Goal: Task Accomplishment & Management: Manage account settings

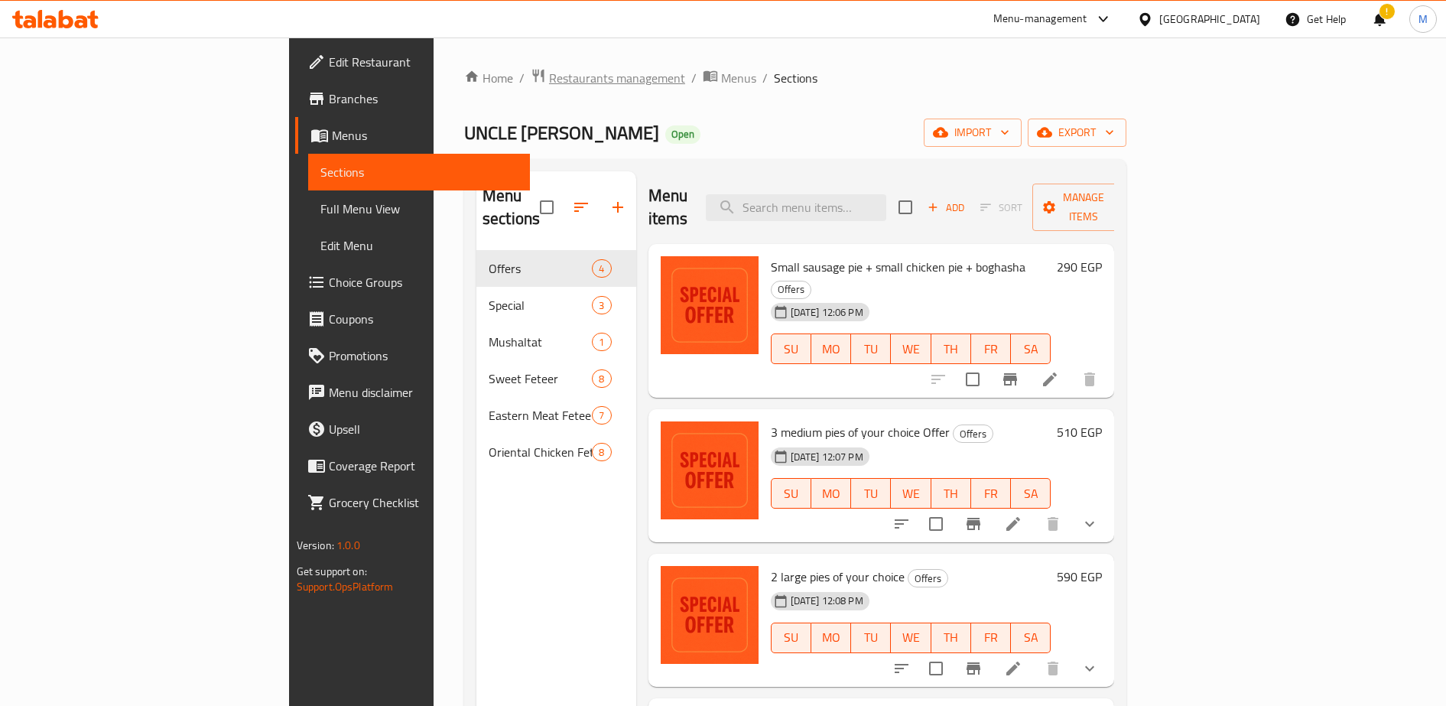
click at [549, 79] on span "Restaurants management" at bounding box center [617, 78] width 136 height 18
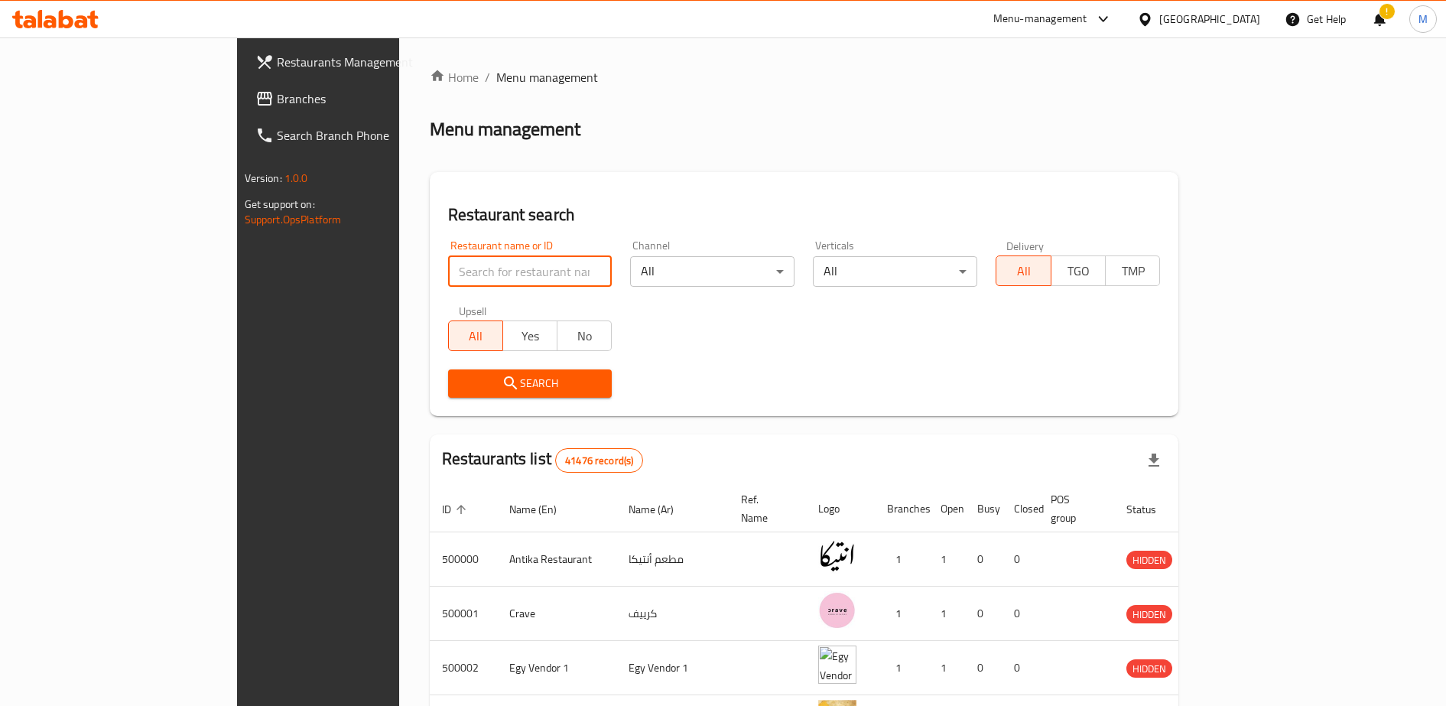
click at [448, 268] on input "search" at bounding box center [530, 271] width 164 height 31
type input "booma"
click button "Search" at bounding box center [530, 383] width 164 height 28
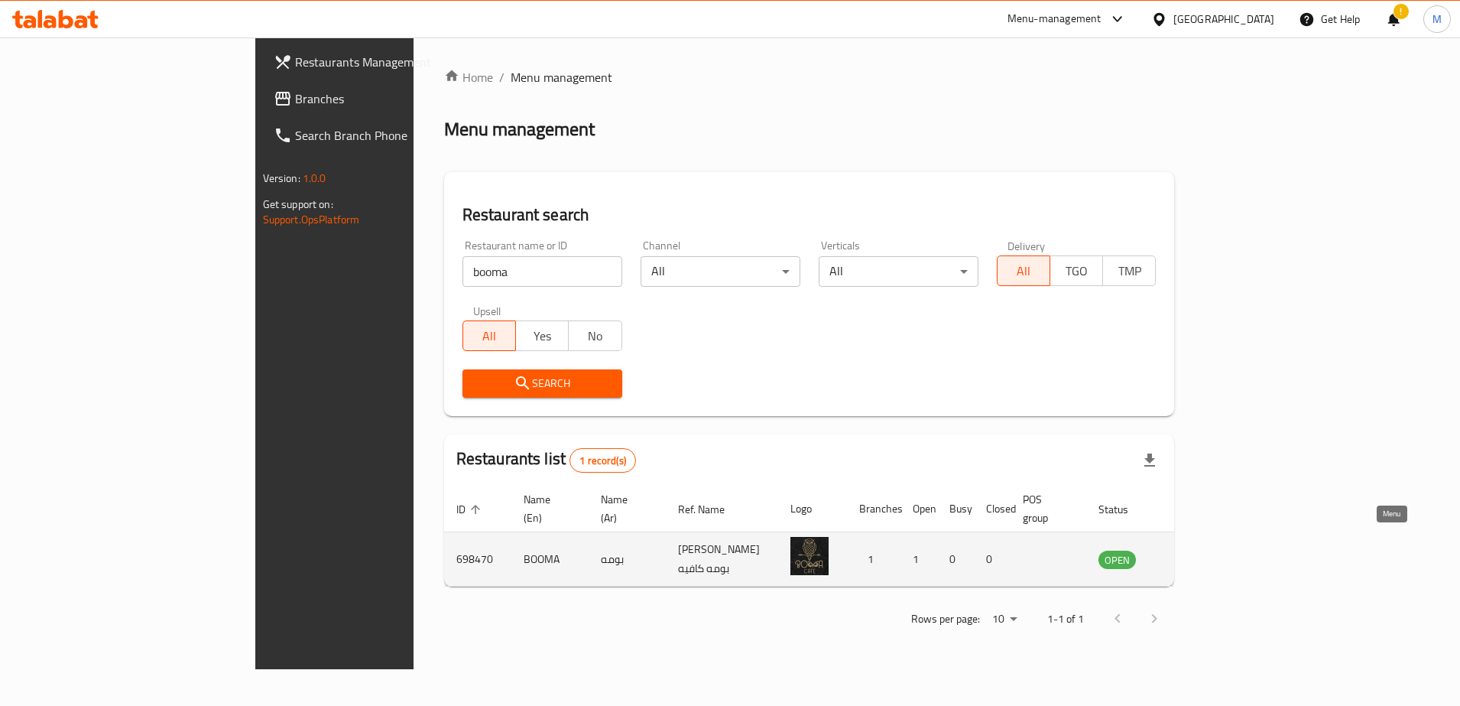
click at [1197, 550] on icon "enhanced table" at bounding box center [1188, 559] width 18 height 18
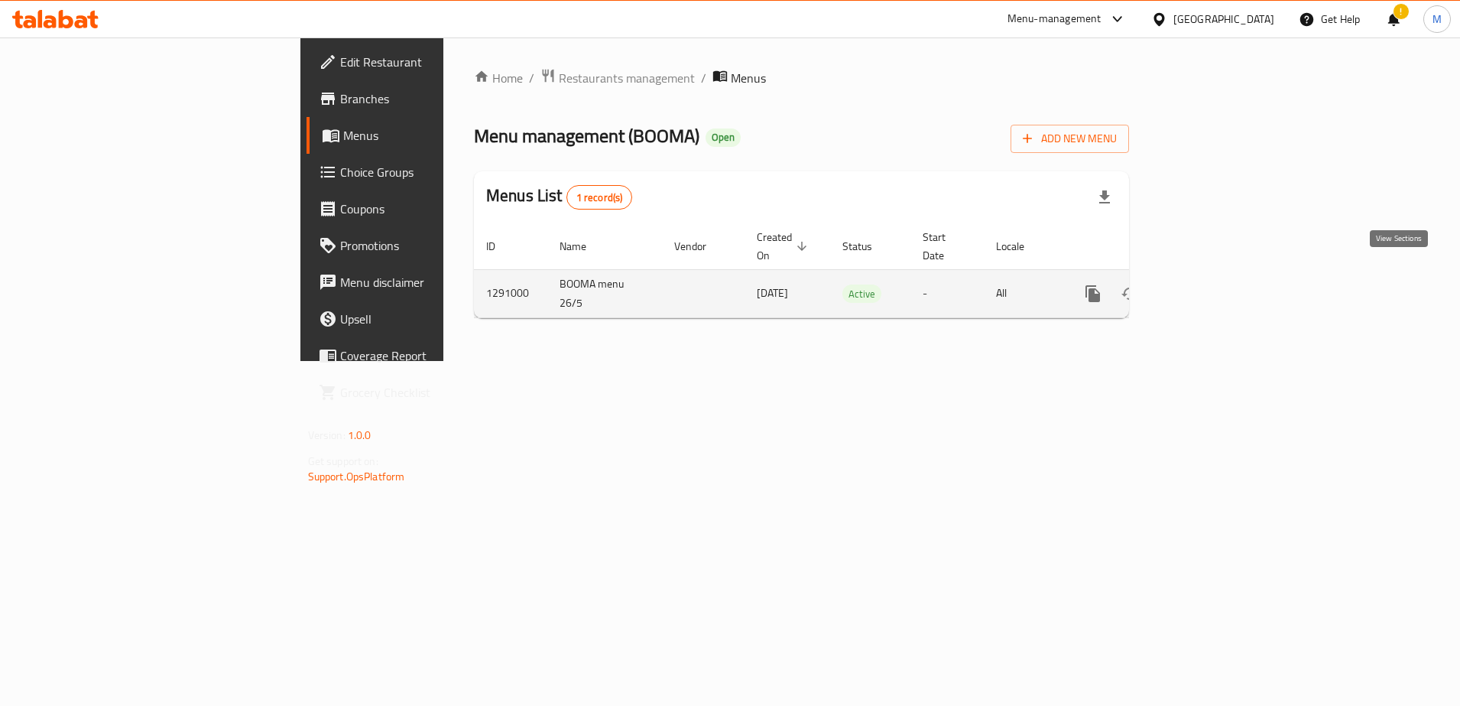
click at [1213, 284] on icon "enhanced table" at bounding box center [1203, 293] width 18 height 18
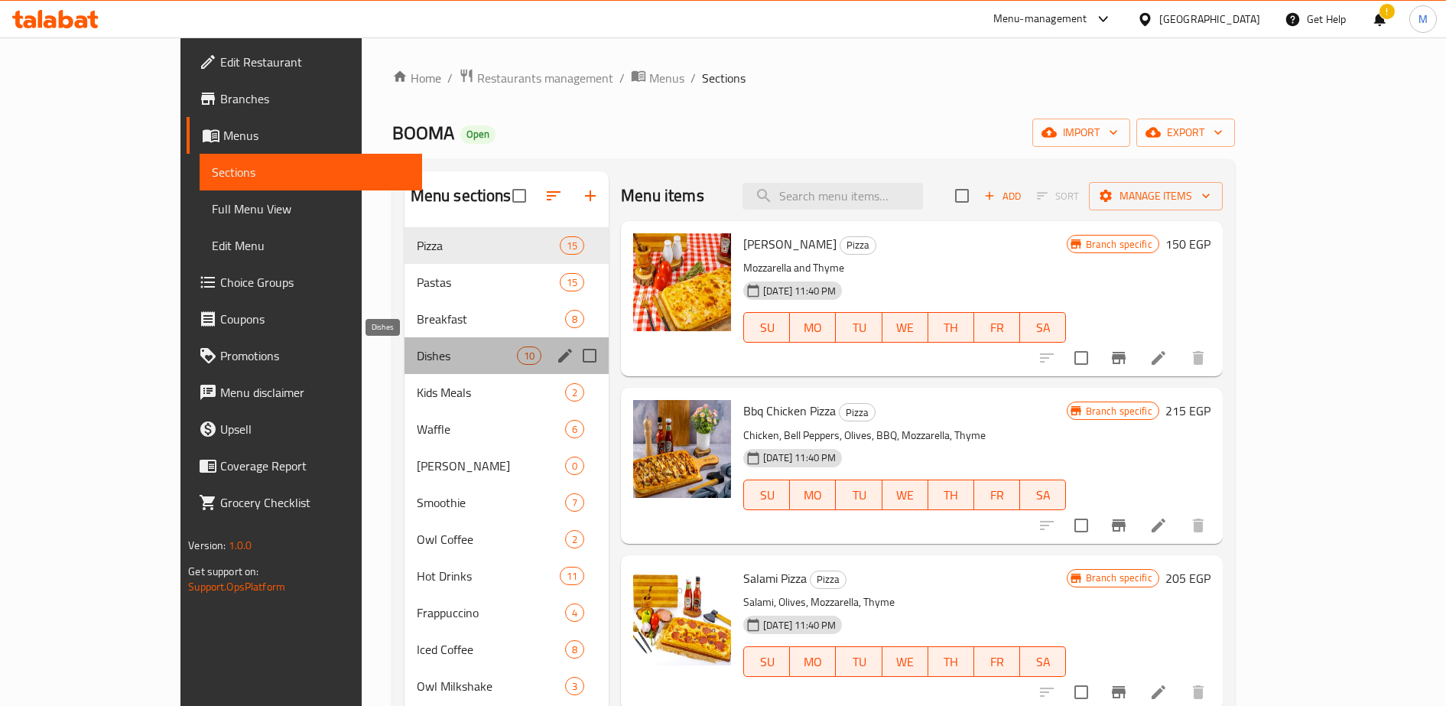
click at [417, 362] on span "Dishes" at bounding box center [467, 355] width 100 height 18
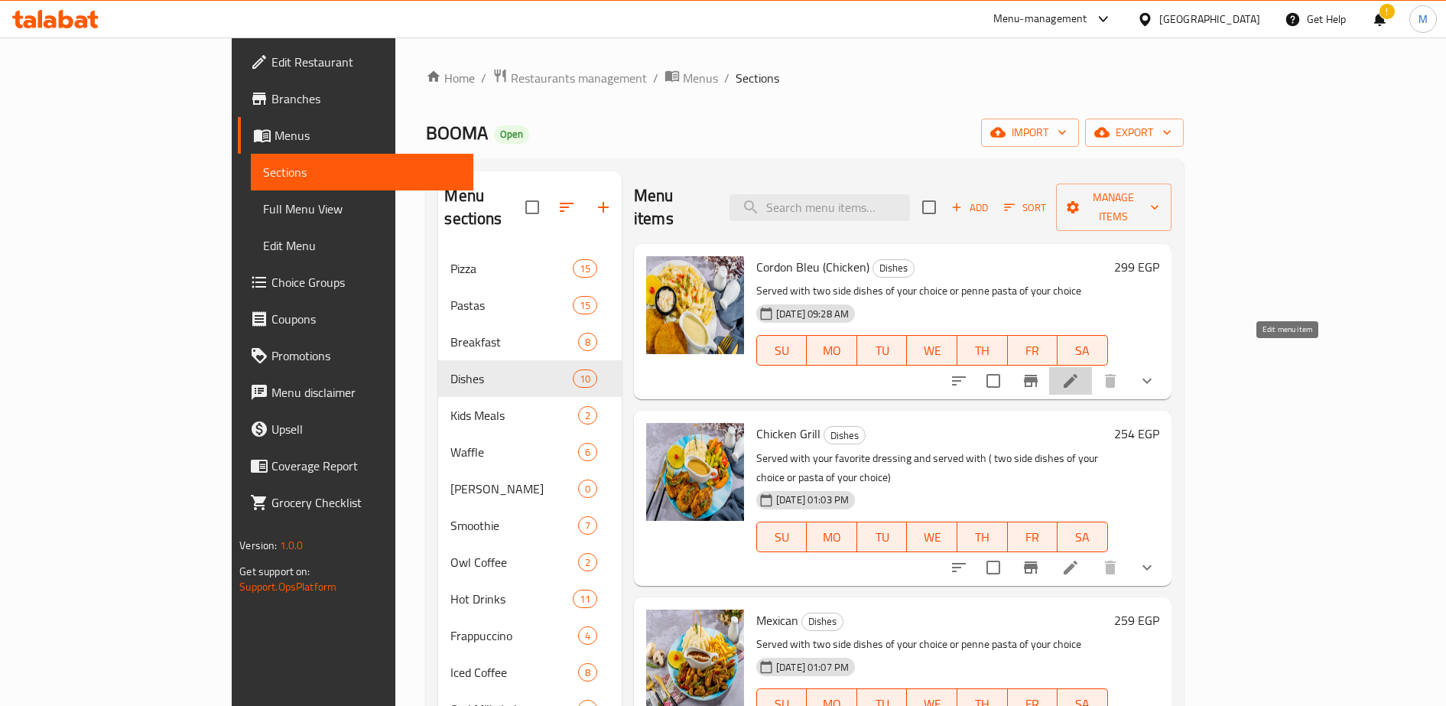
click at [1080, 372] on icon at bounding box center [1070, 381] width 18 height 18
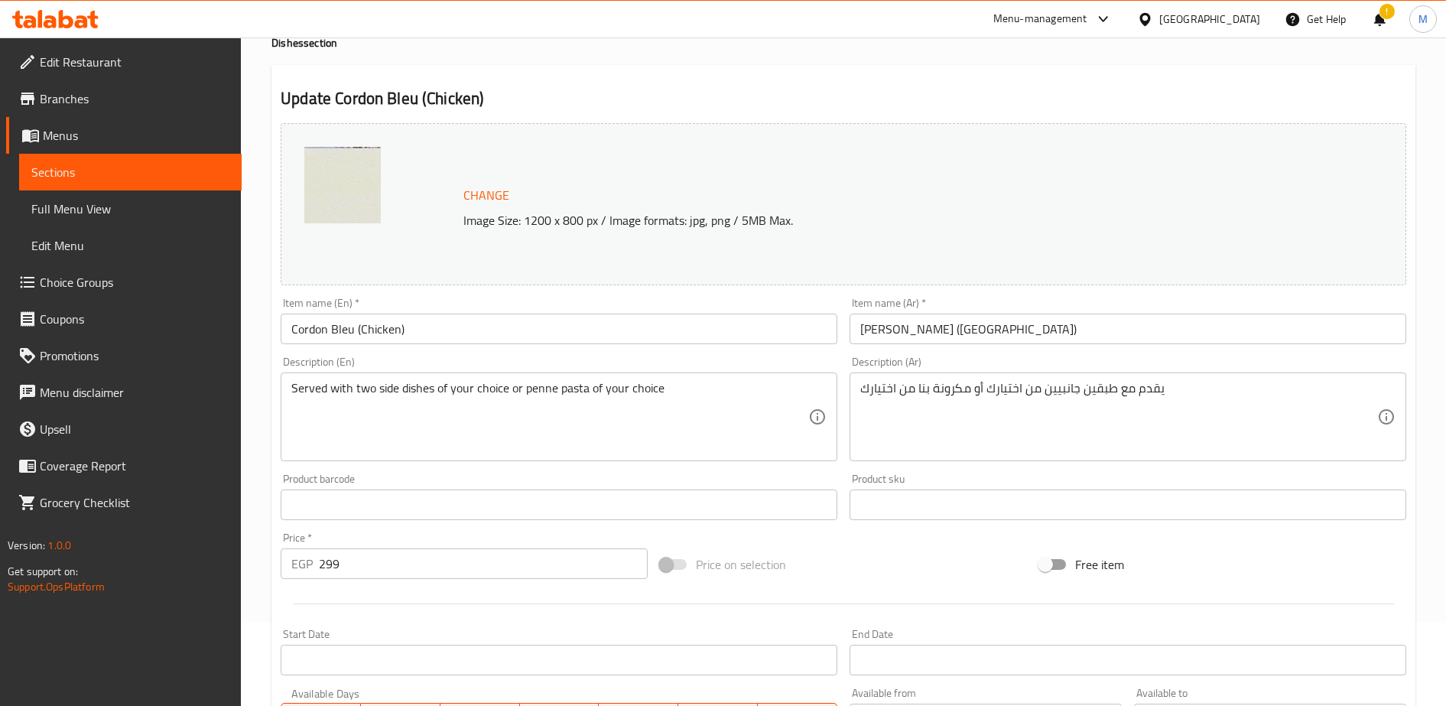
scroll to position [84, 0]
click at [408, 571] on input "299" at bounding box center [483, 562] width 329 height 31
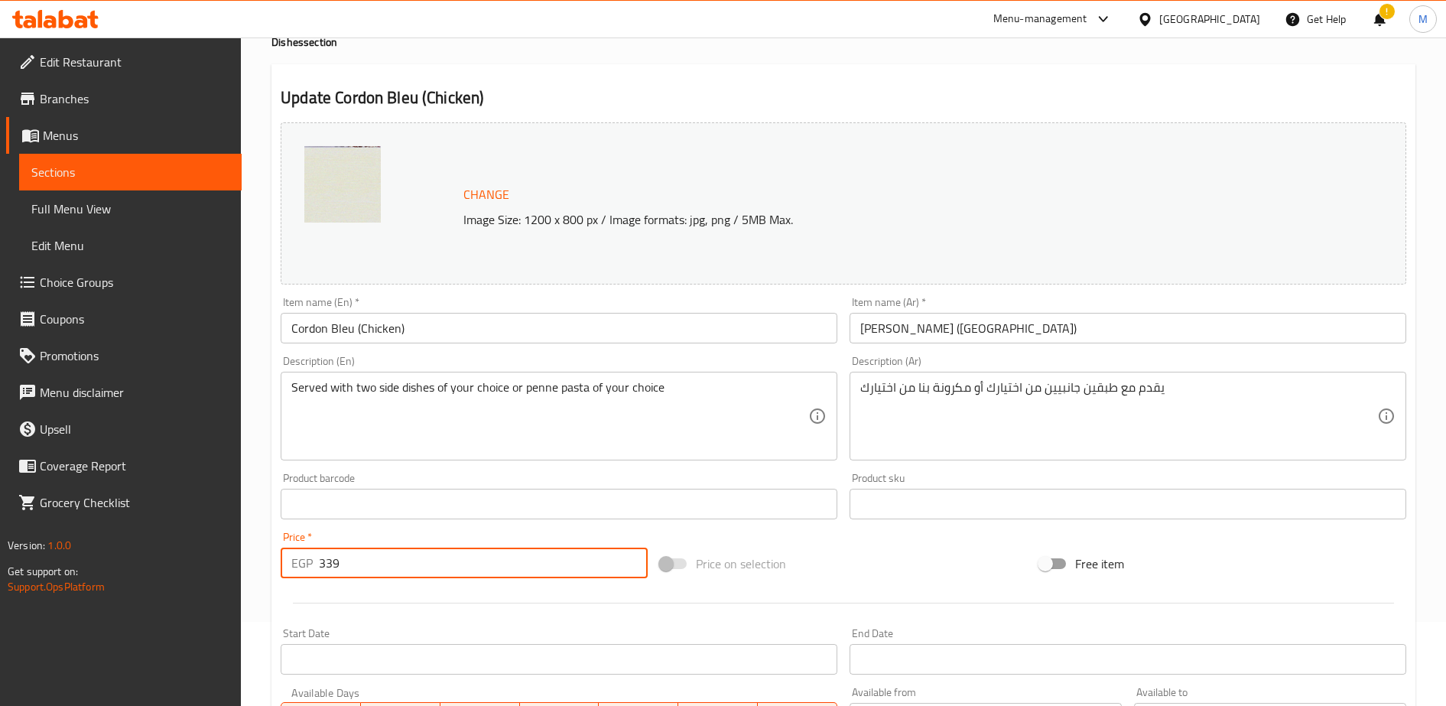
scroll to position [485, 0]
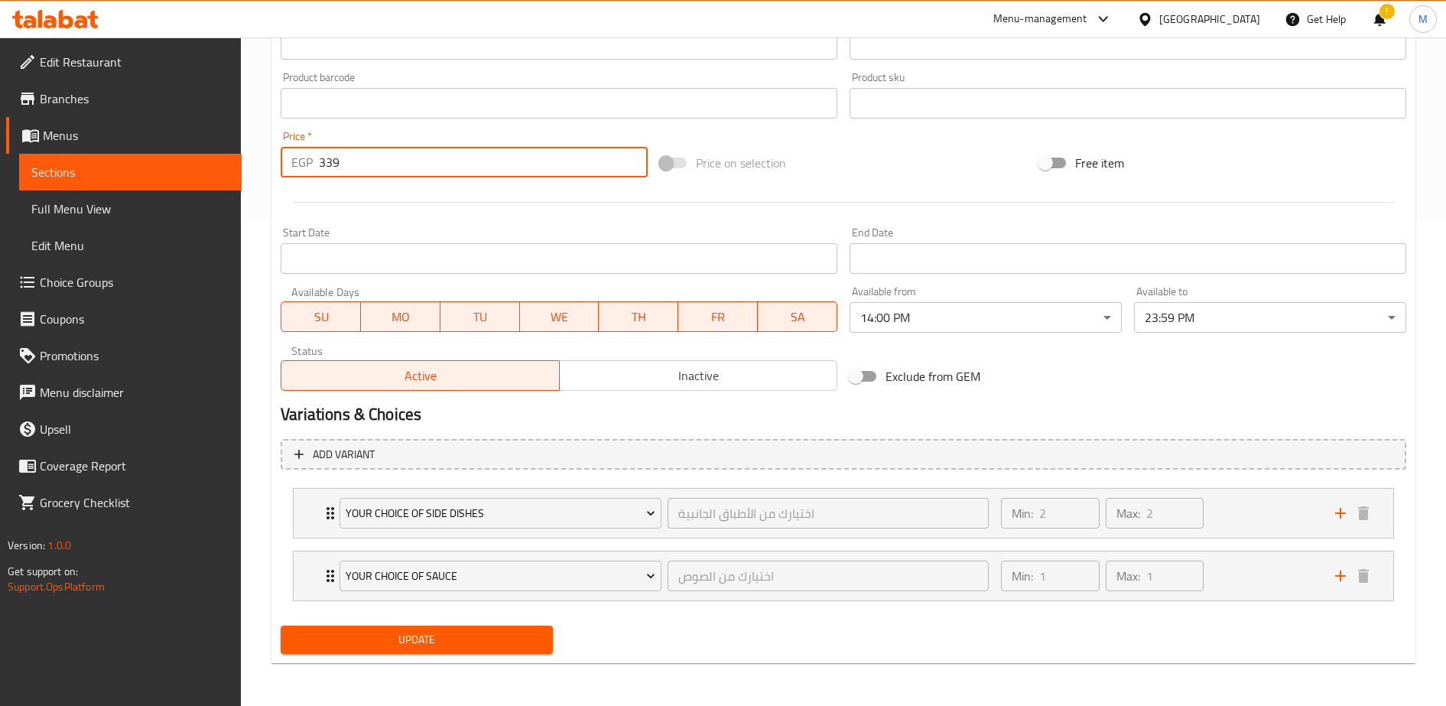
type input "339"
click at [436, 640] on span "Update" at bounding box center [417, 639] width 248 height 19
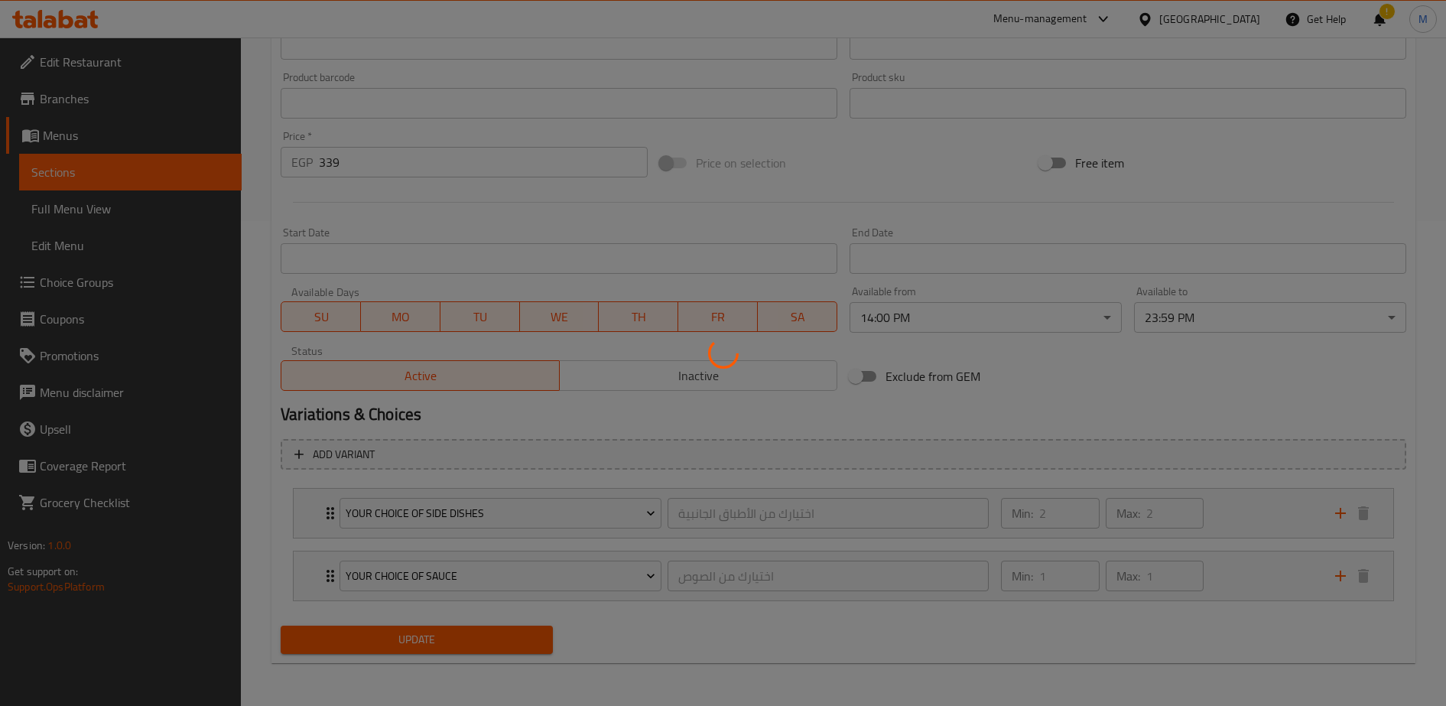
scroll to position [0, 0]
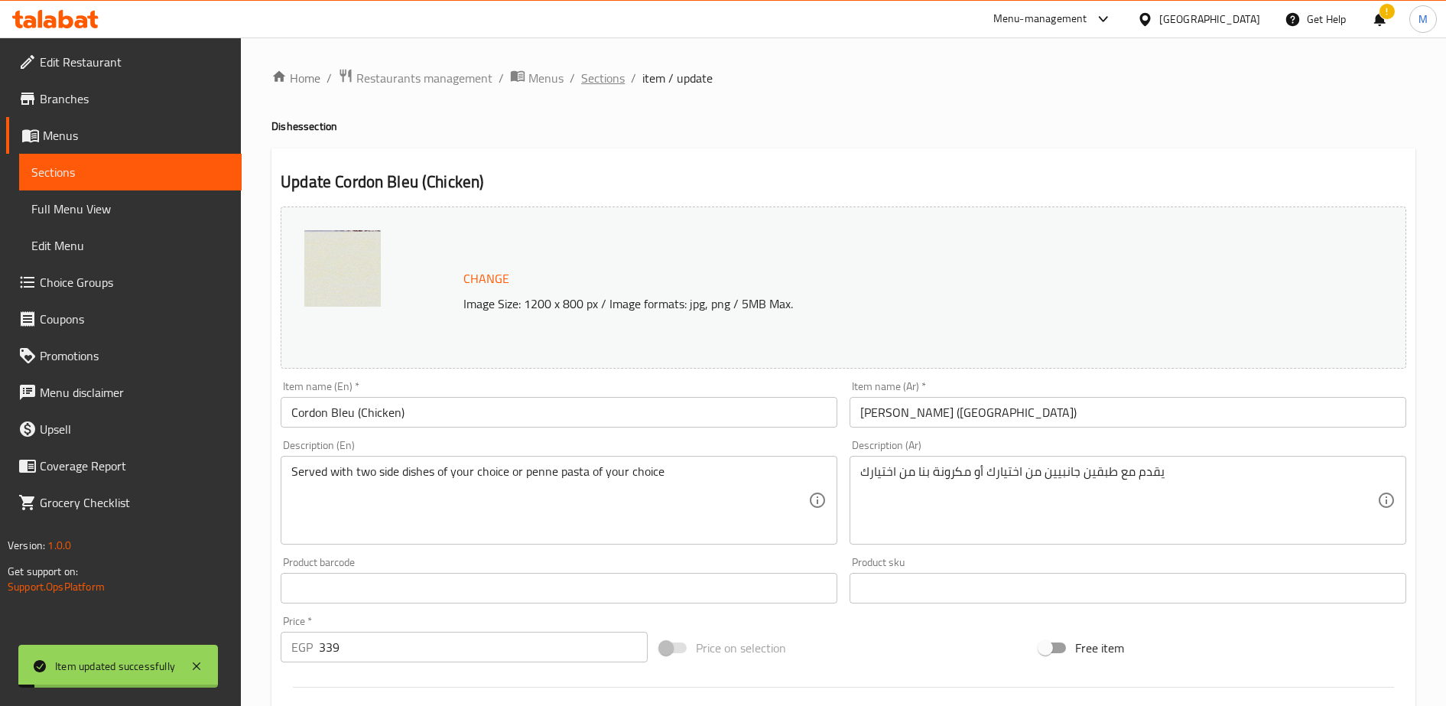
click at [606, 80] on span "Sections" at bounding box center [603, 78] width 44 height 18
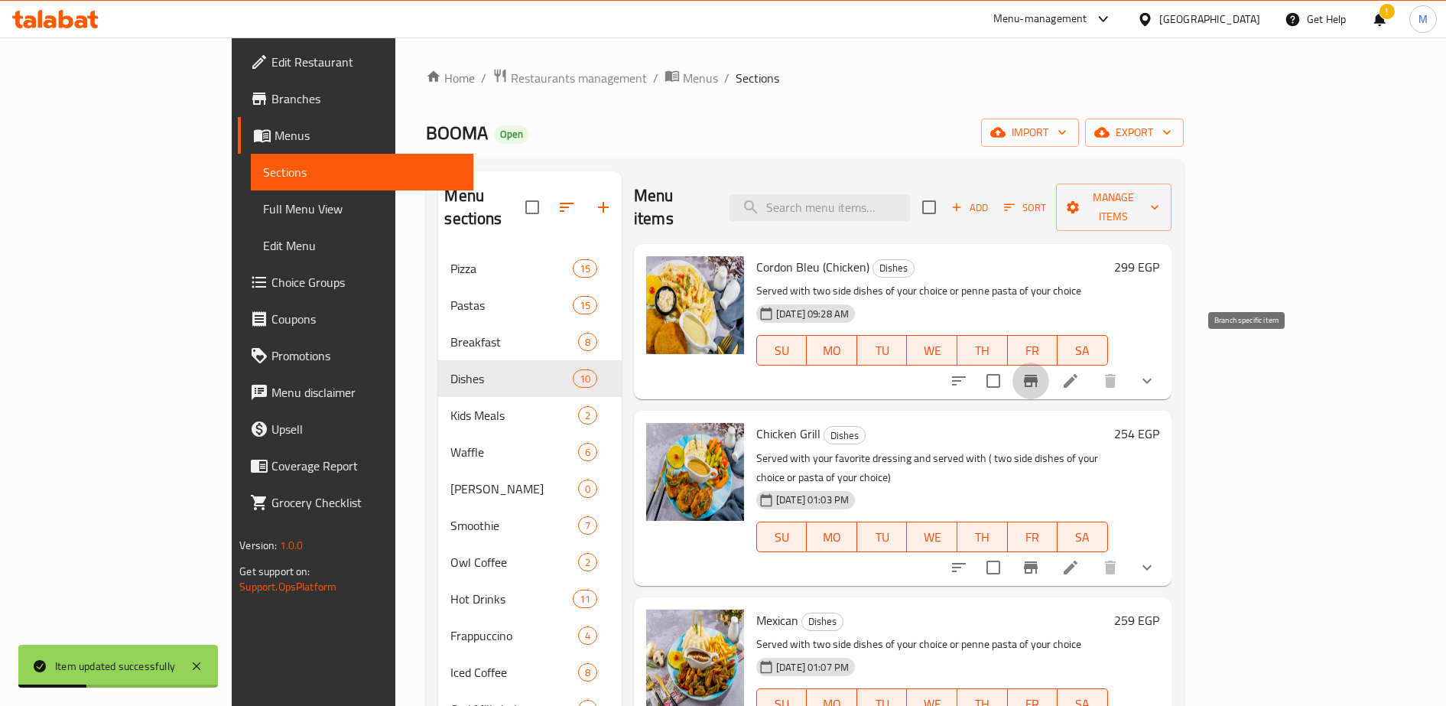
click at [1038, 375] on icon "Branch-specific-item" at bounding box center [1031, 381] width 14 height 12
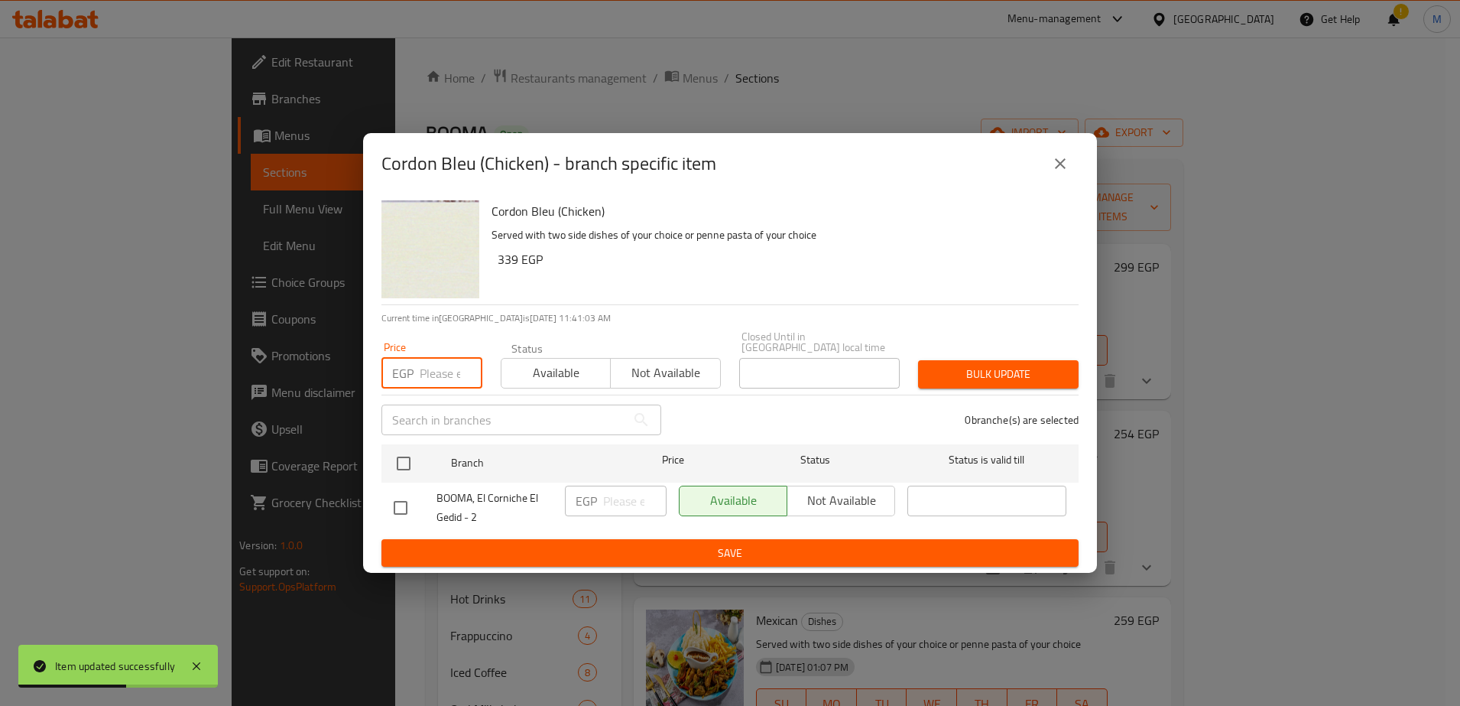
click at [438, 369] on input "number" at bounding box center [451, 373] width 63 height 31
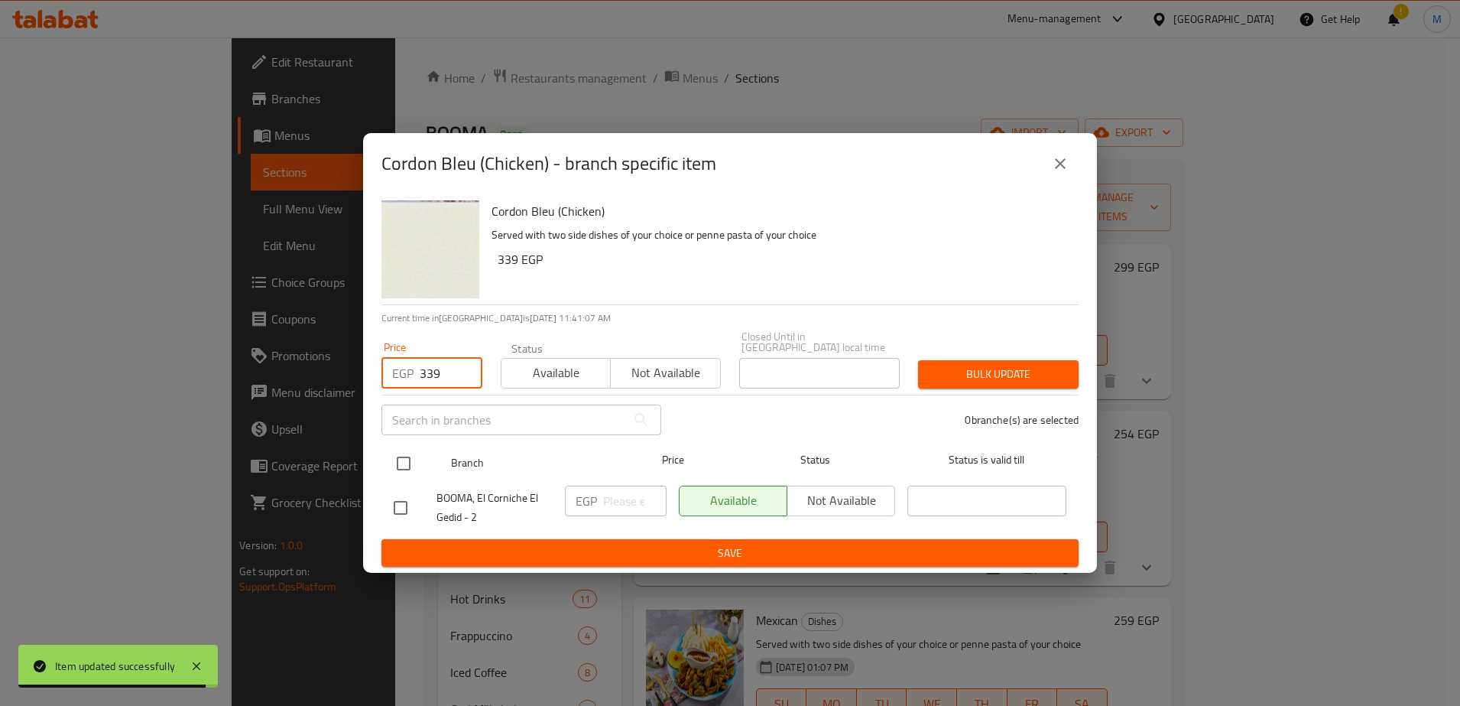
type input "339"
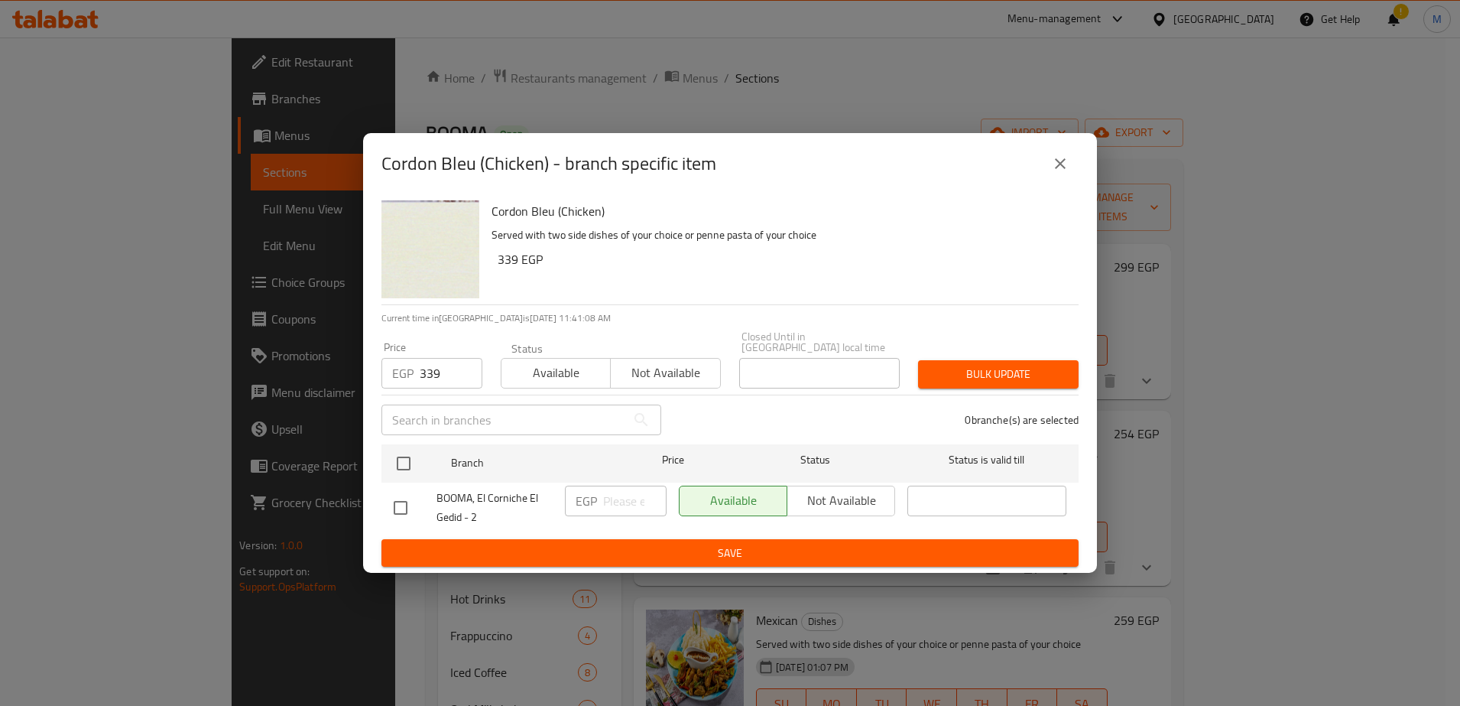
click at [621, 491] on ul "Branch Price Status Status is valid till BOOMA, El Corniche El Gedid - 2 EGP ​ …" at bounding box center [730, 488] width 697 height 101
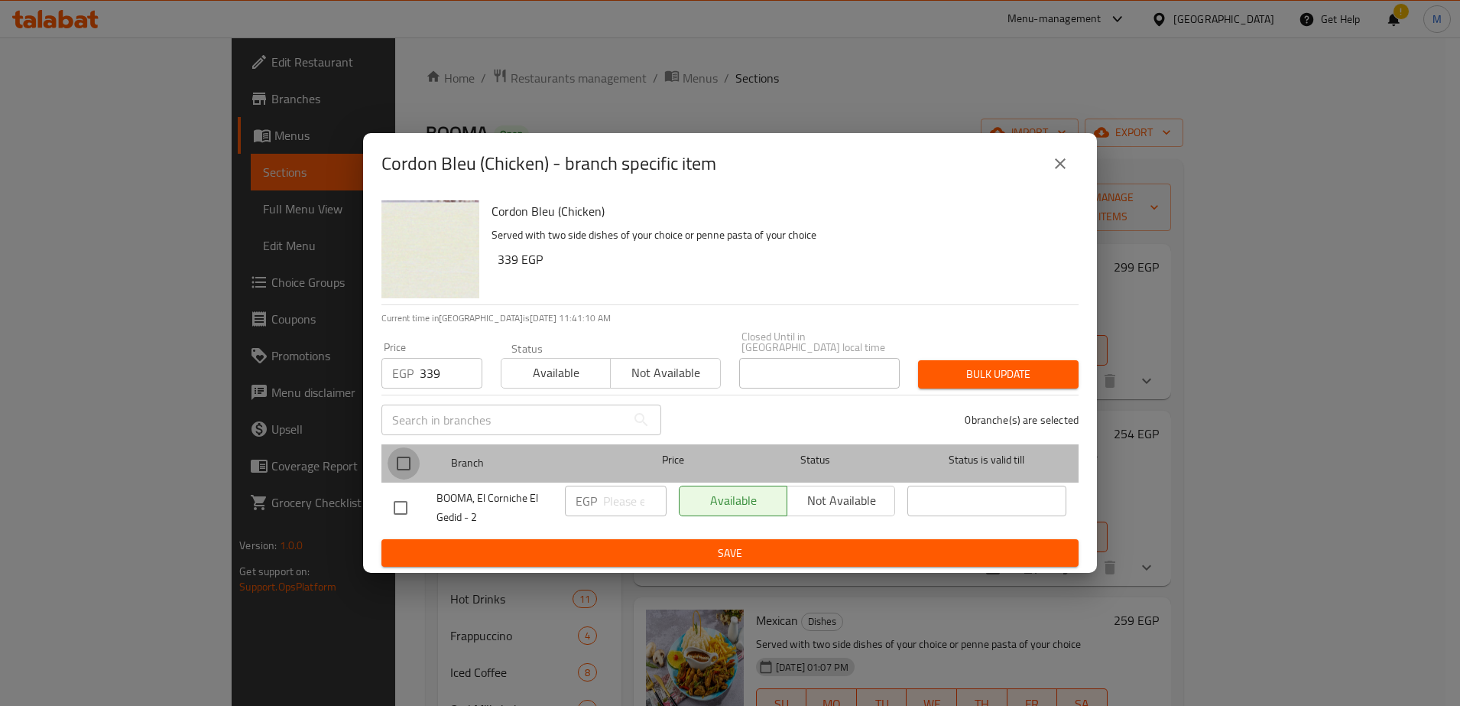
click at [406, 459] on input "checkbox" at bounding box center [404, 463] width 32 height 32
checkbox input "true"
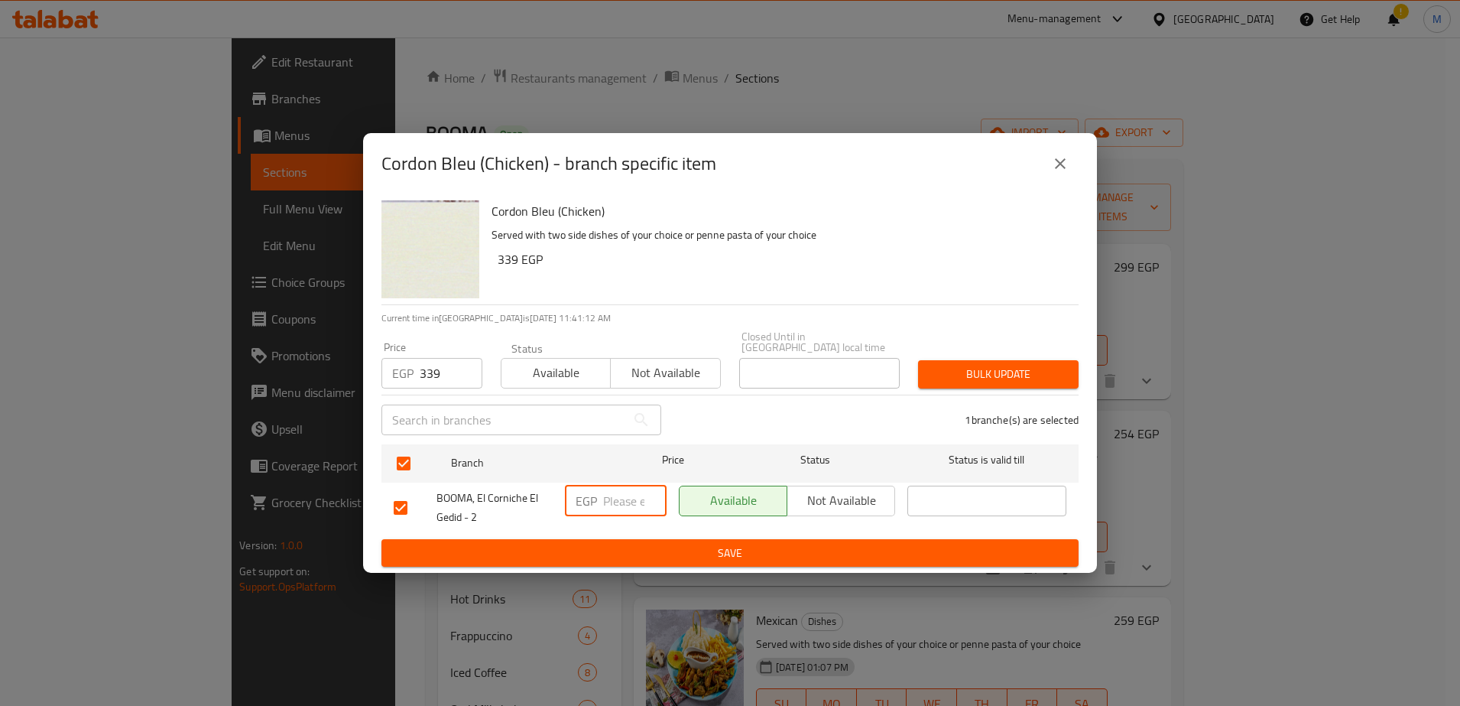
click at [615, 496] on input "number" at bounding box center [634, 501] width 63 height 31
type input "339"
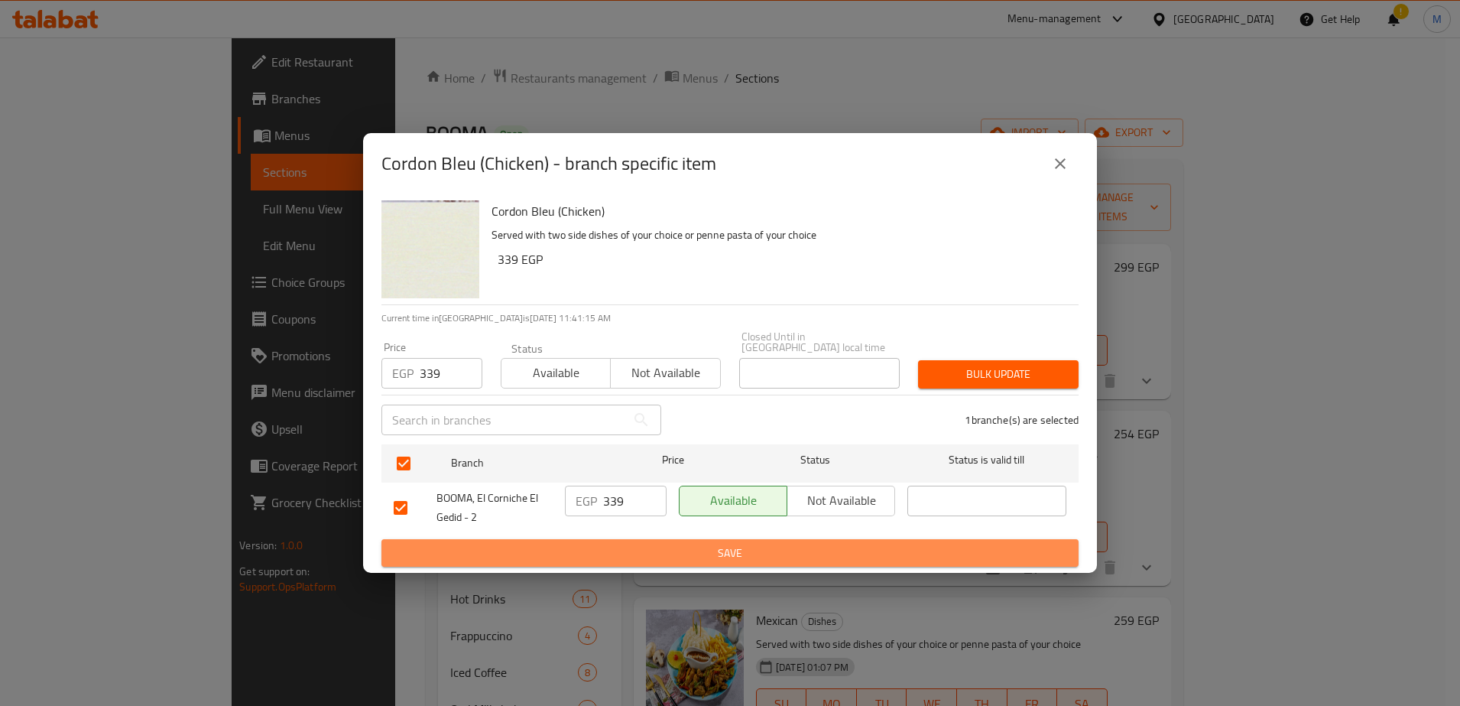
click at [661, 548] on span "Save" at bounding box center [730, 553] width 673 height 19
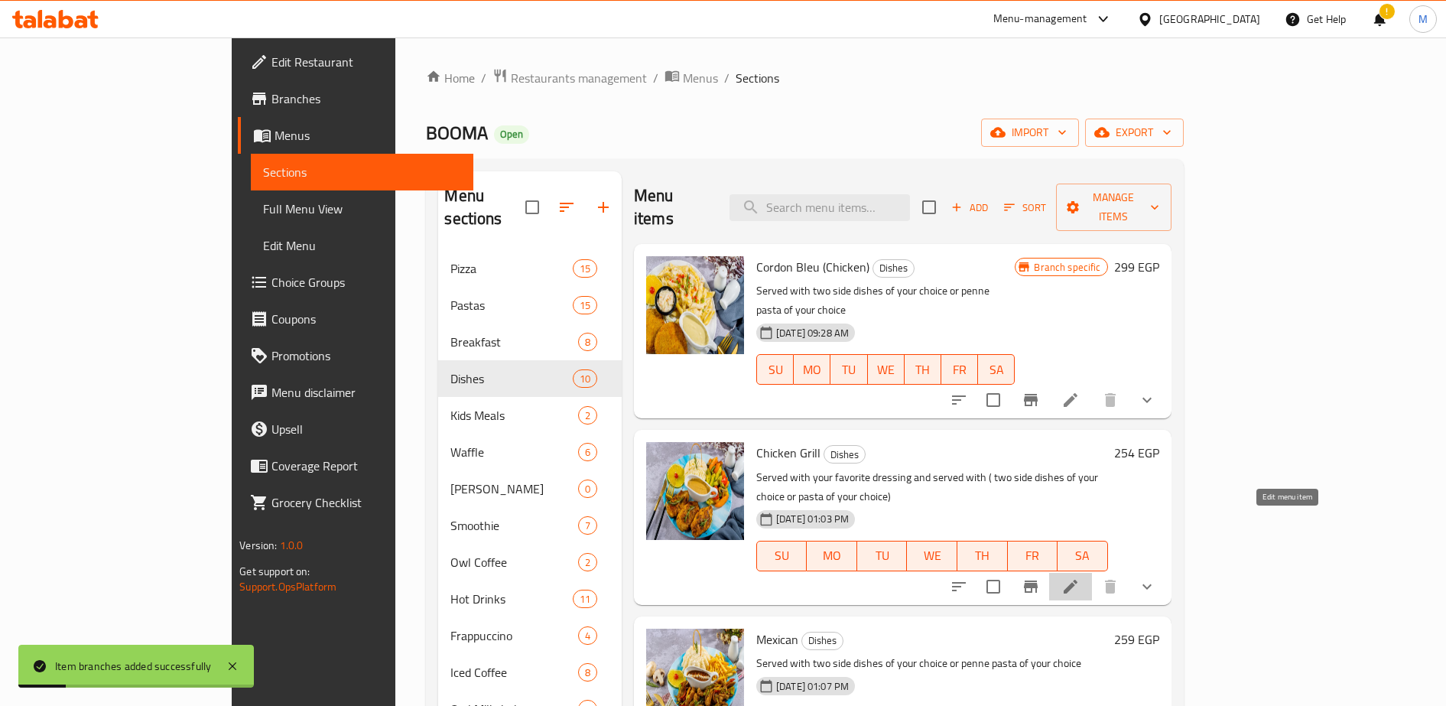
click at [1077, 580] on icon at bounding box center [1071, 587] width 14 height 14
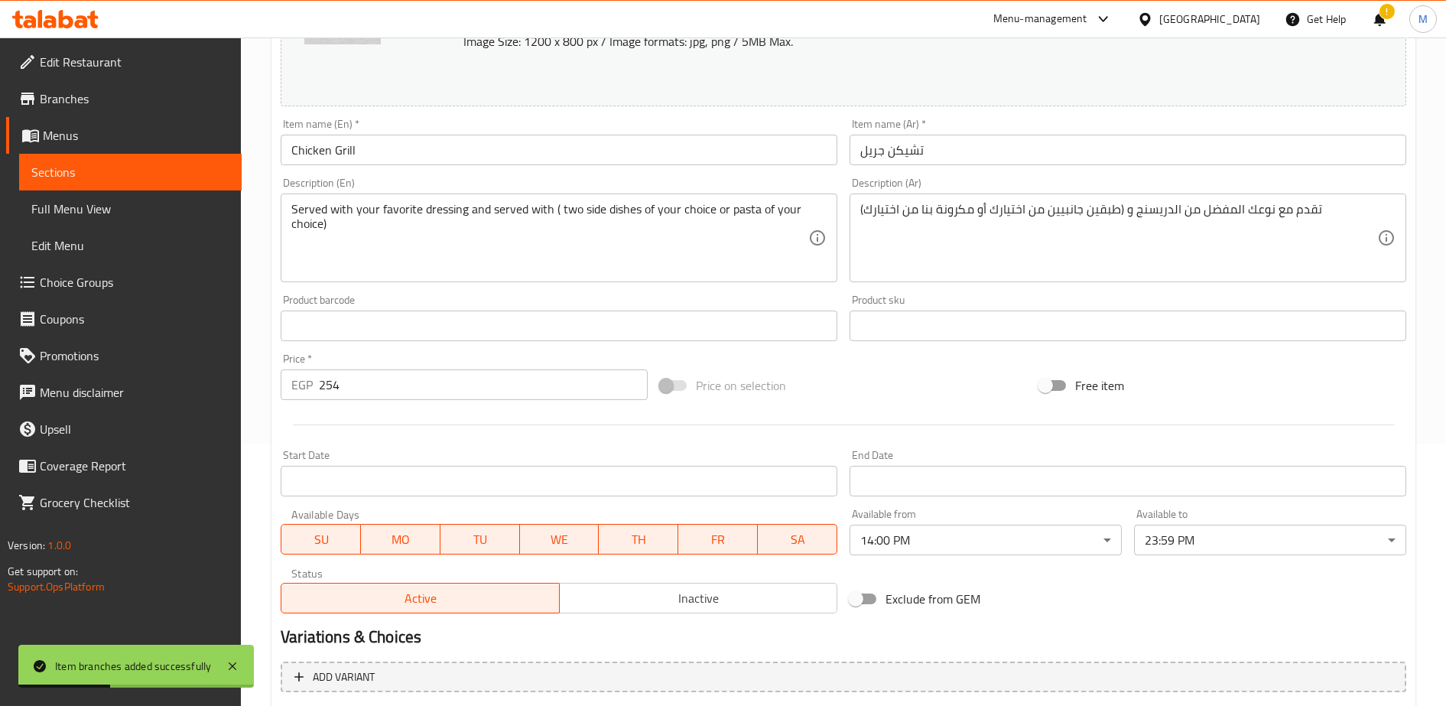
scroll to position [299, 0]
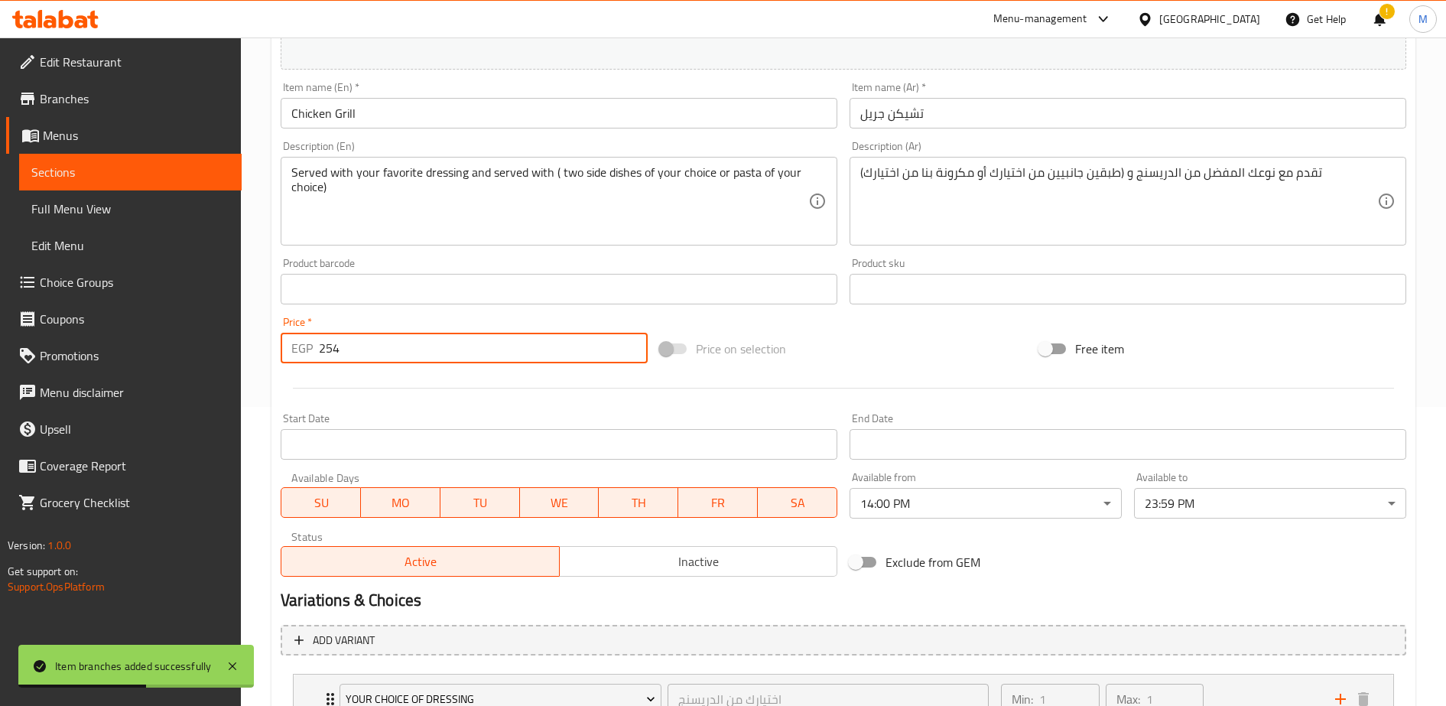
click at [440, 346] on input "254" at bounding box center [483, 348] width 329 height 31
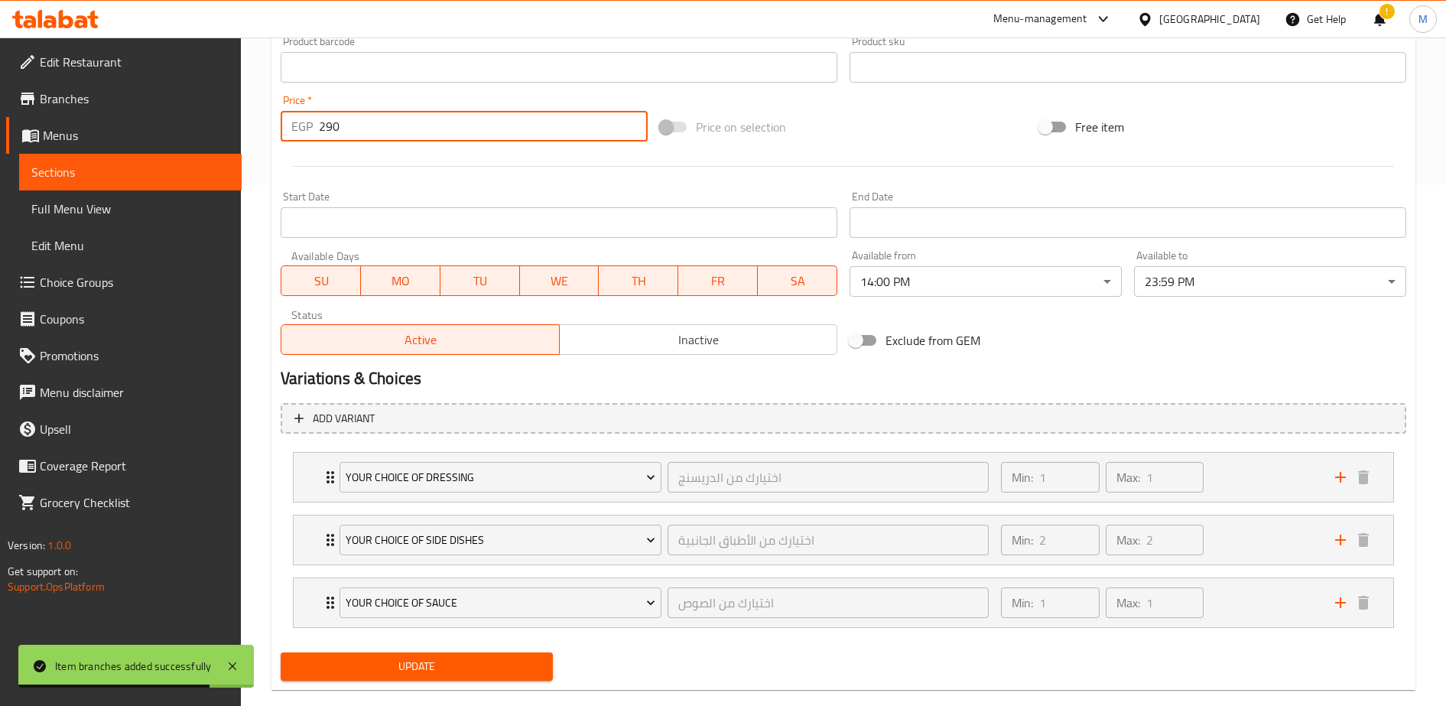
scroll to position [547, 0]
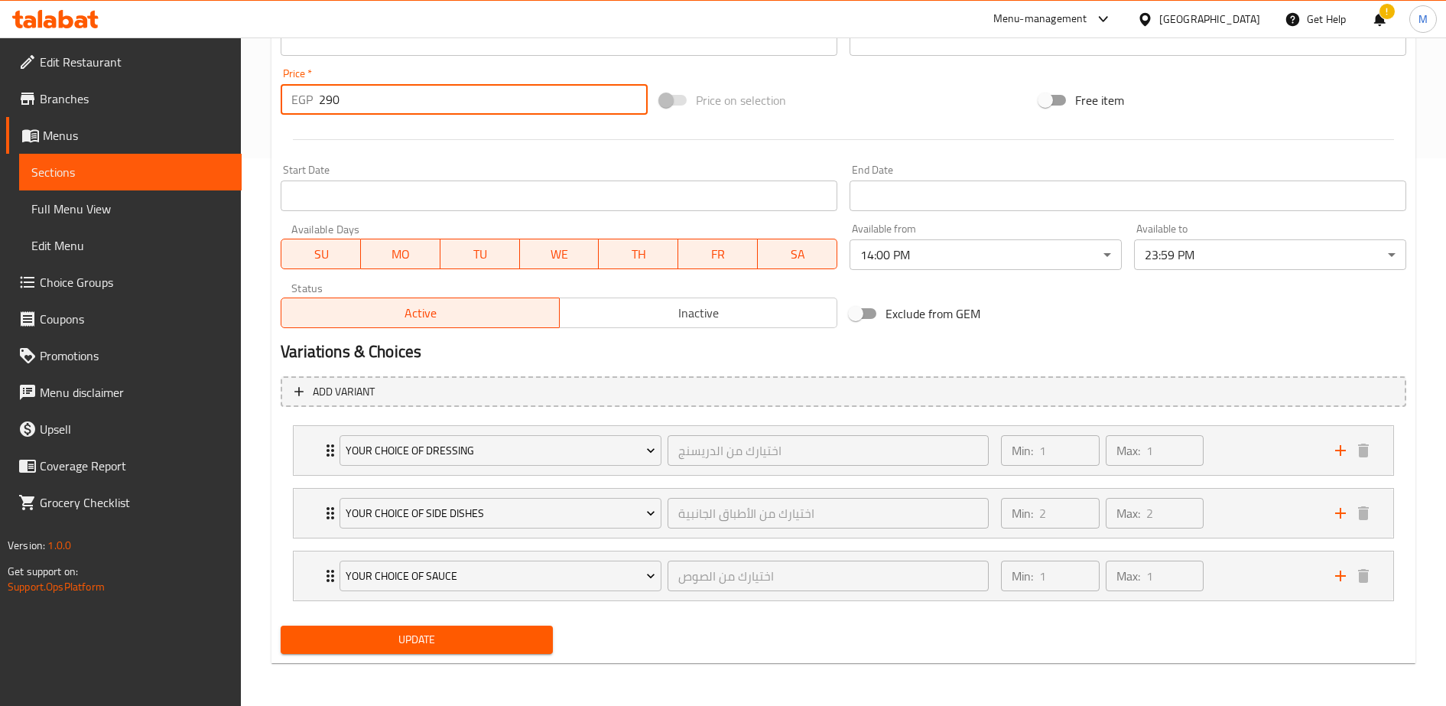
type input "290"
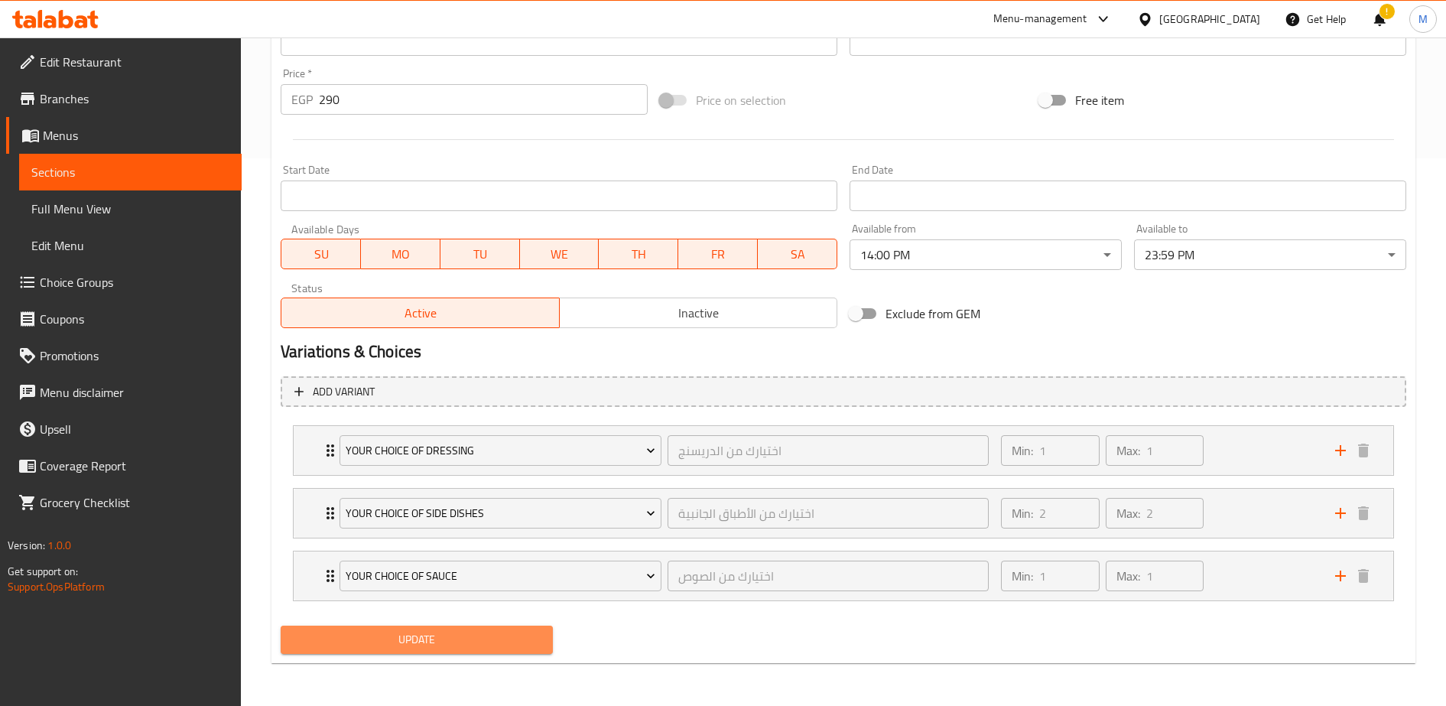
click at [476, 637] on span "Update" at bounding box center [417, 639] width 248 height 19
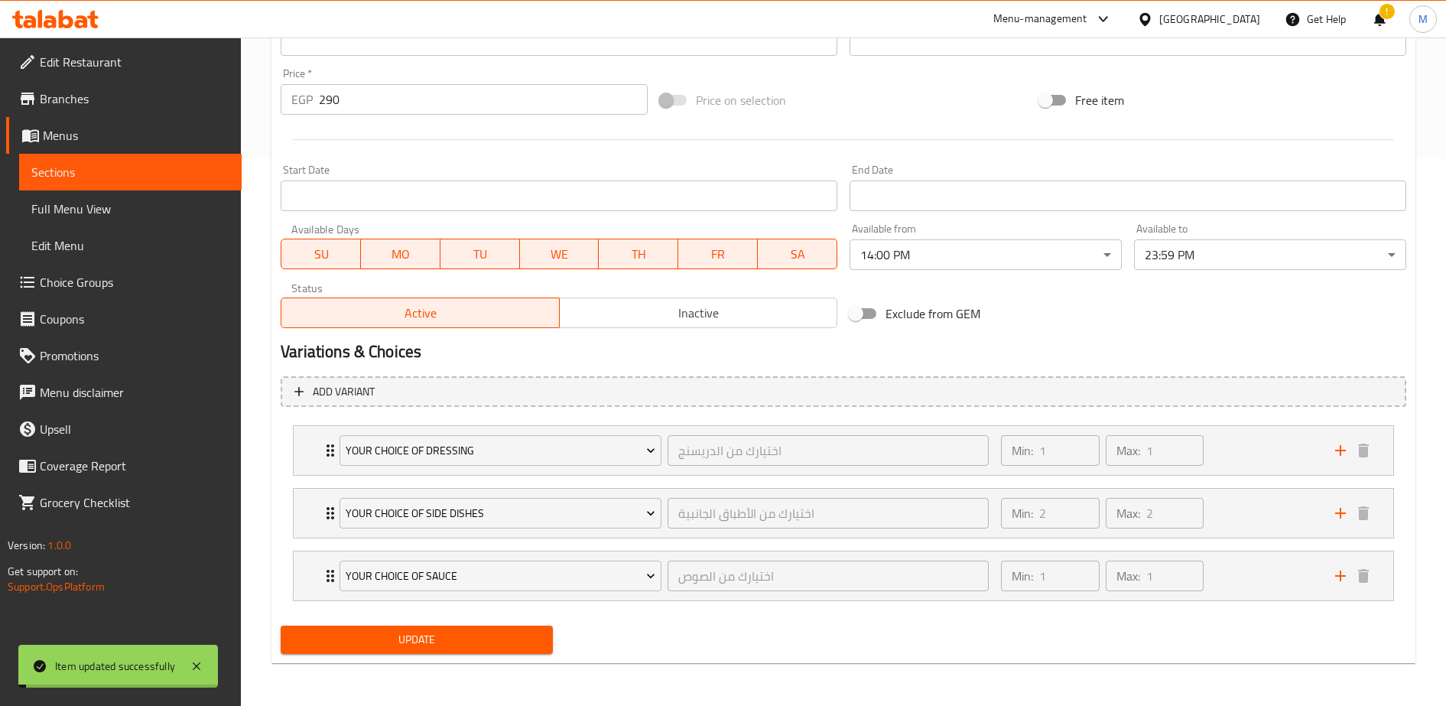
scroll to position [0, 0]
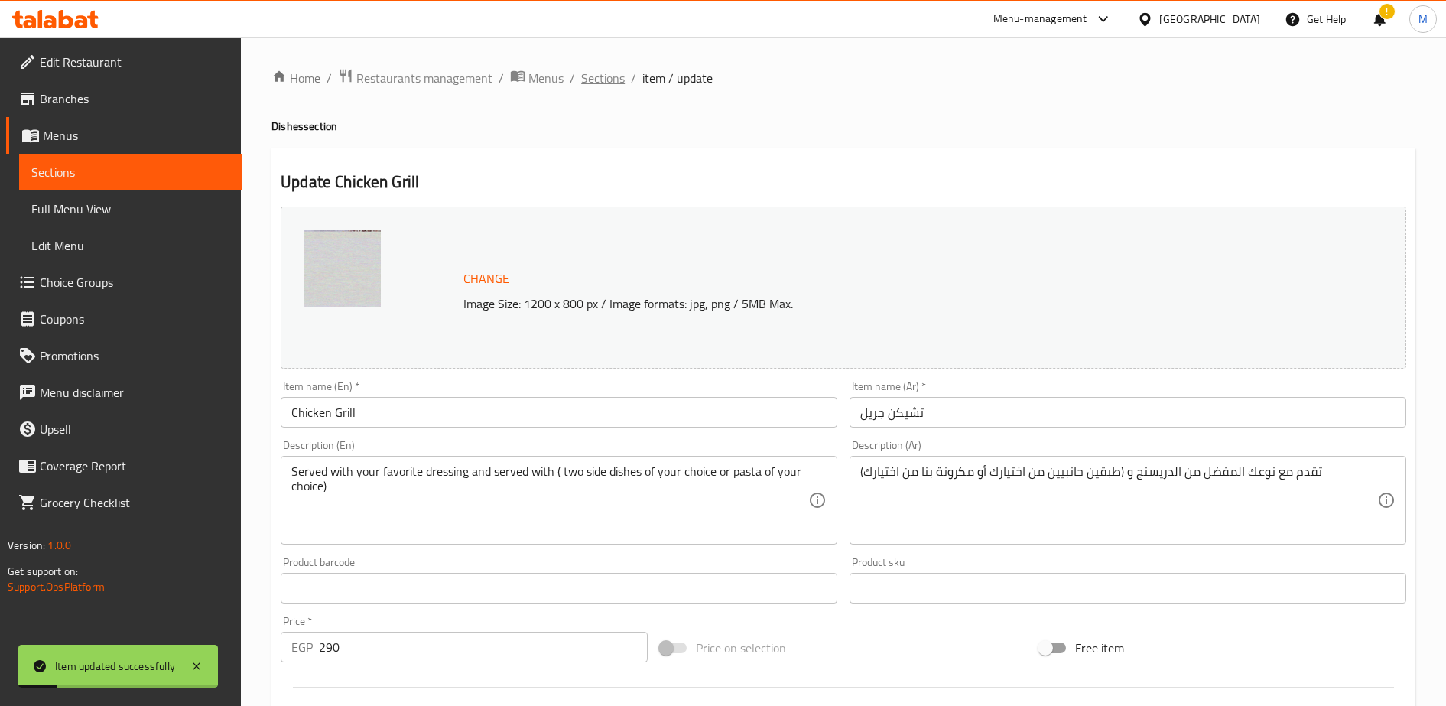
click at [602, 83] on span "Sections" at bounding box center [603, 78] width 44 height 18
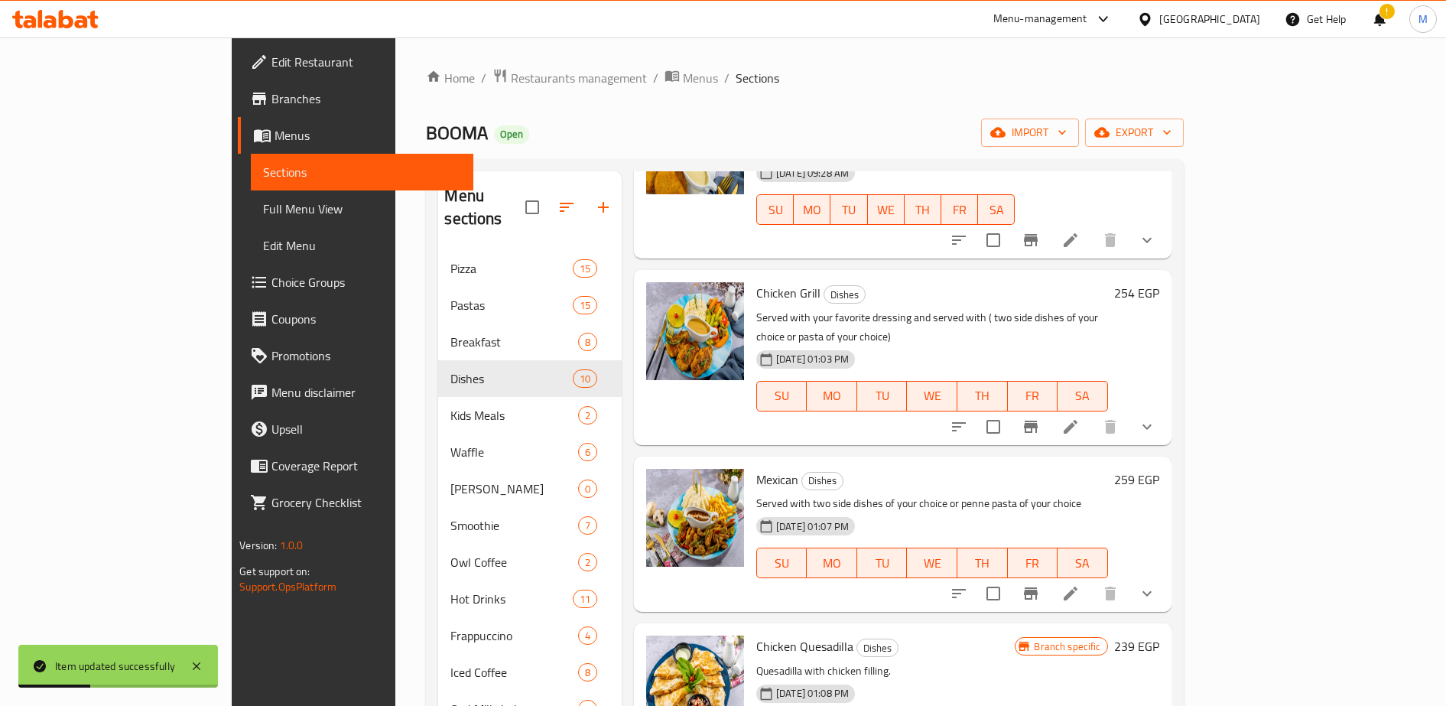
scroll to position [164, 0]
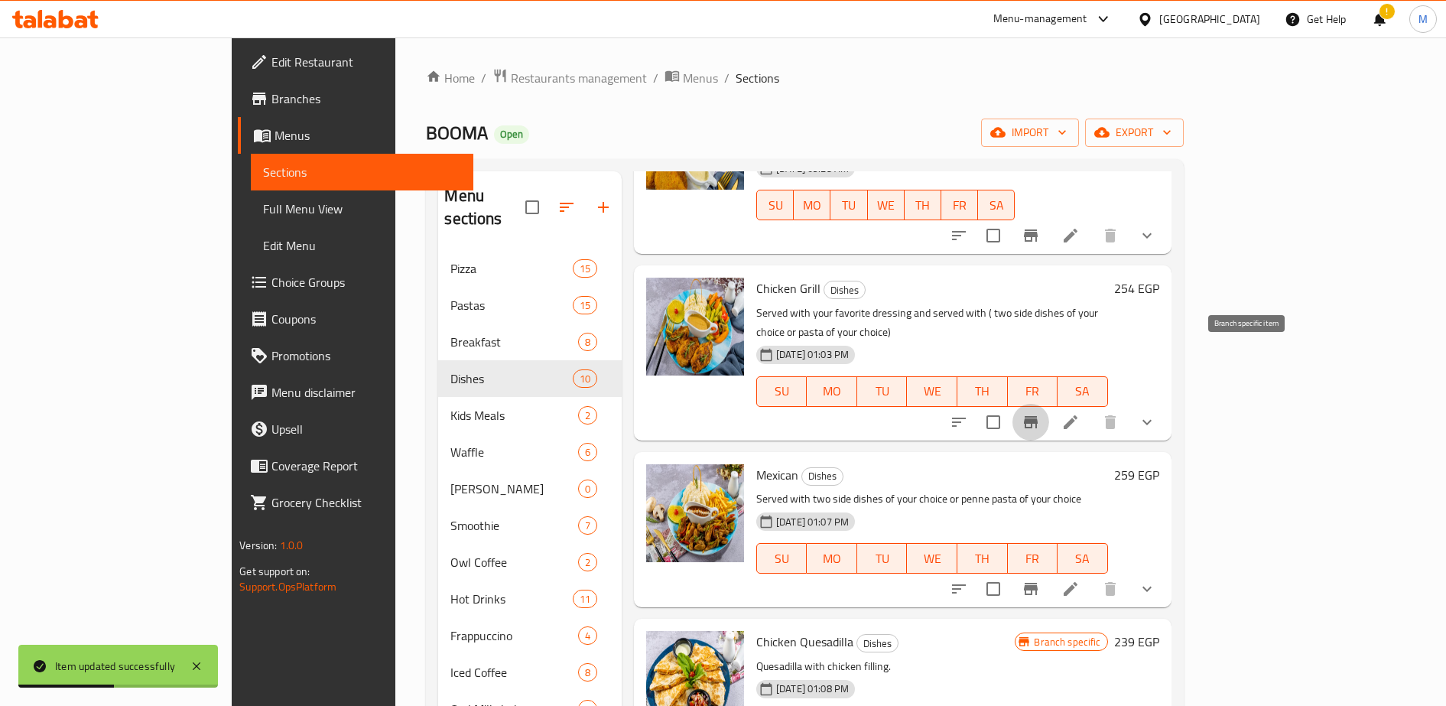
click at [1040, 413] on icon "Branch-specific-item" at bounding box center [1030, 422] width 18 height 18
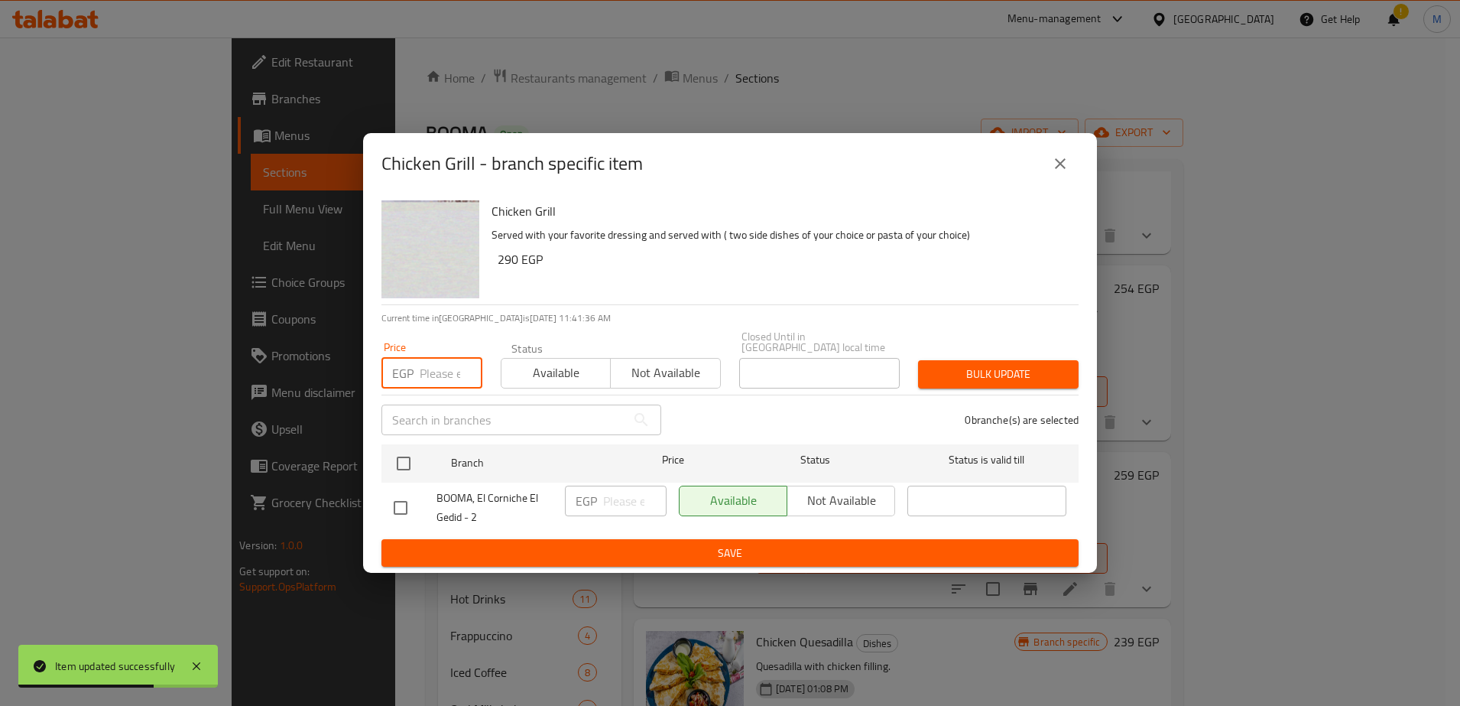
click at [433, 368] on input "number" at bounding box center [451, 373] width 63 height 31
type input "290"
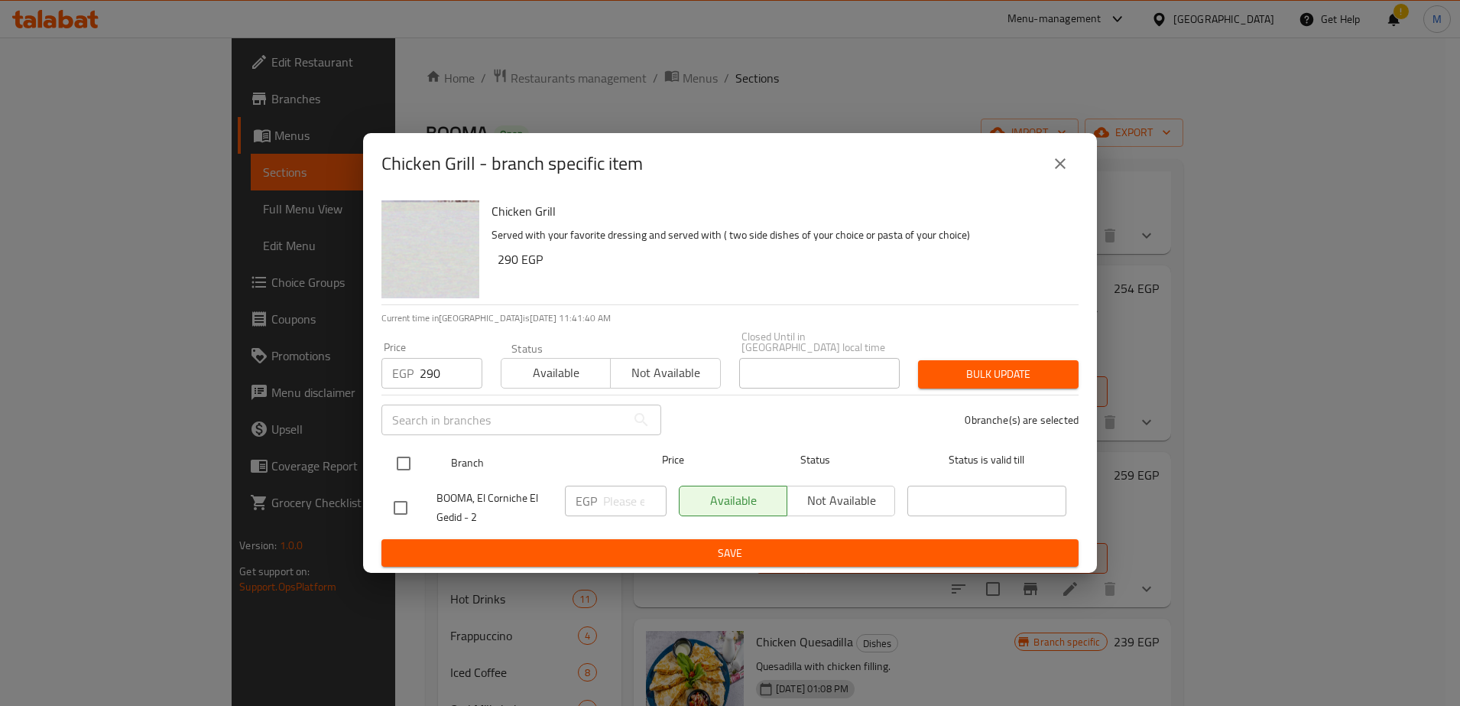
click at [403, 460] on input "checkbox" at bounding box center [404, 463] width 32 height 32
checkbox input "true"
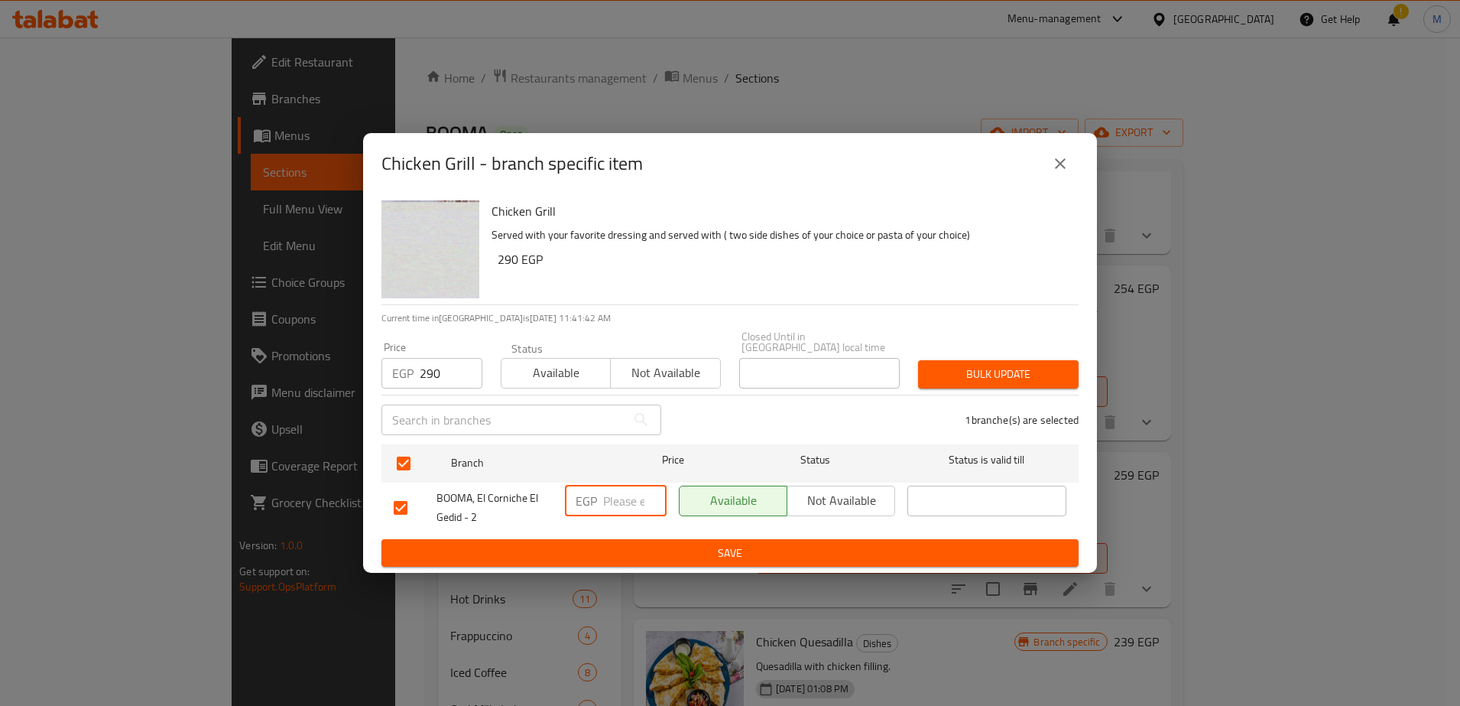
click at [615, 499] on input "number" at bounding box center [634, 501] width 63 height 31
type input "290"
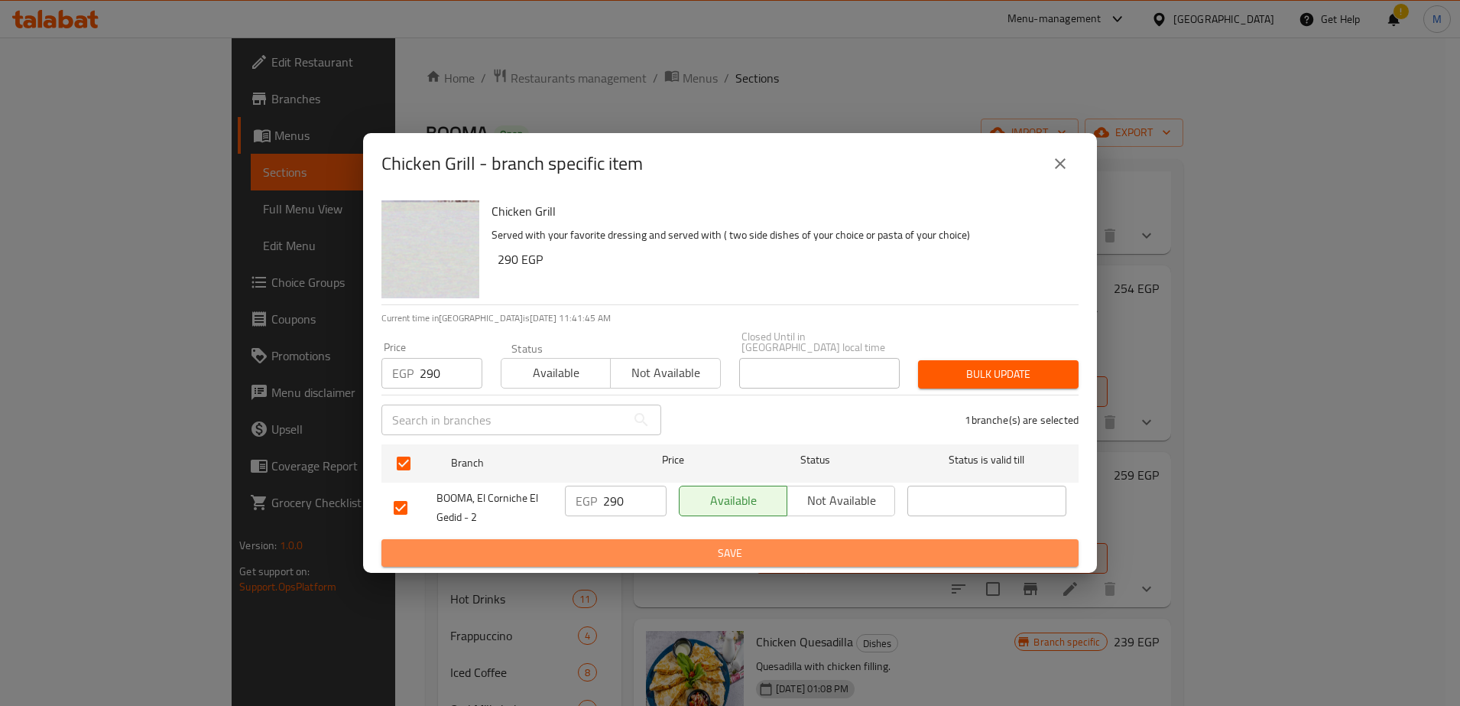
click at [713, 546] on span "Save" at bounding box center [730, 553] width 673 height 19
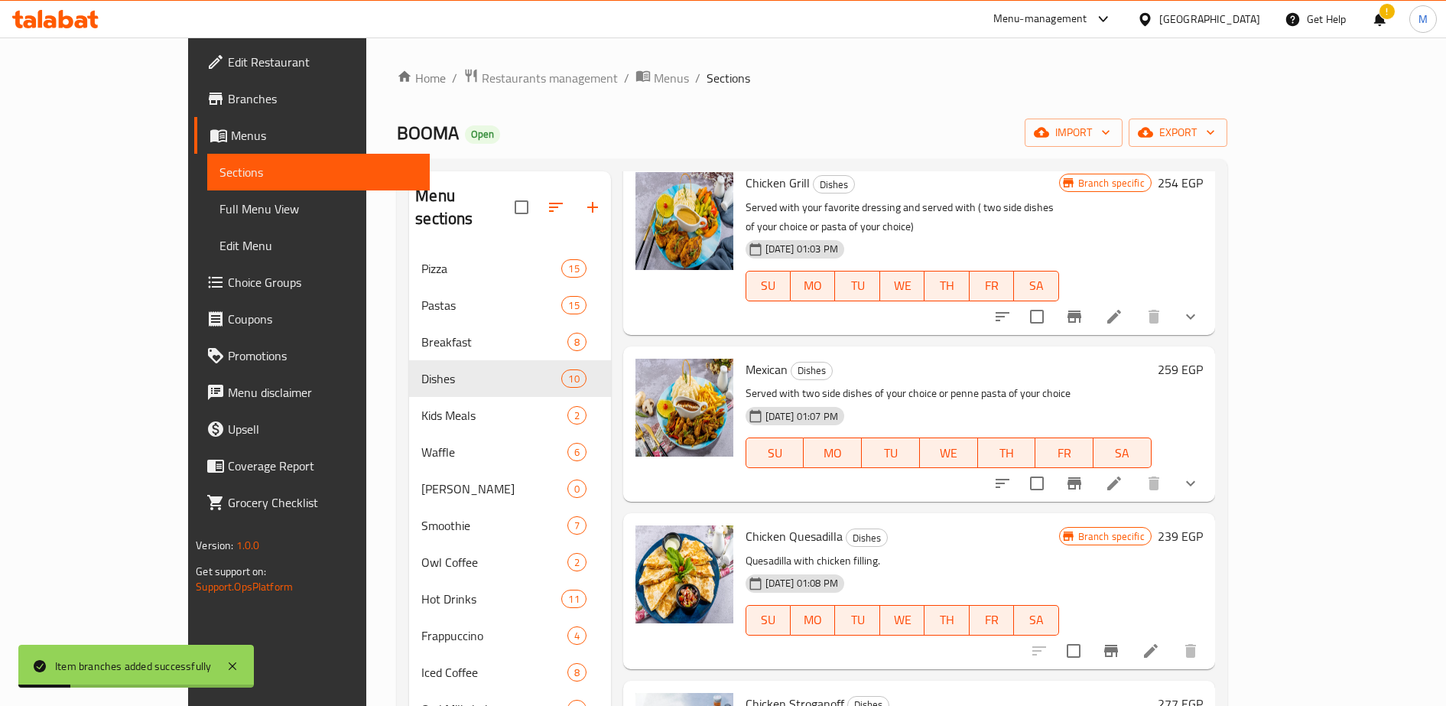
scroll to position [245, 0]
click at [1121, 478] on icon at bounding box center [1114, 485] width 14 height 14
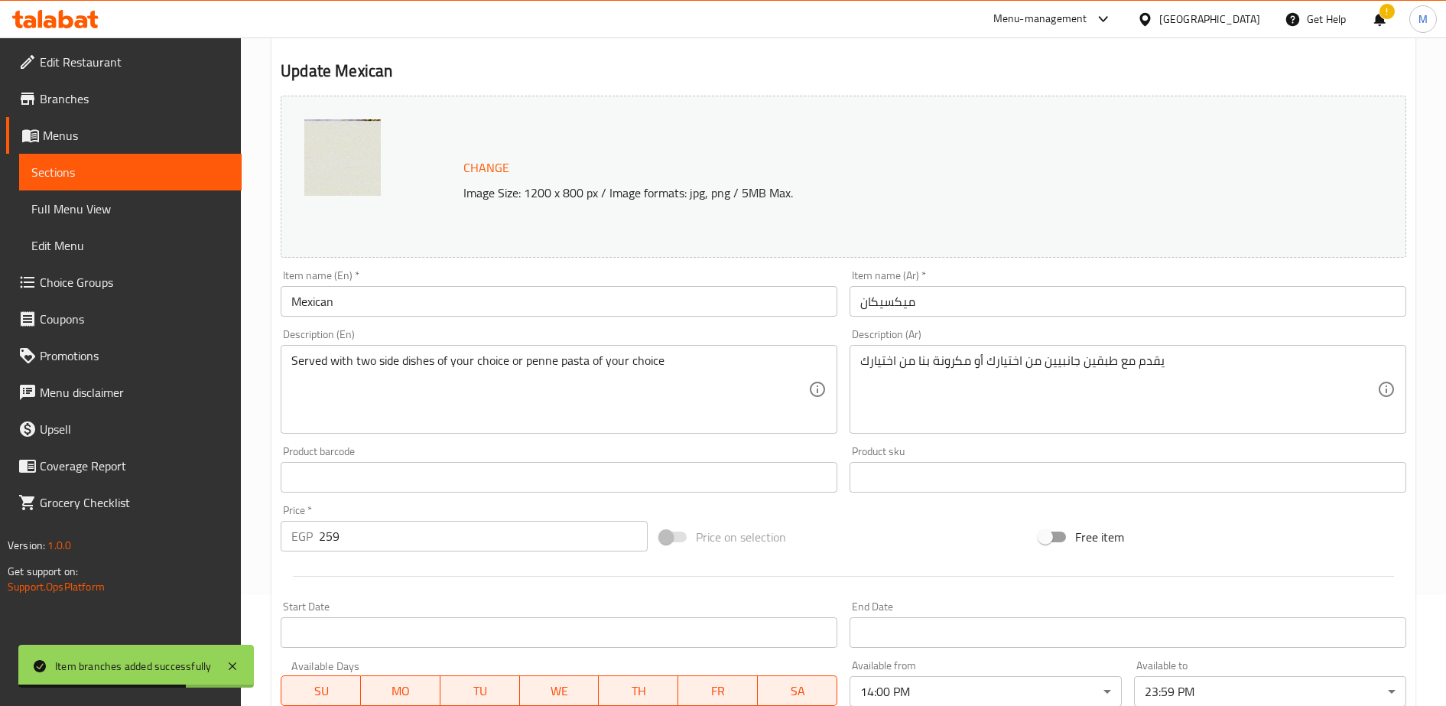
scroll to position [125, 0]
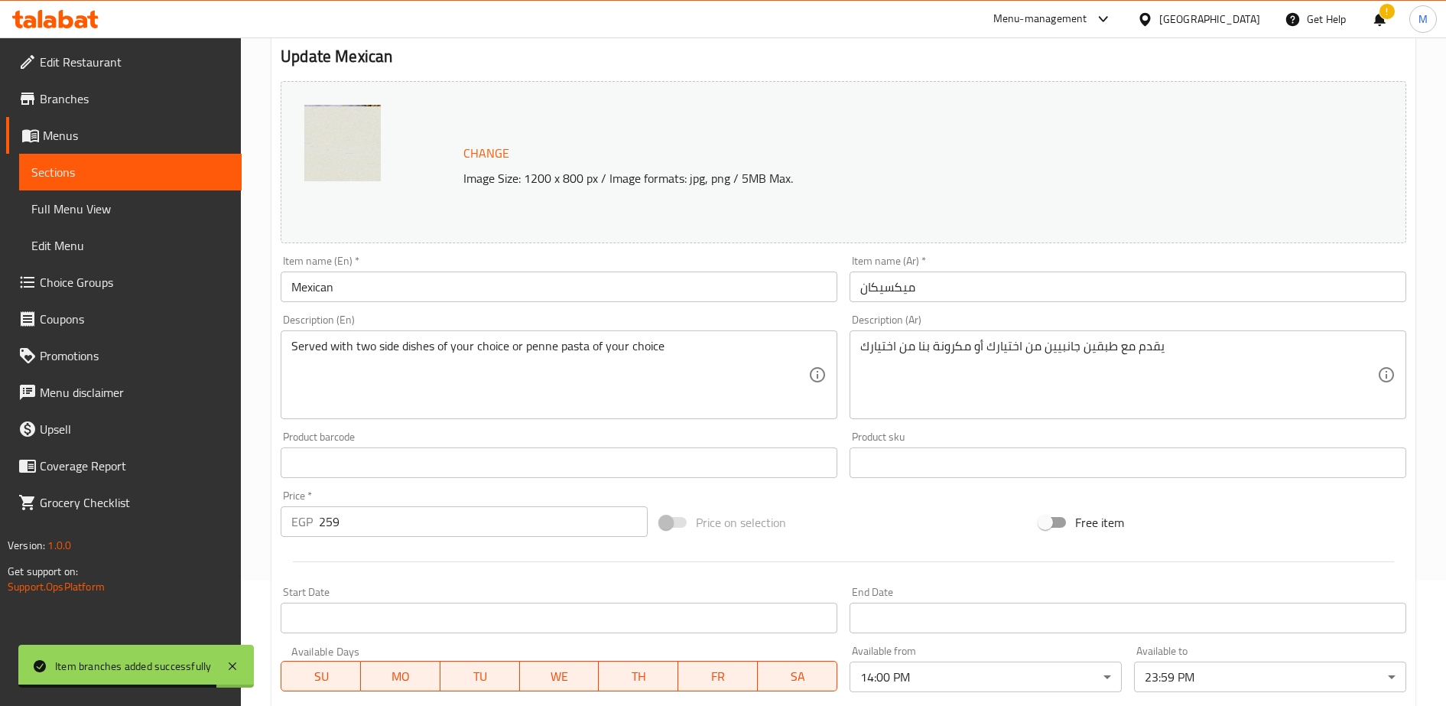
click at [363, 523] on input "259" at bounding box center [483, 521] width 329 height 31
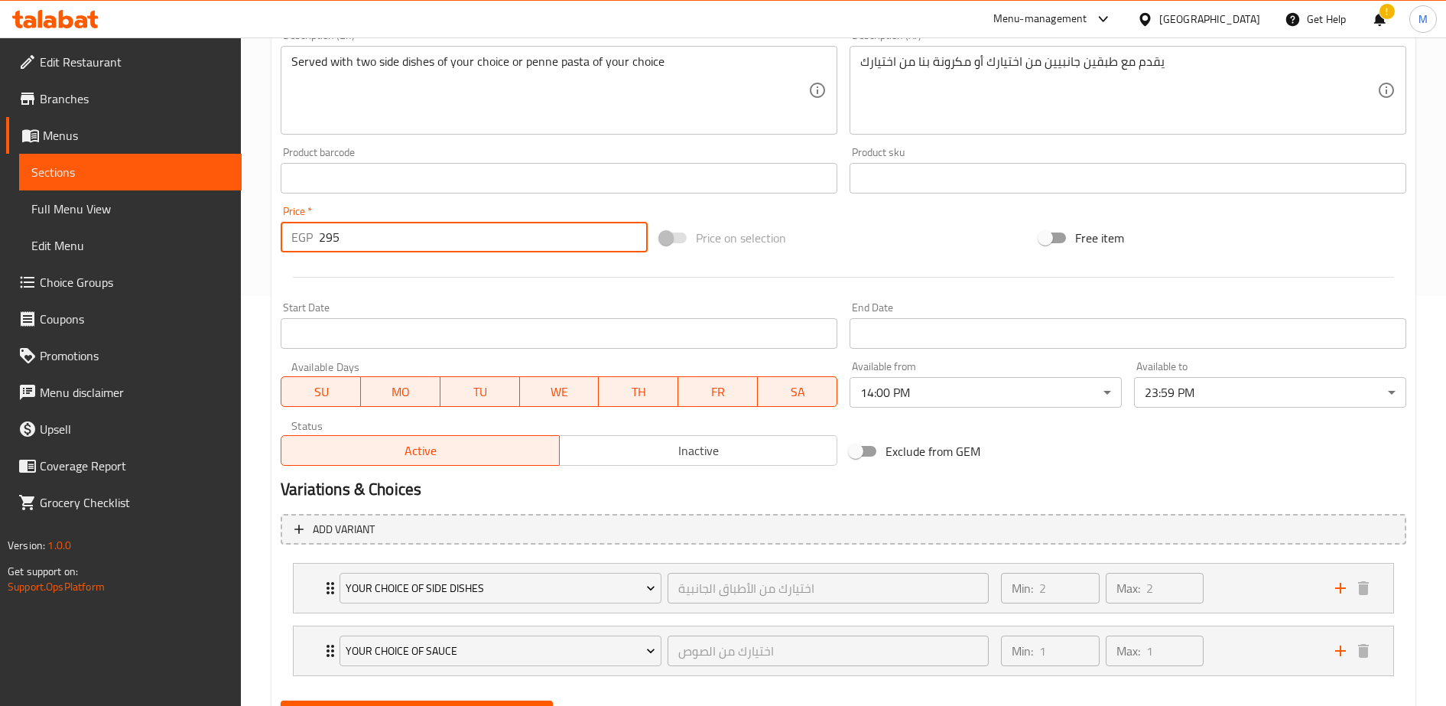
scroll to position [485, 0]
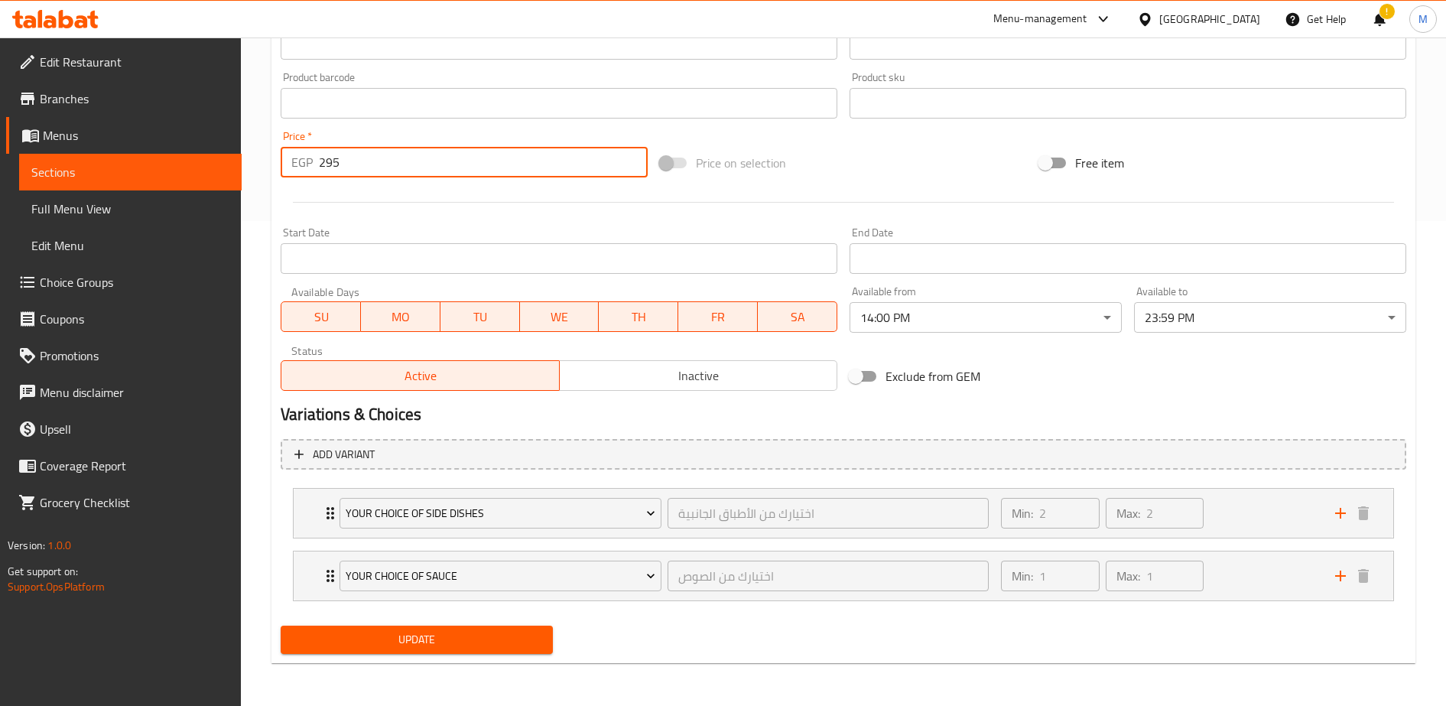
type input "295"
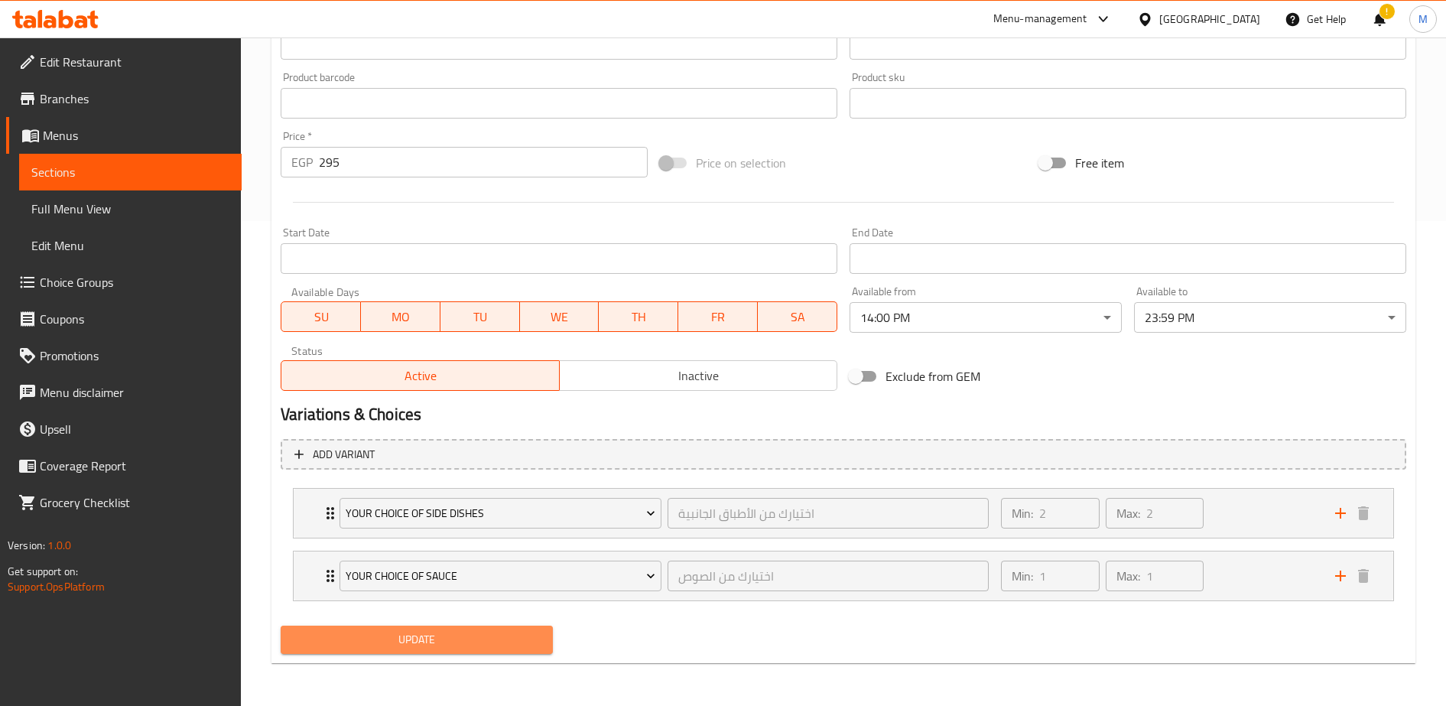
click at [413, 643] on span "Update" at bounding box center [417, 639] width 248 height 19
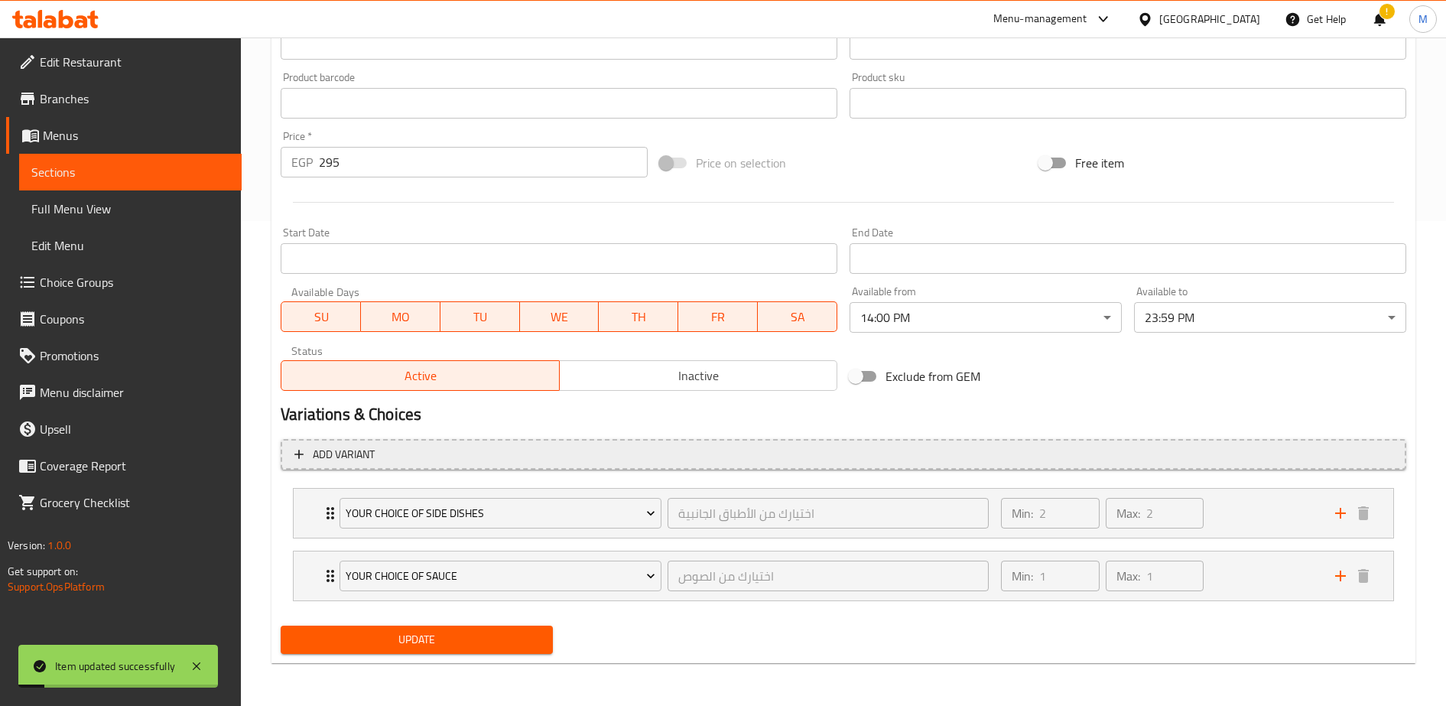
scroll to position [0, 0]
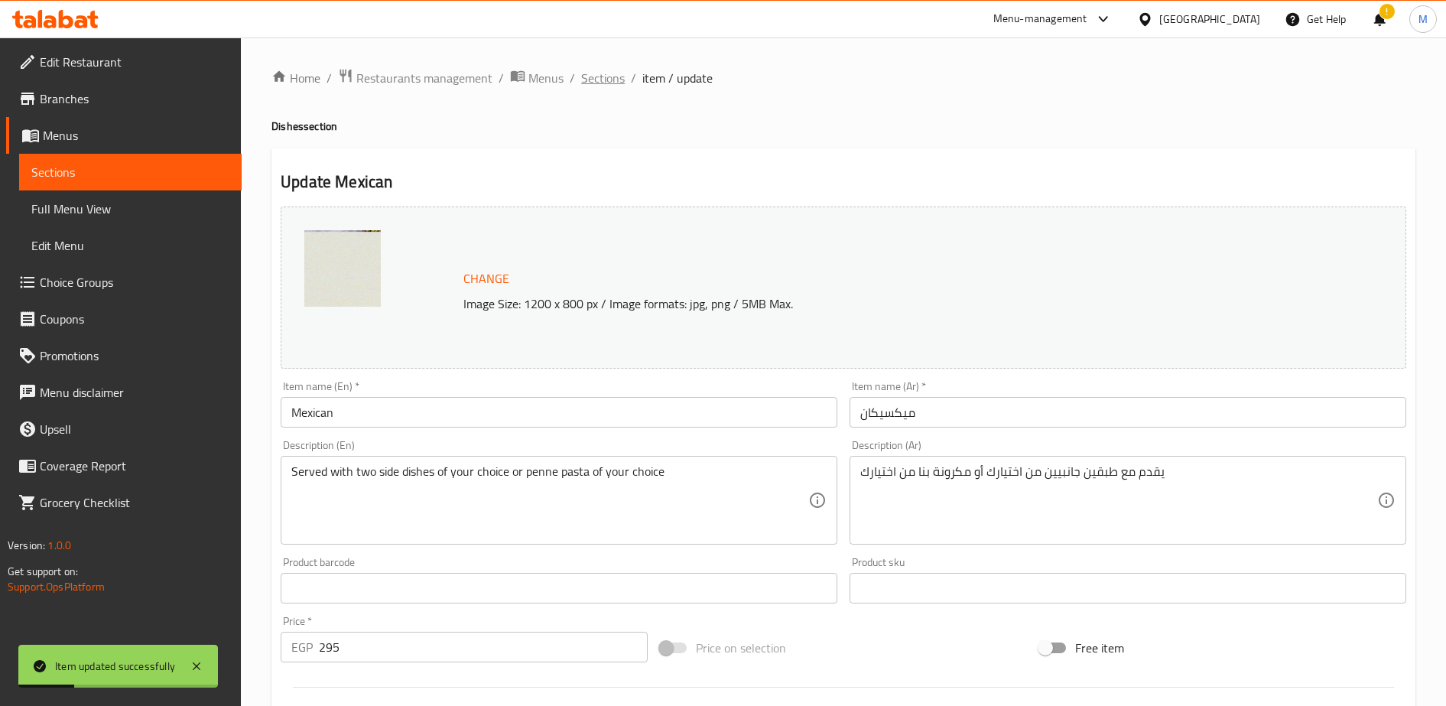
click at [603, 80] on span "Sections" at bounding box center [603, 78] width 44 height 18
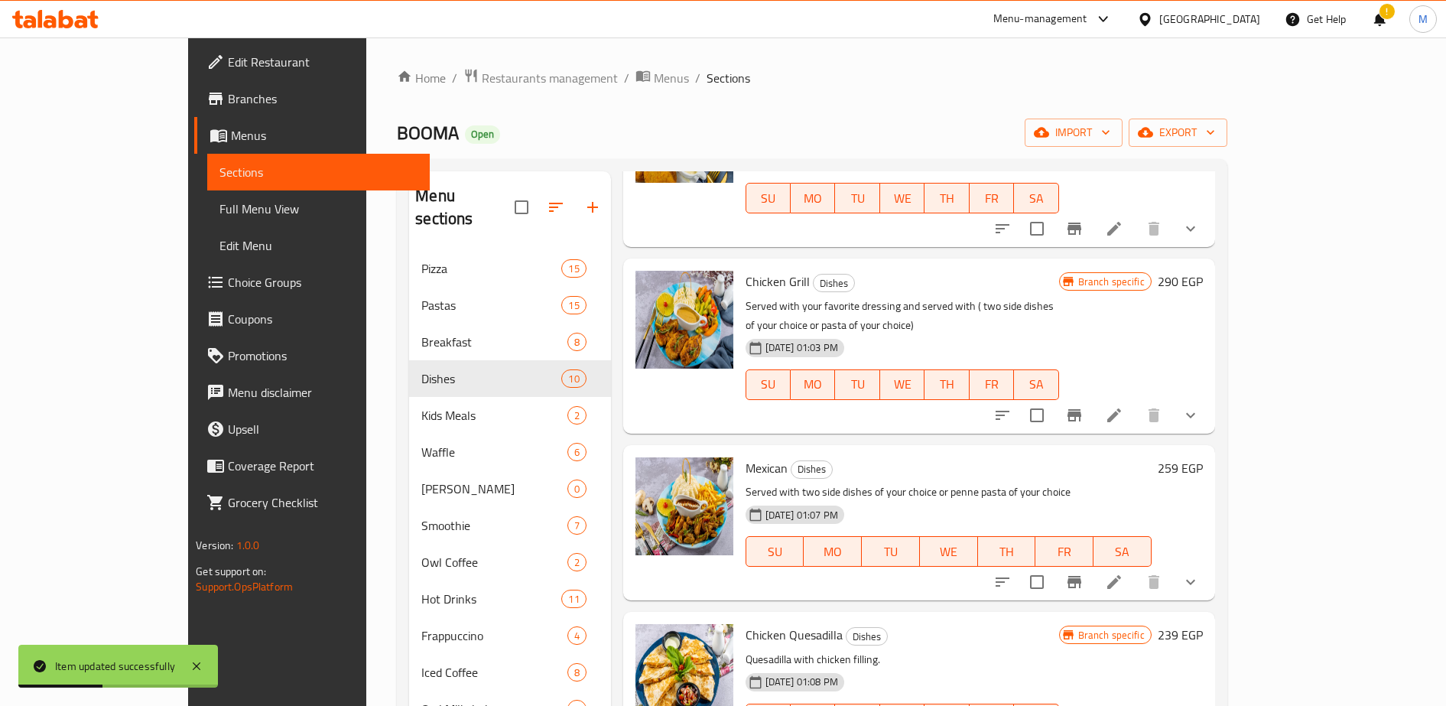
scroll to position [149, 0]
click at [1083, 572] on icon "Branch-specific-item" at bounding box center [1074, 581] width 18 height 18
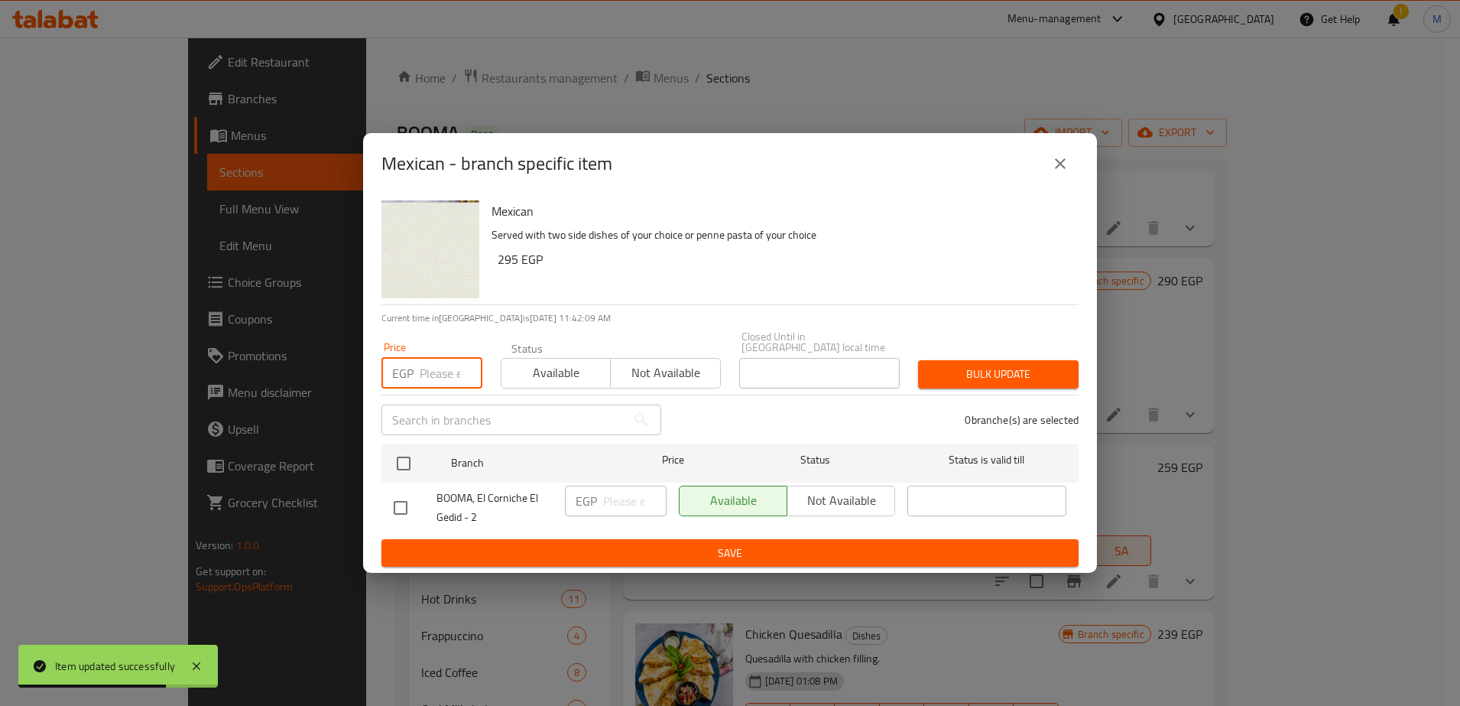
click at [421, 366] on input "number" at bounding box center [451, 373] width 63 height 31
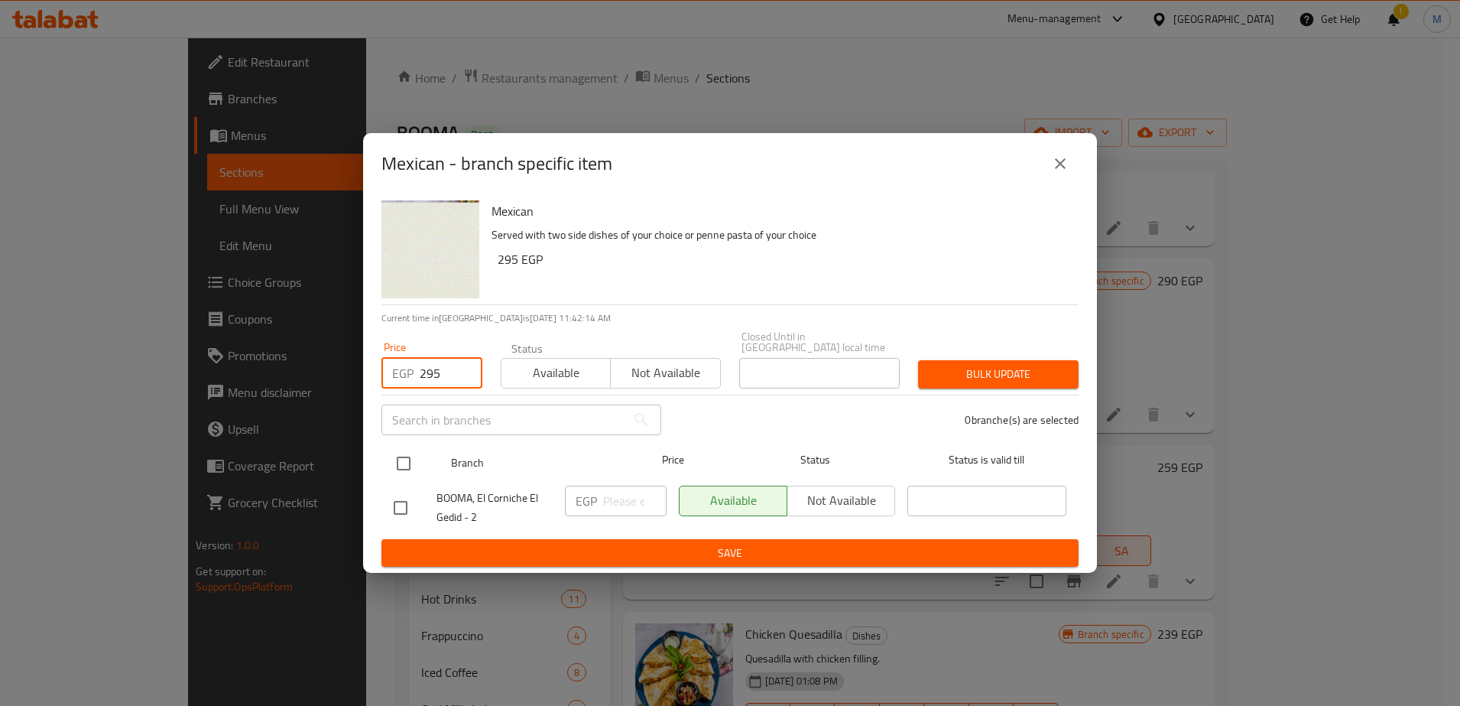
type input "295"
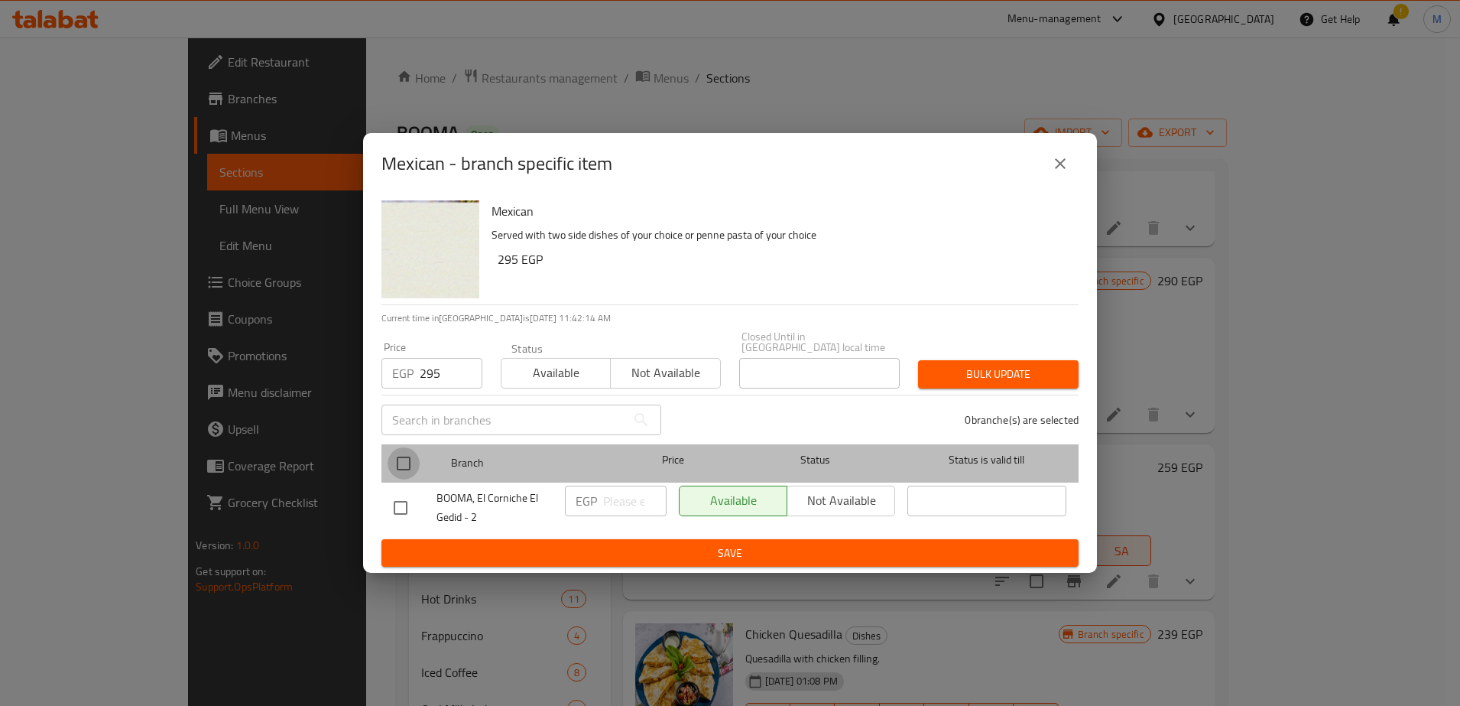
click at [404, 459] on input "checkbox" at bounding box center [404, 463] width 32 height 32
checkbox input "true"
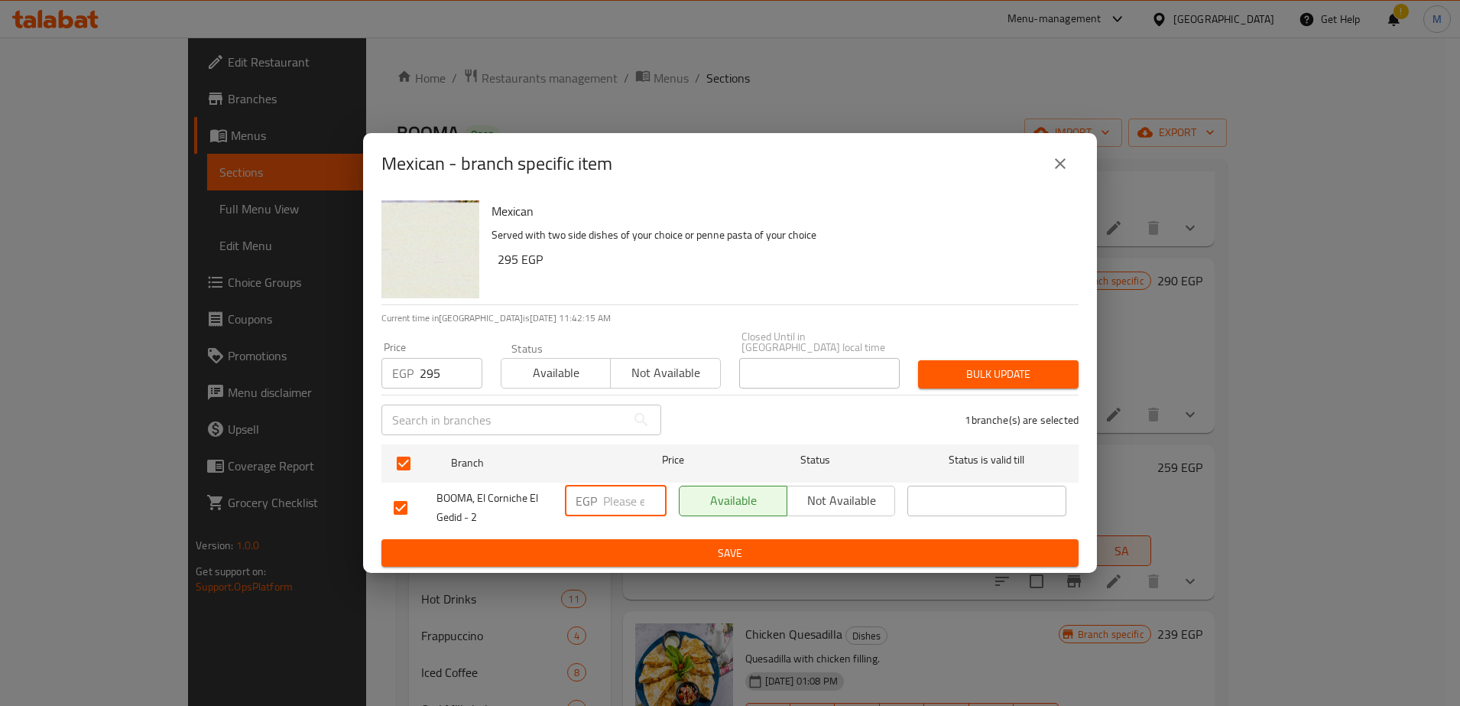
click at [615, 499] on input "number" at bounding box center [634, 501] width 63 height 31
type input "295"
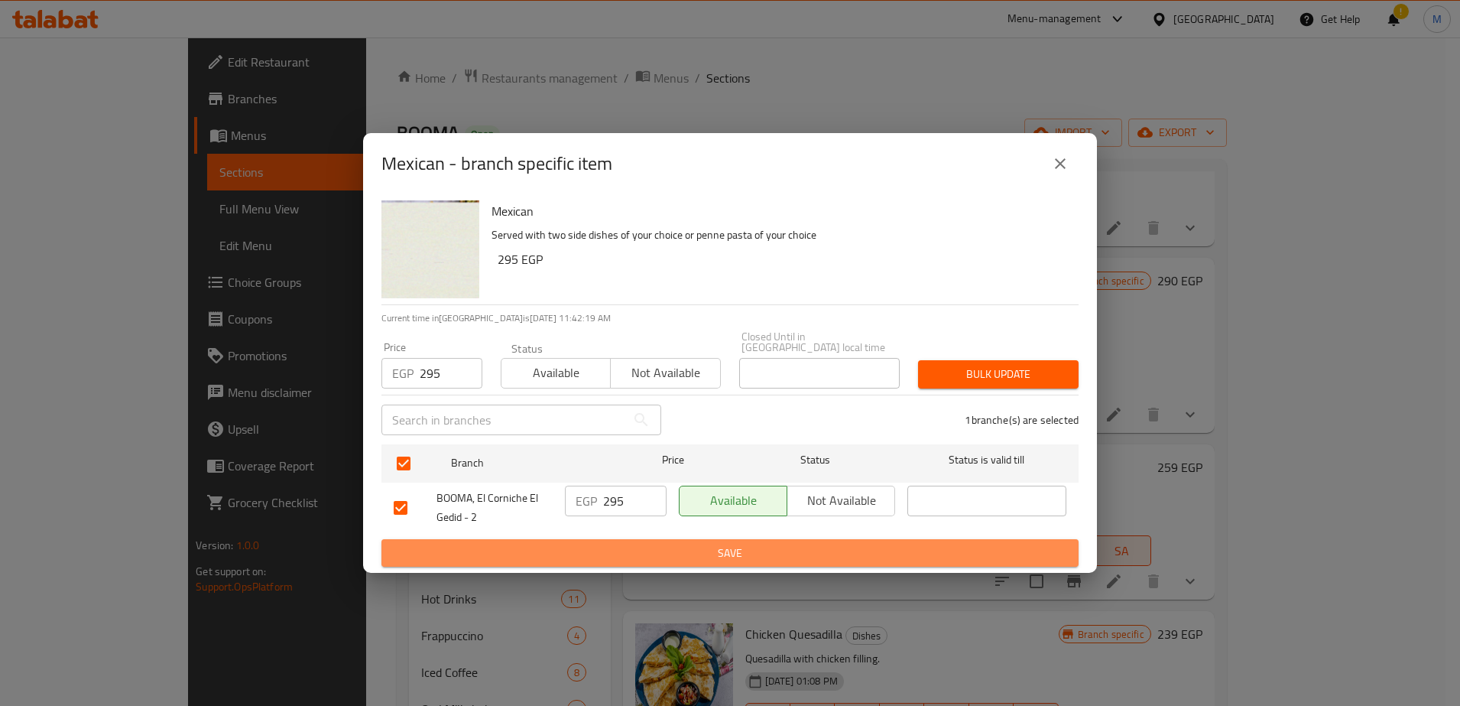
click at [684, 551] on span "Save" at bounding box center [730, 553] width 673 height 19
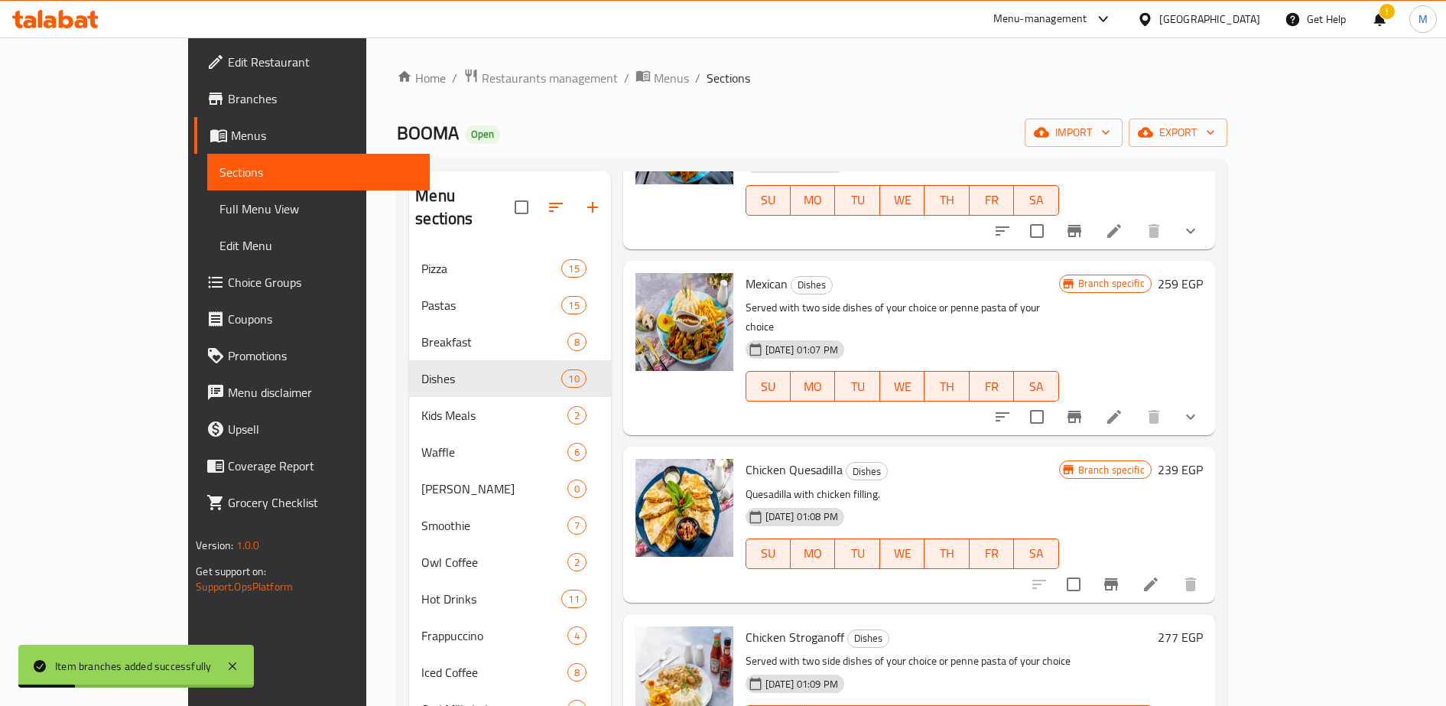
scroll to position [339, 0]
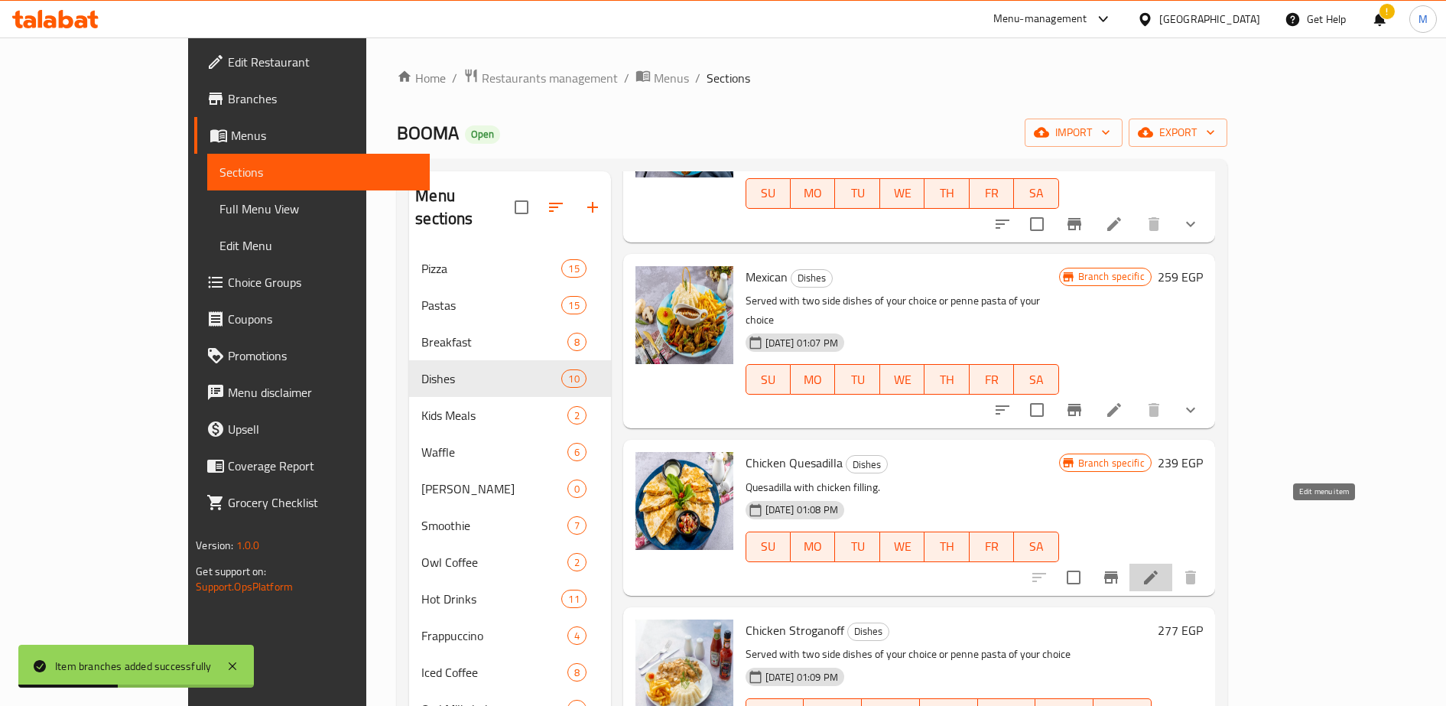
click at [1158, 570] on icon at bounding box center [1151, 577] width 14 height 14
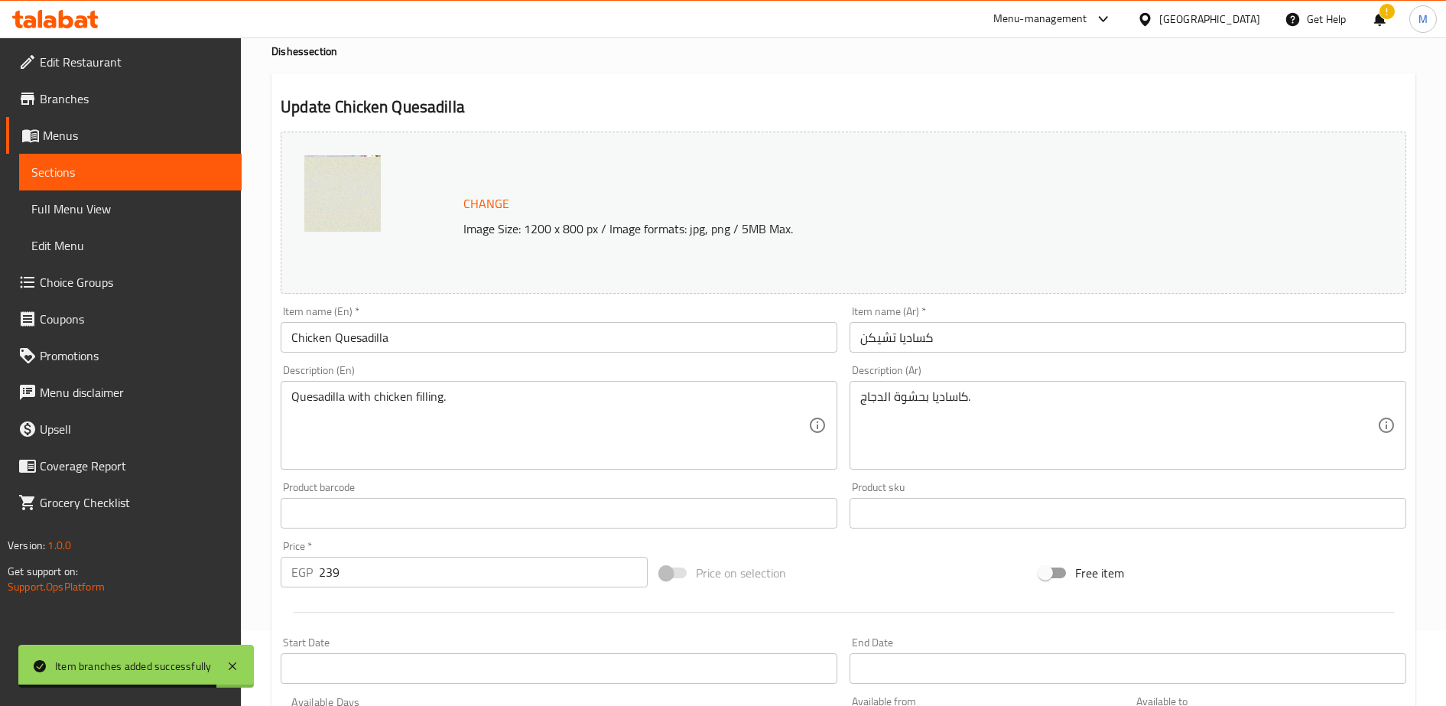
scroll to position [79, 0]
click at [377, 579] on input "239" at bounding box center [483, 568] width 329 height 31
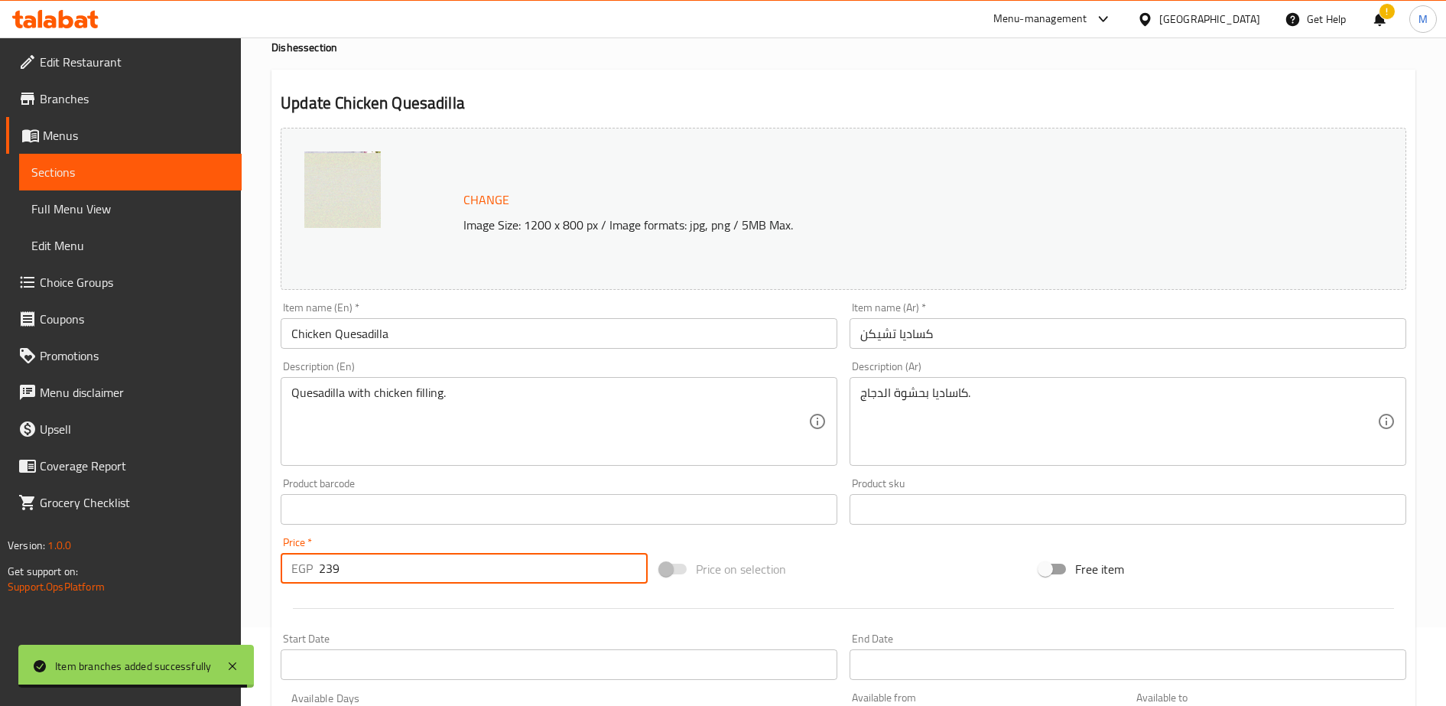
click at [377, 579] on input "239" at bounding box center [483, 568] width 329 height 31
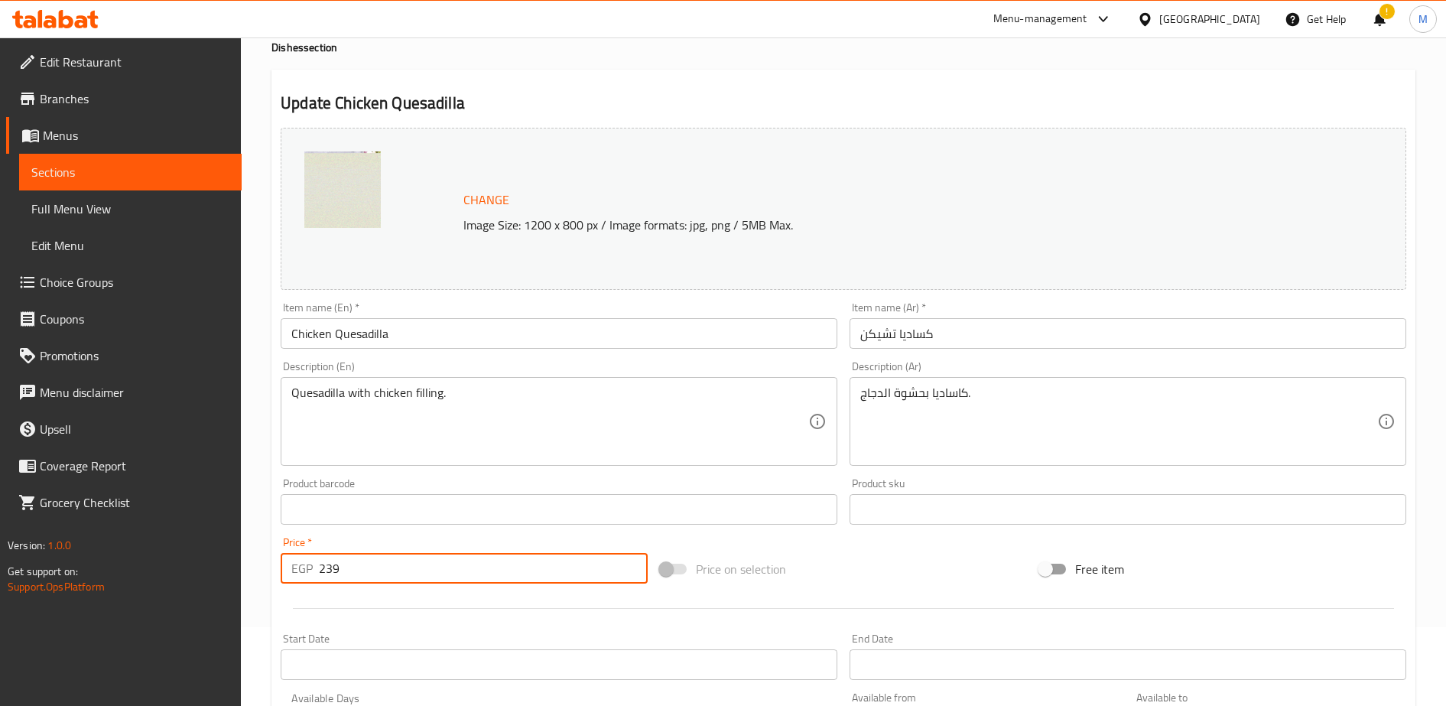
click at [377, 579] on input "239" at bounding box center [483, 568] width 329 height 31
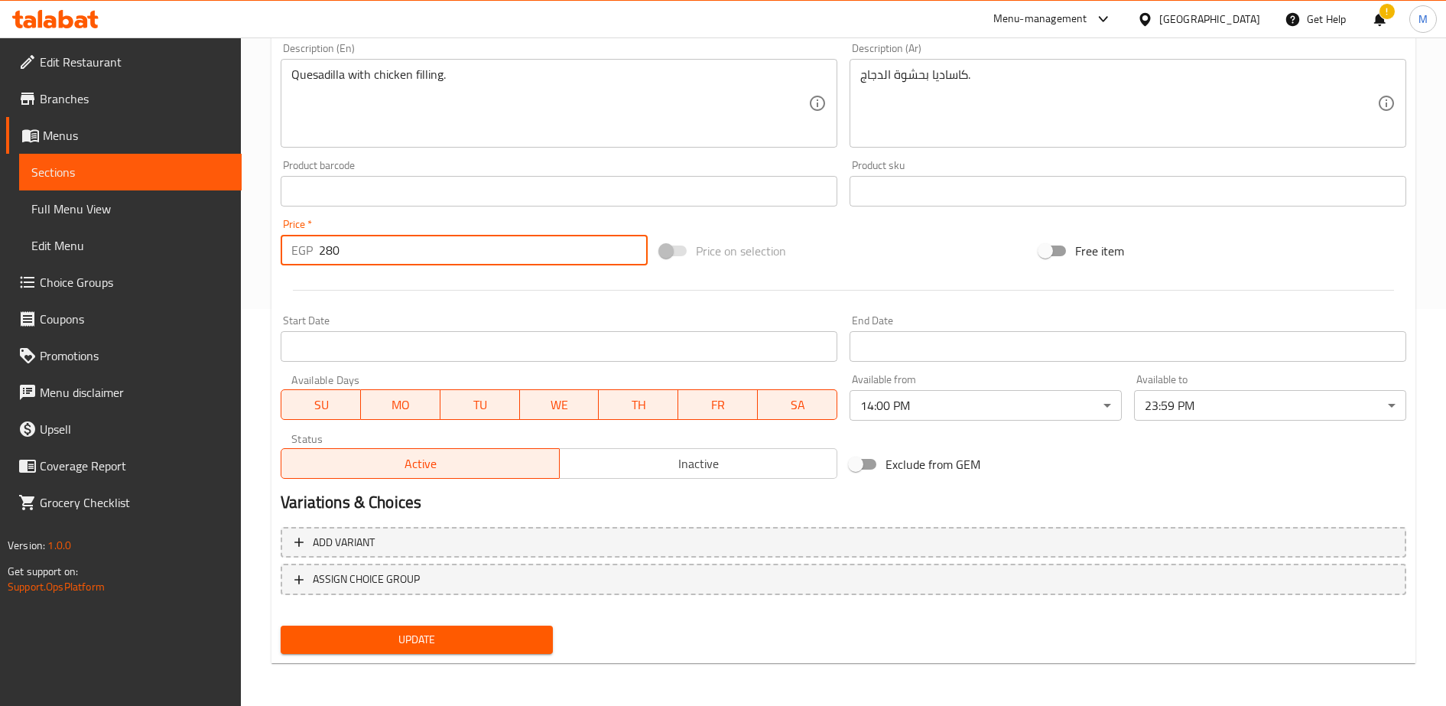
type input "280"
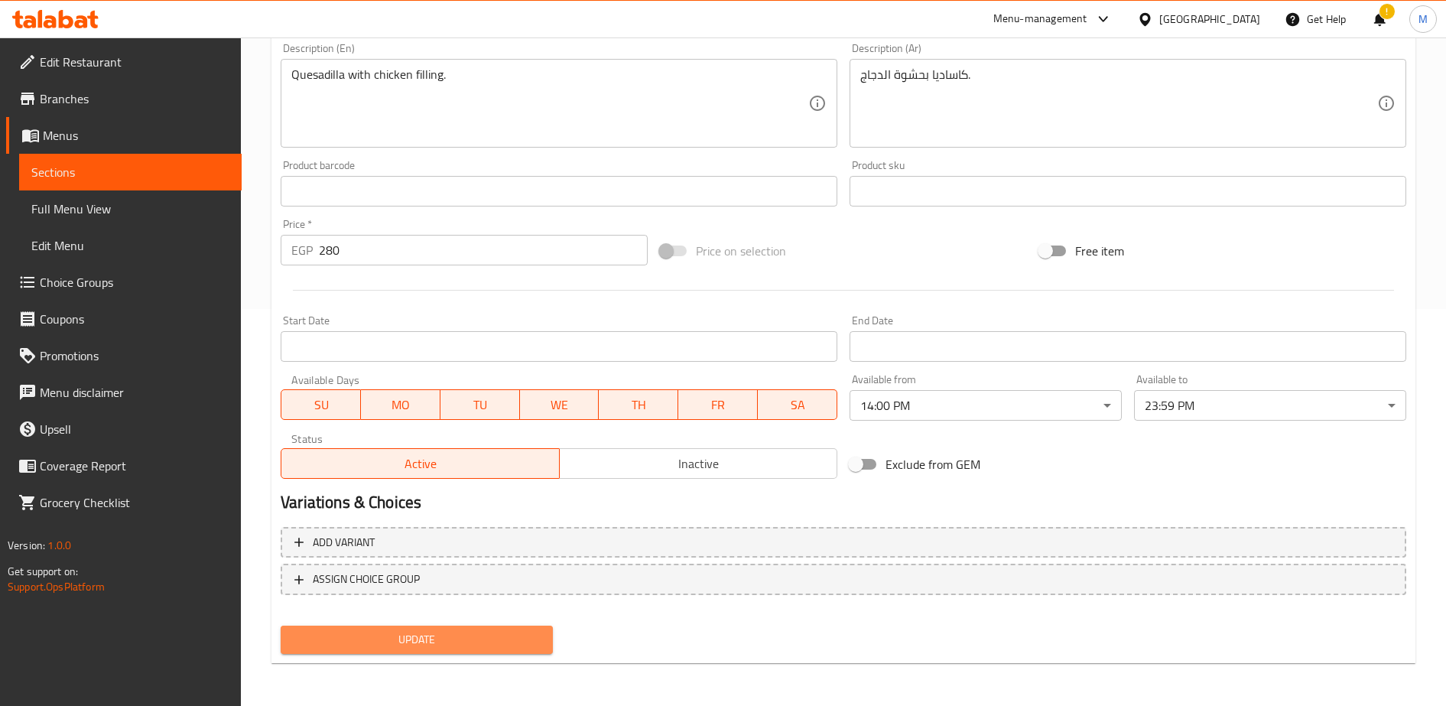
click at [440, 643] on span "Update" at bounding box center [417, 639] width 248 height 19
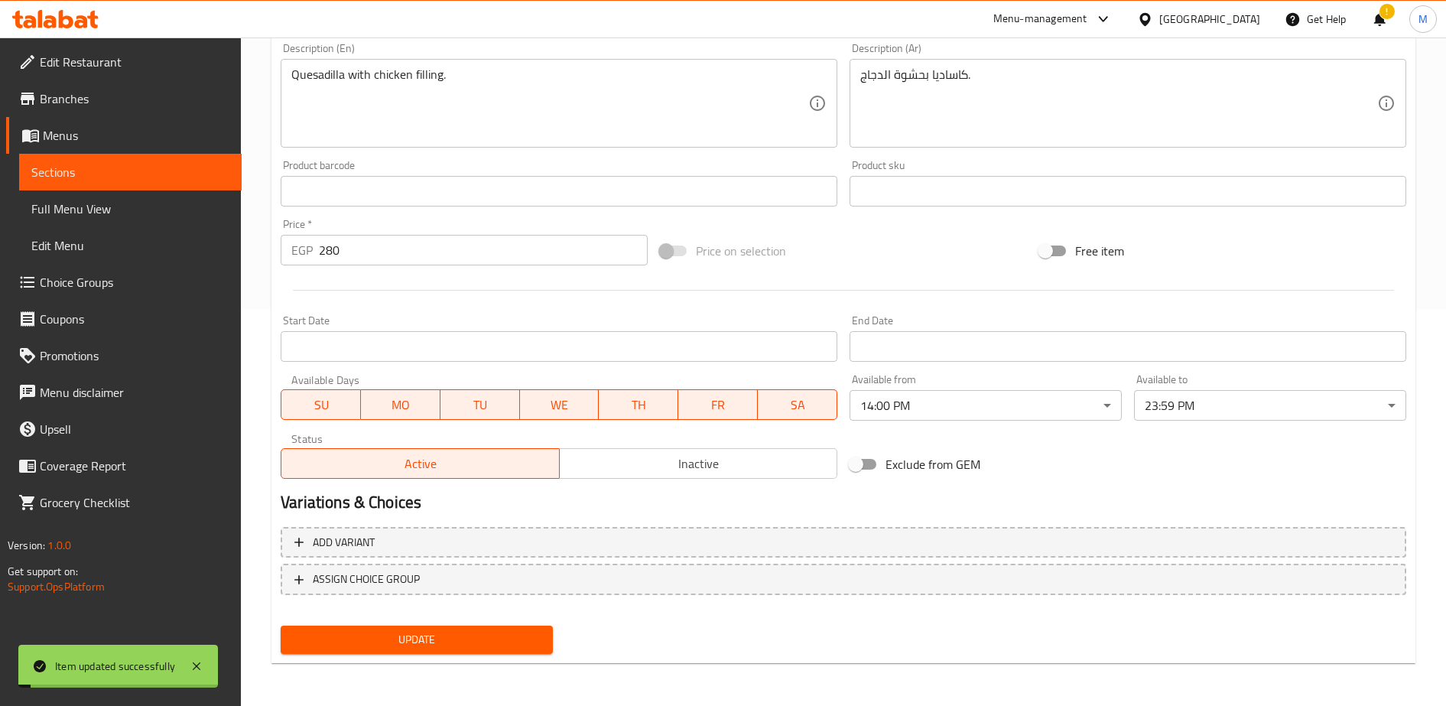
scroll to position [0, 0]
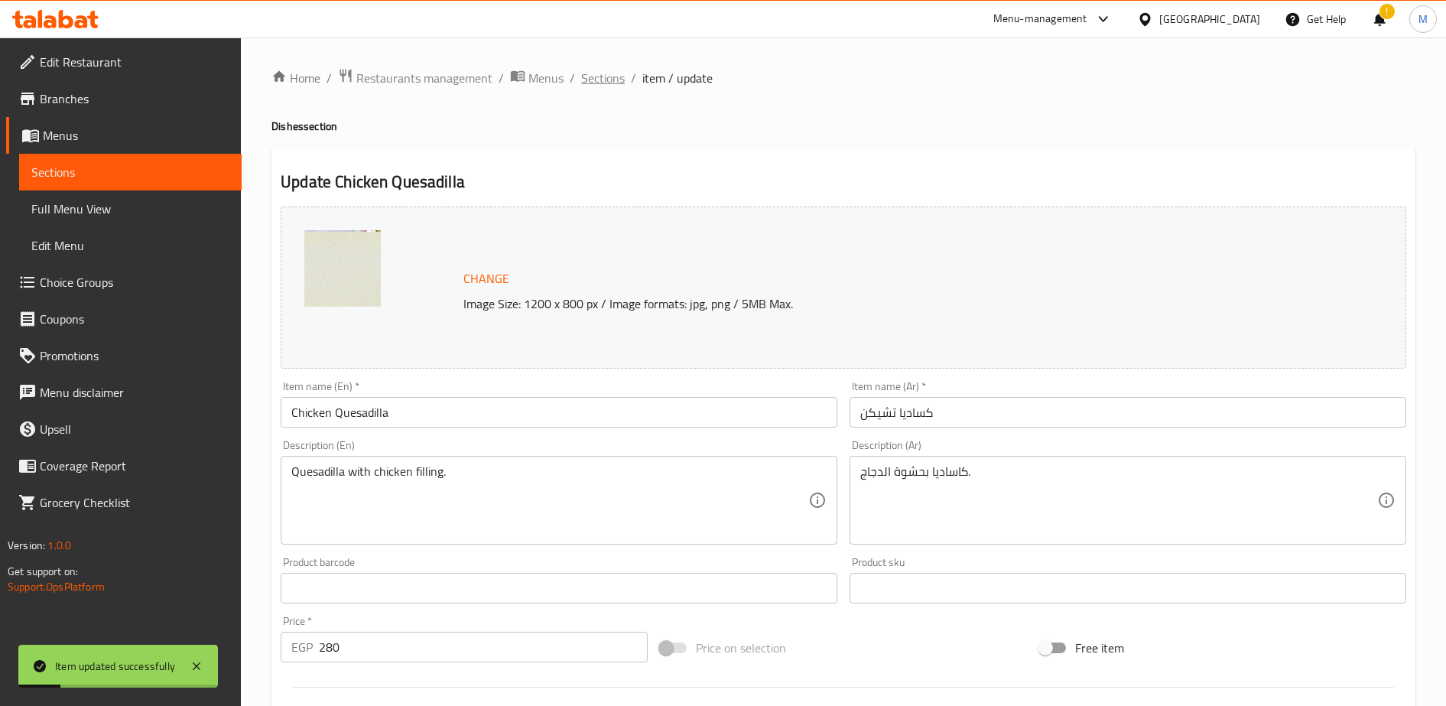
click at [597, 75] on span "Sections" at bounding box center [603, 78] width 44 height 18
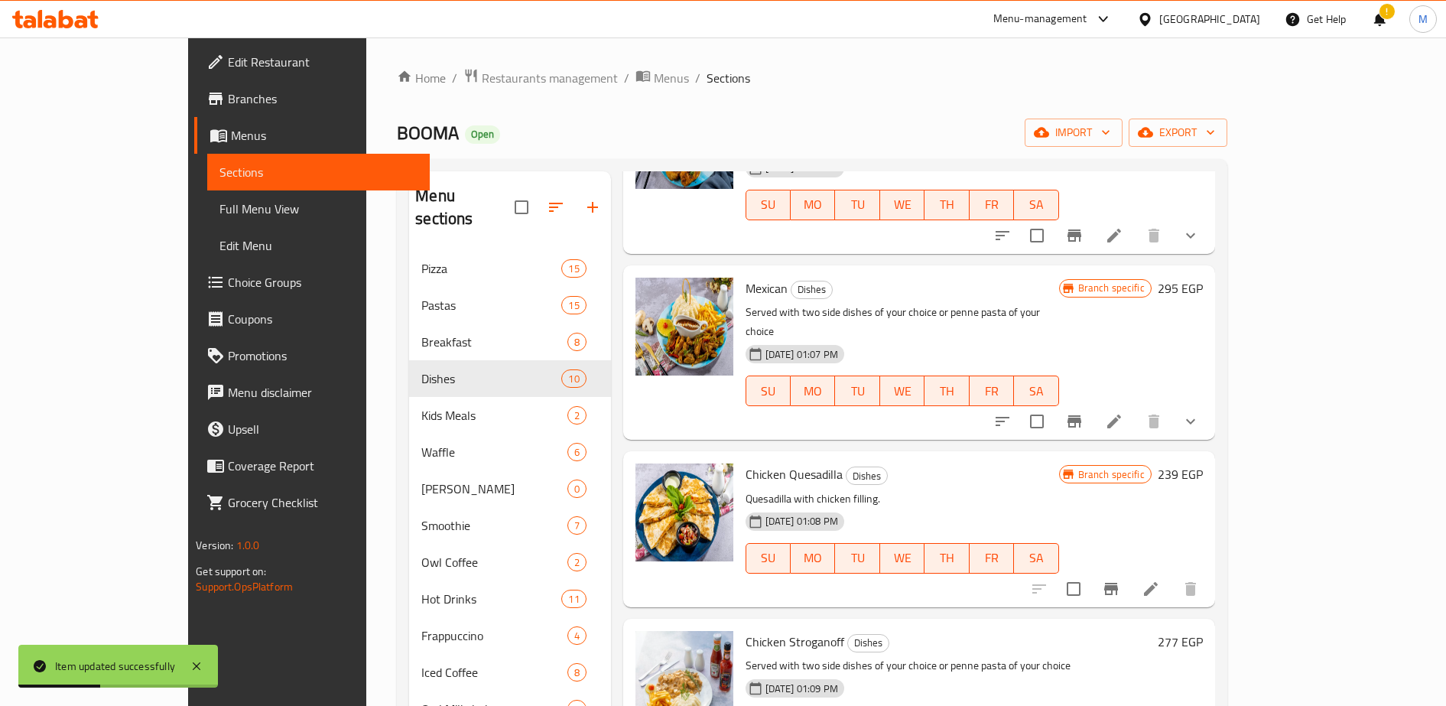
scroll to position [336, 0]
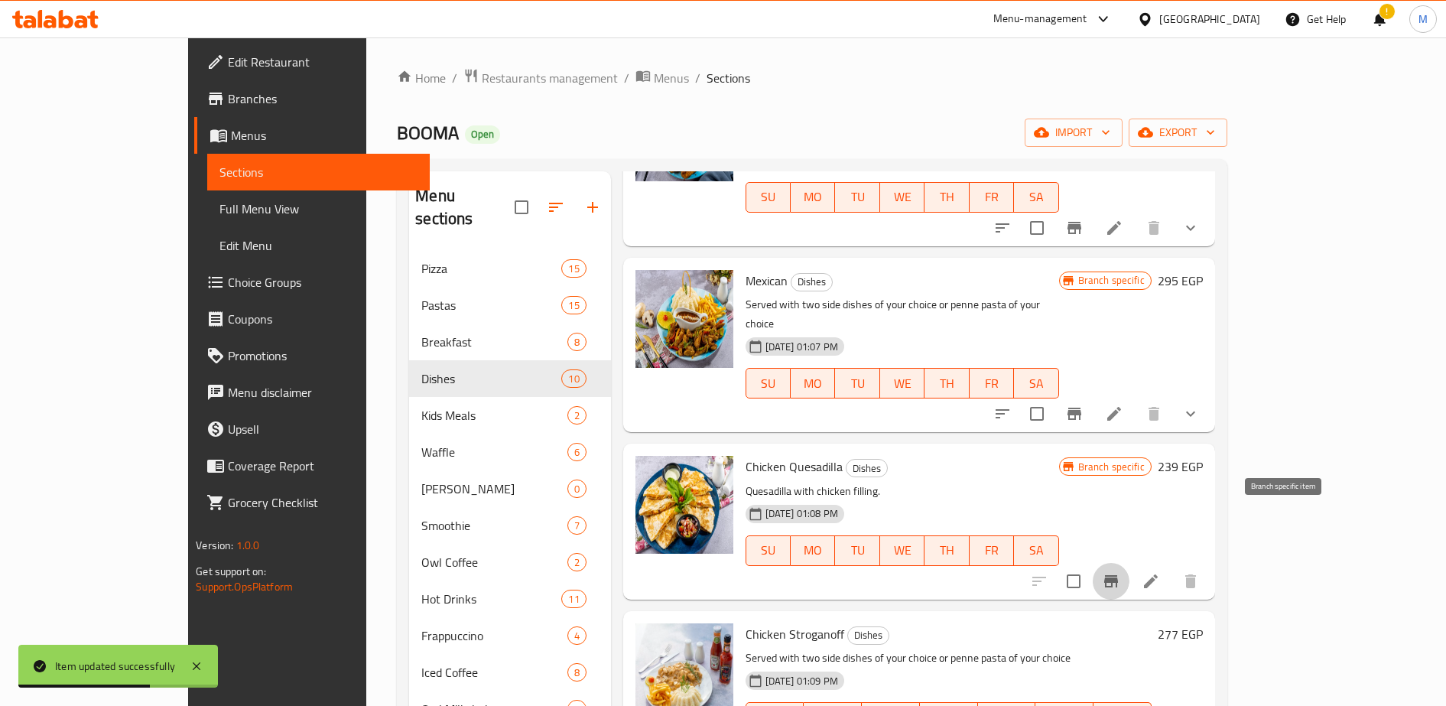
click at [1120, 572] on icon "Branch-specific-item" at bounding box center [1111, 581] width 18 height 18
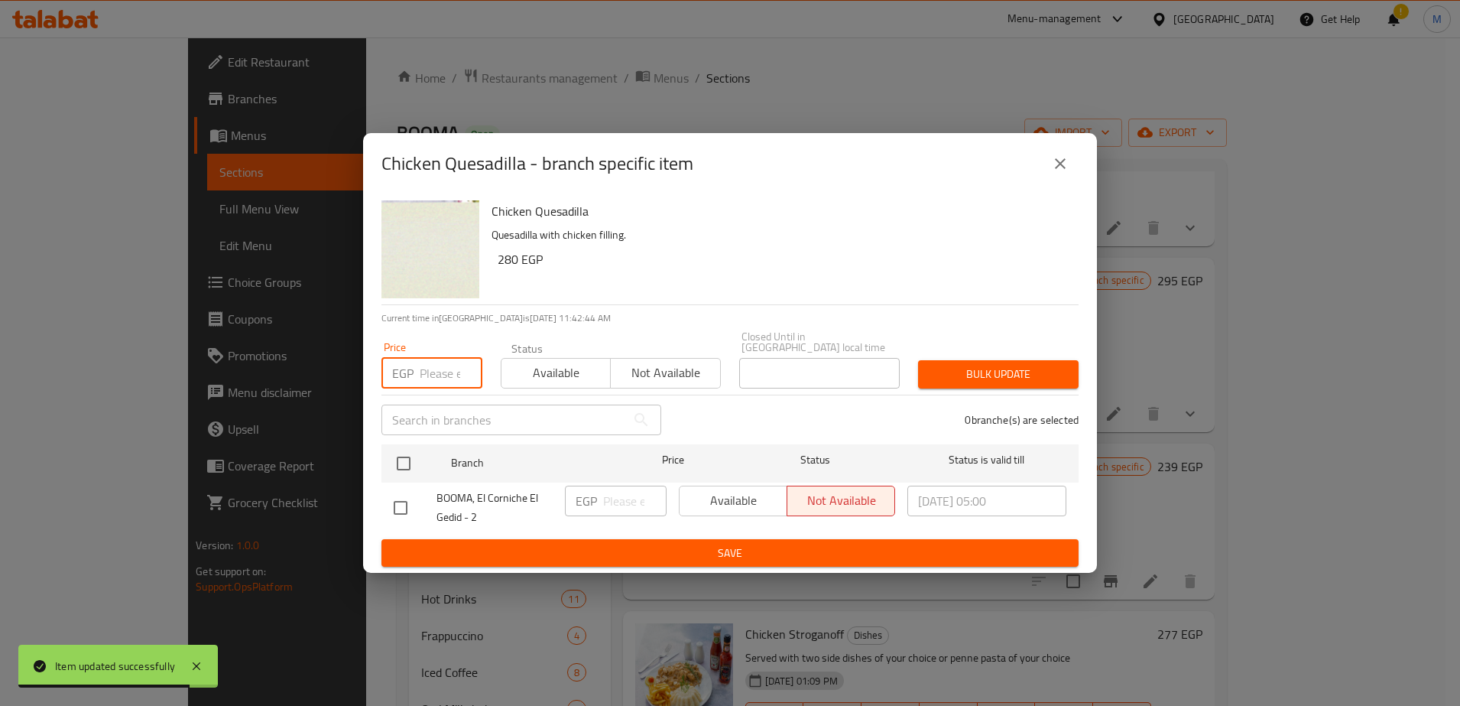
click at [432, 371] on input "number" at bounding box center [451, 373] width 63 height 31
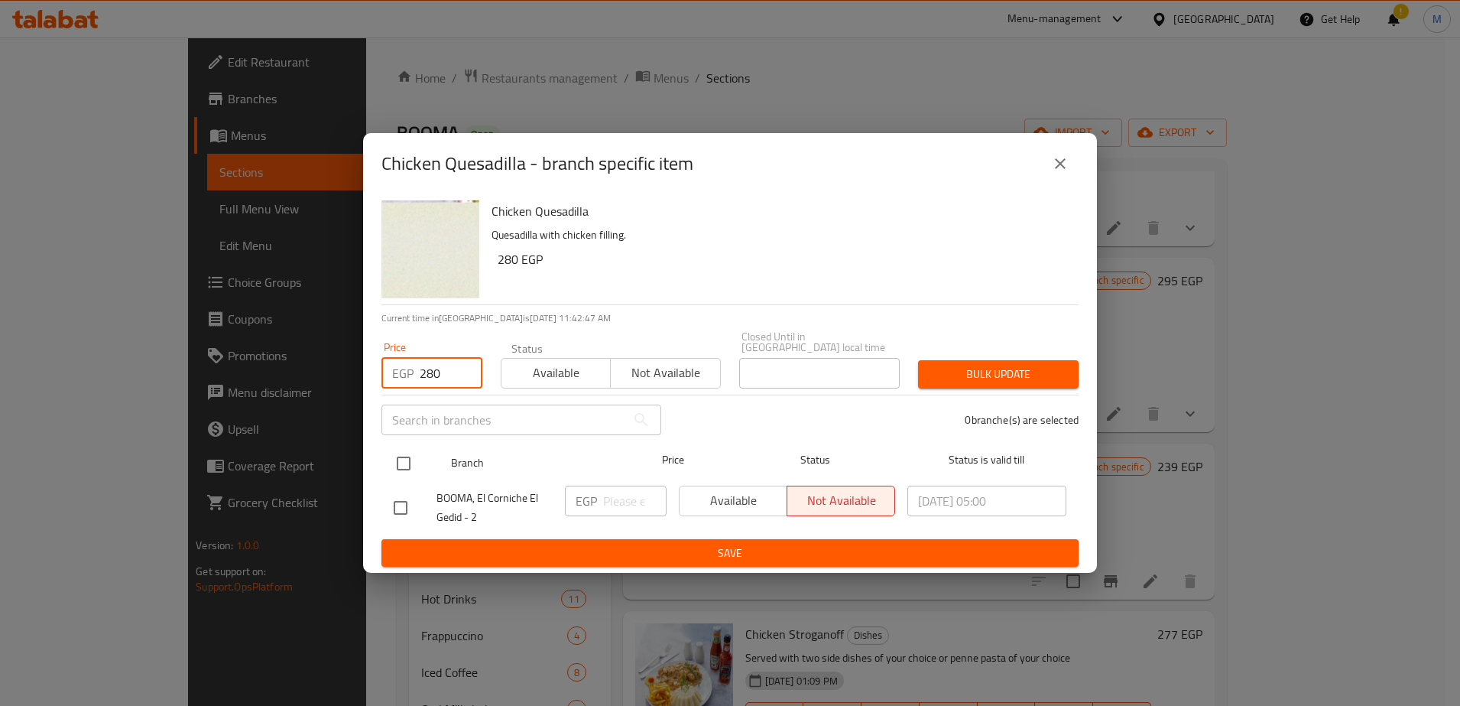
type input "280"
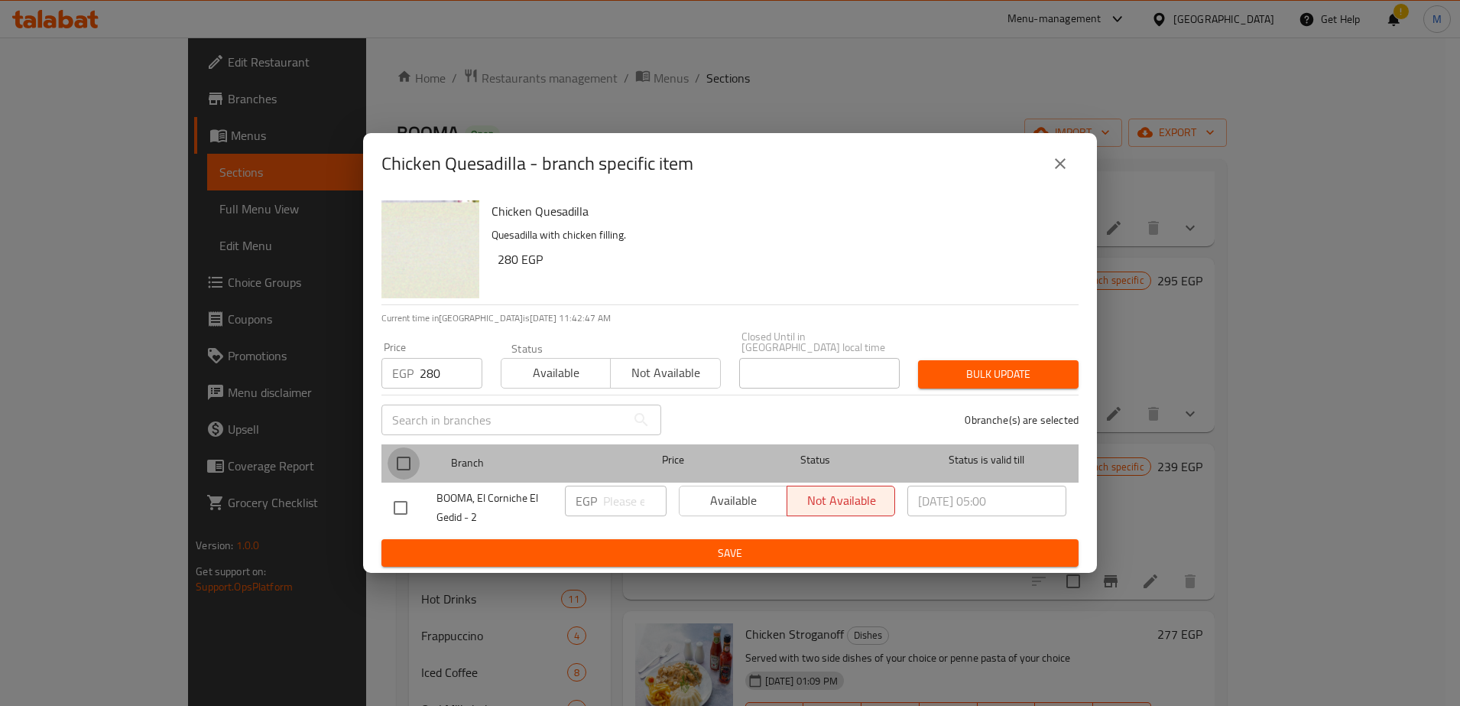
click at [404, 460] on input "checkbox" at bounding box center [404, 463] width 32 height 32
checkbox input "true"
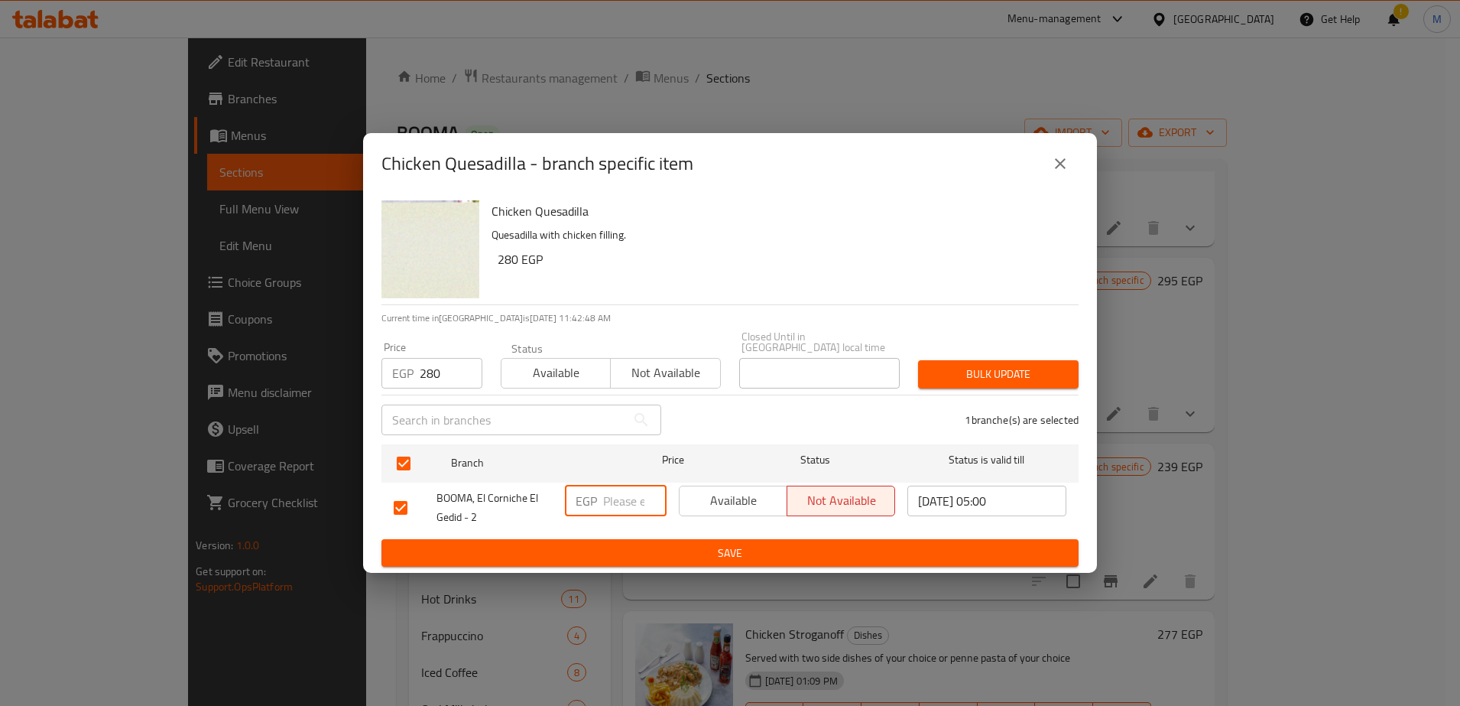
click at [612, 496] on input "number" at bounding box center [634, 501] width 63 height 31
type input "280"
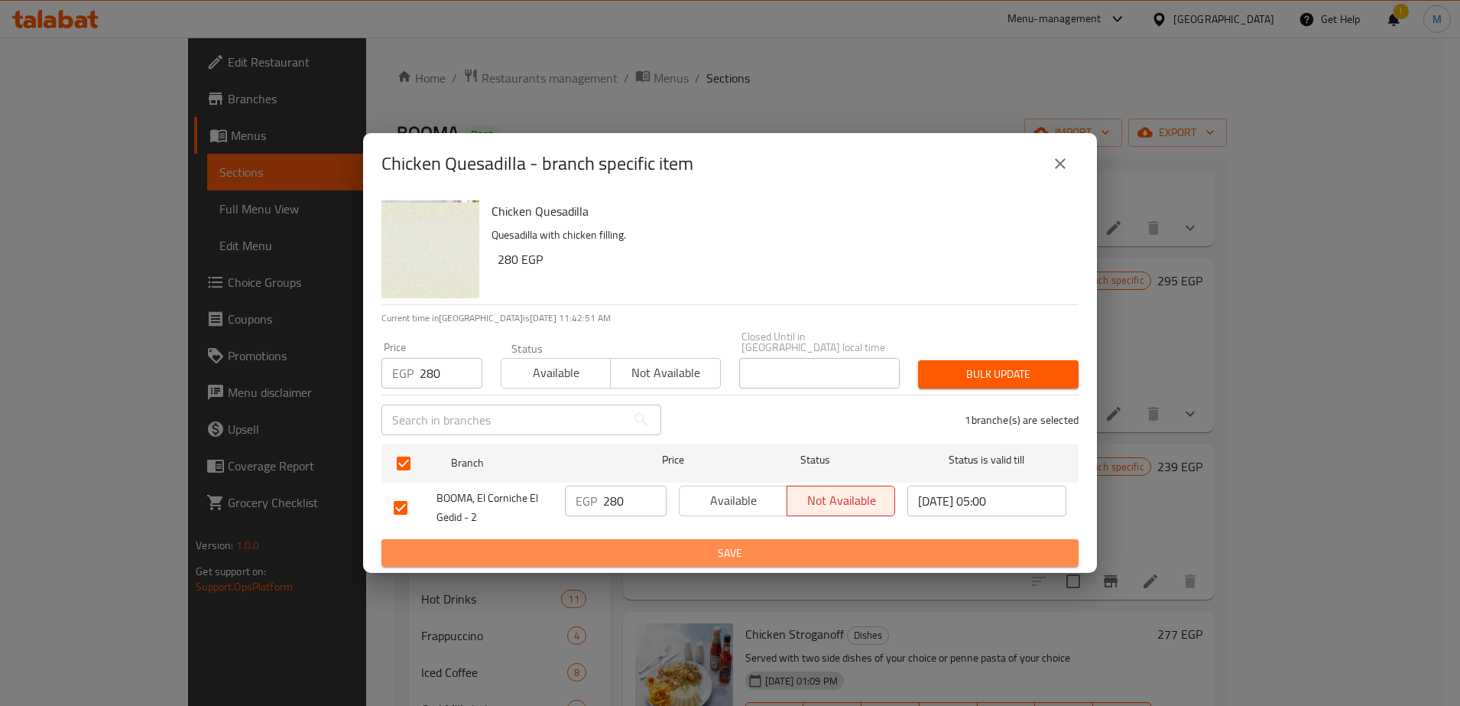
click at [626, 560] on button "Save" at bounding box center [730, 553] width 697 height 28
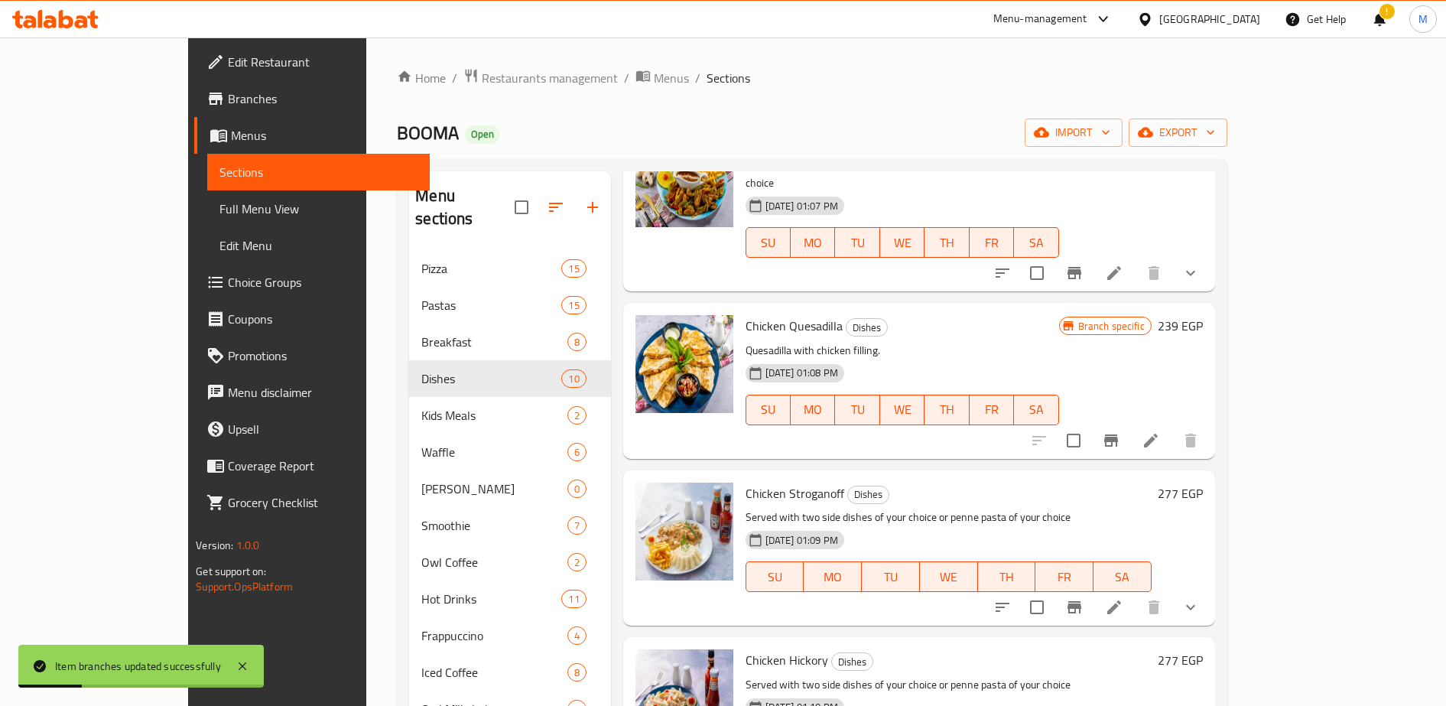
scroll to position [478, 0]
click at [1121, 599] on icon at bounding box center [1114, 606] width 14 height 14
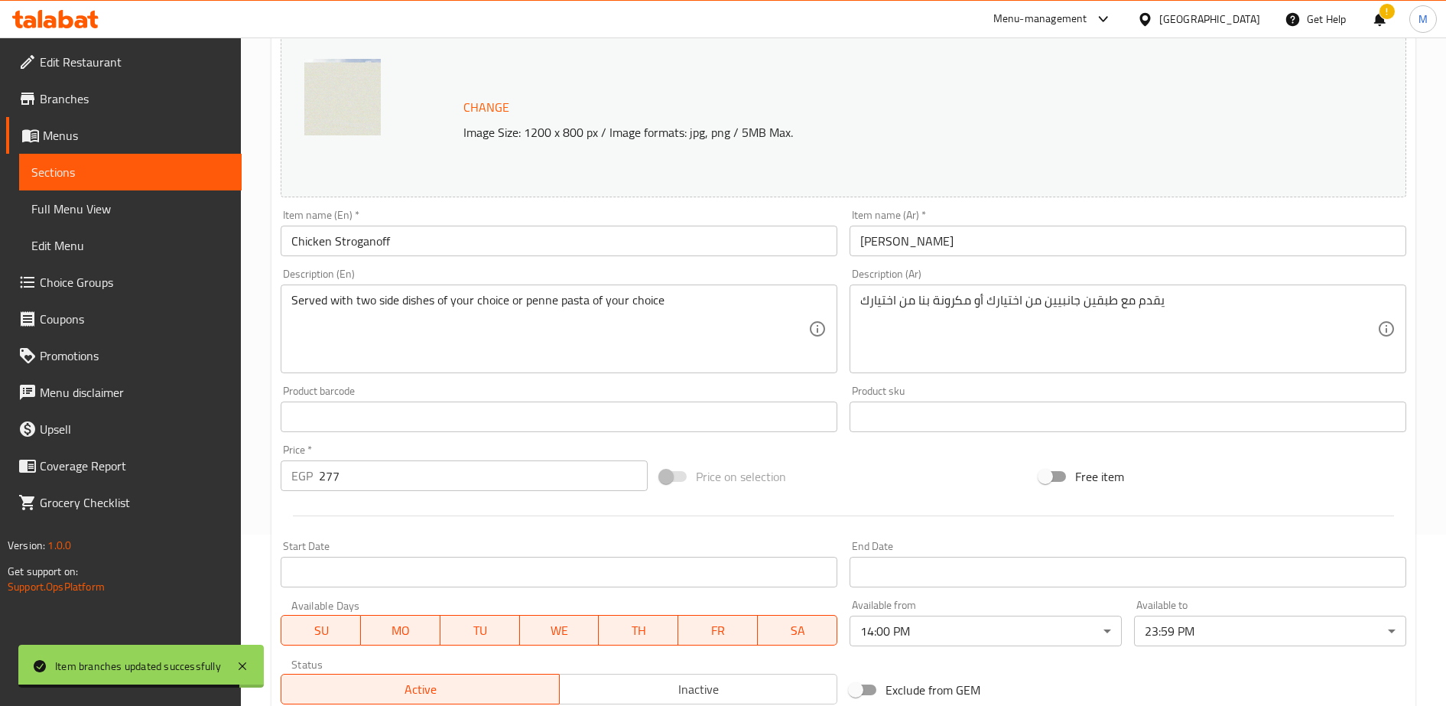
scroll to position [184, 0]
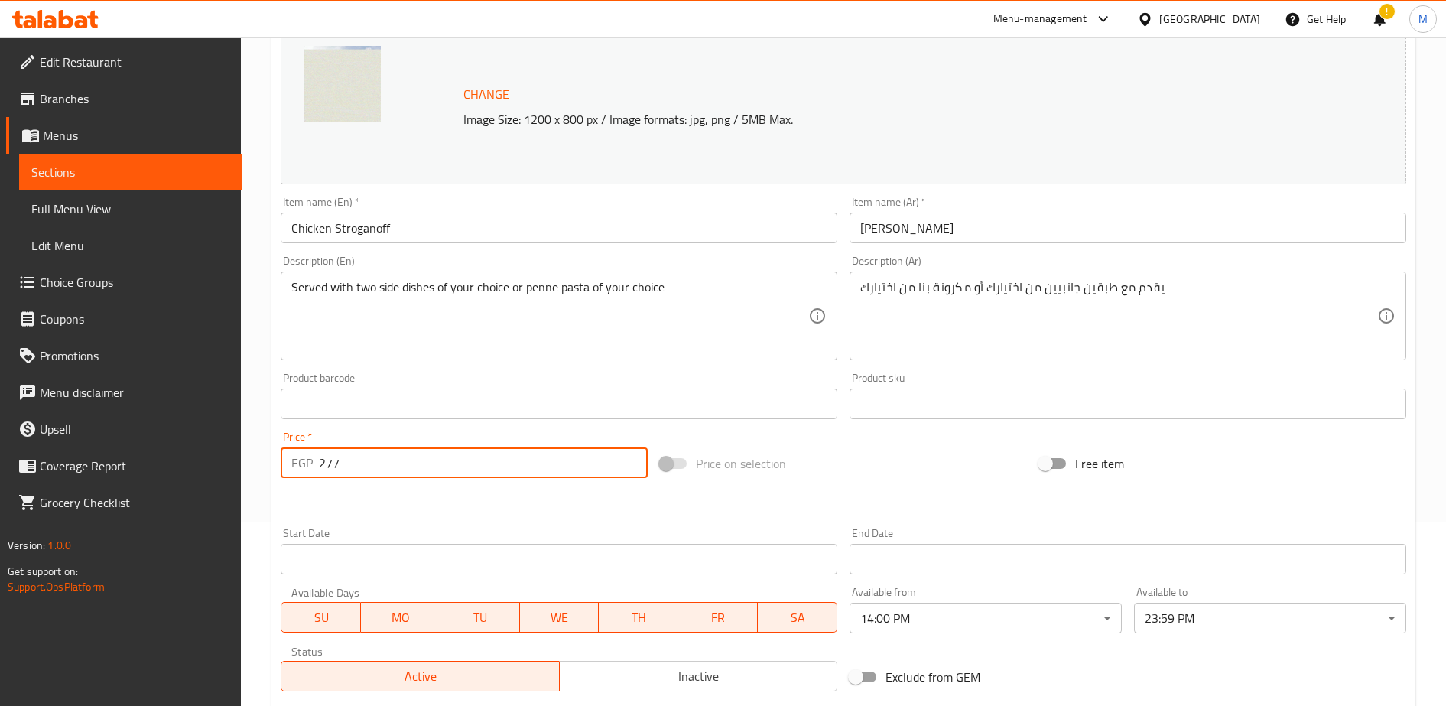
click at [356, 466] on input "277" at bounding box center [483, 462] width 329 height 31
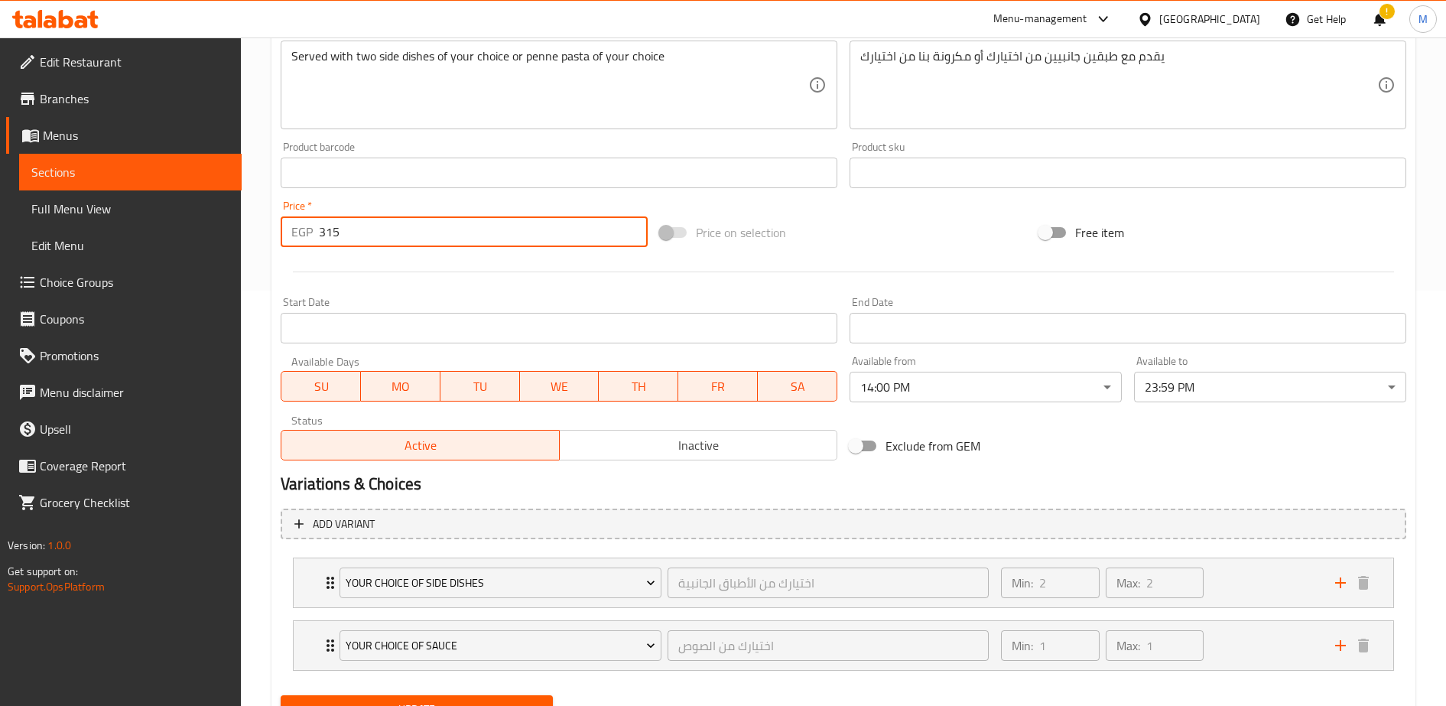
scroll to position [444, 0]
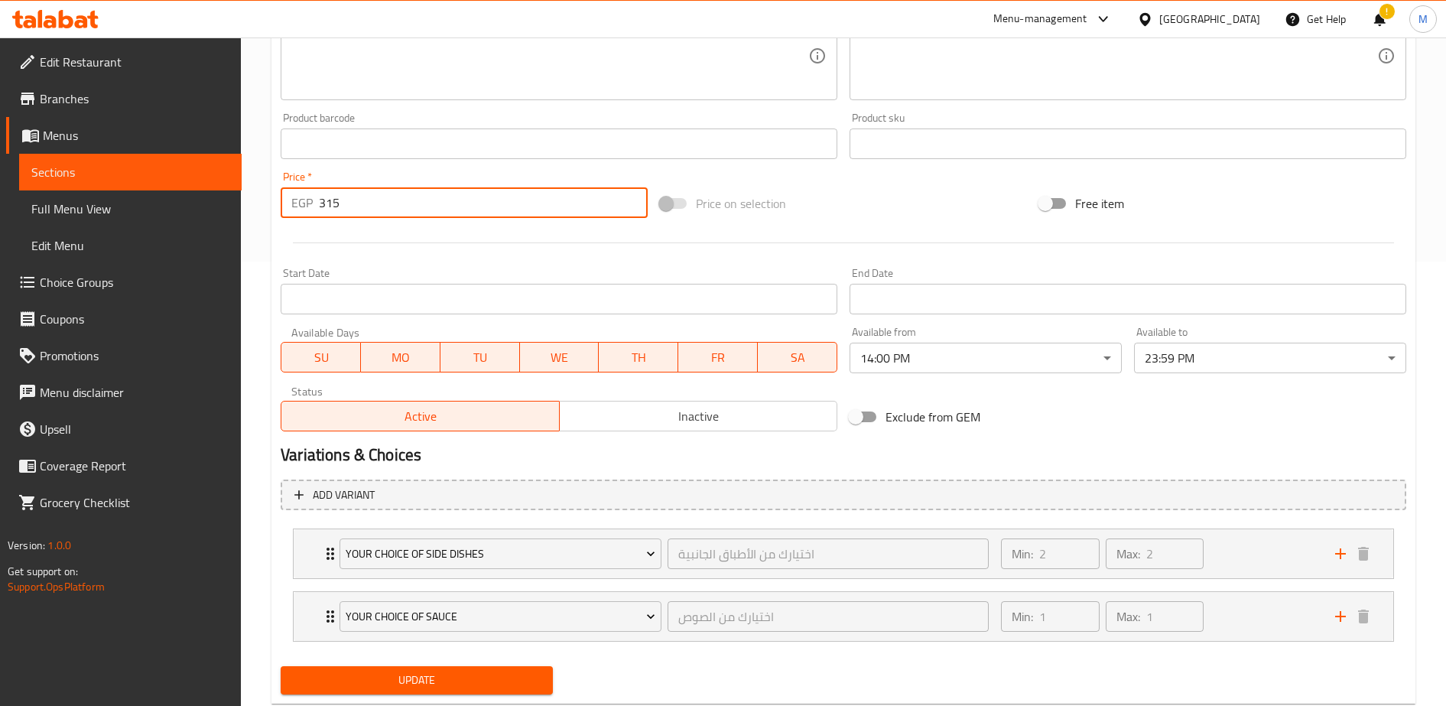
type input "315"
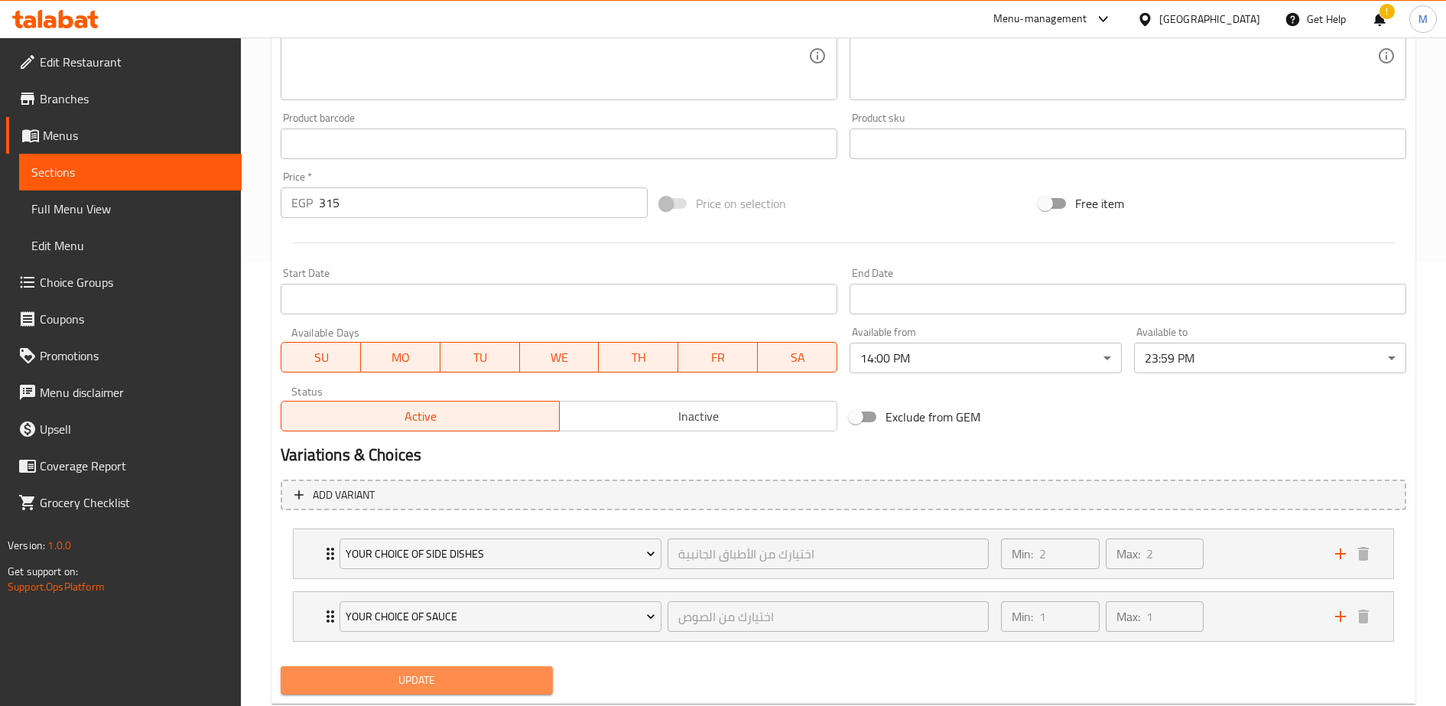
click at [423, 677] on span "Update" at bounding box center [417, 680] width 248 height 19
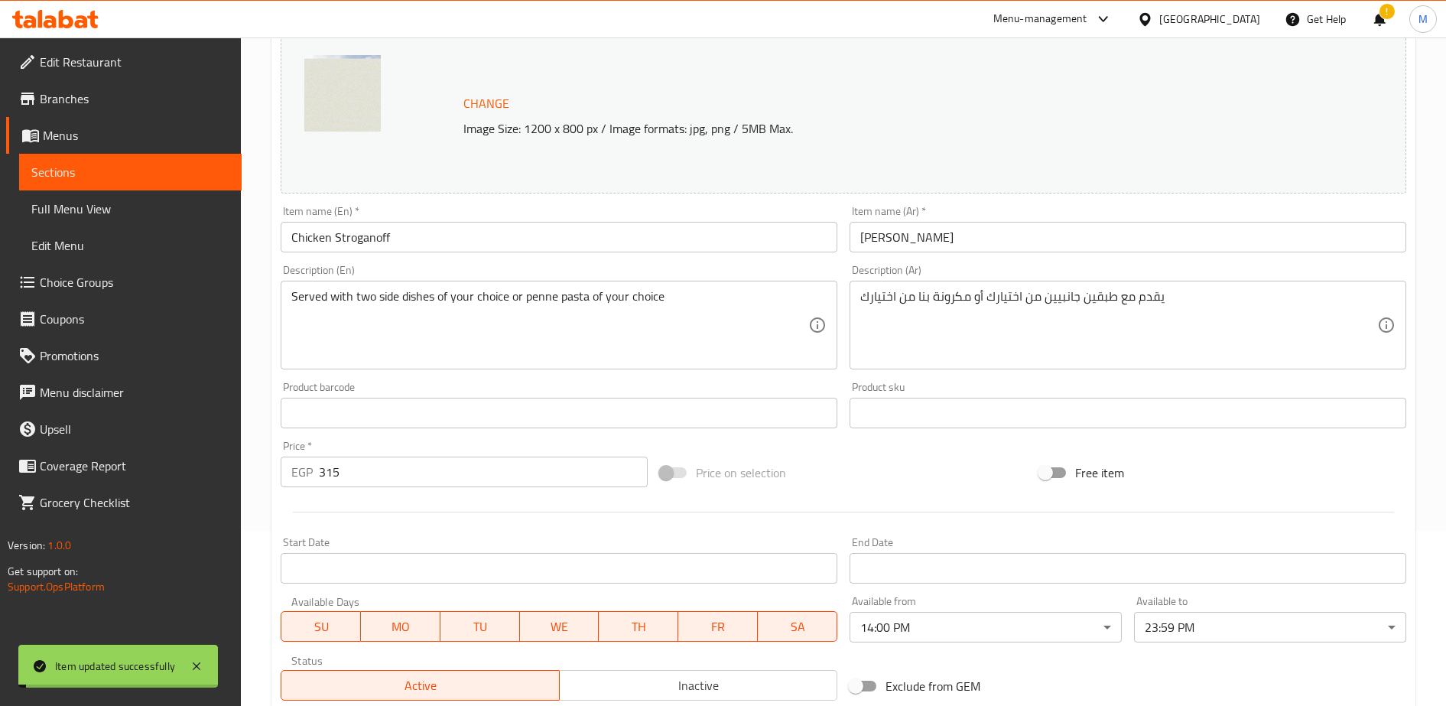
scroll to position [0, 0]
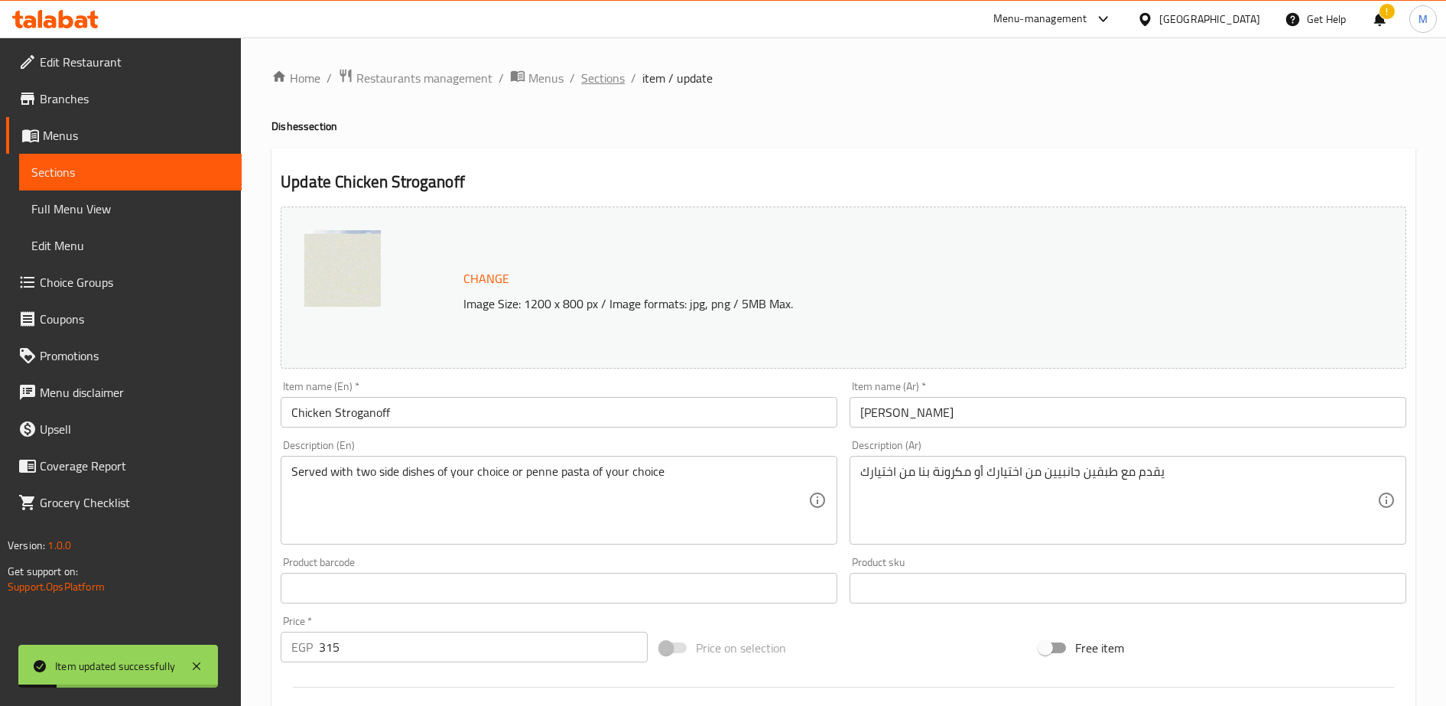
click at [606, 80] on span "Sections" at bounding box center [603, 78] width 44 height 18
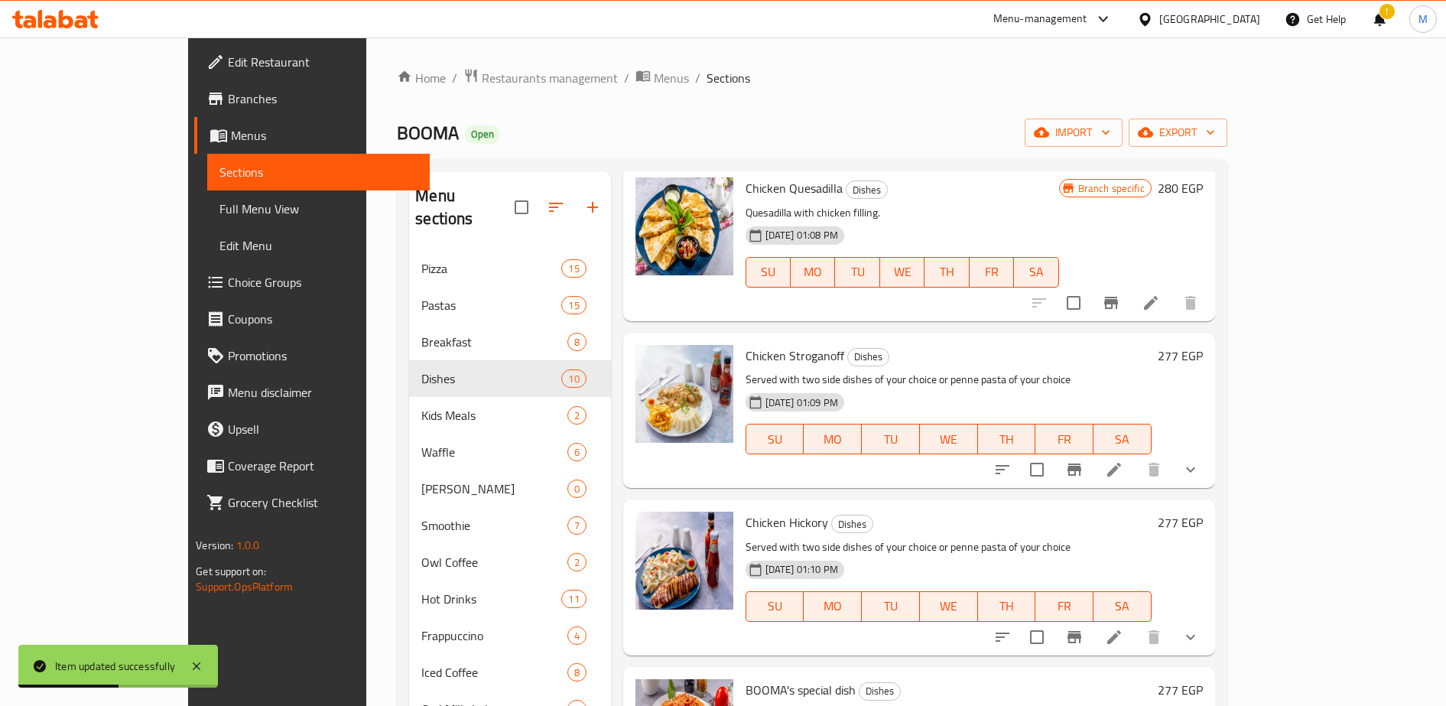
scroll to position [619, 0]
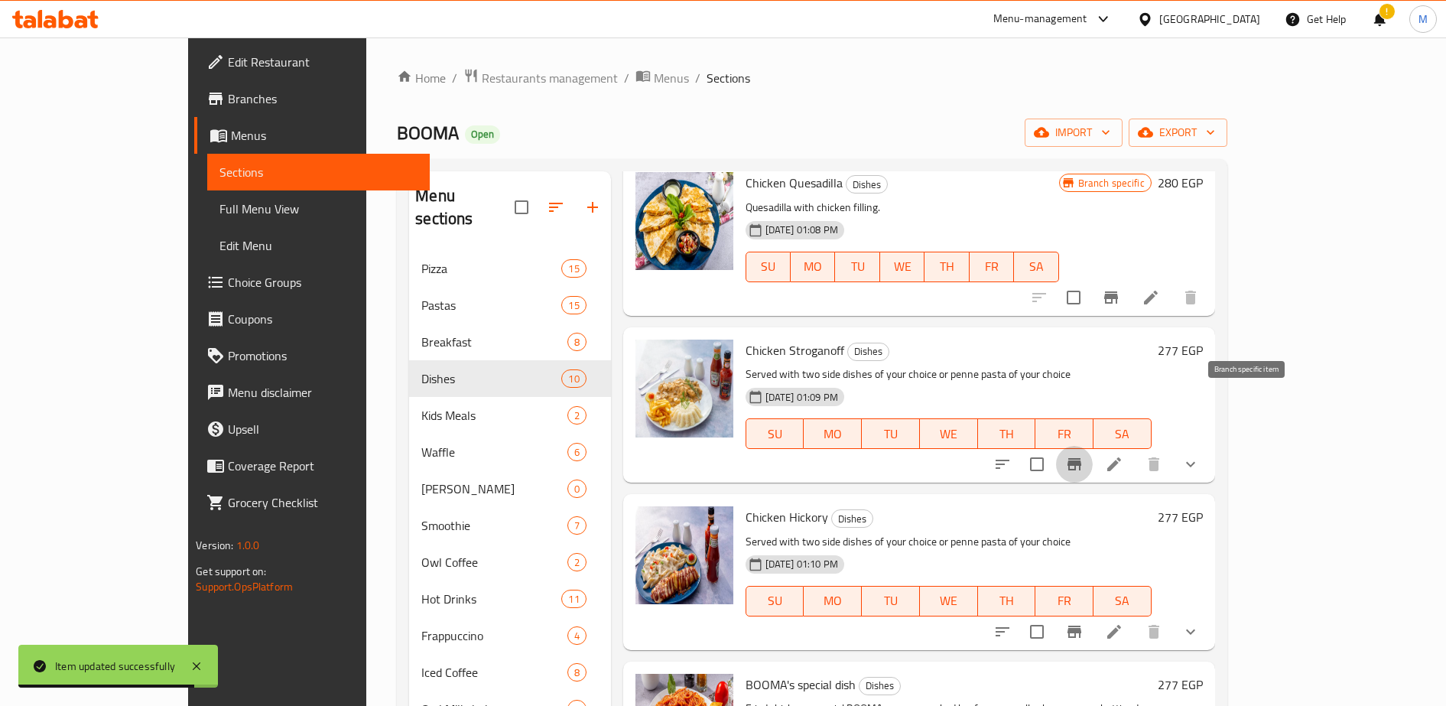
click at [1093, 446] on button "Branch-specific-item" at bounding box center [1074, 464] width 37 height 37
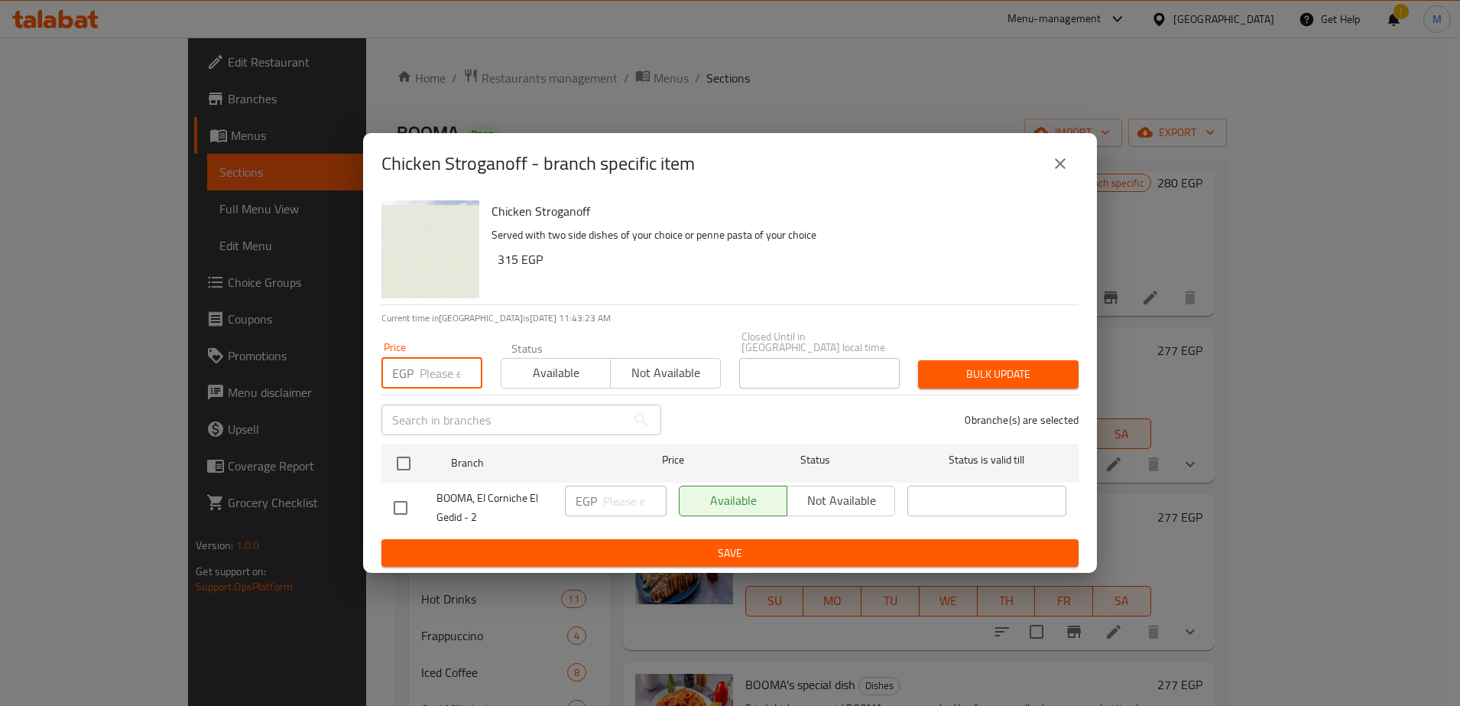
click at [432, 372] on input "number" at bounding box center [451, 373] width 63 height 31
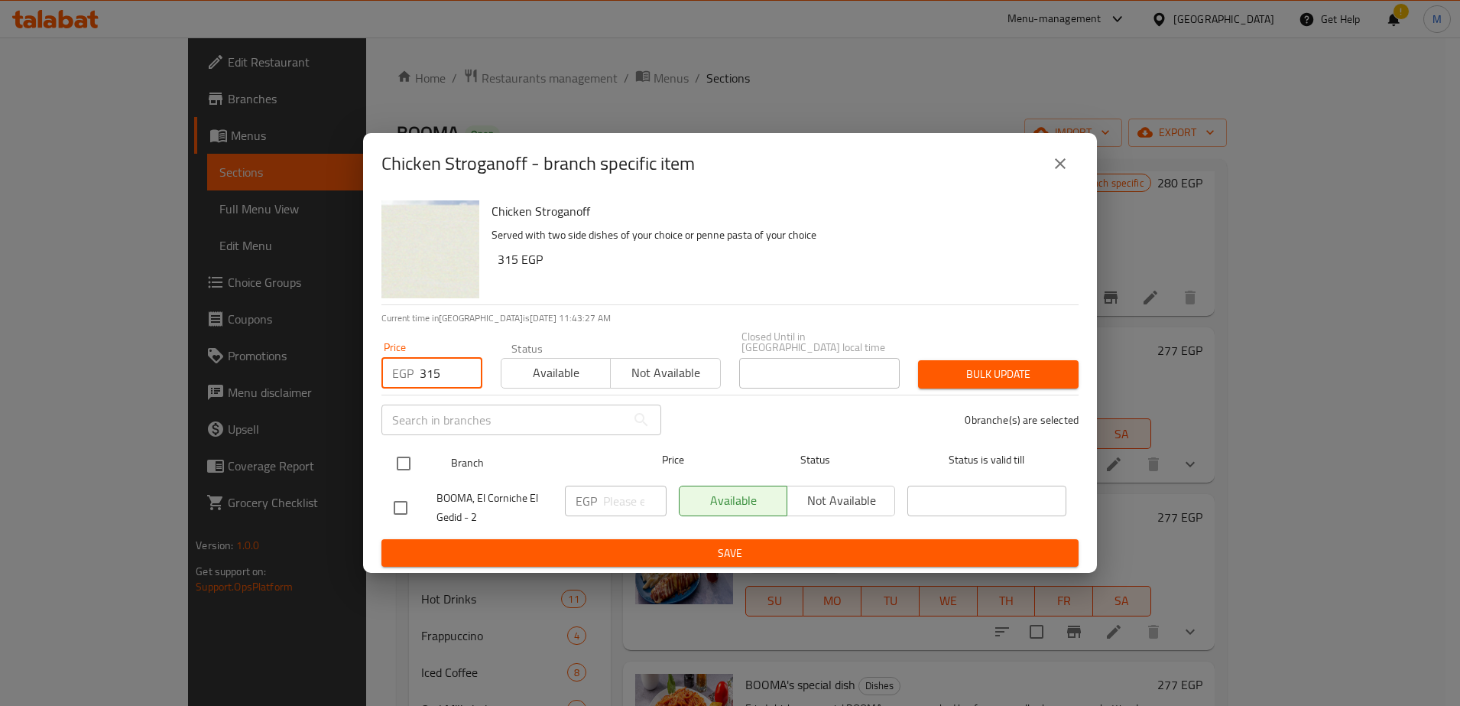
type input "315"
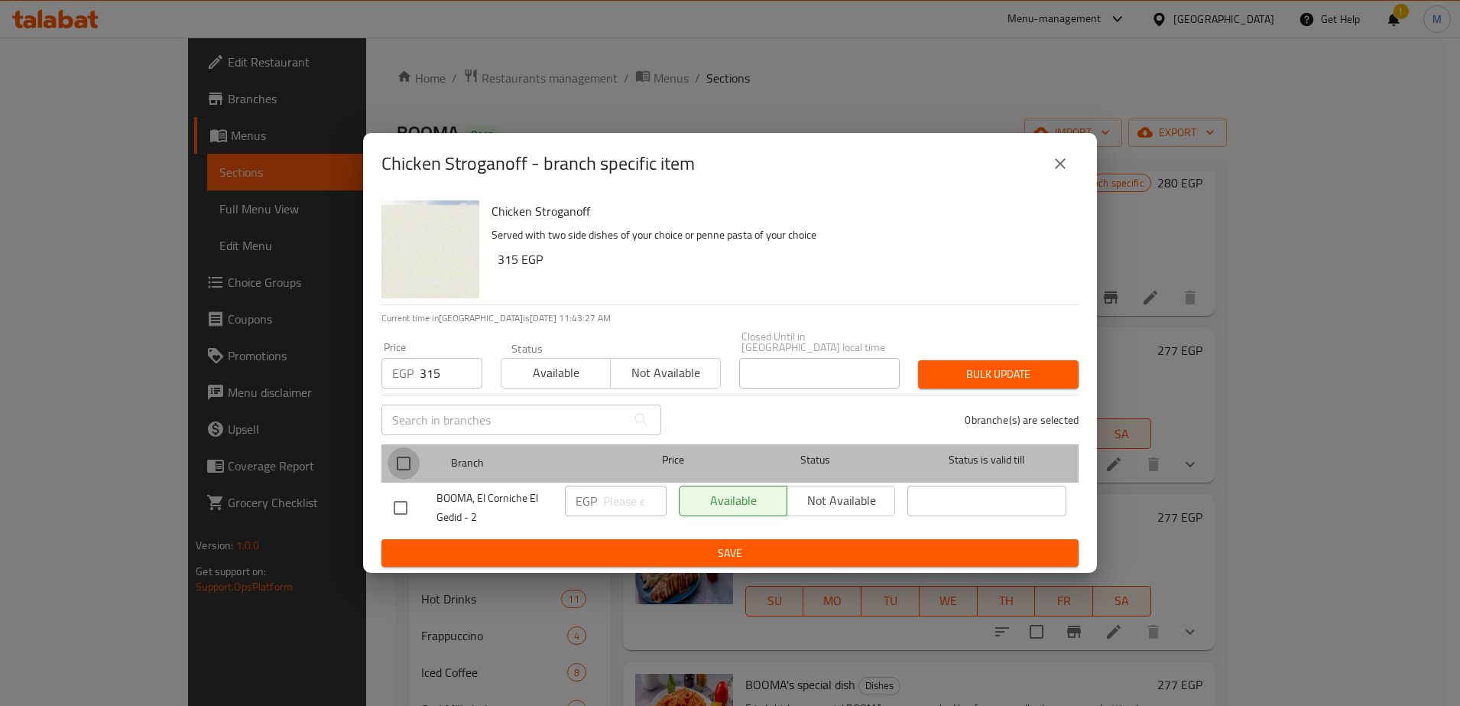
click at [401, 455] on input "checkbox" at bounding box center [404, 463] width 32 height 32
checkbox input "true"
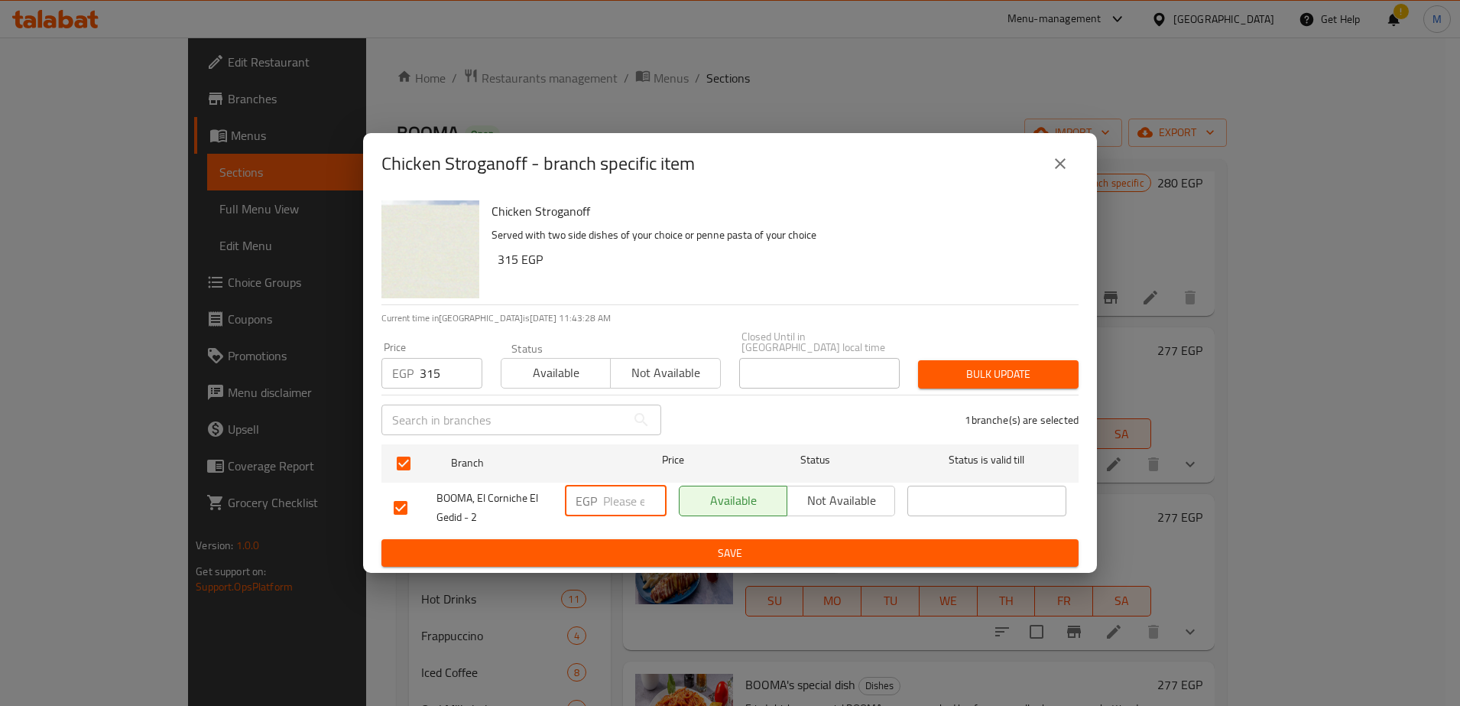
click at [620, 493] on input "number" at bounding box center [634, 501] width 63 height 31
type input "315"
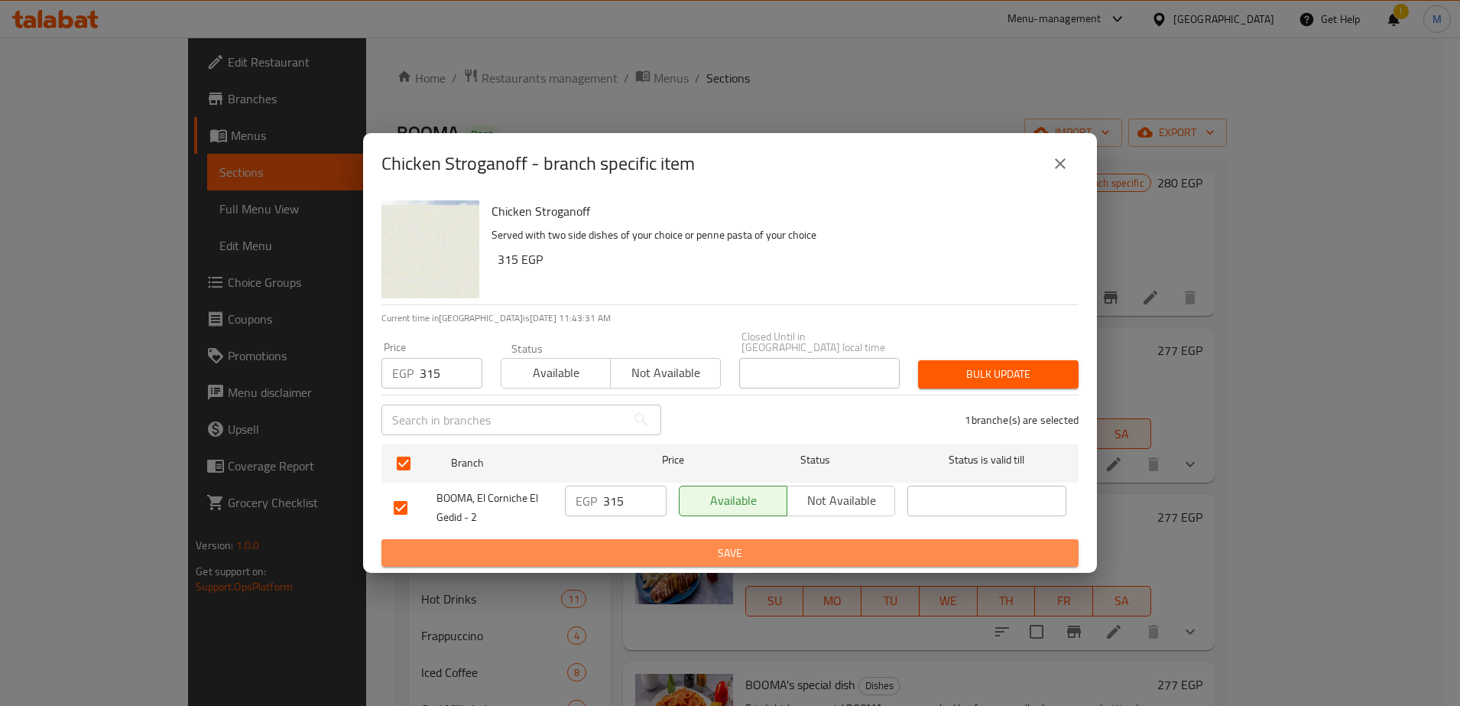
click at [668, 550] on span "Save" at bounding box center [730, 553] width 673 height 19
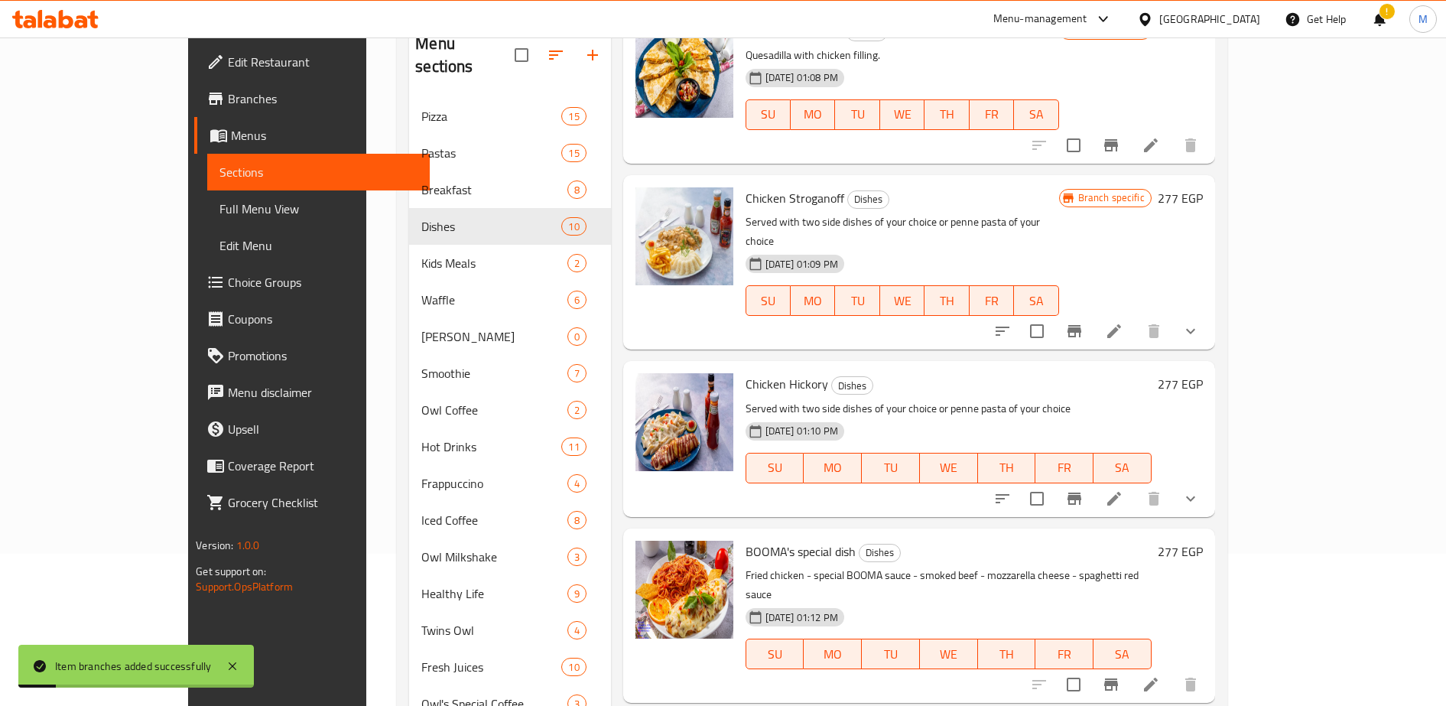
scroll to position [169, 0]
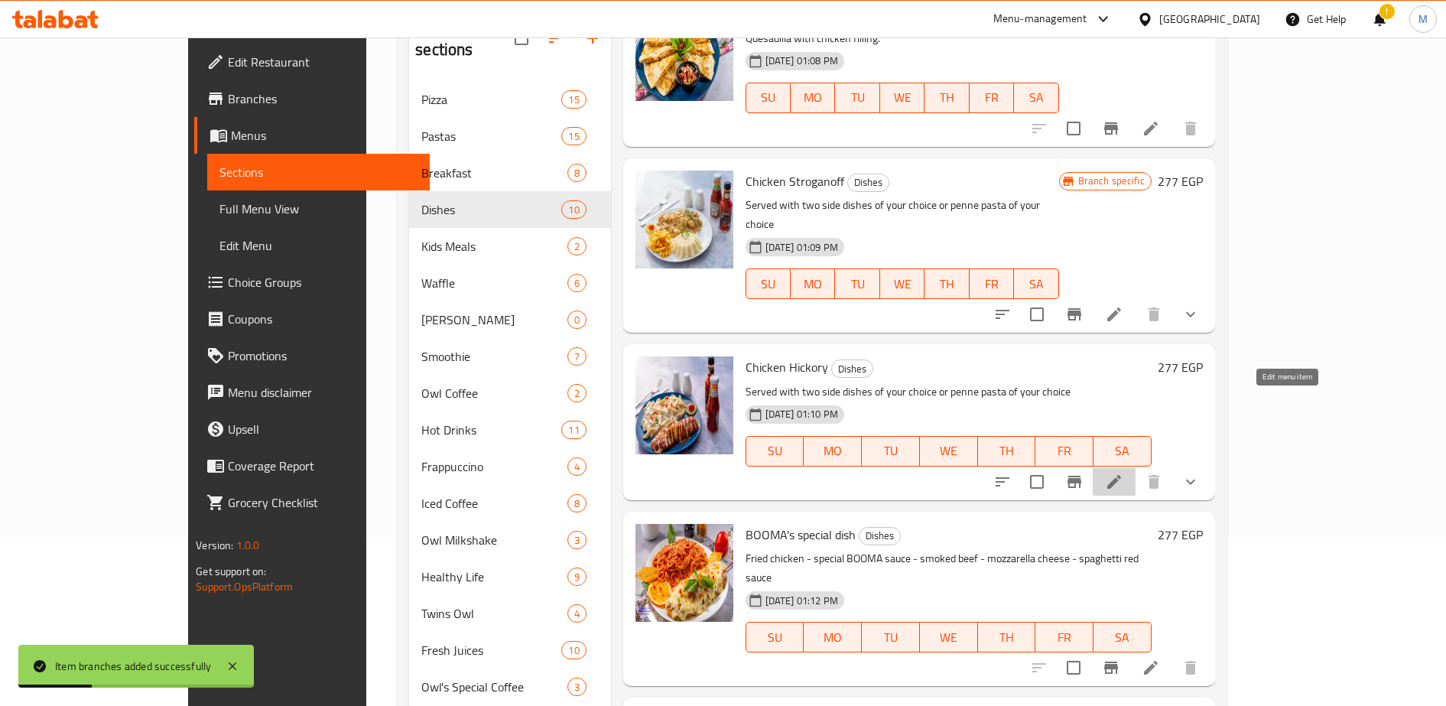
click at [1121, 475] on icon at bounding box center [1114, 482] width 14 height 14
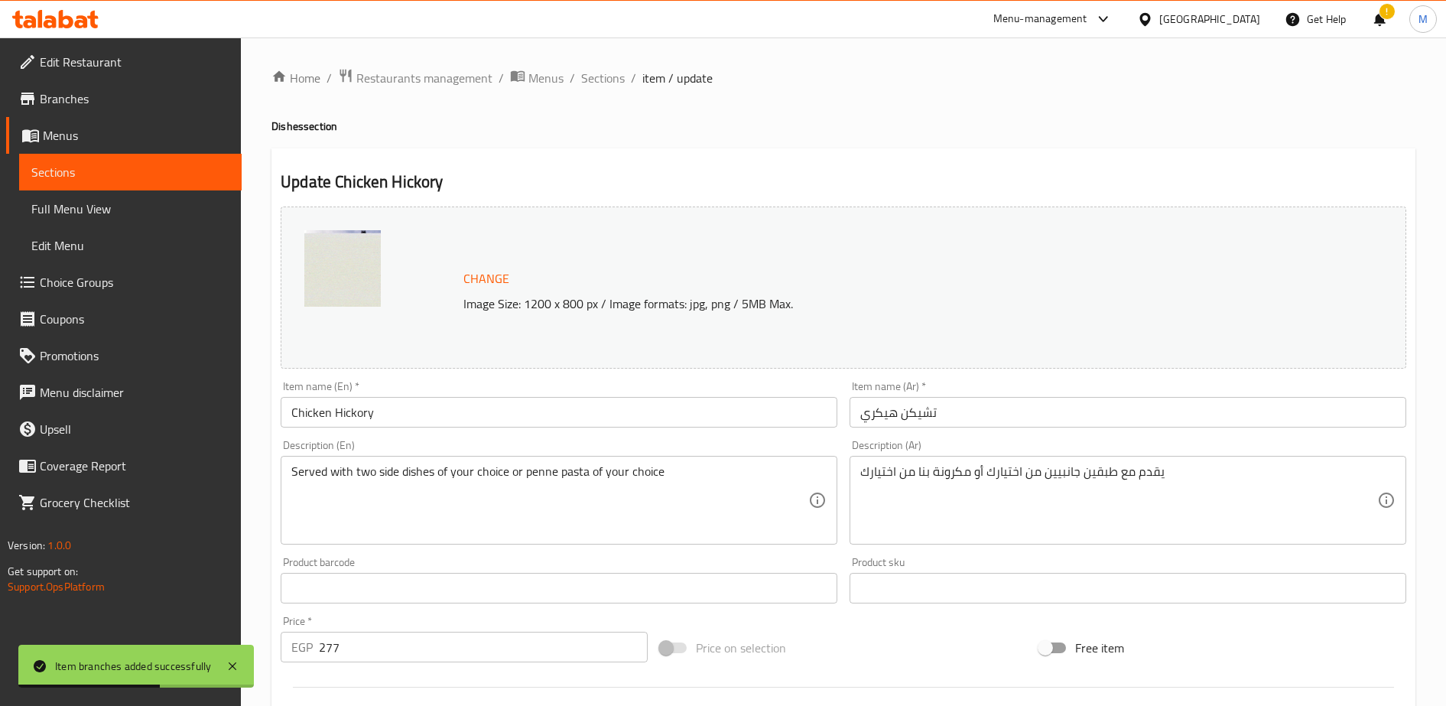
scroll to position [122, 0]
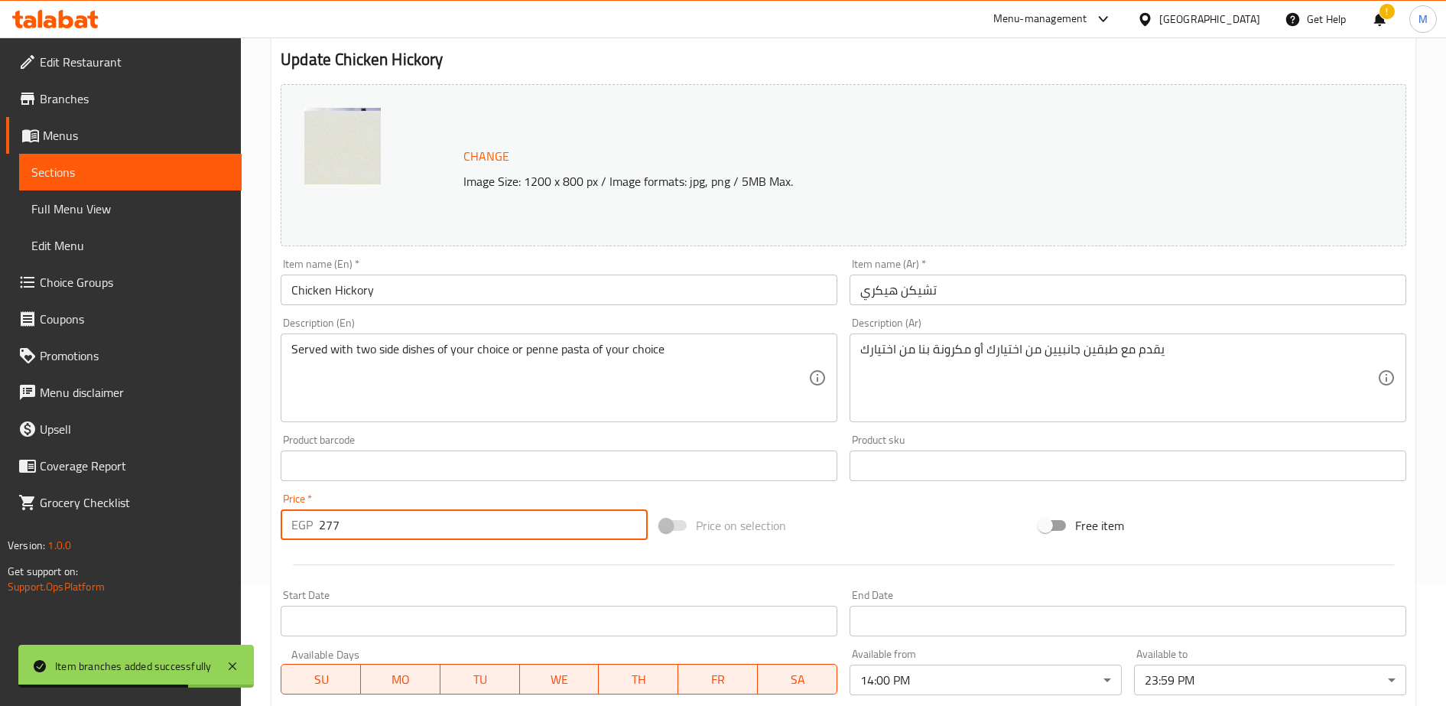
click at [362, 523] on input "277" at bounding box center [483, 524] width 329 height 31
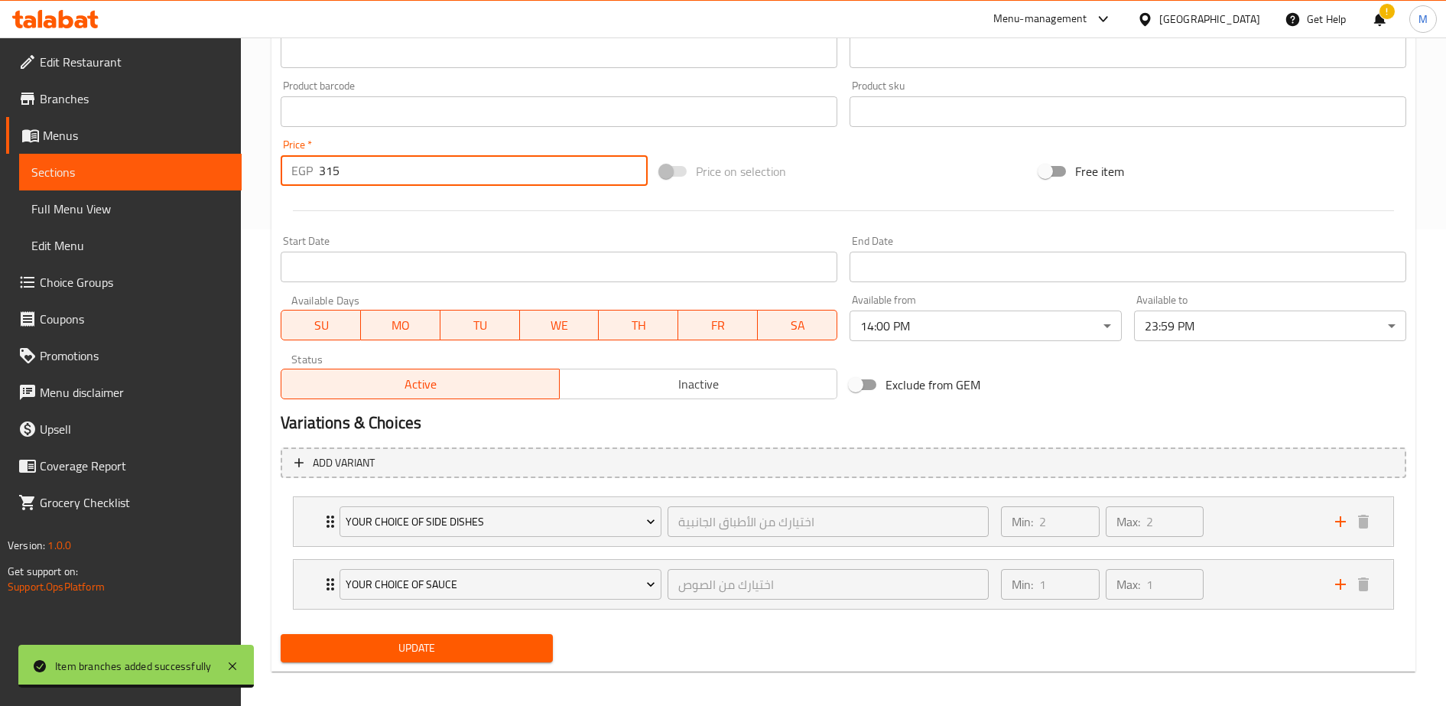
scroll to position [485, 0]
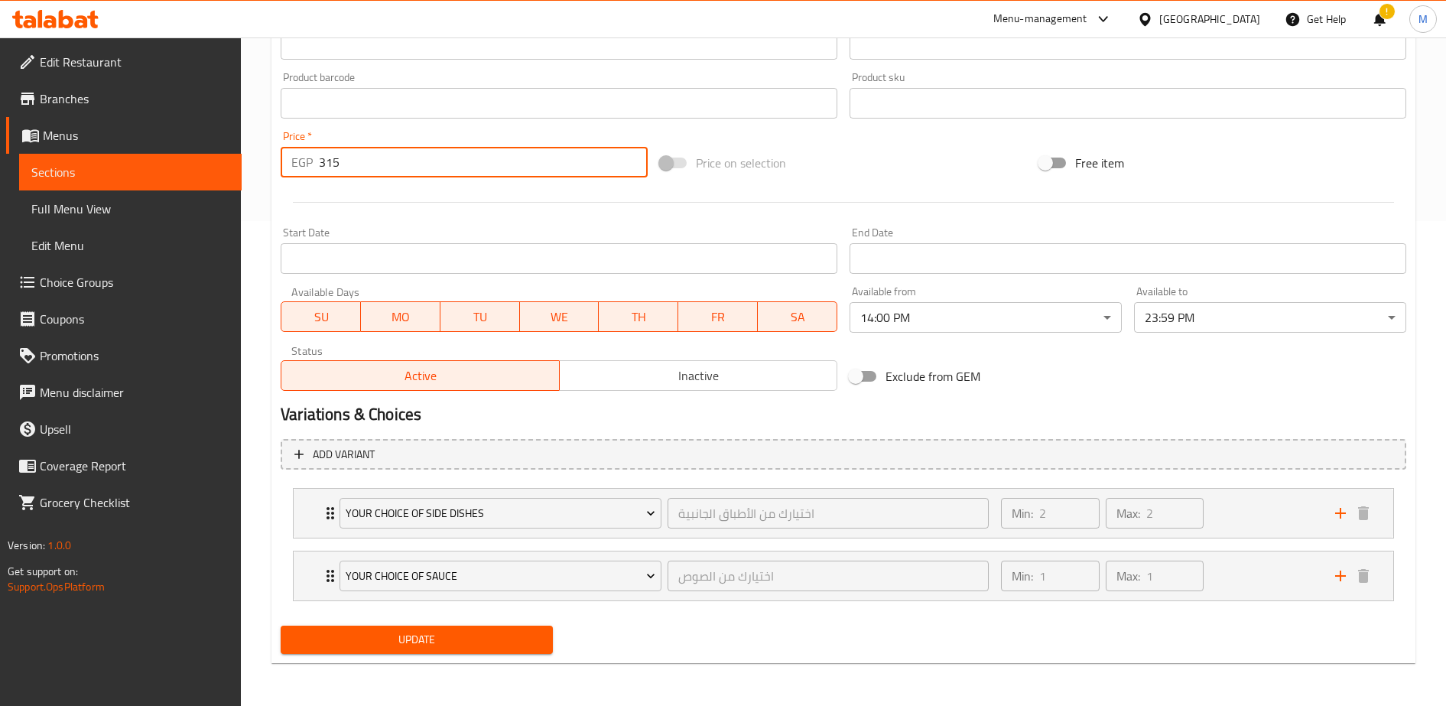
type input "315"
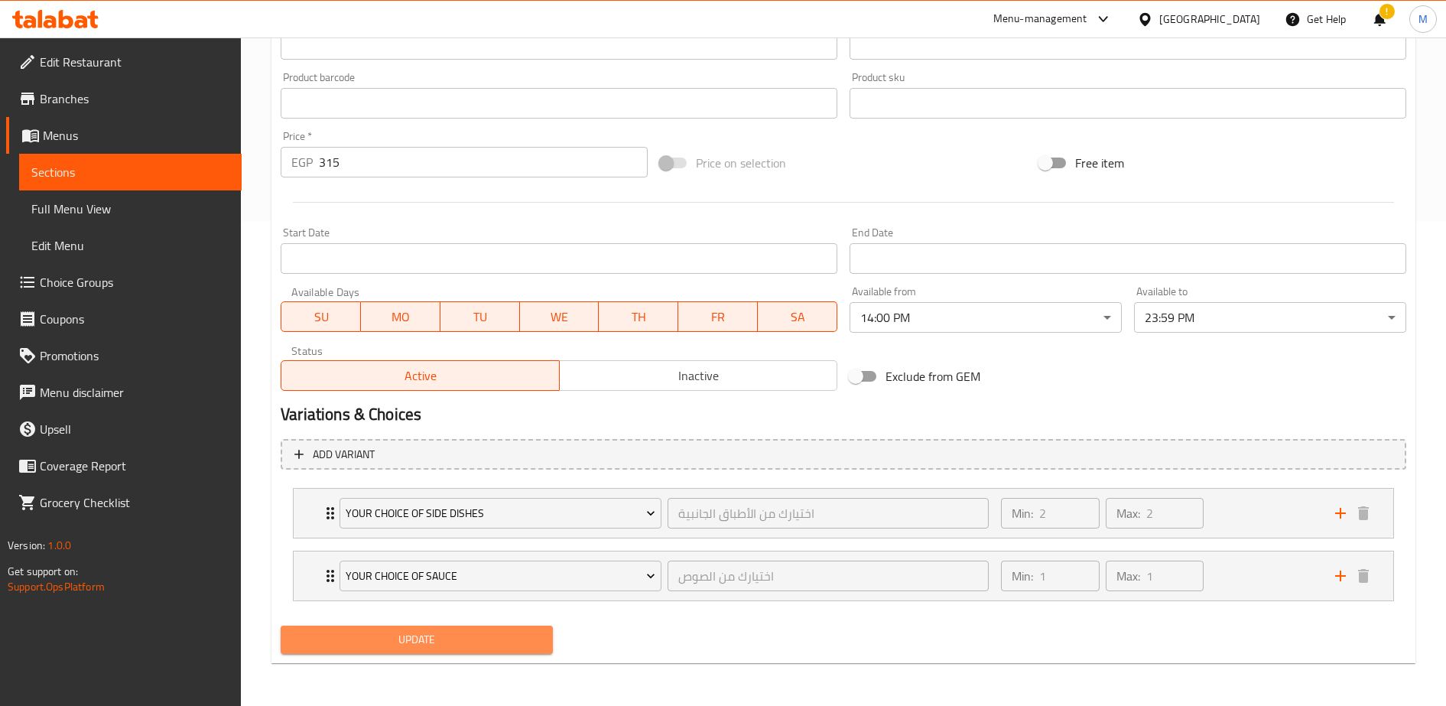
click at [424, 641] on span "Update" at bounding box center [417, 639] width 248 height 19
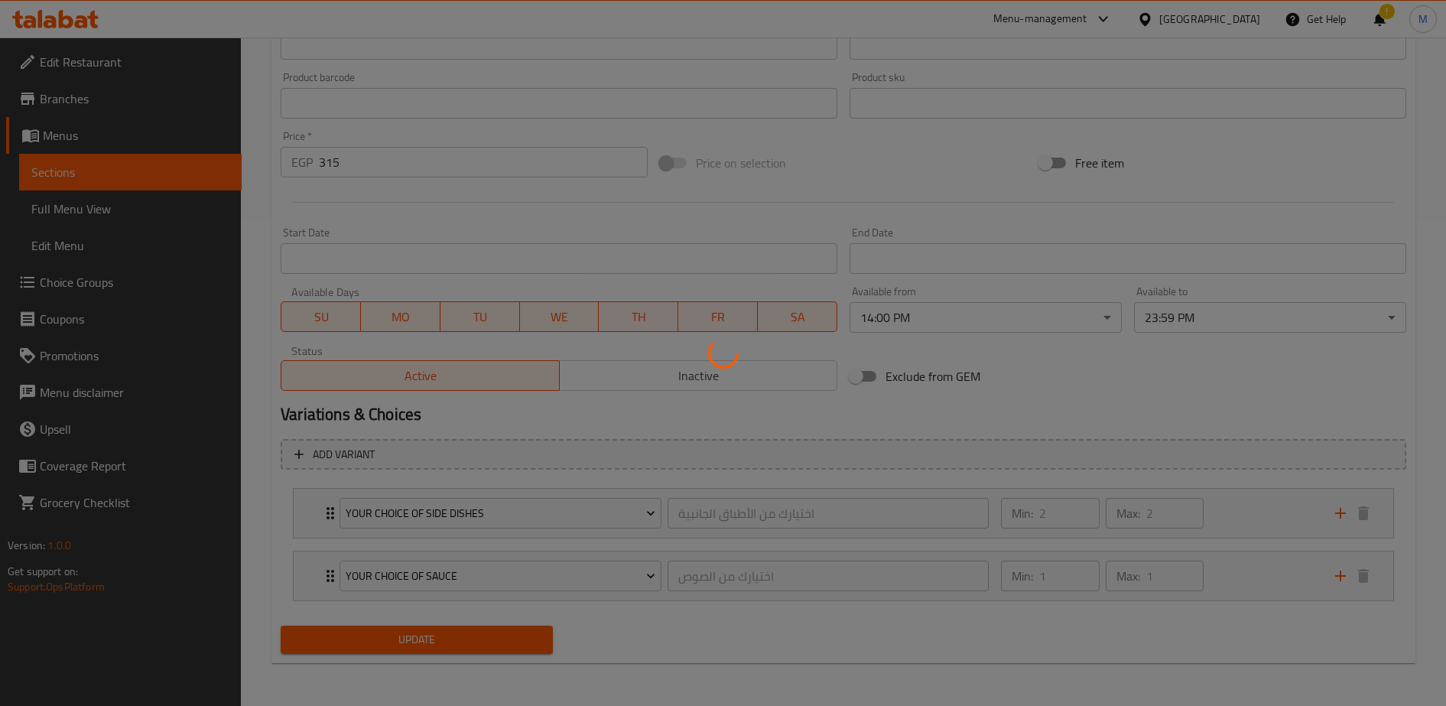
scroll to position [0, 0]
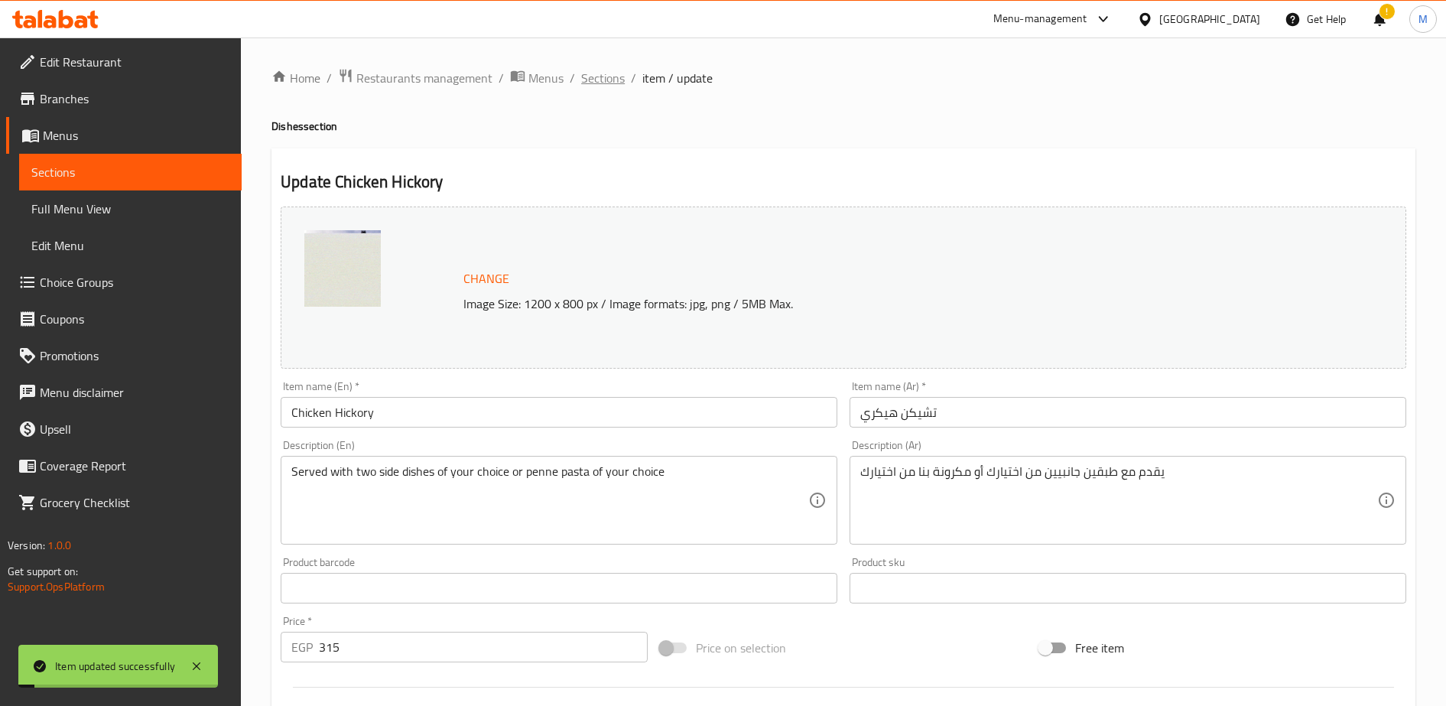
click at [604, 80] on span "Sections" at bounding box center [603, 78] width 44 height 18
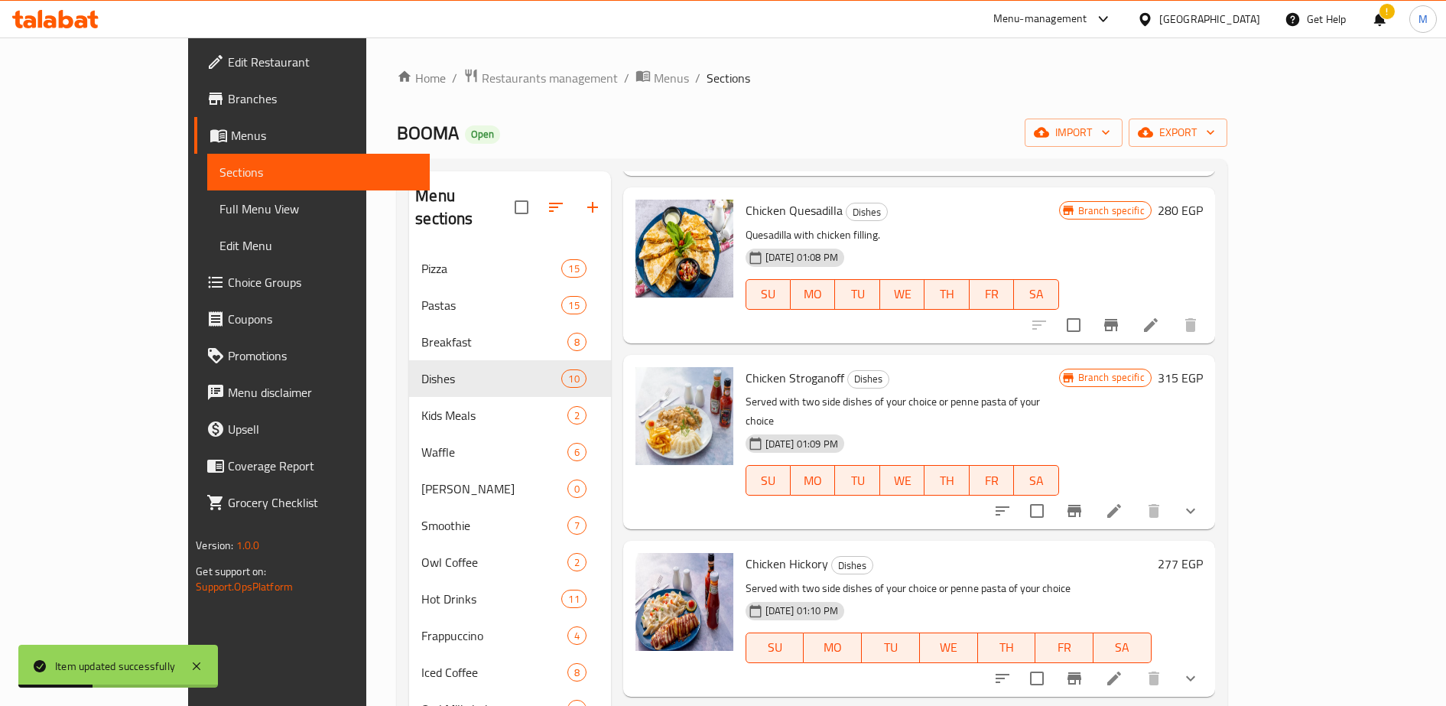
scroll to position [619, 0]
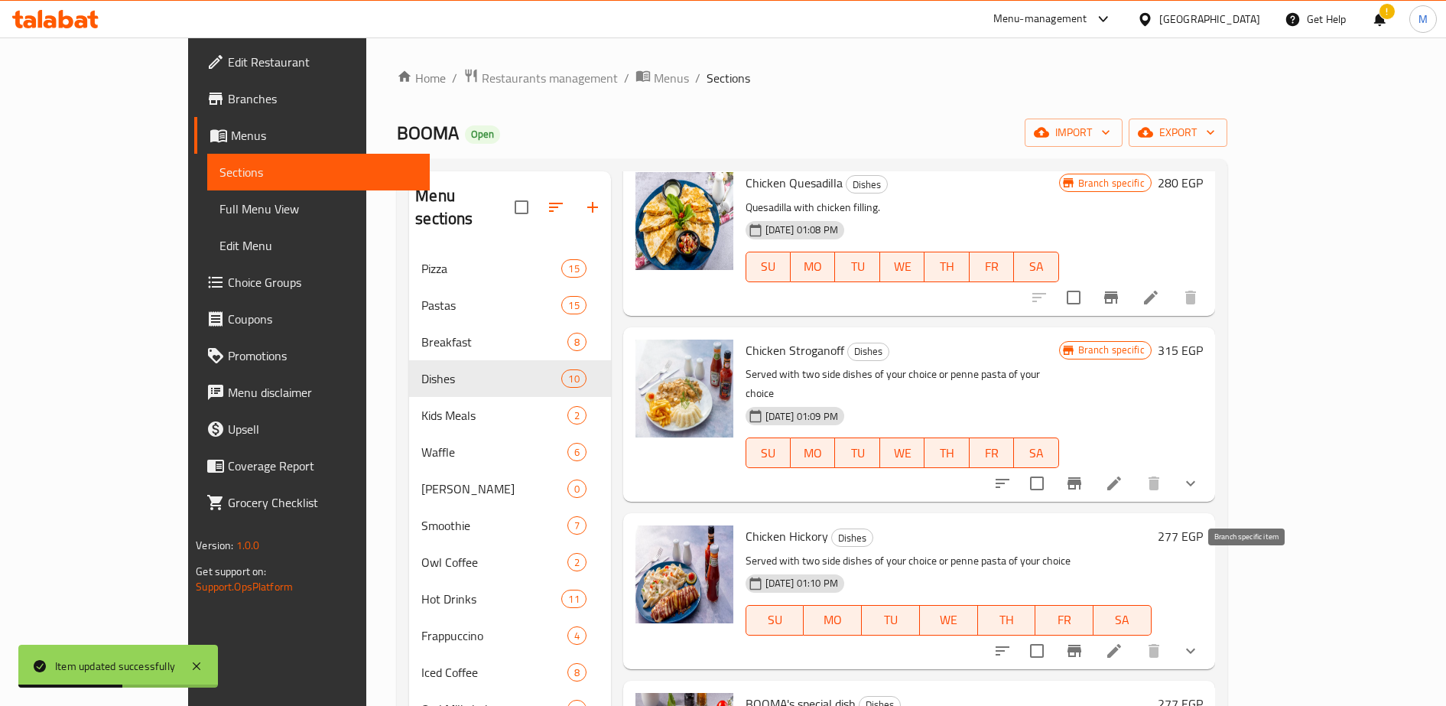
click at [1081, 645] on icon "Branch-specific-item" at bounding box center [1074, 651] width 14 height 12
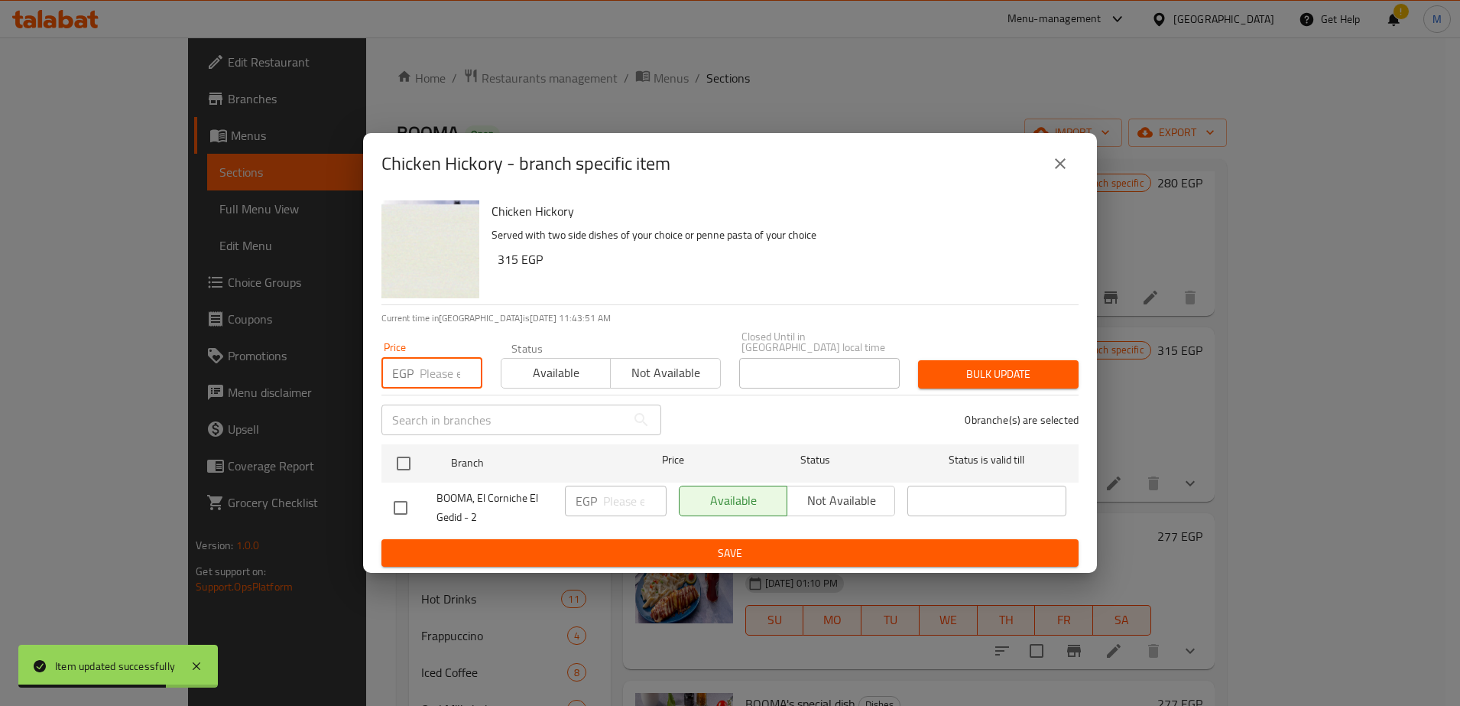
click at [422, 375] on input "number" at bounding box center [451, 373] width 63 height 31
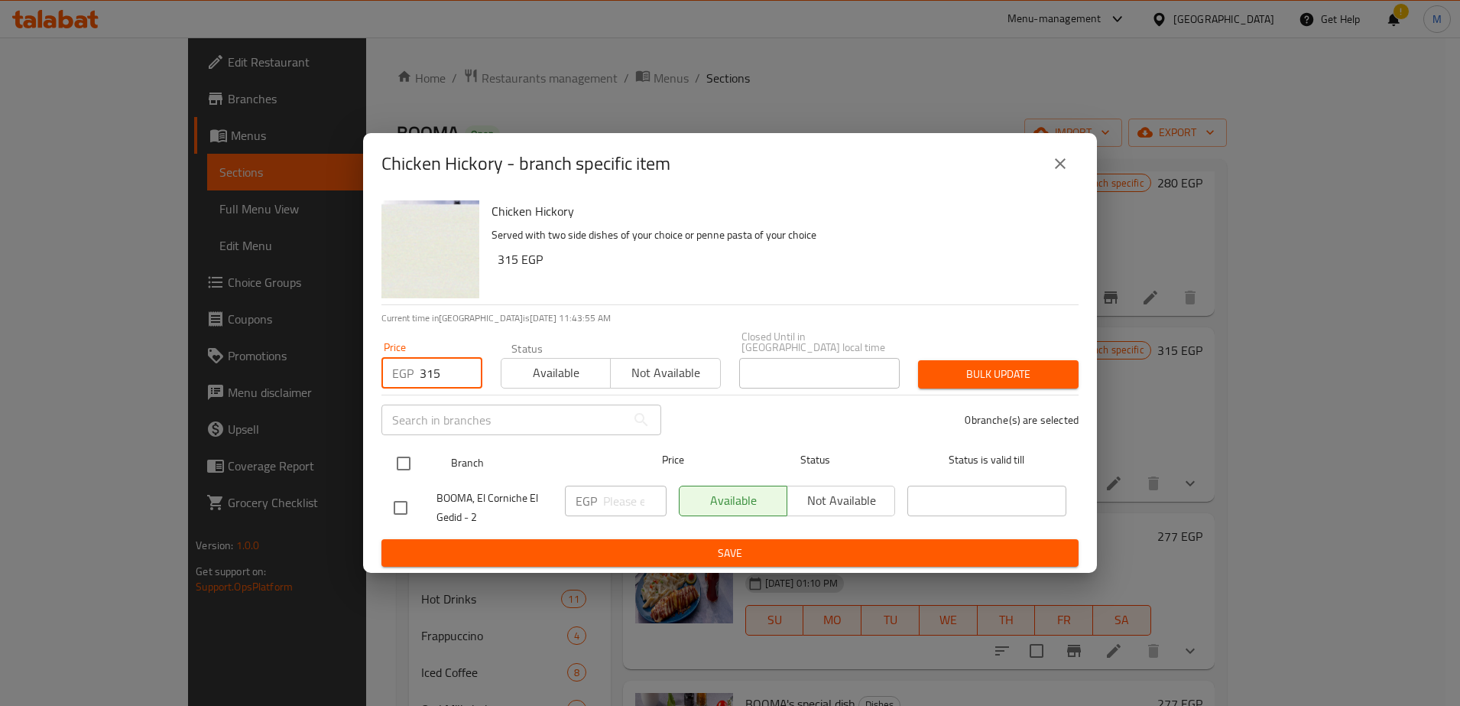
type input "315"
click at [405, 453] on input "checkbox" at bounding box center [404, 463] width 32 height 32
checkbox input "true"
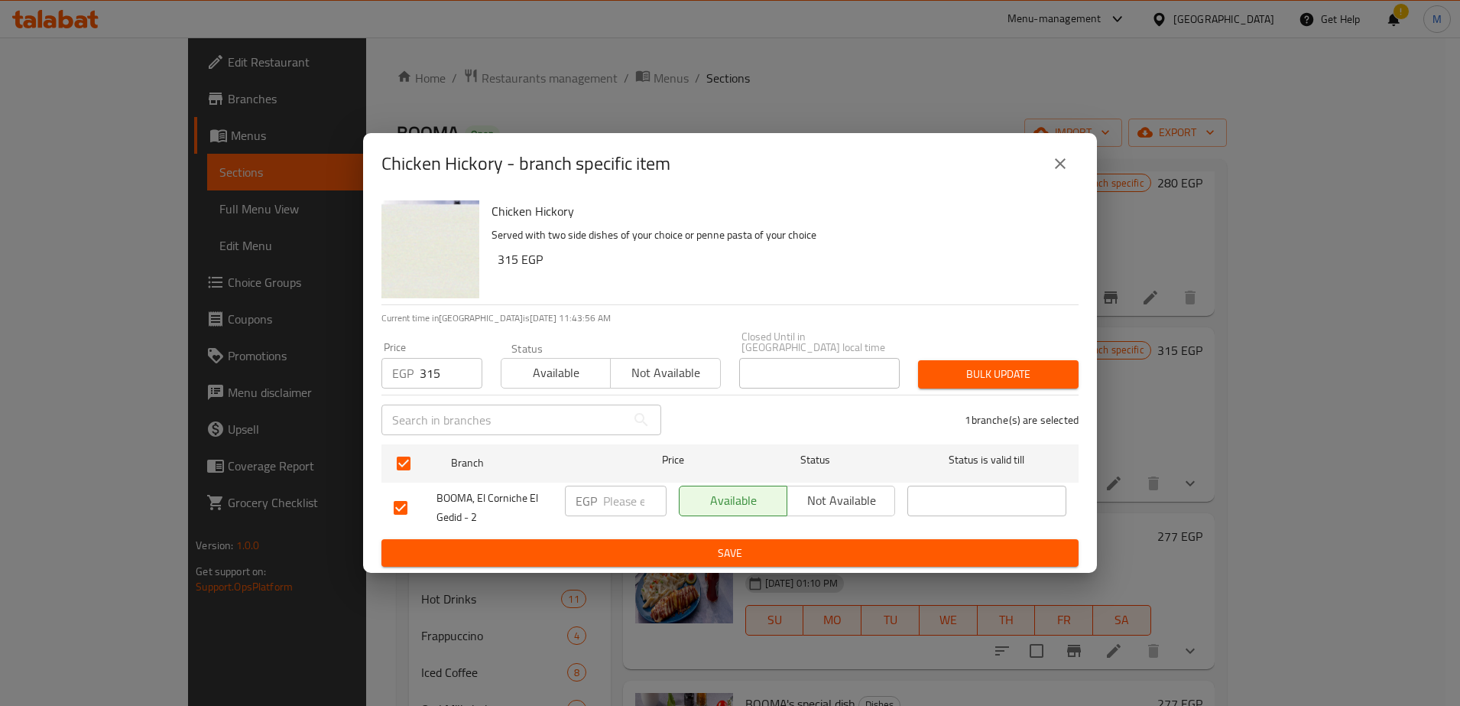
click at [615, 499] on input "number" at bounding box center [634, 501] width 63 height 31
type input "315"
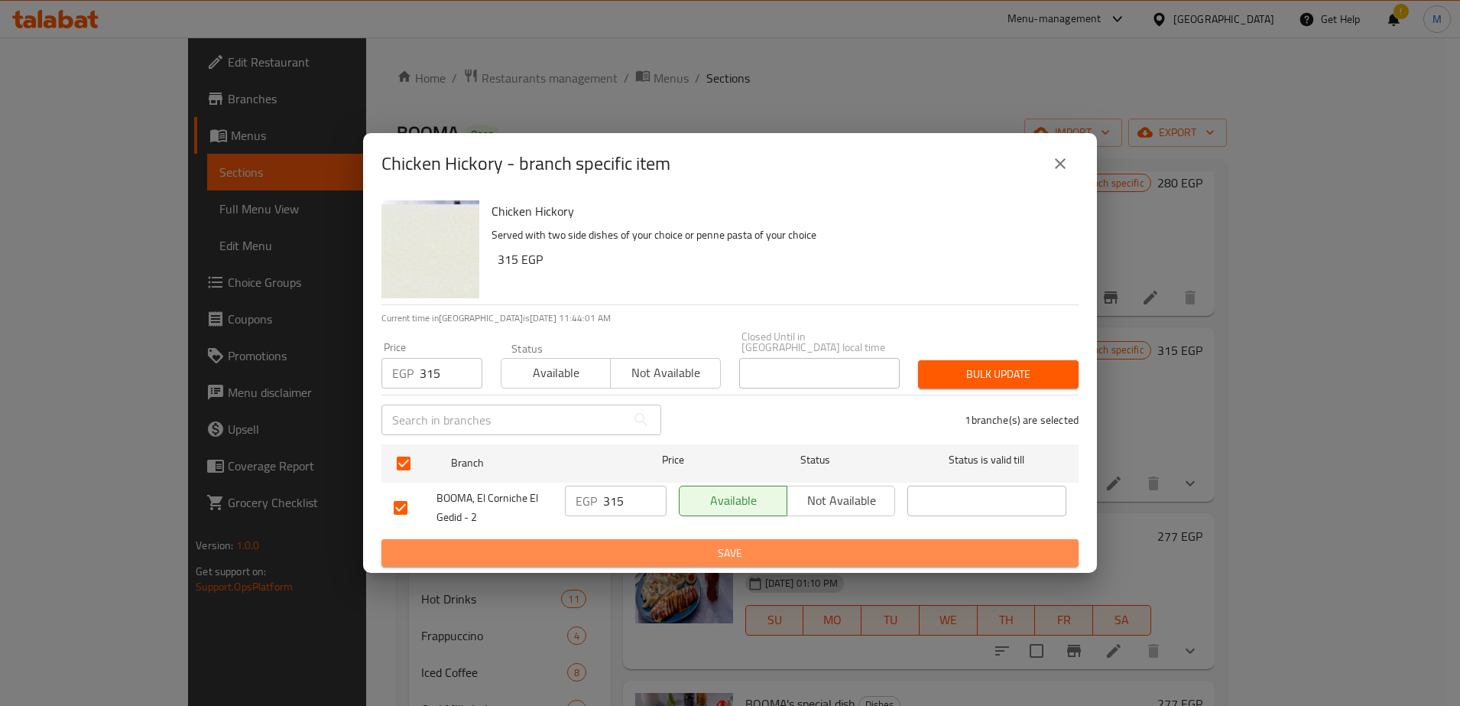
click at [677, 550] on span "Save" at bounding box center [730, 553] width 673 height 19
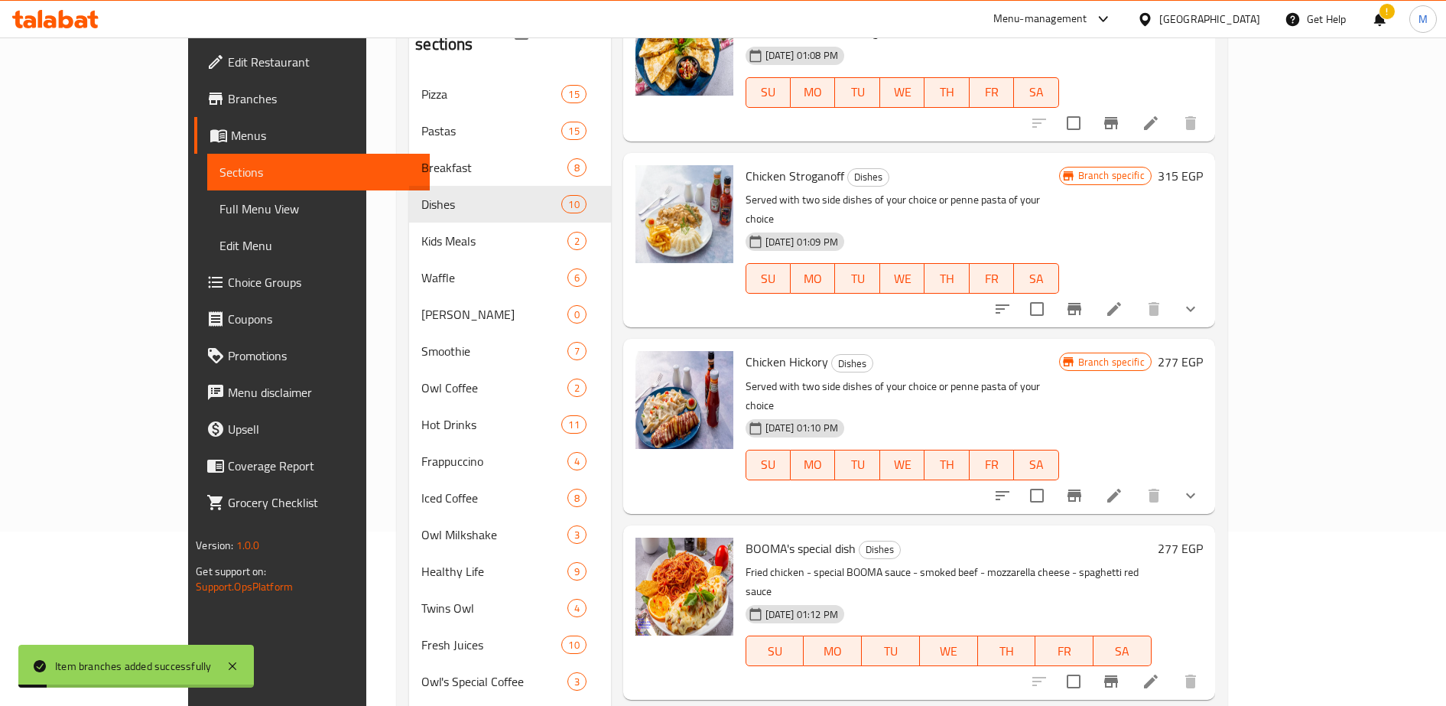
scroll to position [327, 0]
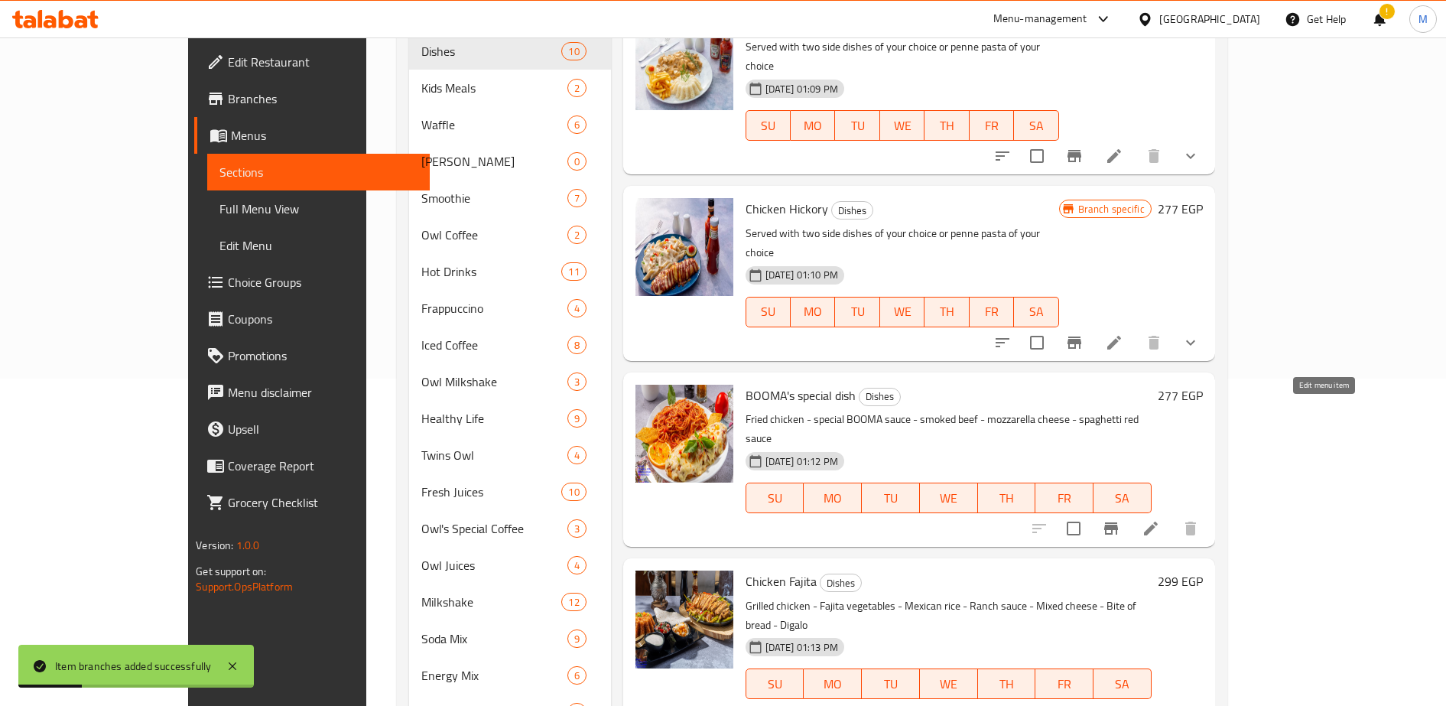
click at [1160, 519] on icon at bounding box center [1151, 528] width 18 height 18
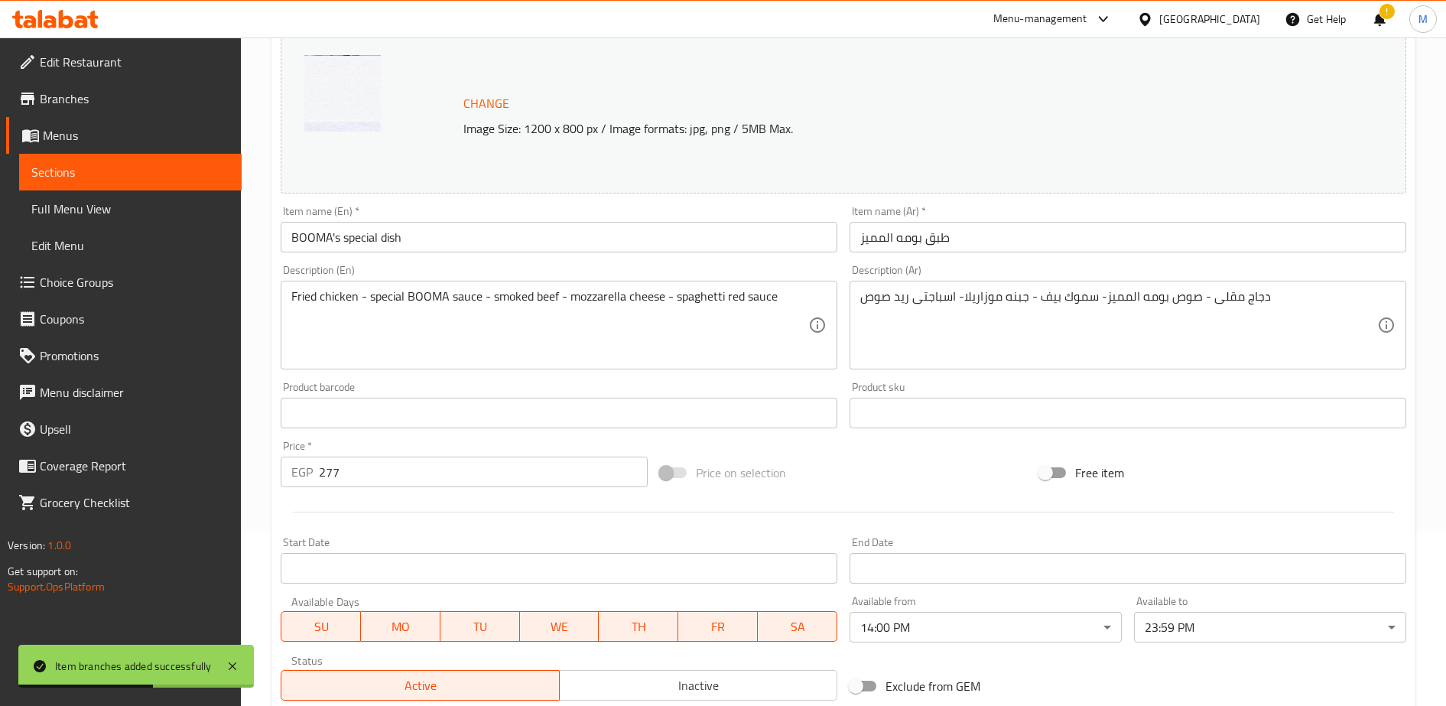
scroll to position [176, 0]
click at [369, 479] on input "277" at bounding box center [483, 471] width 329 height 31
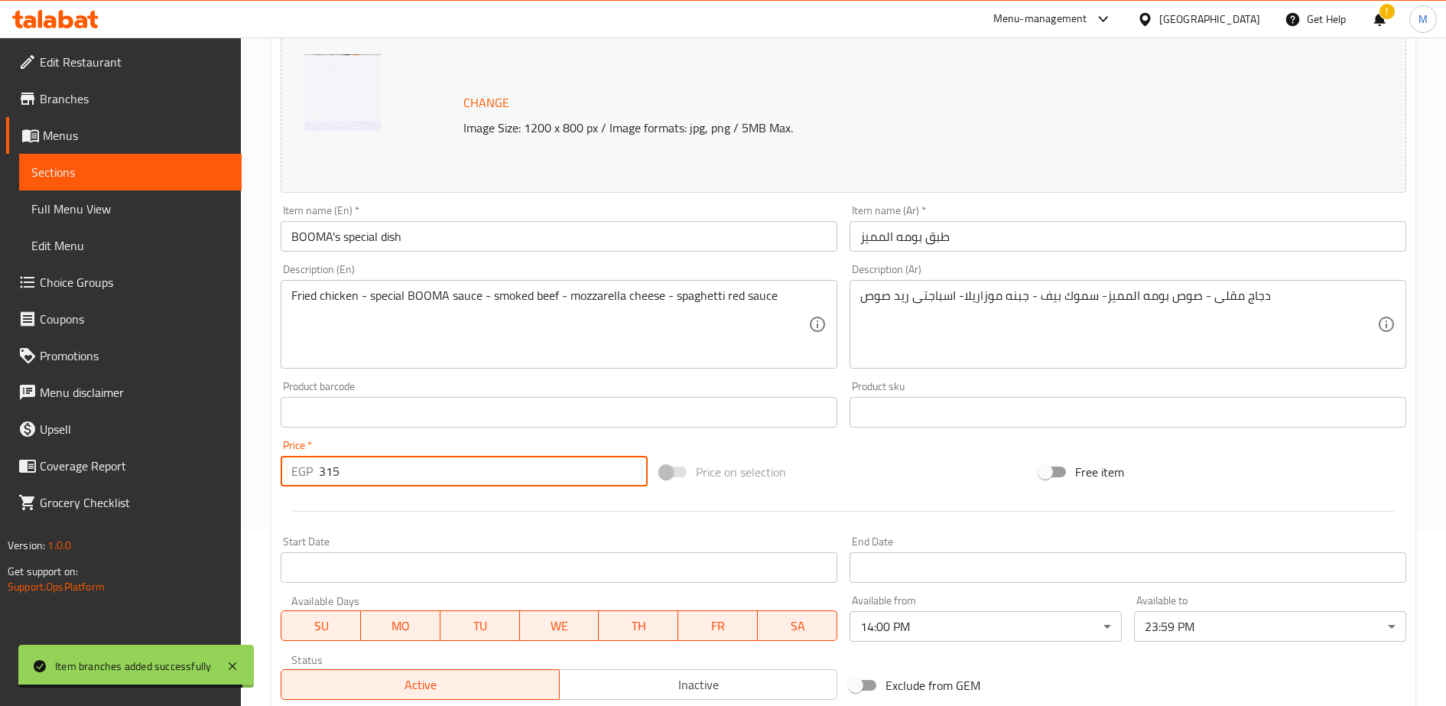
scroll to position [397, 0]
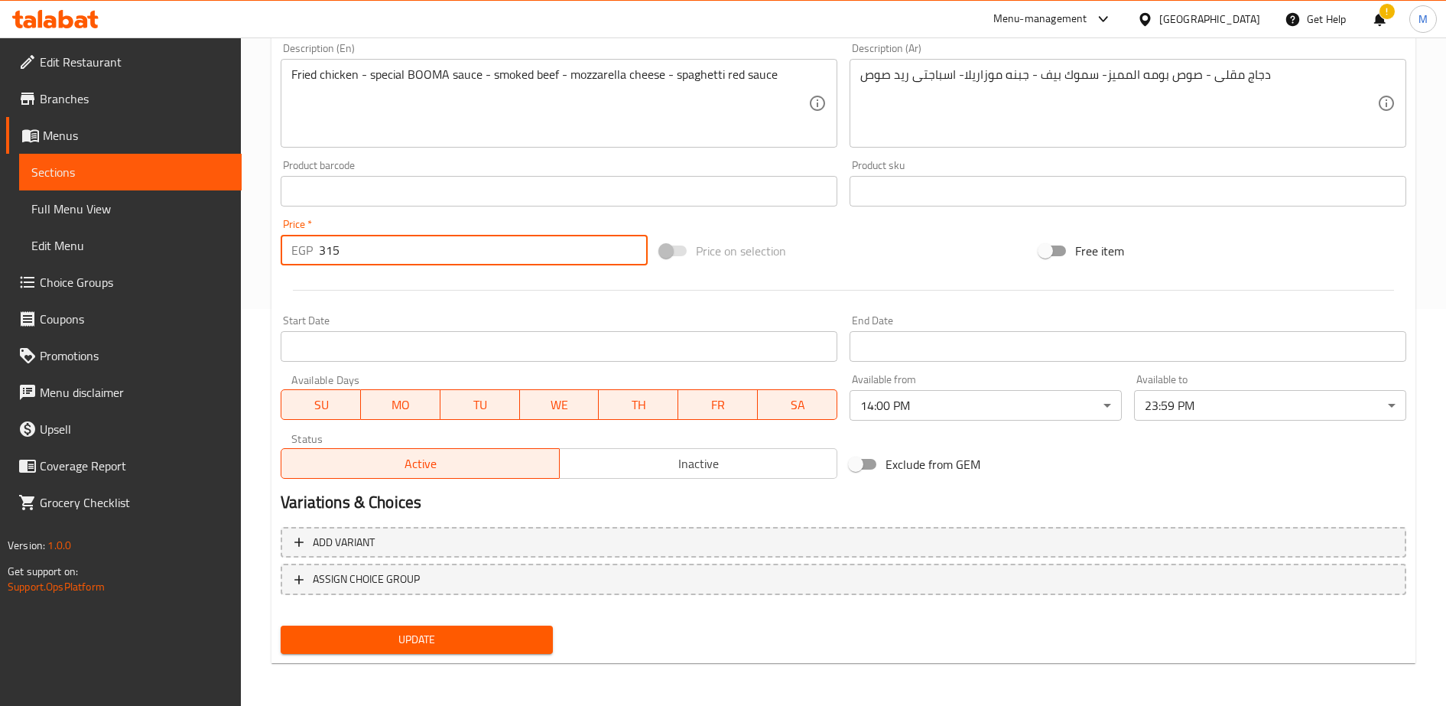
type input "315"
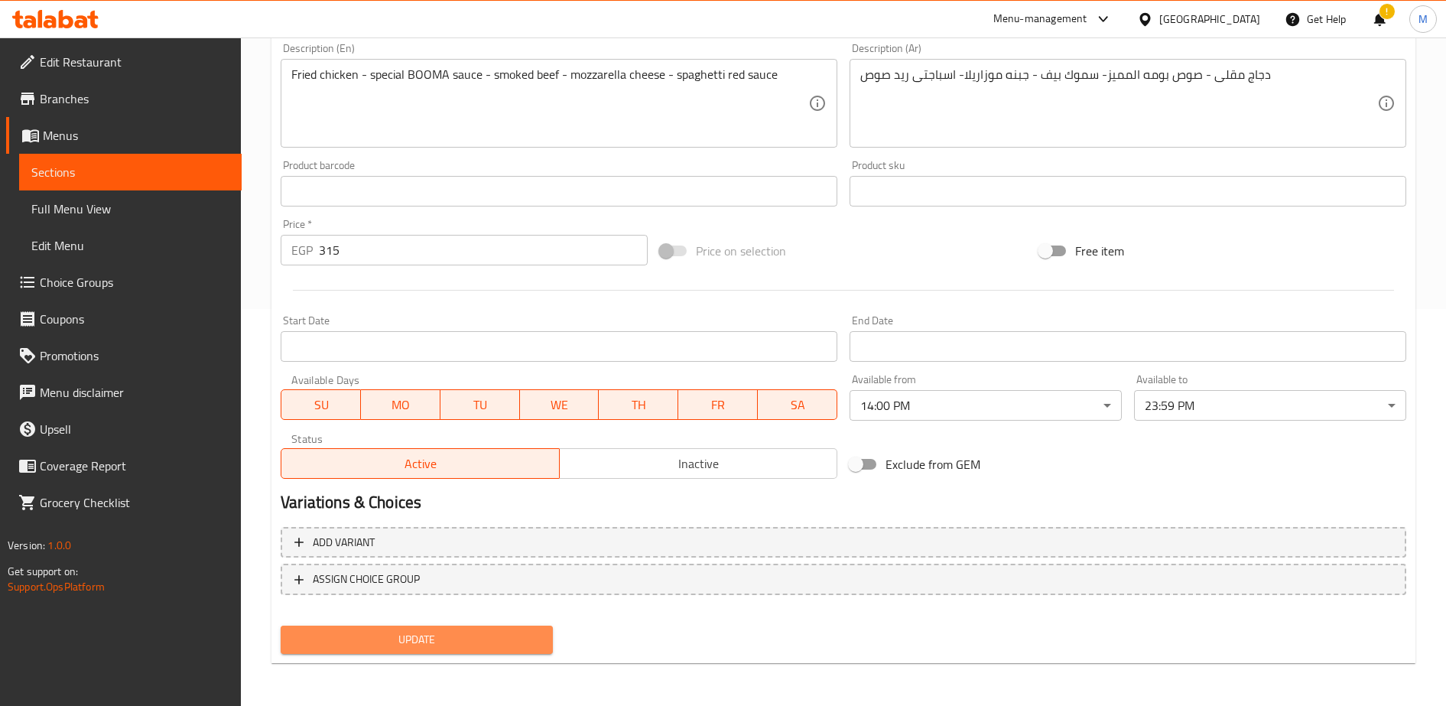
click at [453, 635] on span "Update" at bounding box center [417, 639] width 248 height 19
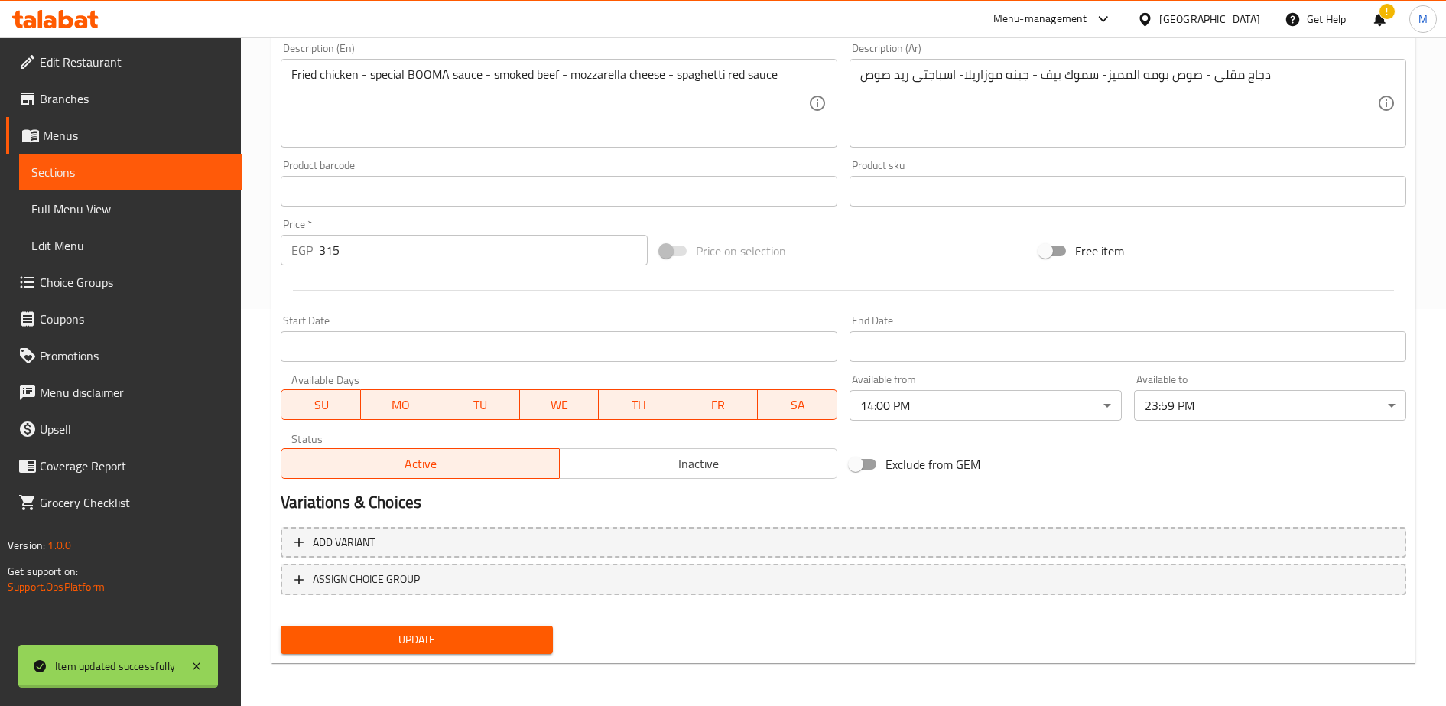
scroll to position [0, 0]
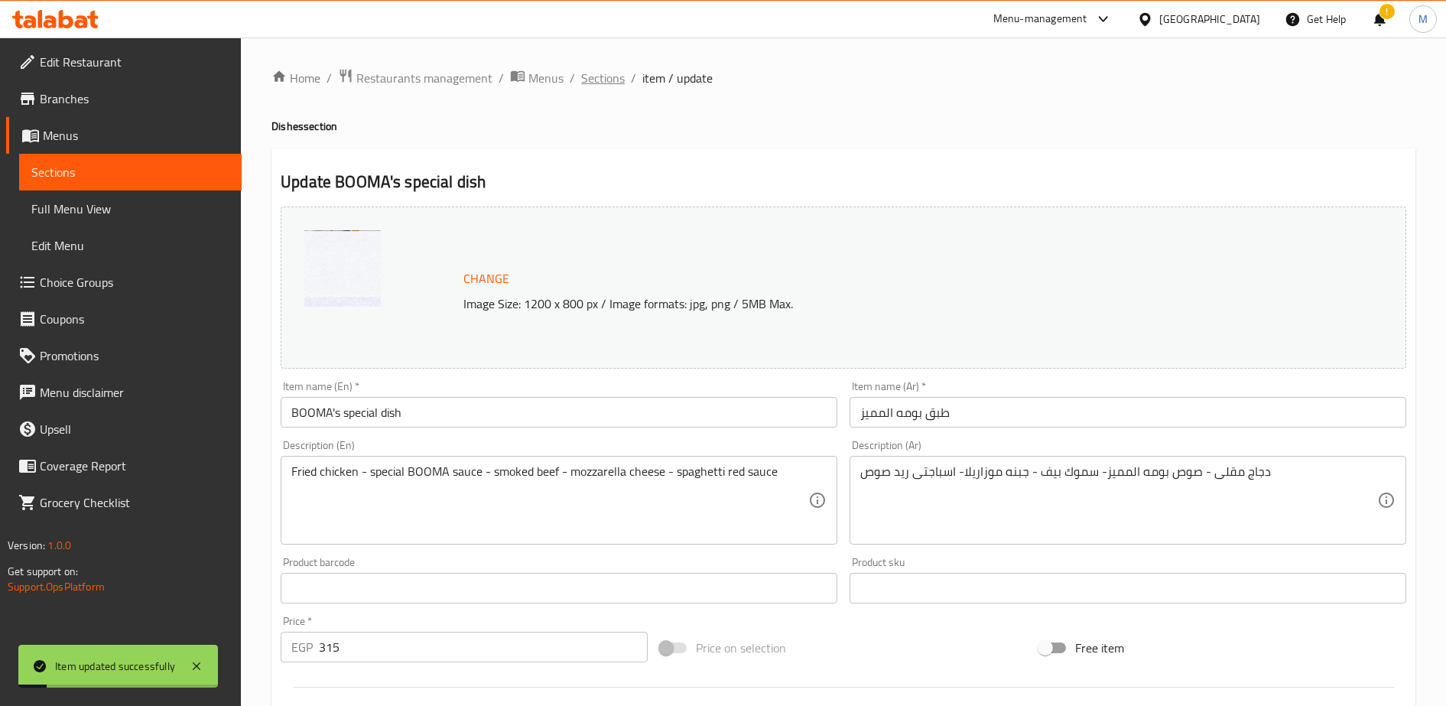
click at [597, 82] on span "Sections" at bounding box center [603, 78] width 44 height 18
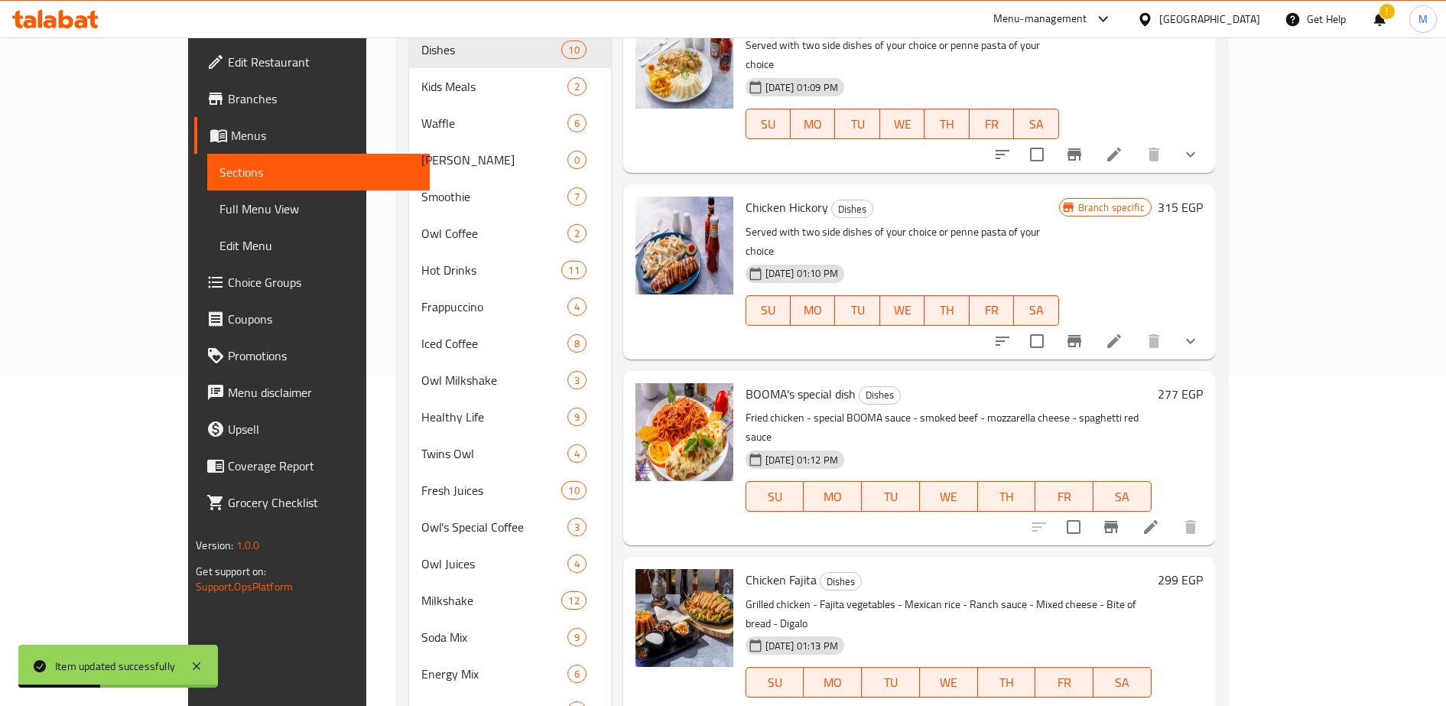
scroll to position [598, 0]
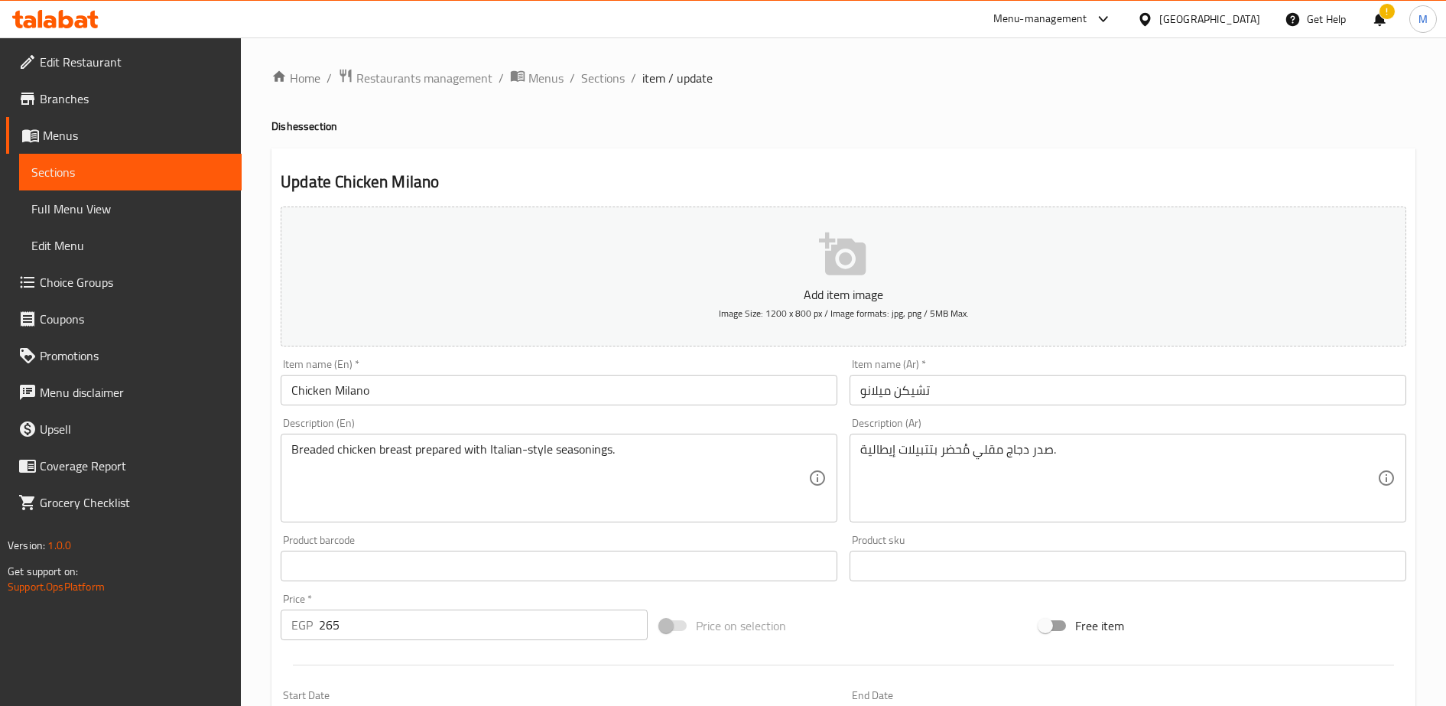
click at [387, 625] on input "265" at bounding box center [483, 624] width 329 height 31
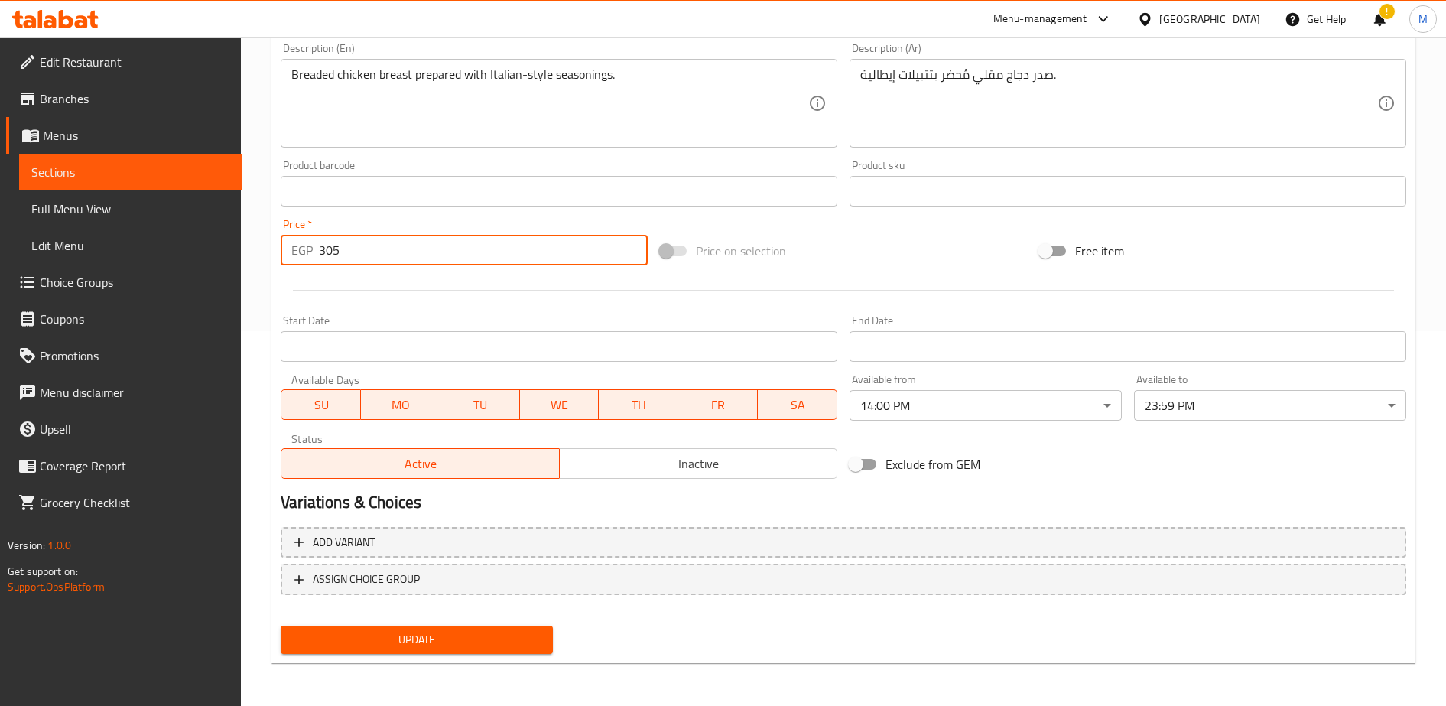
type input "305"
click at [404, 638] on span "Update" at bounding box center [417, 639] width 248 height 19
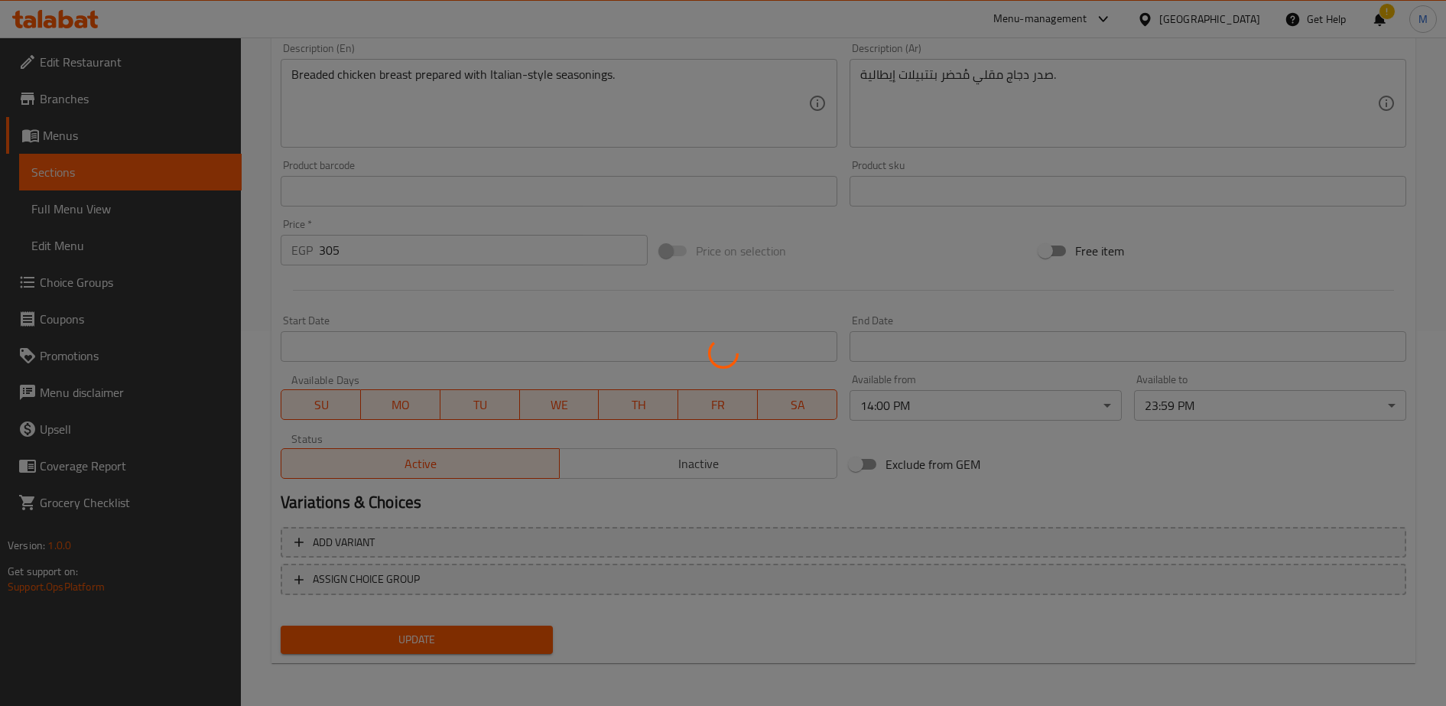
scroll to position [0, 0]
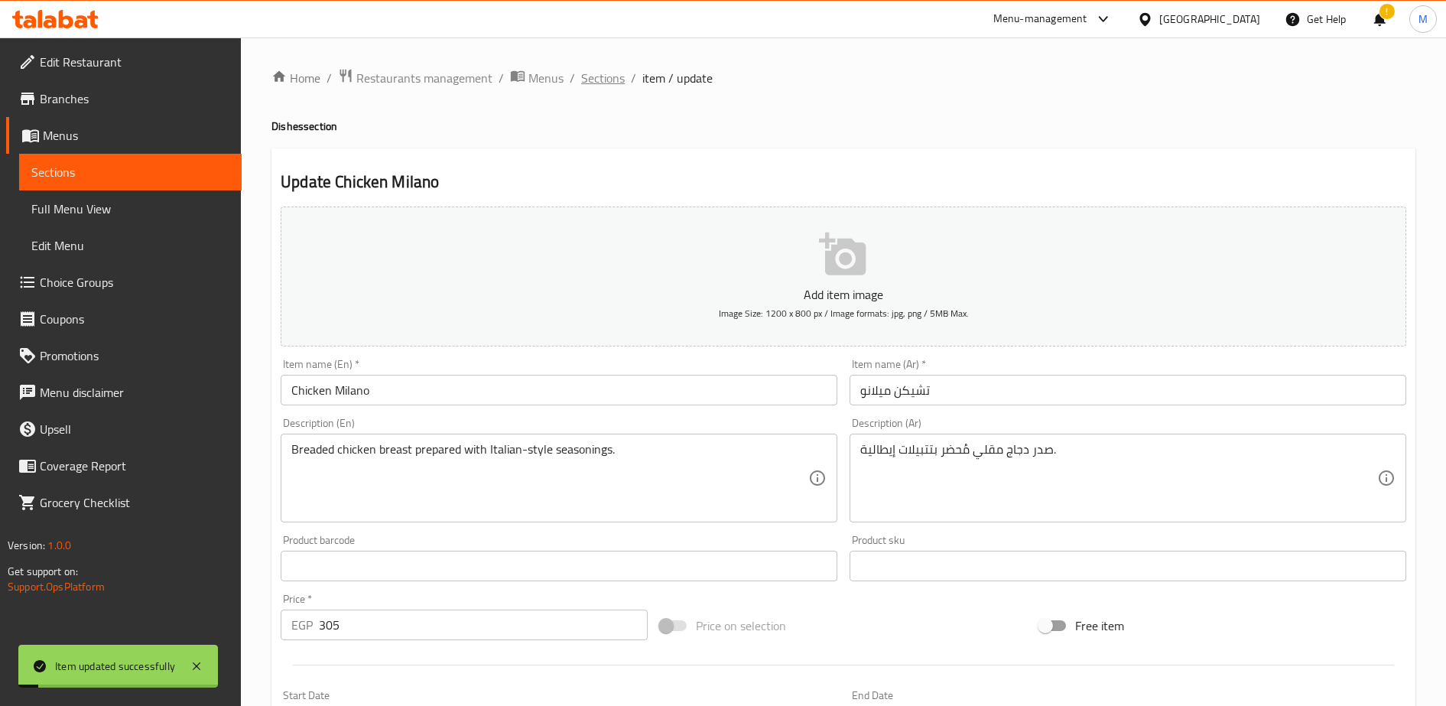
click at [607, 83] on span "Sections" at bounding box center [603, 78] width 44 height 18
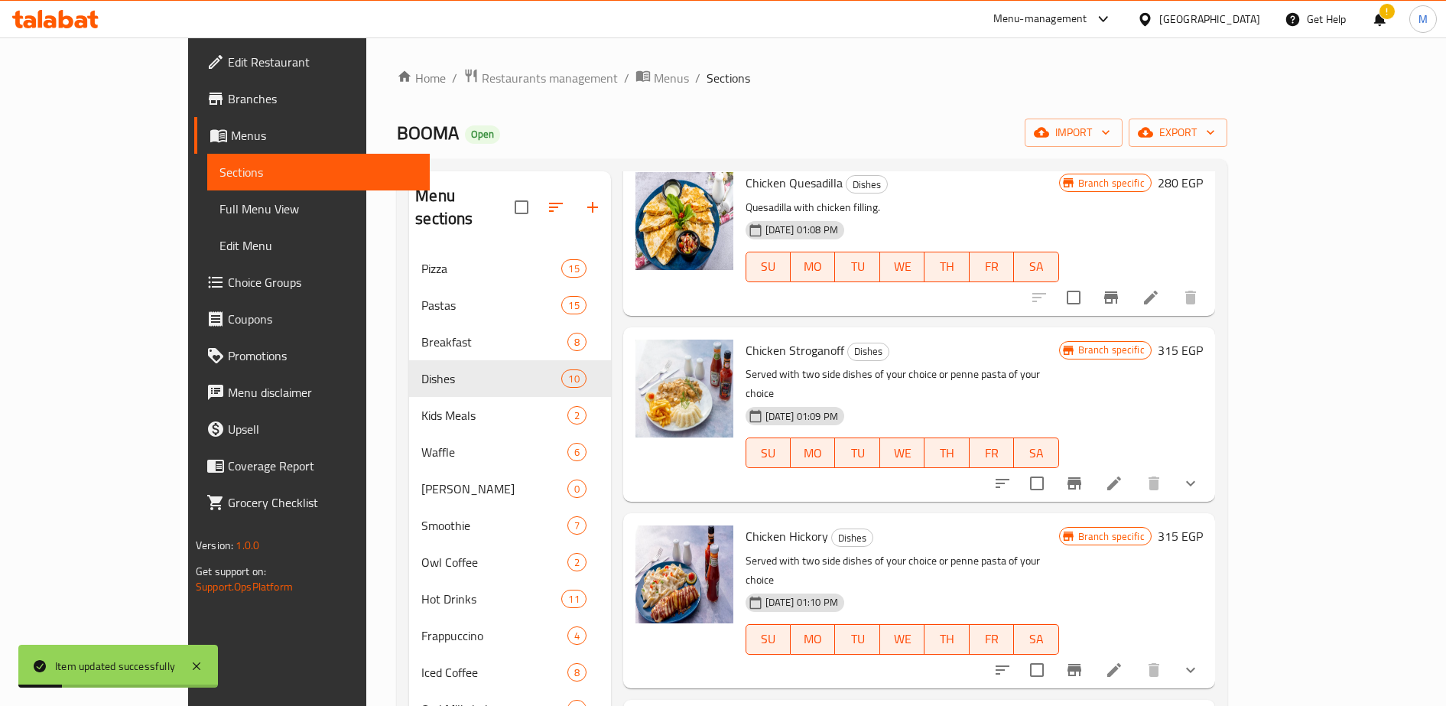
scroll to position [598, 0]
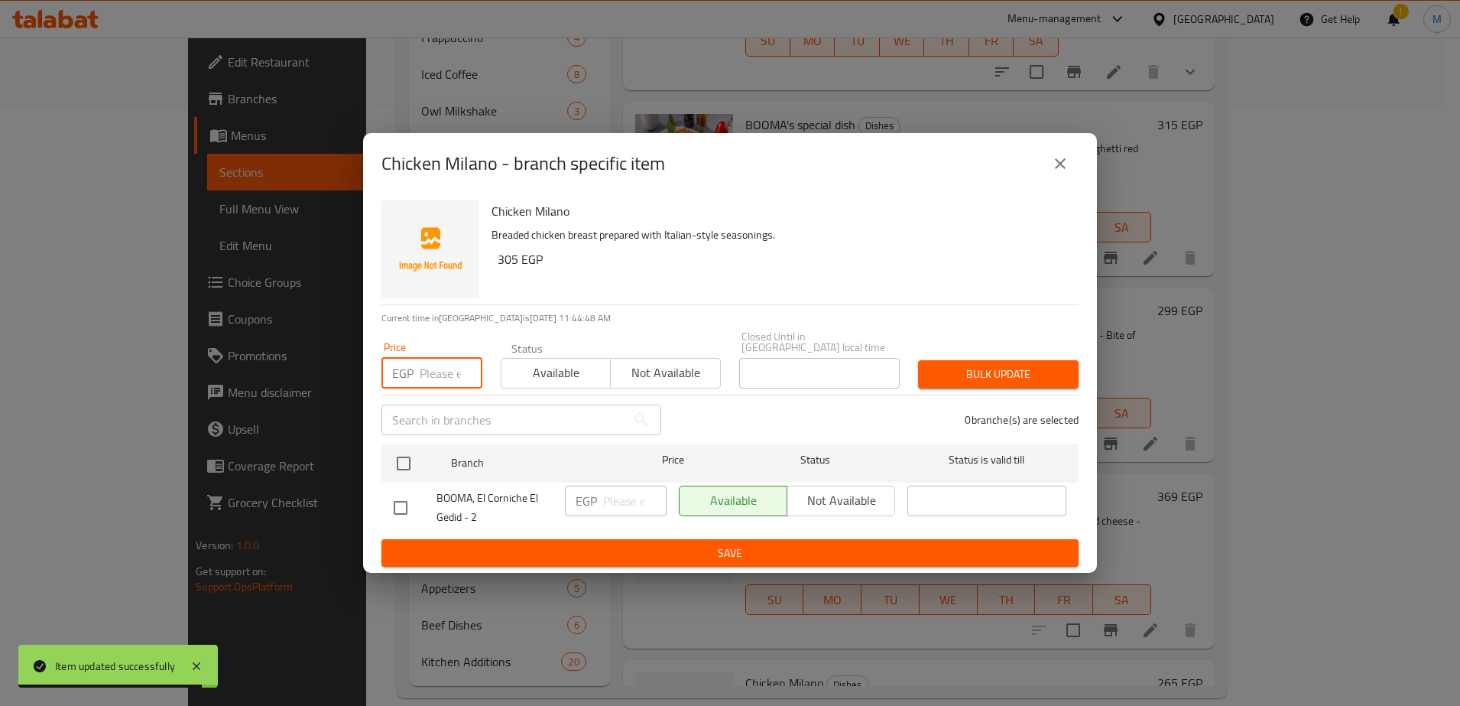
click at [424, 368] on input "number" at bounding box center [451, 373] width 63 height 31
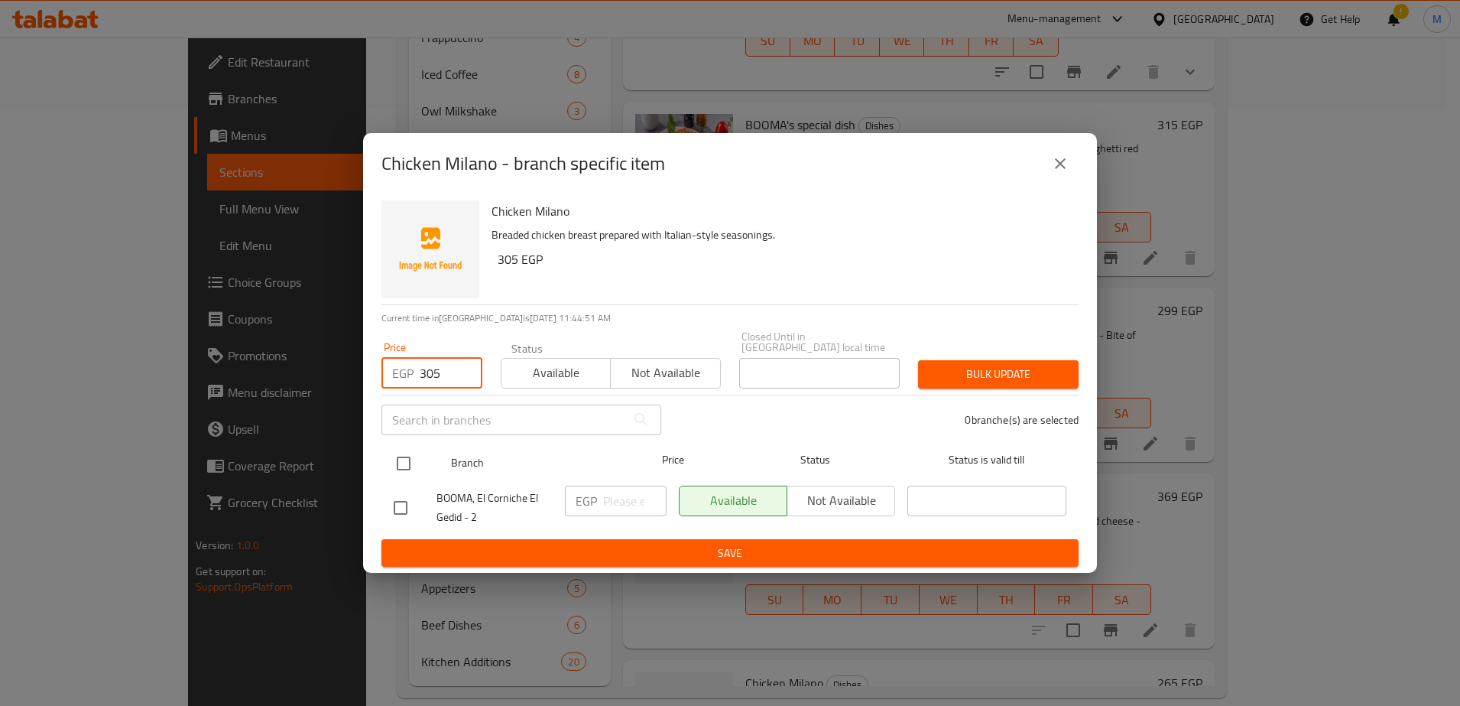
type input "305"
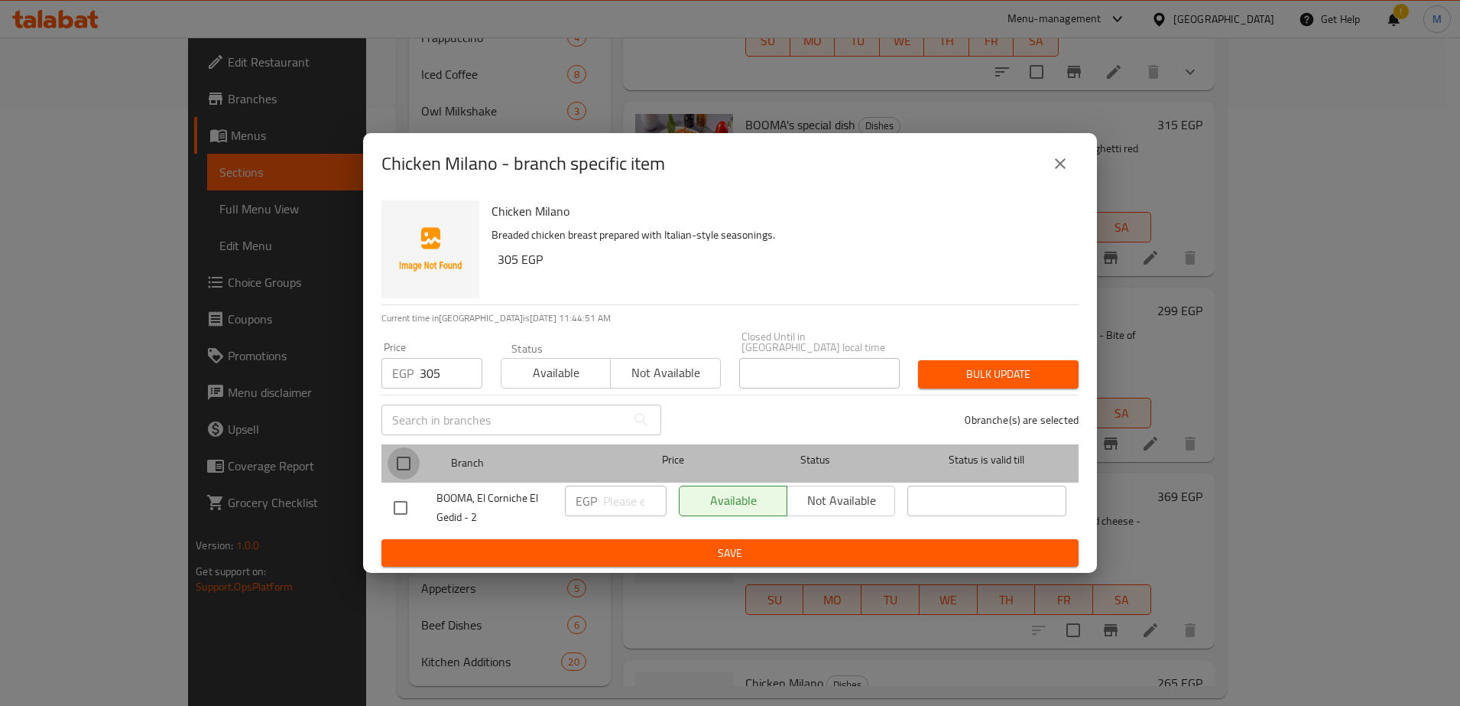
click at [401, 458] on input "checkbox" at bounding box center [404, 463] width 32 height 32
checkbox input "true"
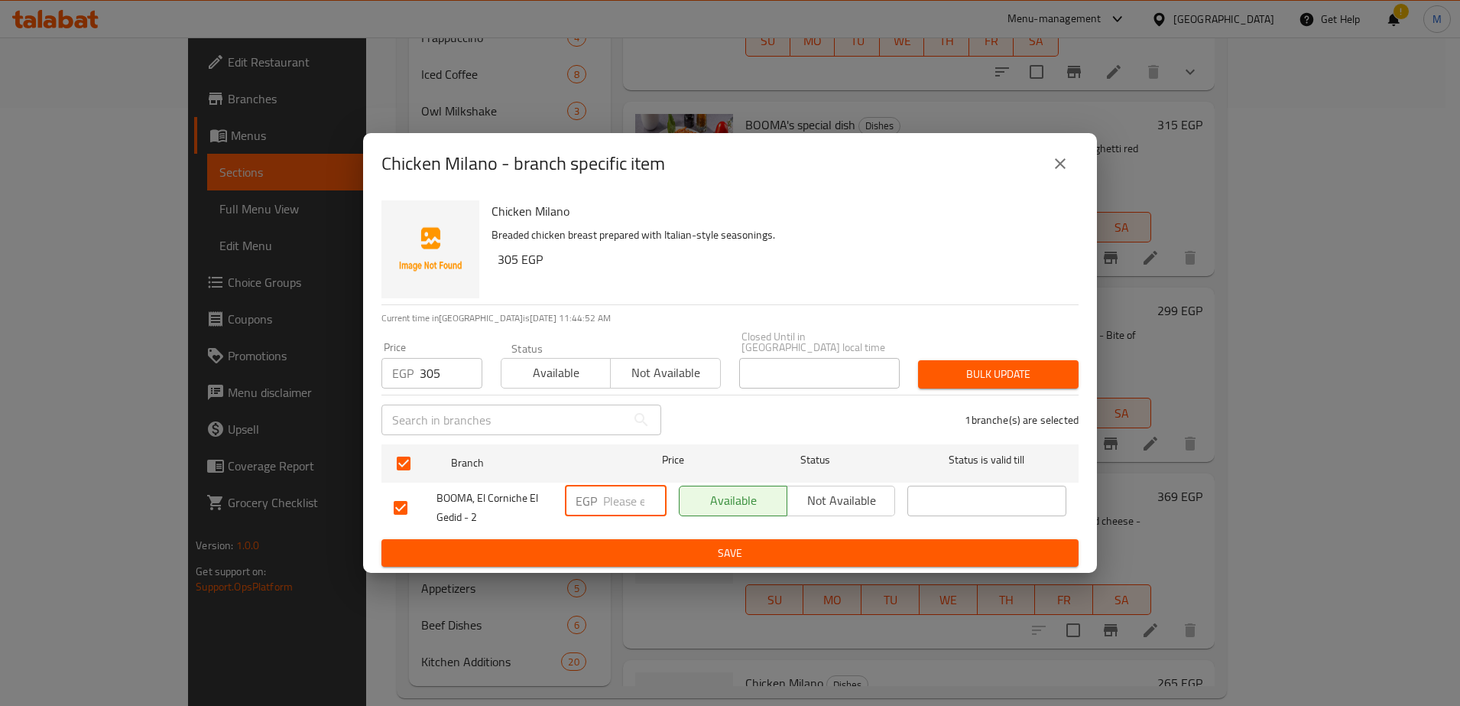
click at [619, 500] on input "number" at bounding box center [634, 501] width 63 height 31
type input "305"
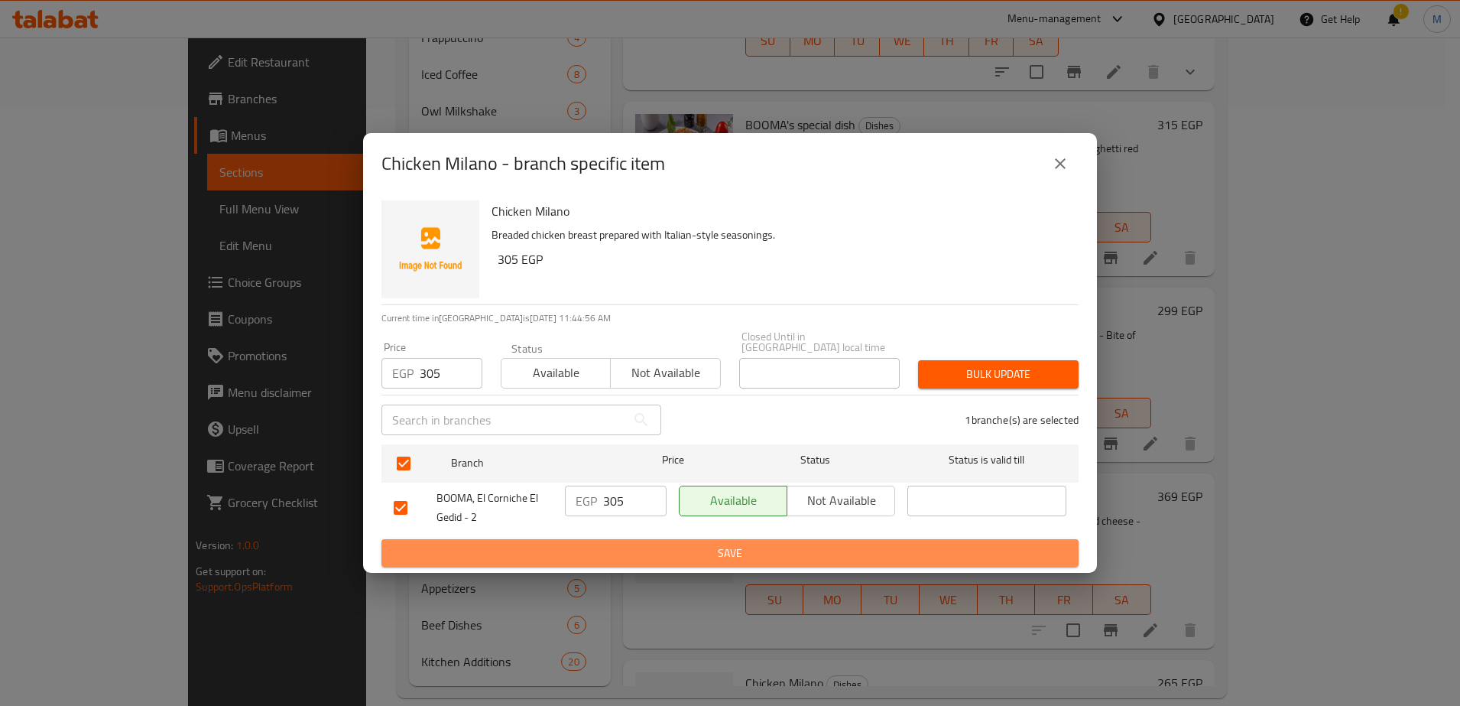
click at [679, 552] on span "Save" at bounding box center [730, 553] width 673 height 19
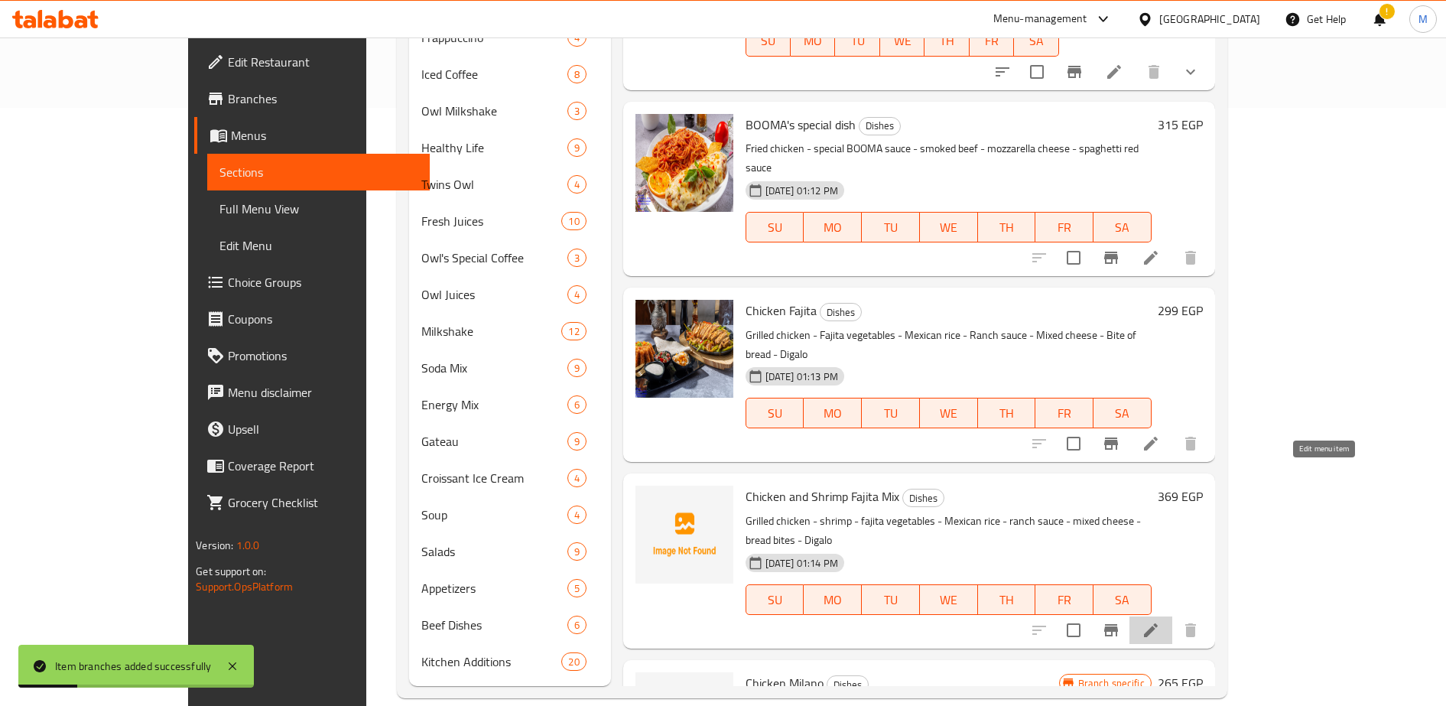
click at [1160, 621] on icon at bounding box center [1151, 630] width 18 height 18
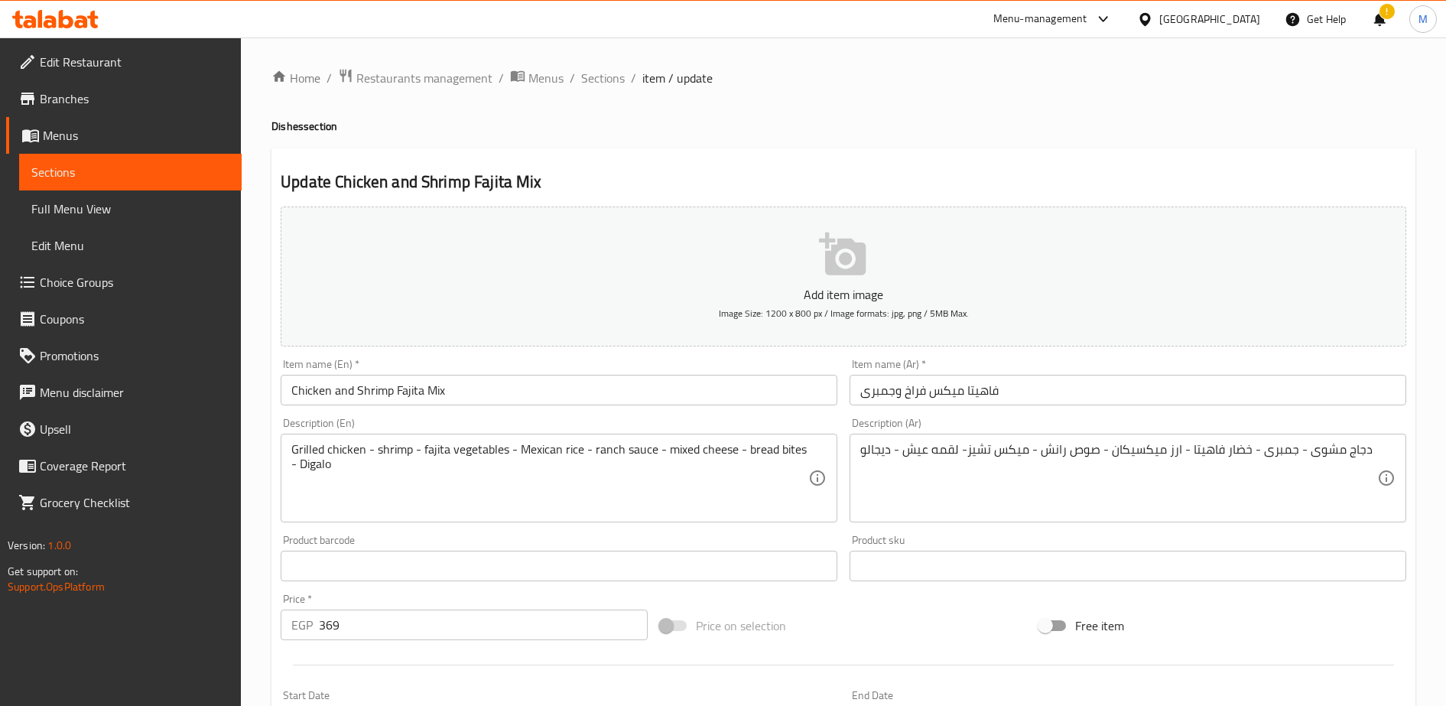
click at [379, 633] on input "369" at bounding box center [483, 624] width 329 height 31
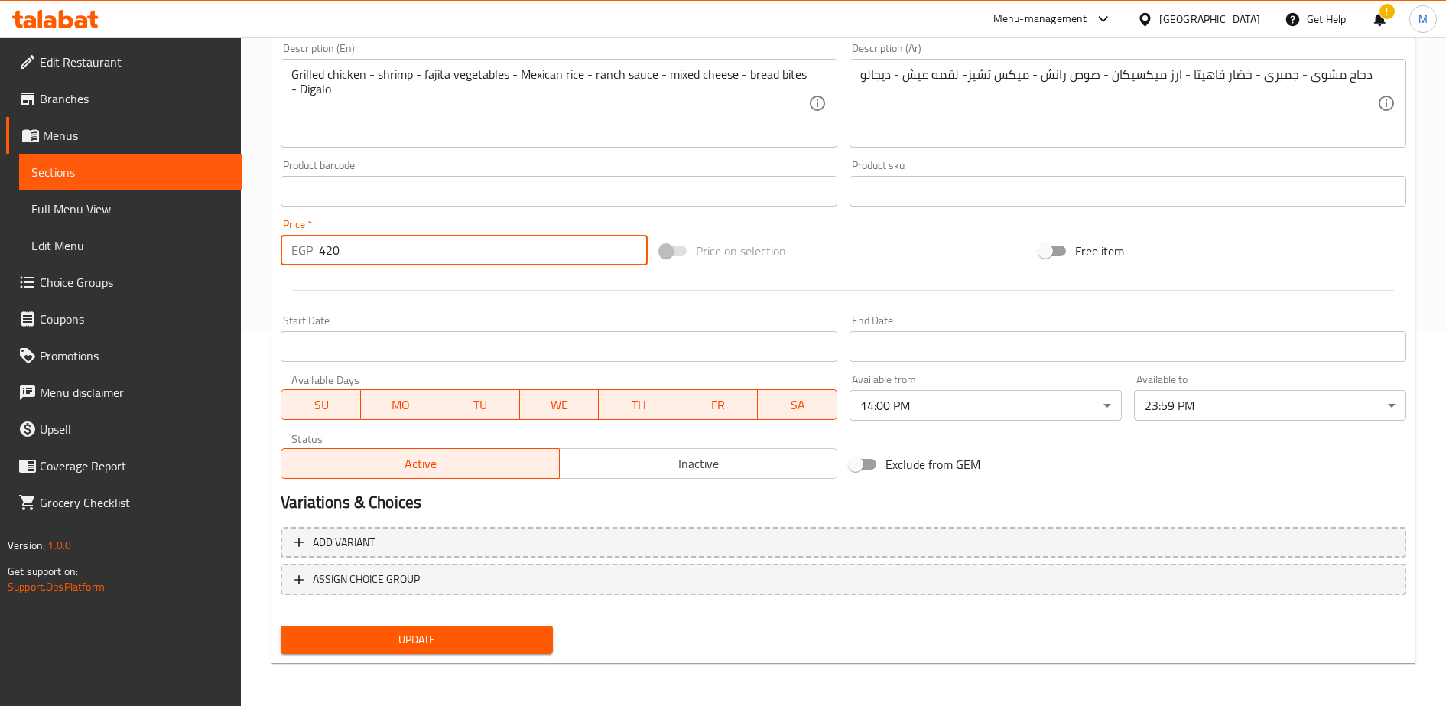
type input "420"
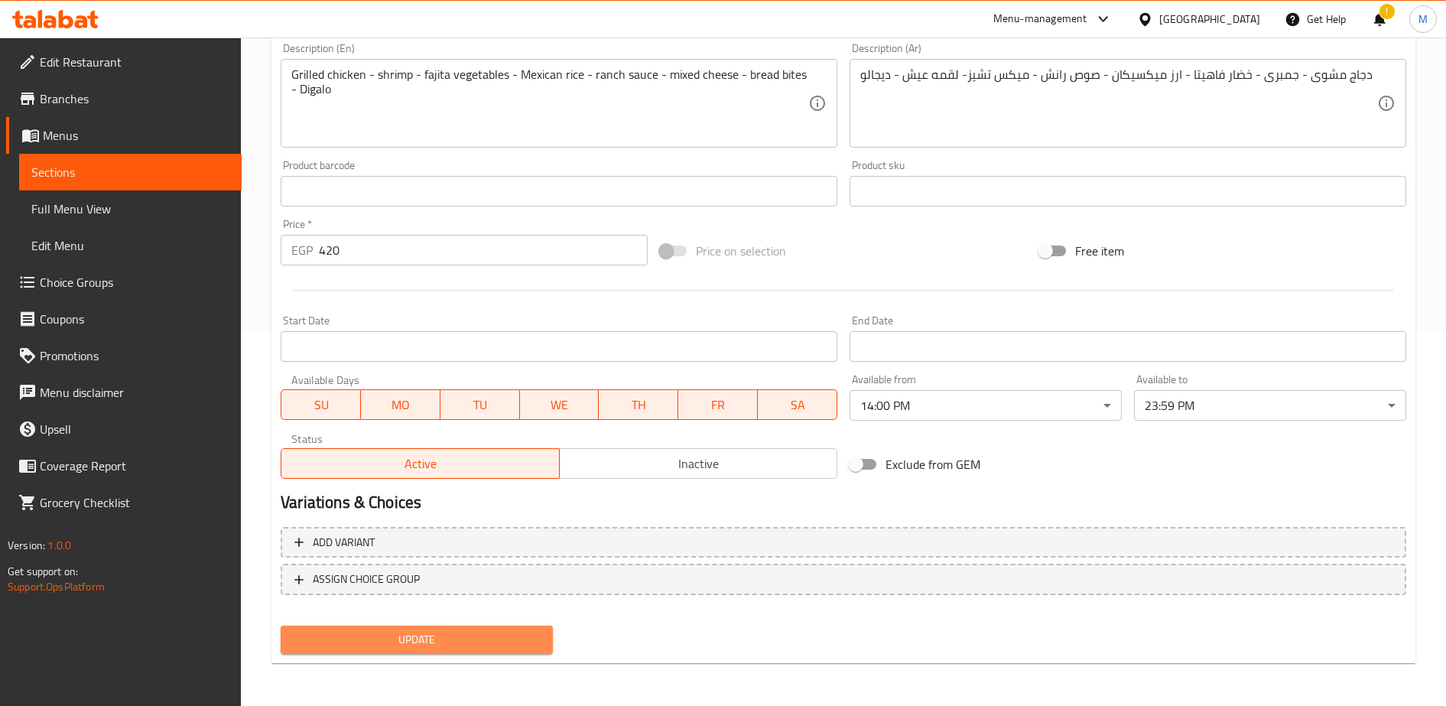
click at [419, 640] on span "Update" at bounding box center [417, 639] width 248 height 19
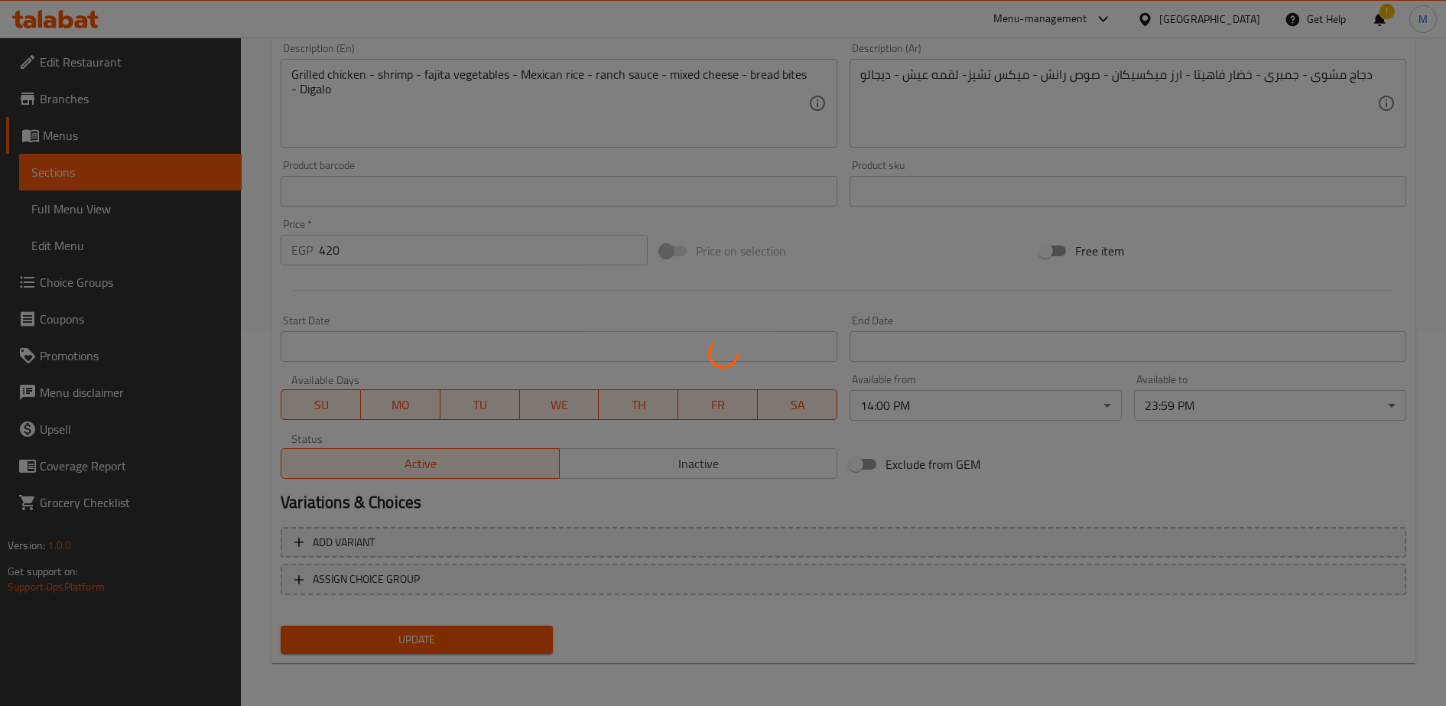
scroll to position [0, 0]
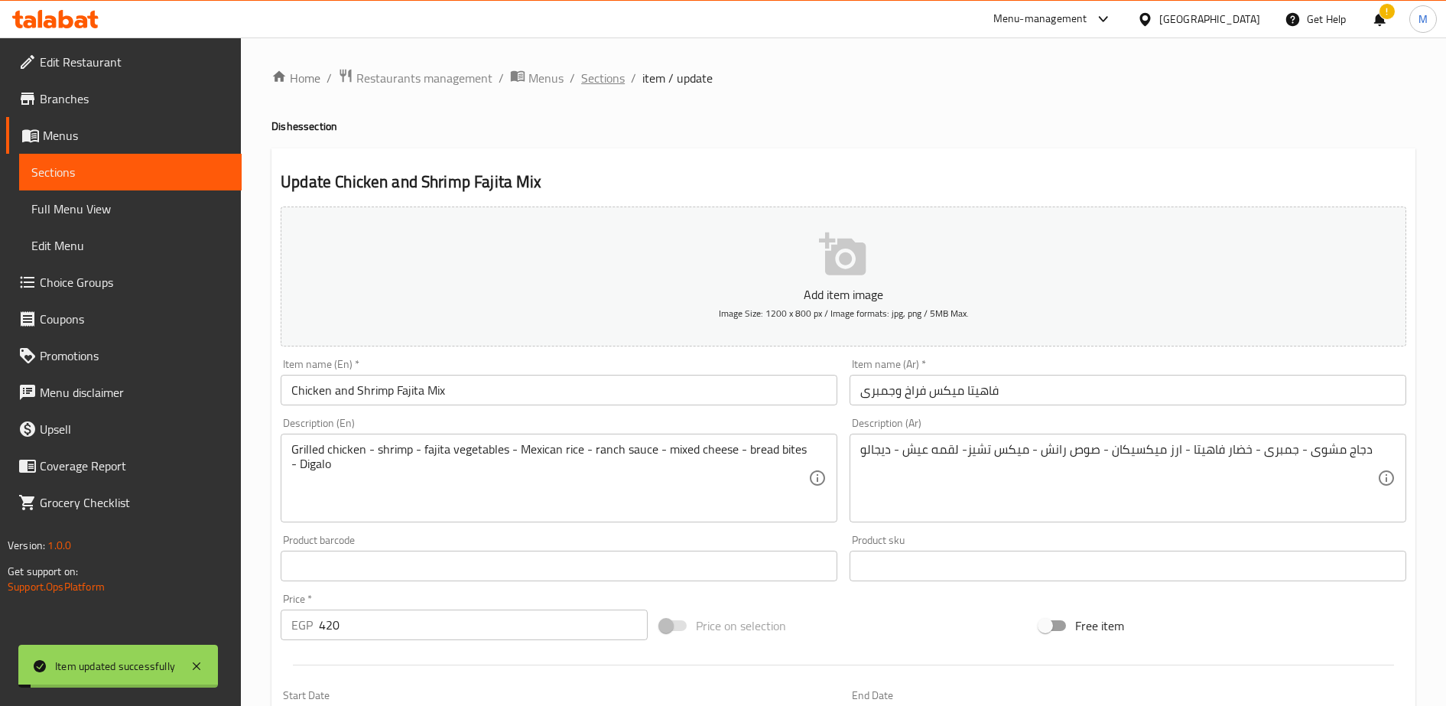
click at [596, 80] on span "Sections" at bounding box center [603, 78] width 44 height 18
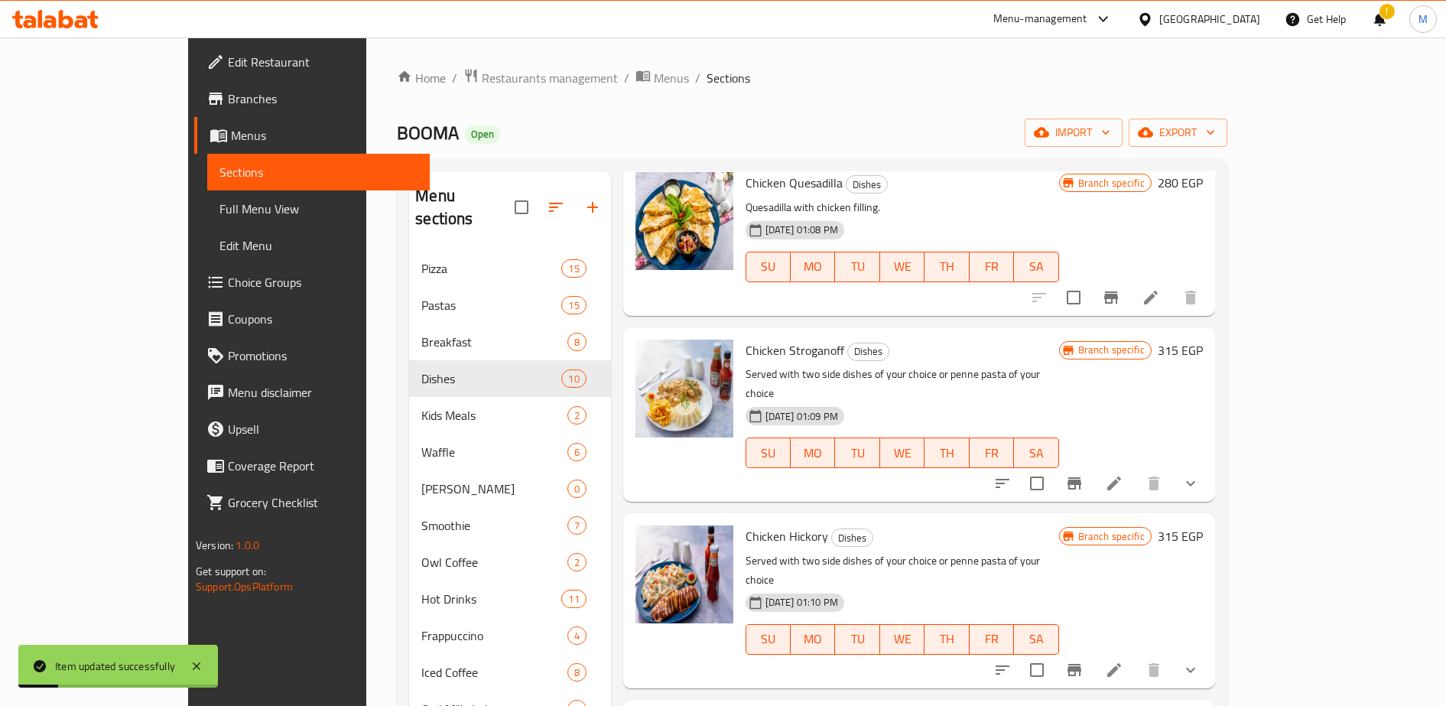
scroll to position [598, 0]
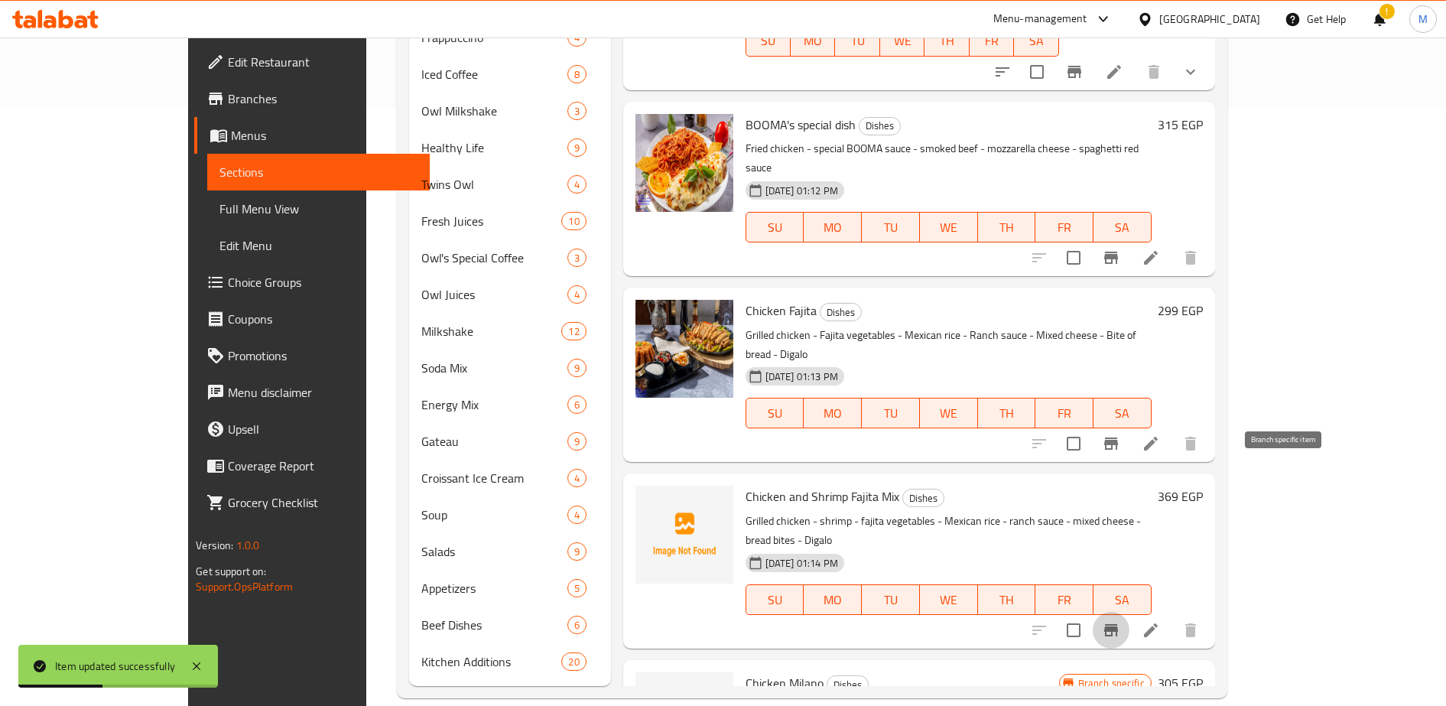
click at [1118, 624] on icon "Branch-specific-item" at bounding box center [1111, 630] width 14 height 12
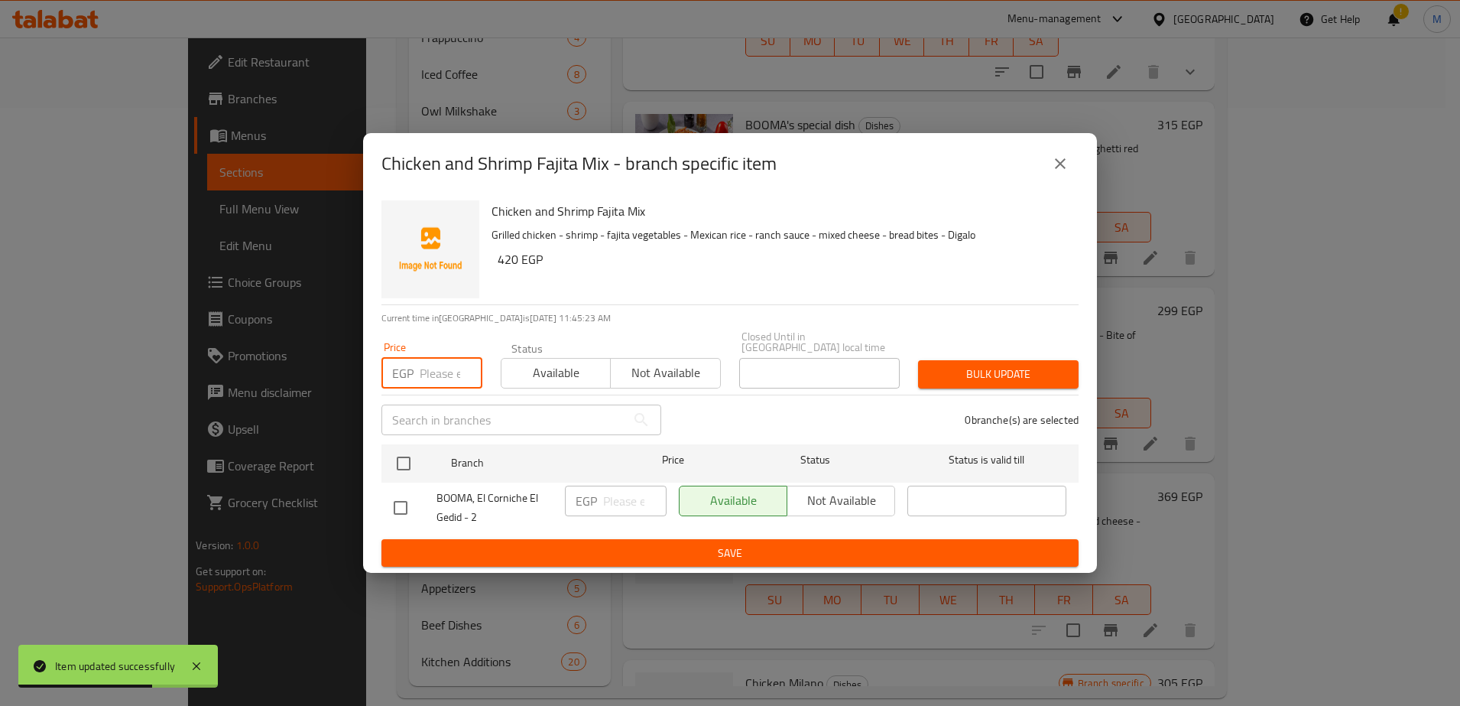
click at [440, 358] on input "number" at bounding box center [451, 373] width 63 height 31
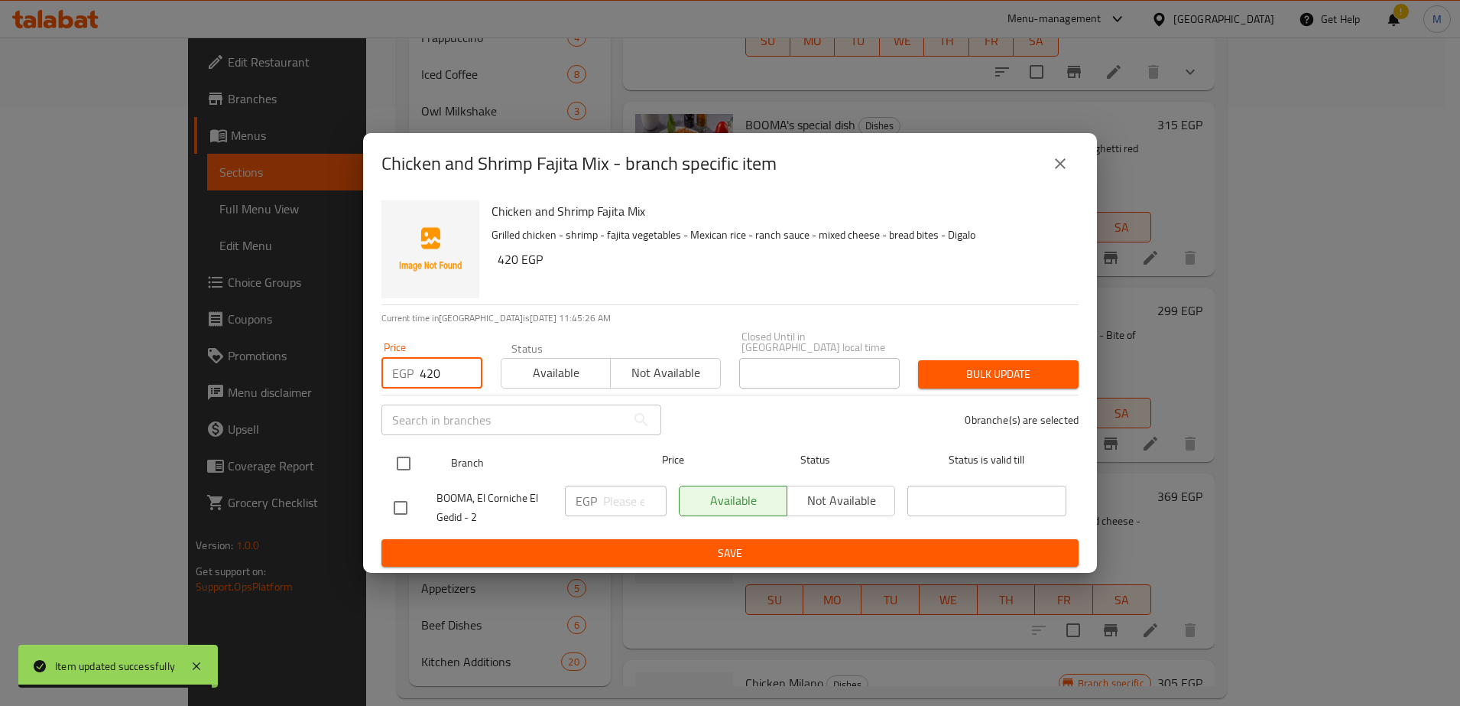
type input "420"
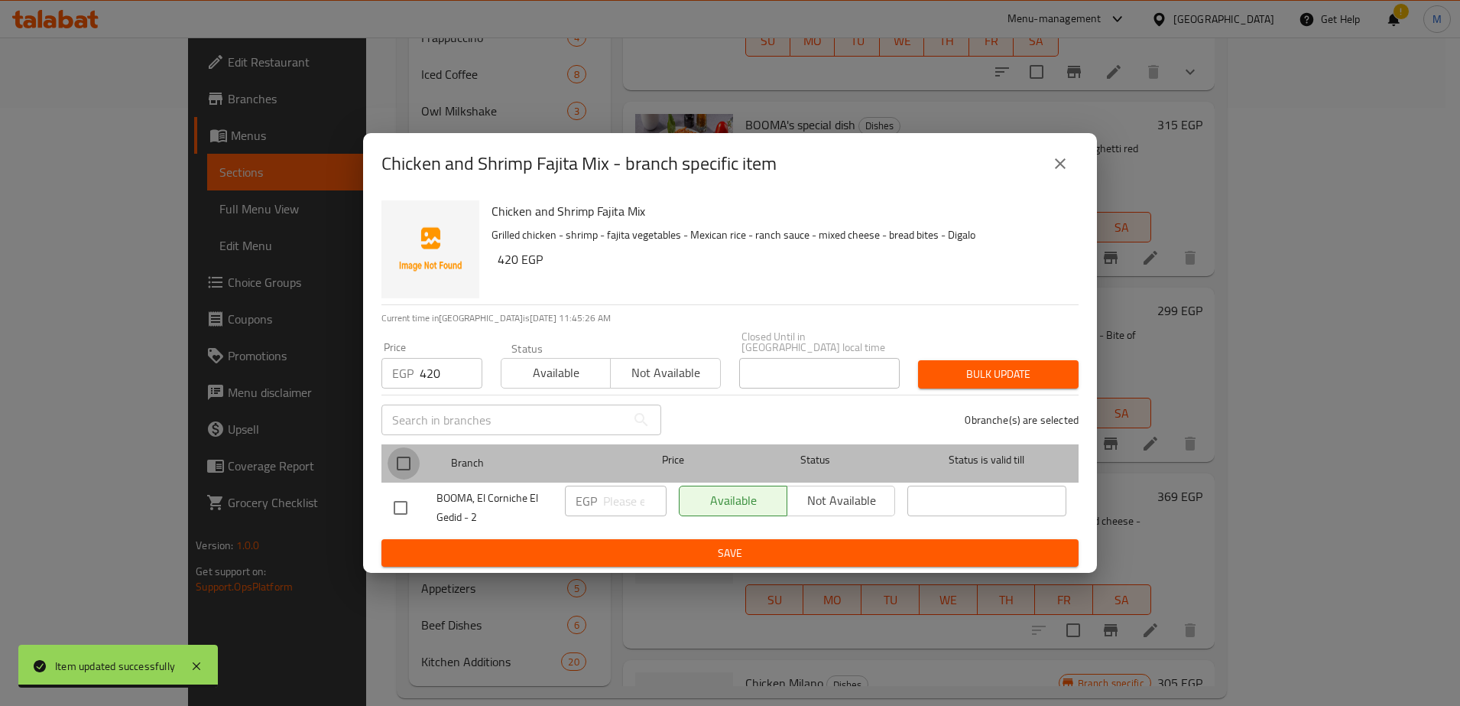
click at [404, 459] on input "checkbox" at bounding box center [404, 463] width 32 height 32
checkbox input "true"
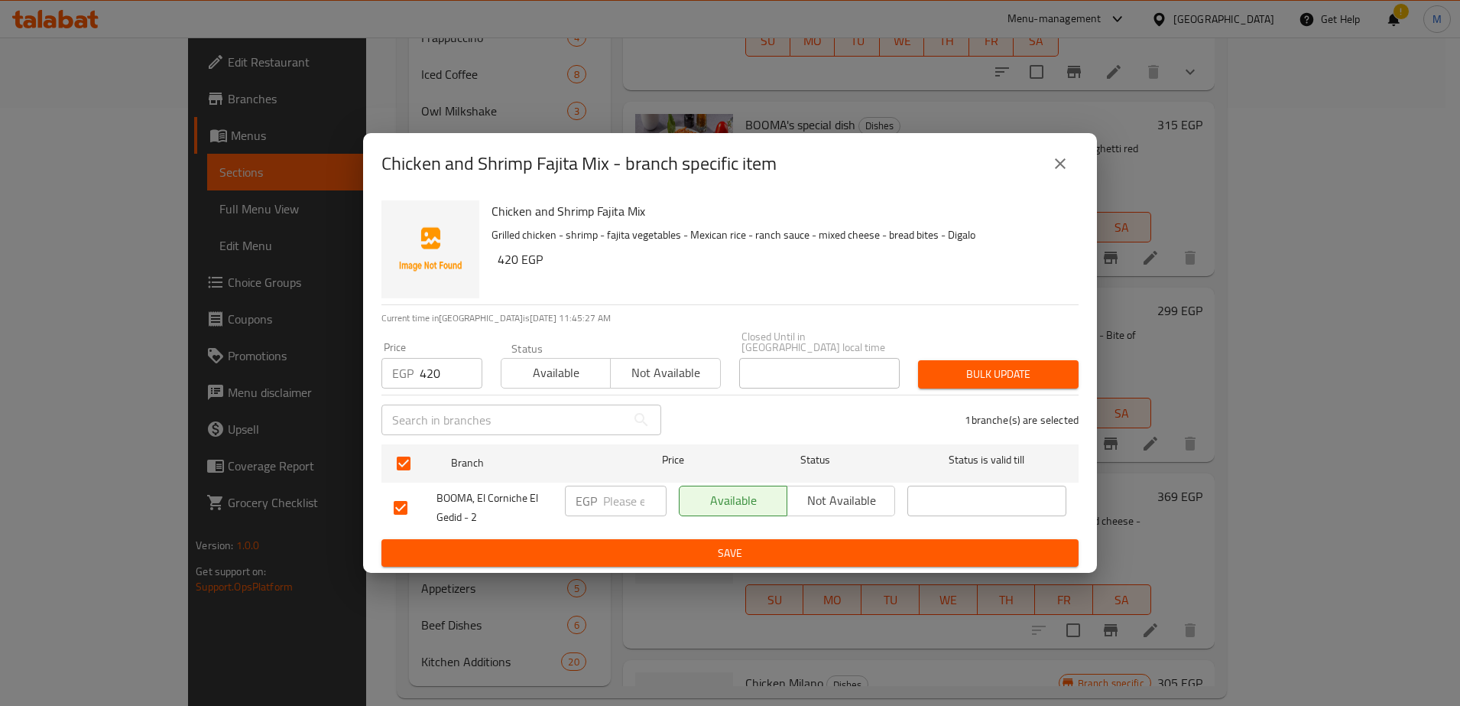
click at [624, 497] on input "number" at bounding box center [634, 501] width 63 height 31
type input "420"
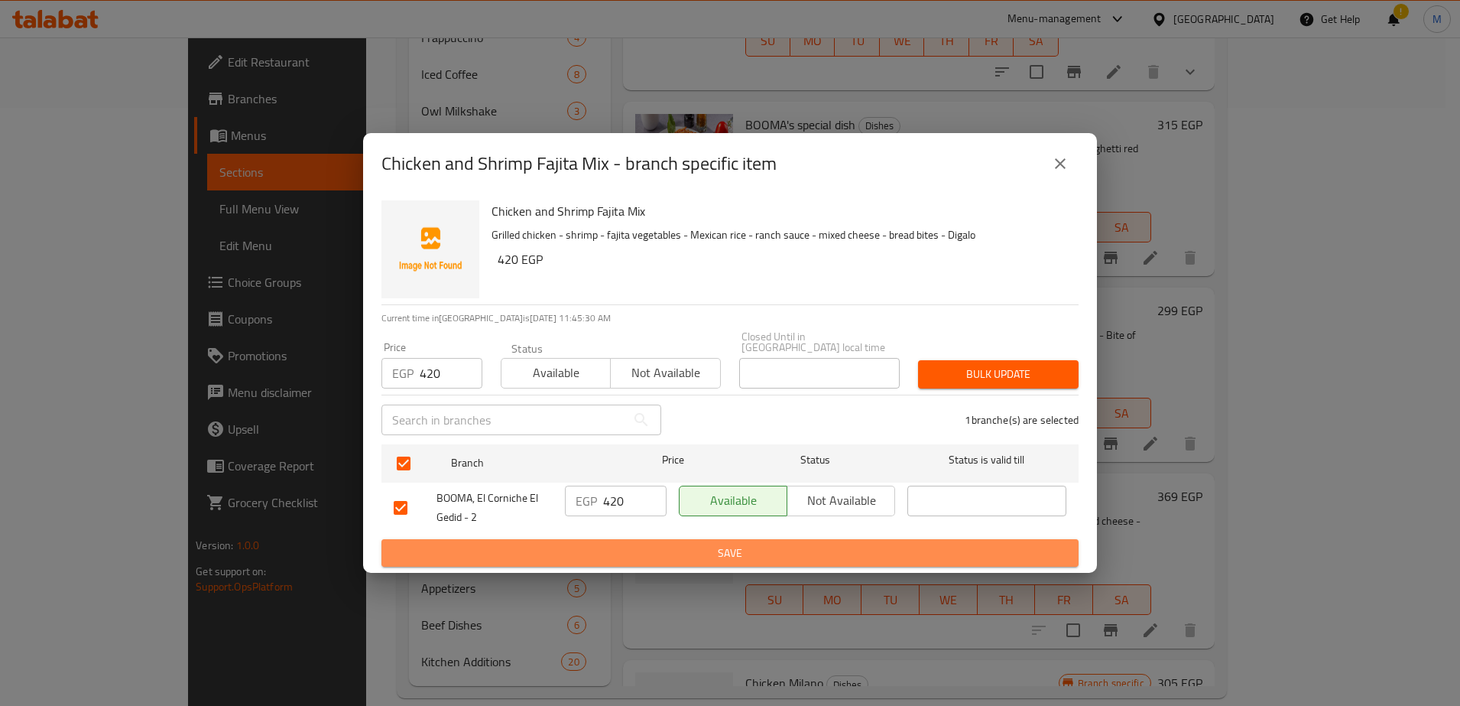
click at [656, 556] on span "Save" at bounding box center [730, 553] width 673 height 19
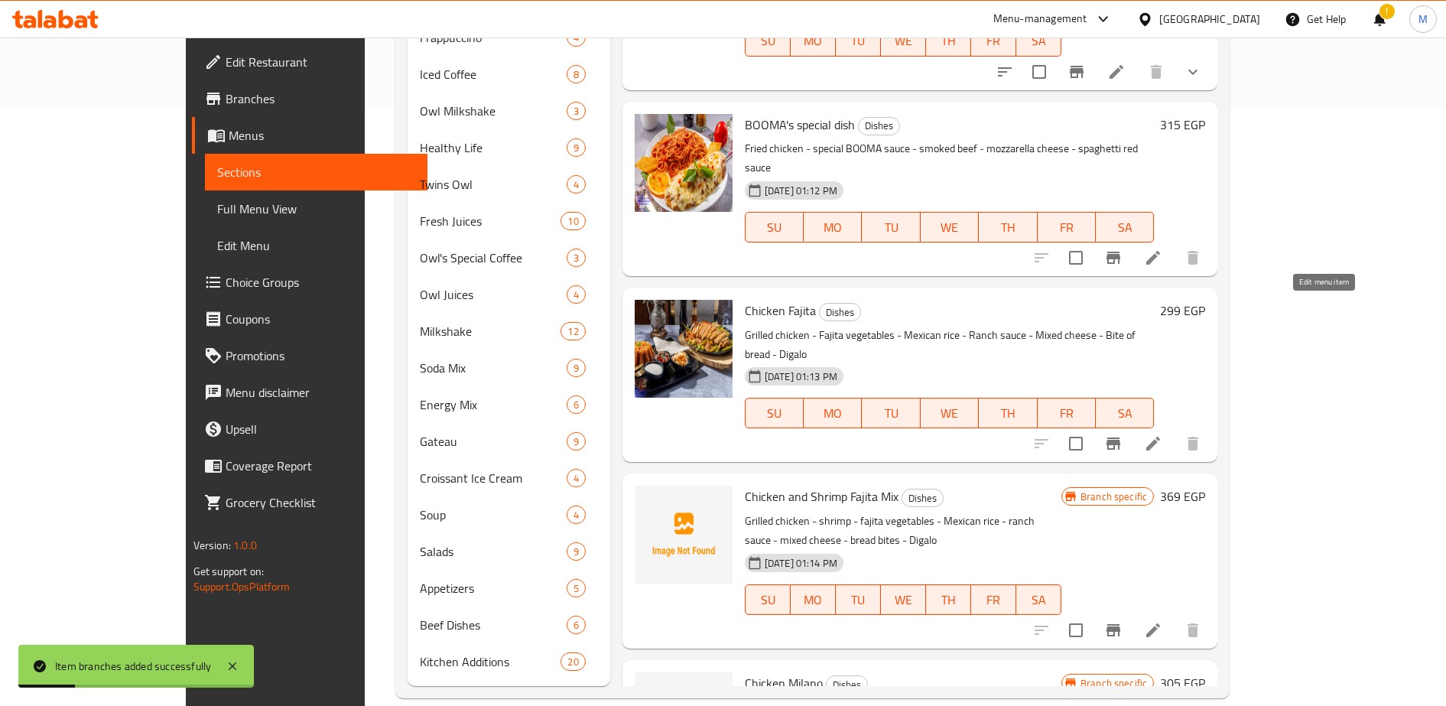
click at [1162, 434] on icon at bounding box center [1153, 443] width 18 height 18
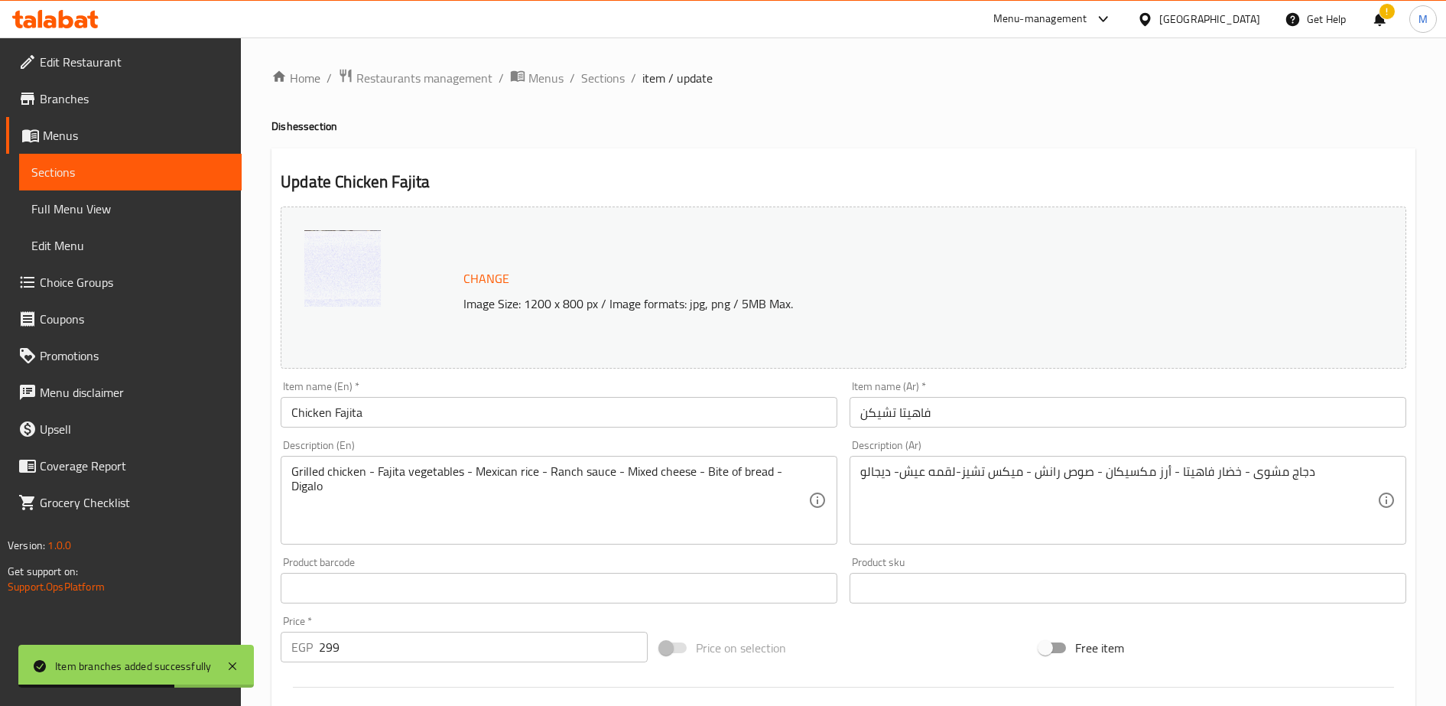
scroll to position [85, 0]
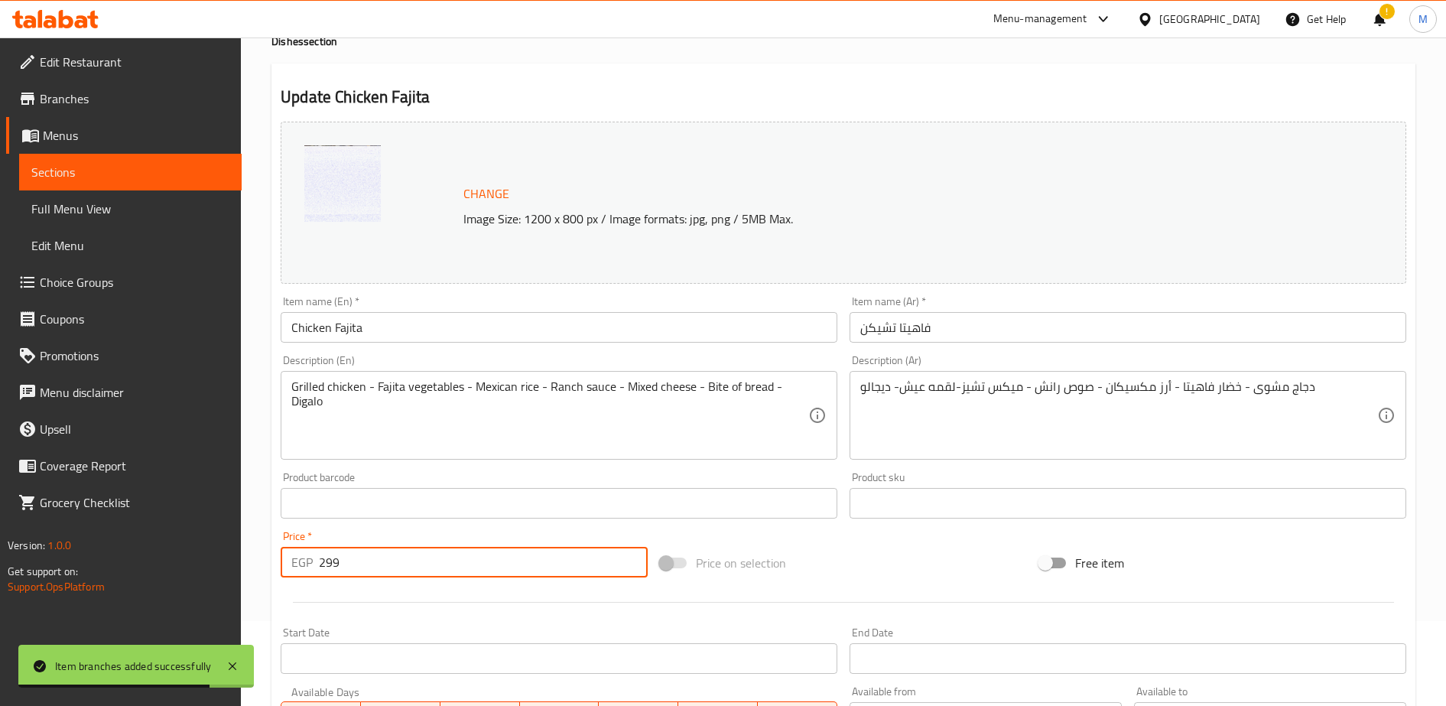
click at [382, 562] on input "299" at bounding box center [483, 562] width 329 height 31
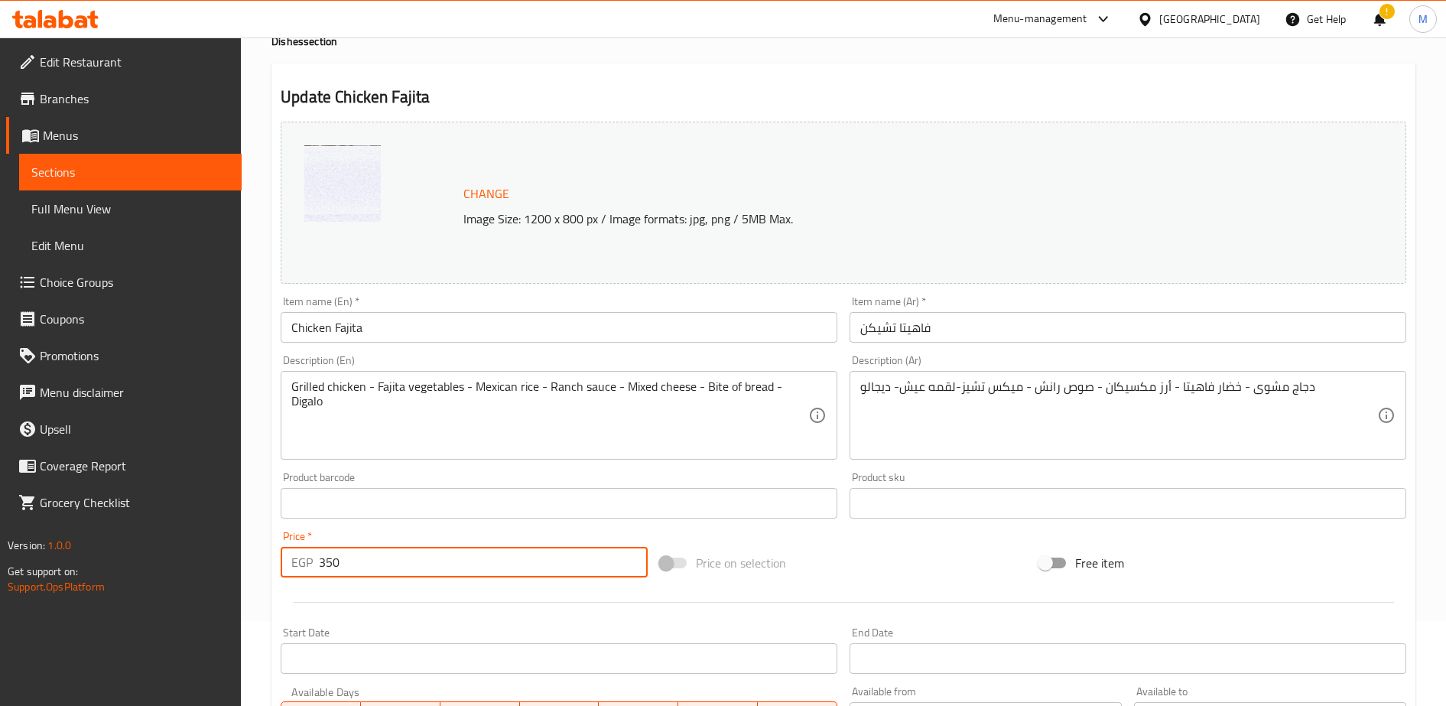
scroll to position [397, 0]
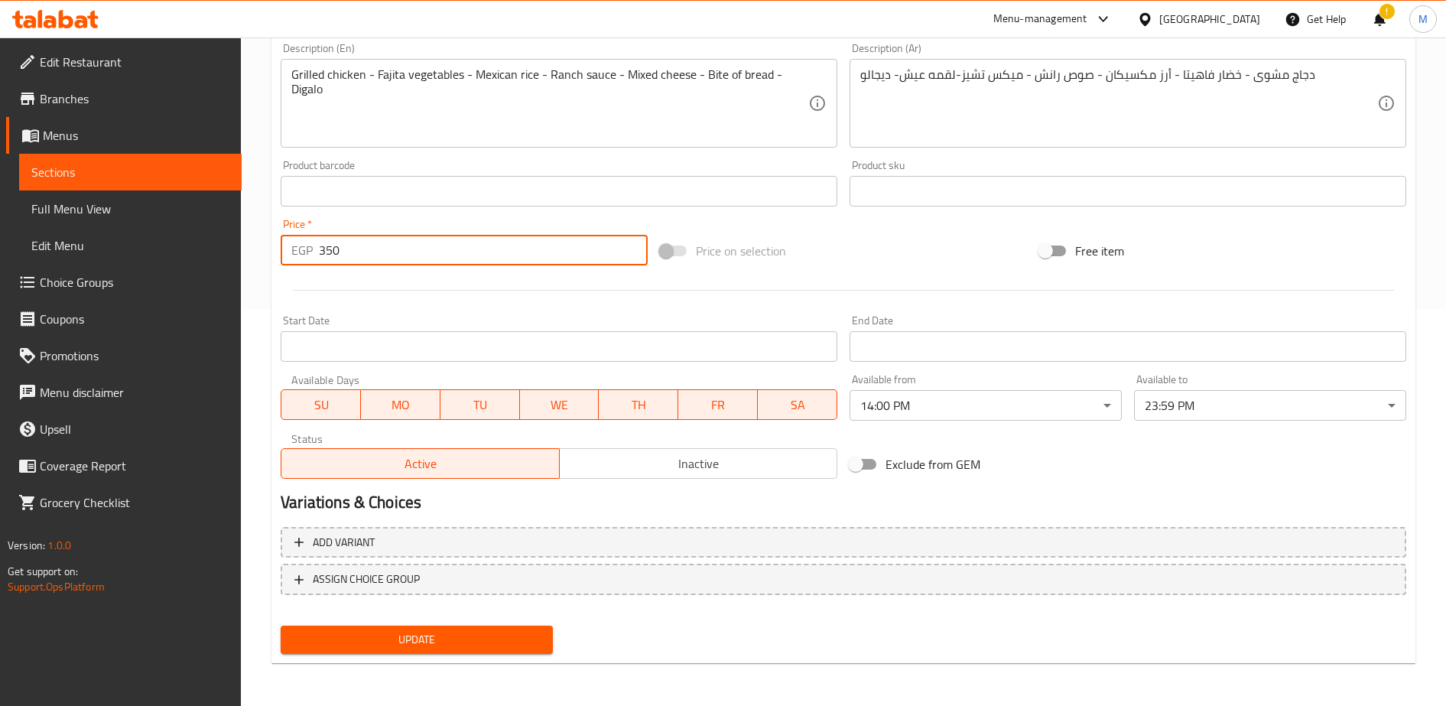
type input "350"
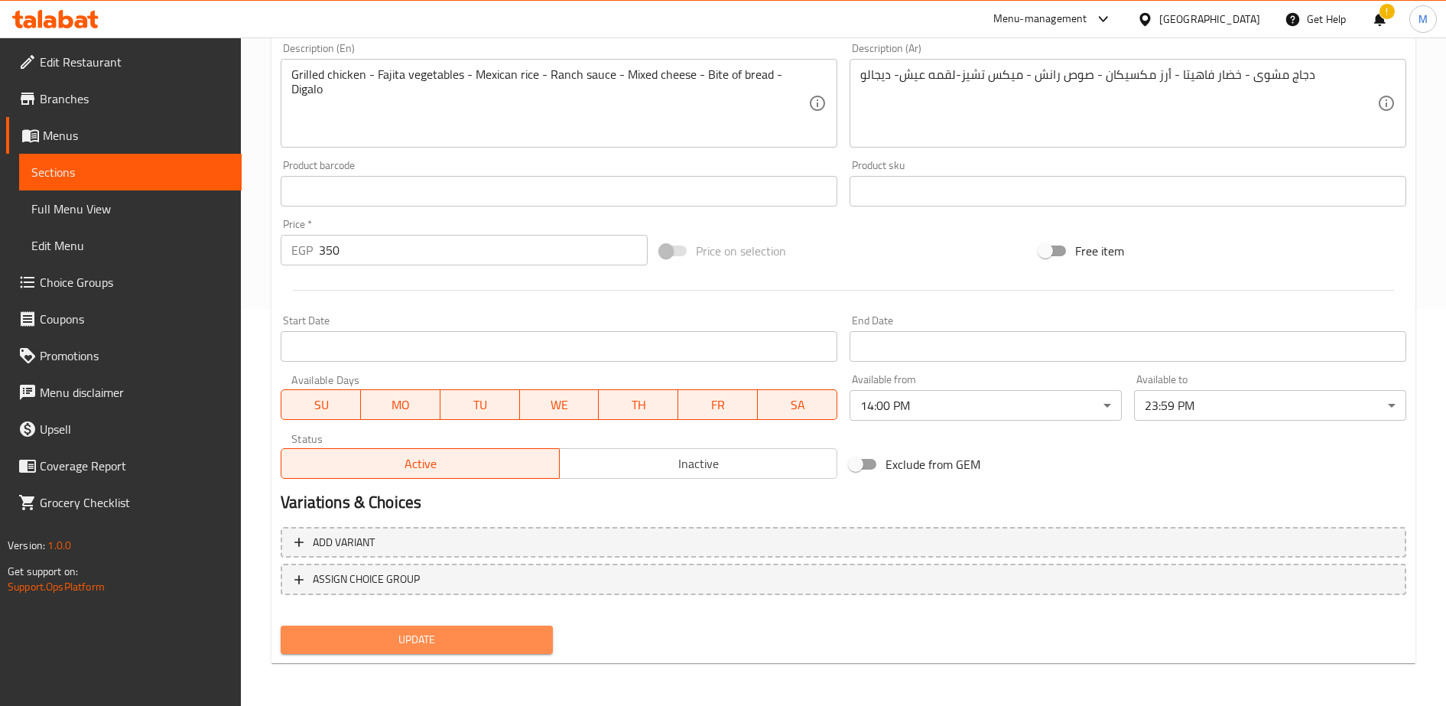
click at [417, 649] on button "Update" at bounding box center [417, 639] width 272 height 28
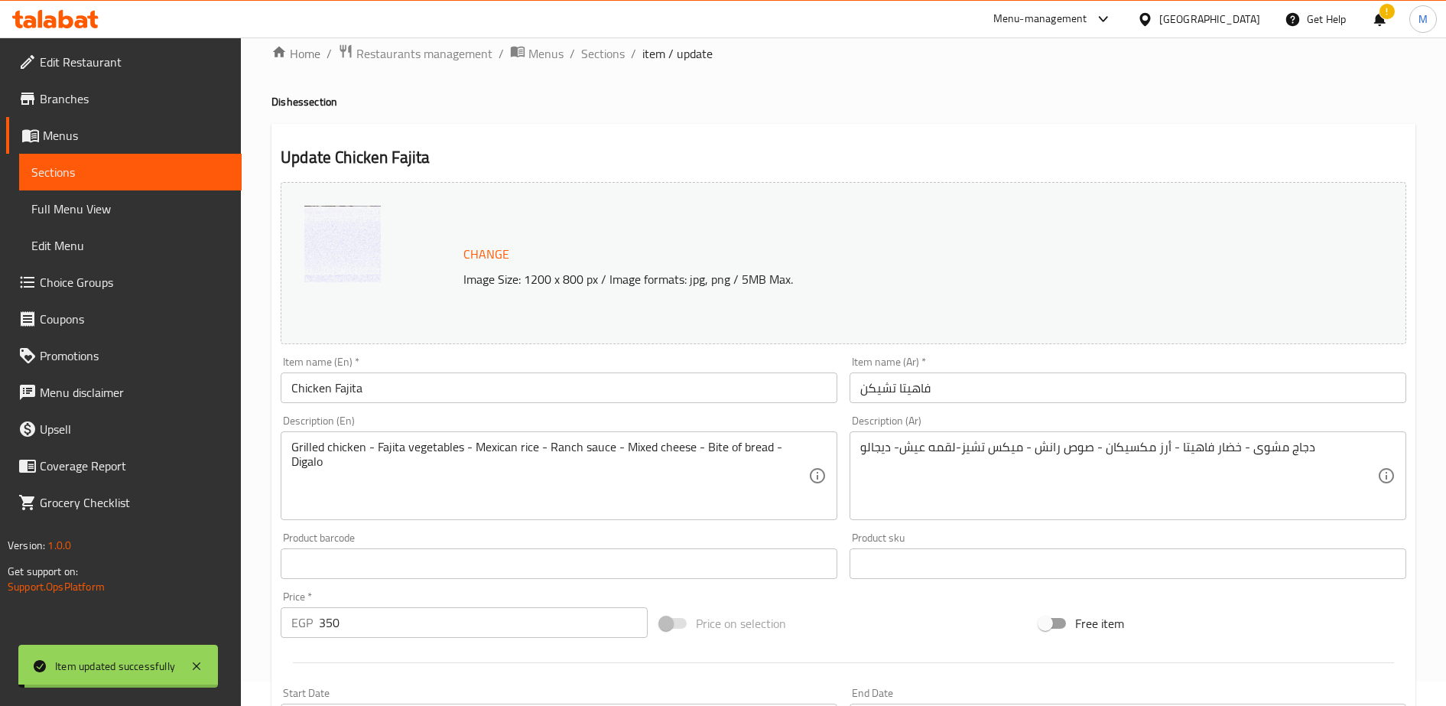
scroll to position [0, 0]
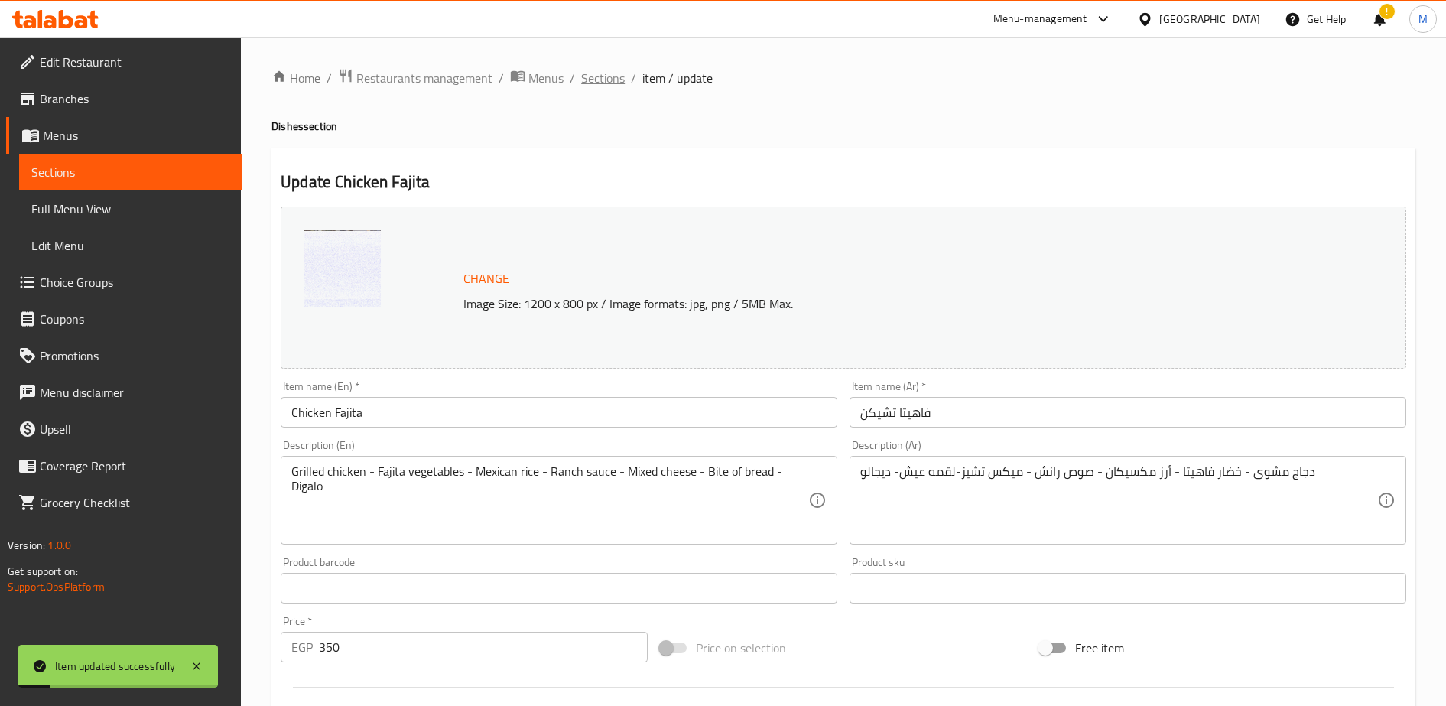
click at [600, 76] on span "Sections" at bounding box center [603, 78] width 44 height 18
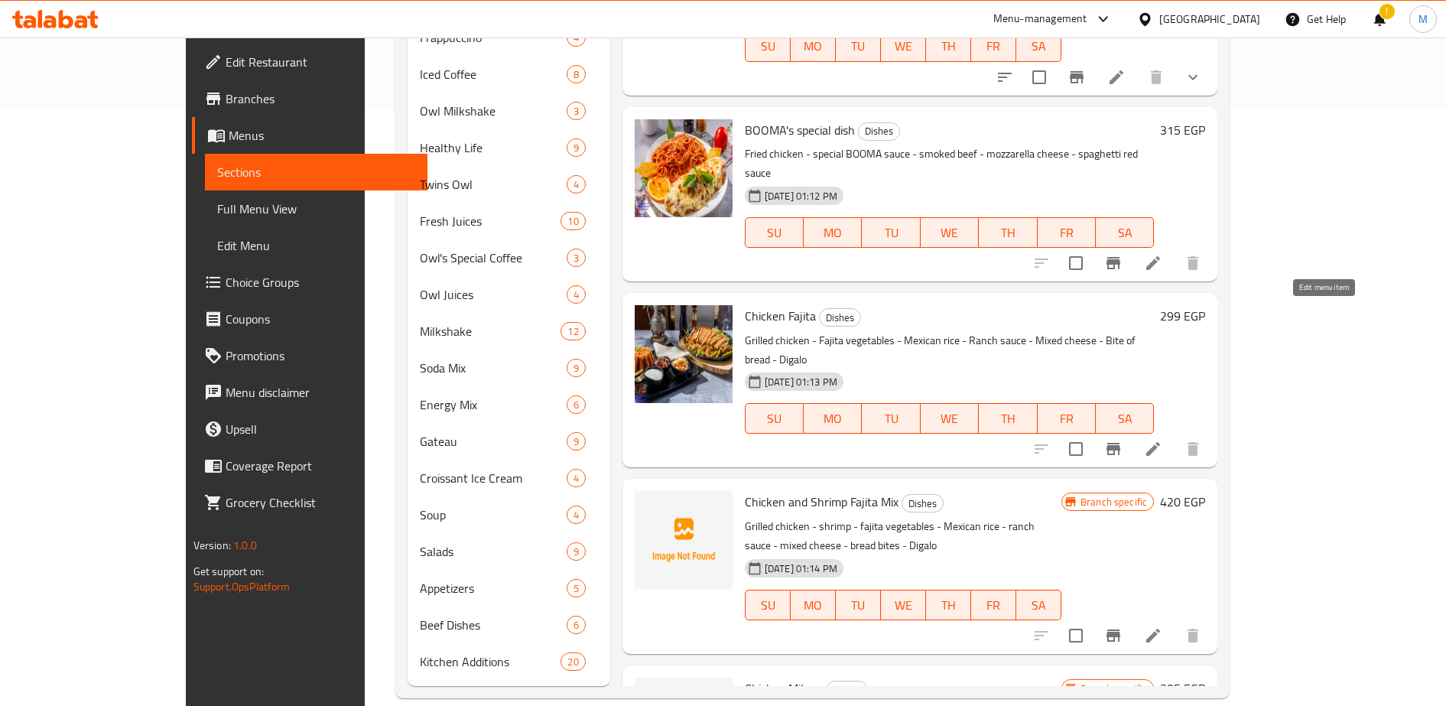
scroll to position [612, 0]
click at [1122, 441] on icon "Branch-specific-item" at bounding box center [1113, 450] width 18 height 18
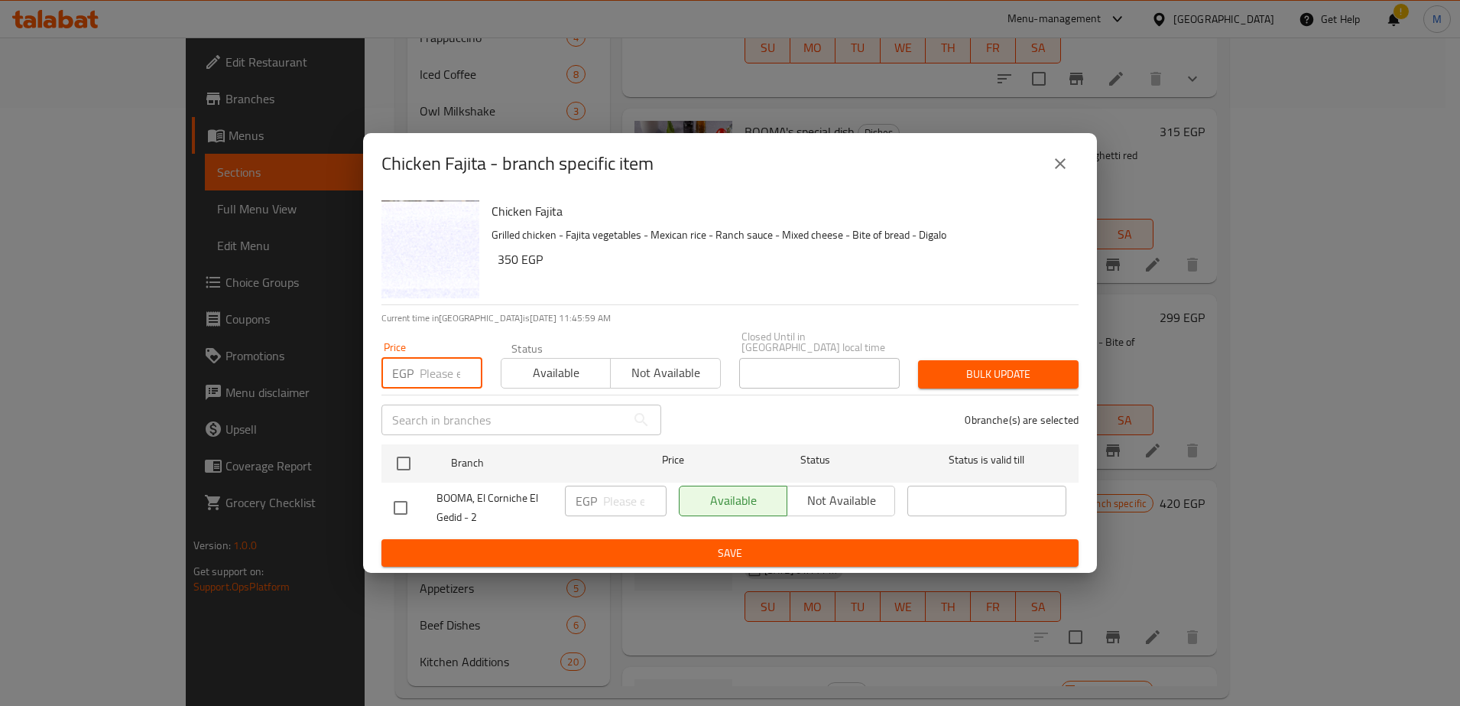
click at [445, 373] on input "number" at bounding box center [451, 373] width 63 height 31
type input "350"
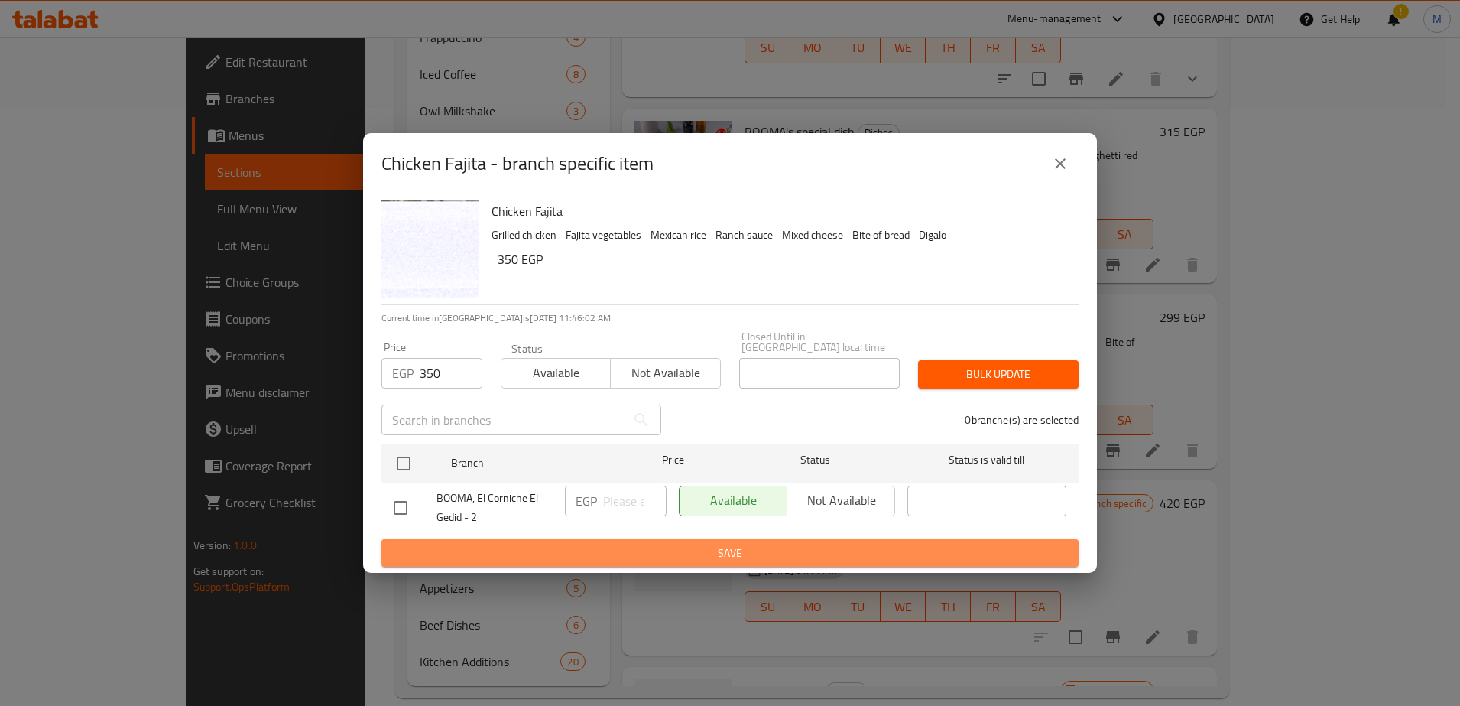
click at [573, 548] on span "Save" at bounding box center [730, 553] width 673 height 19
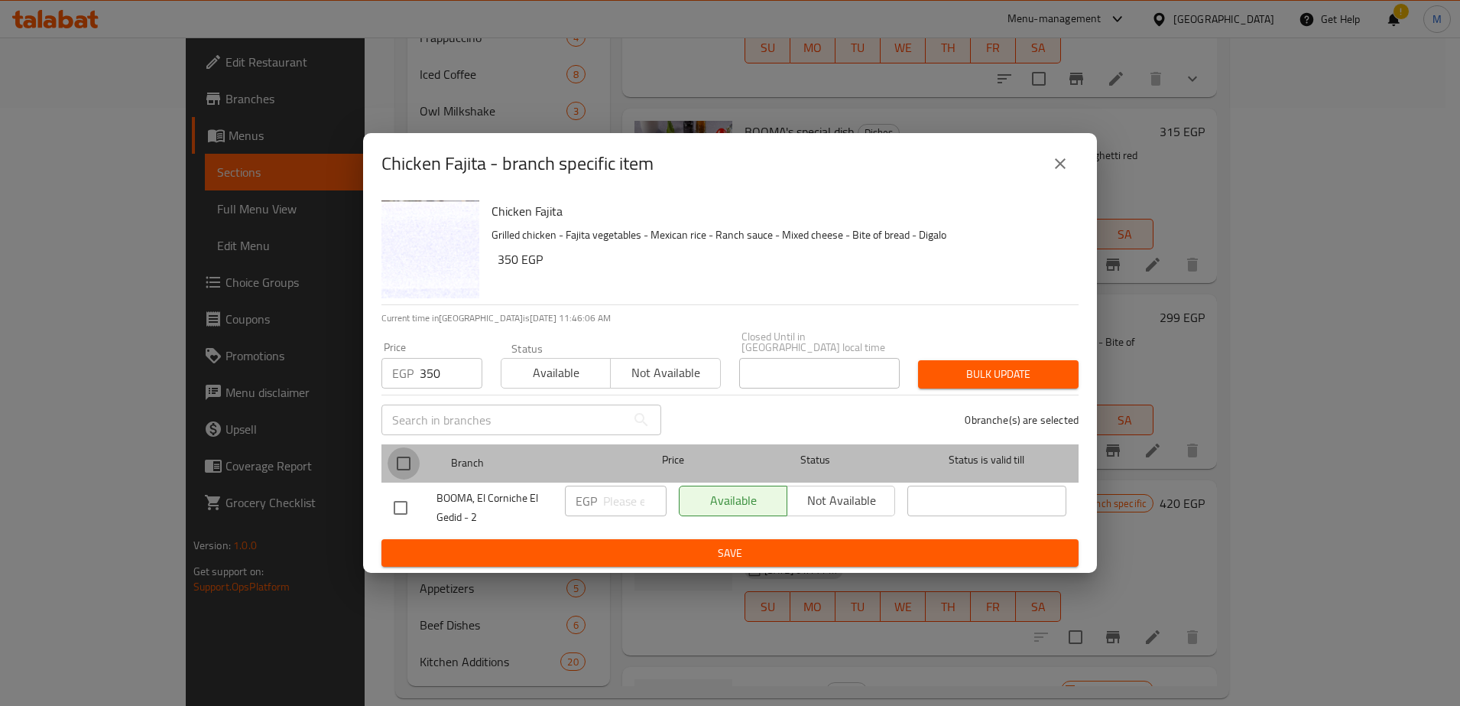
click at [399, 447] on input "checkbox" at bounding box center [404, 463] width 32 height 32
checkbox input "true"
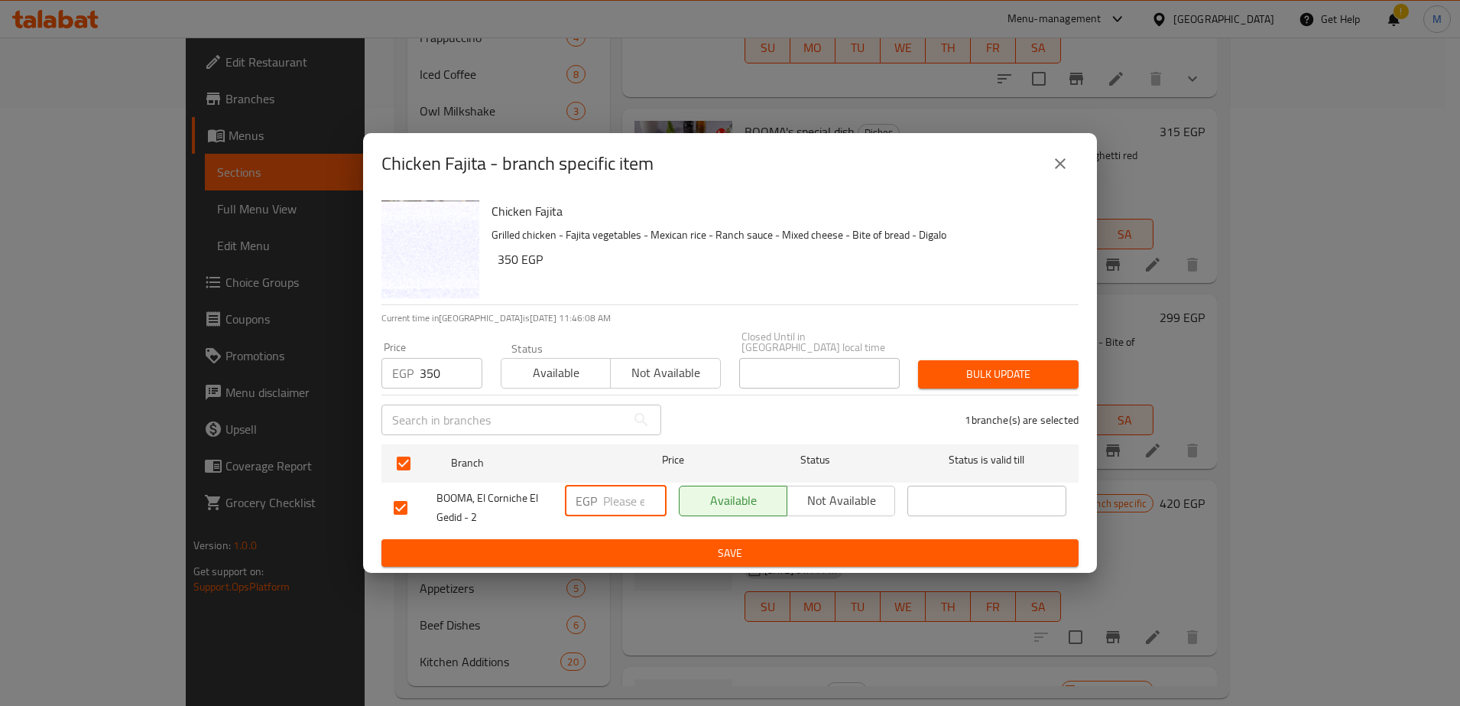
click at [631, 494] on input "number" at bounding box center [634, 501] width 63 height 31
type input "350"
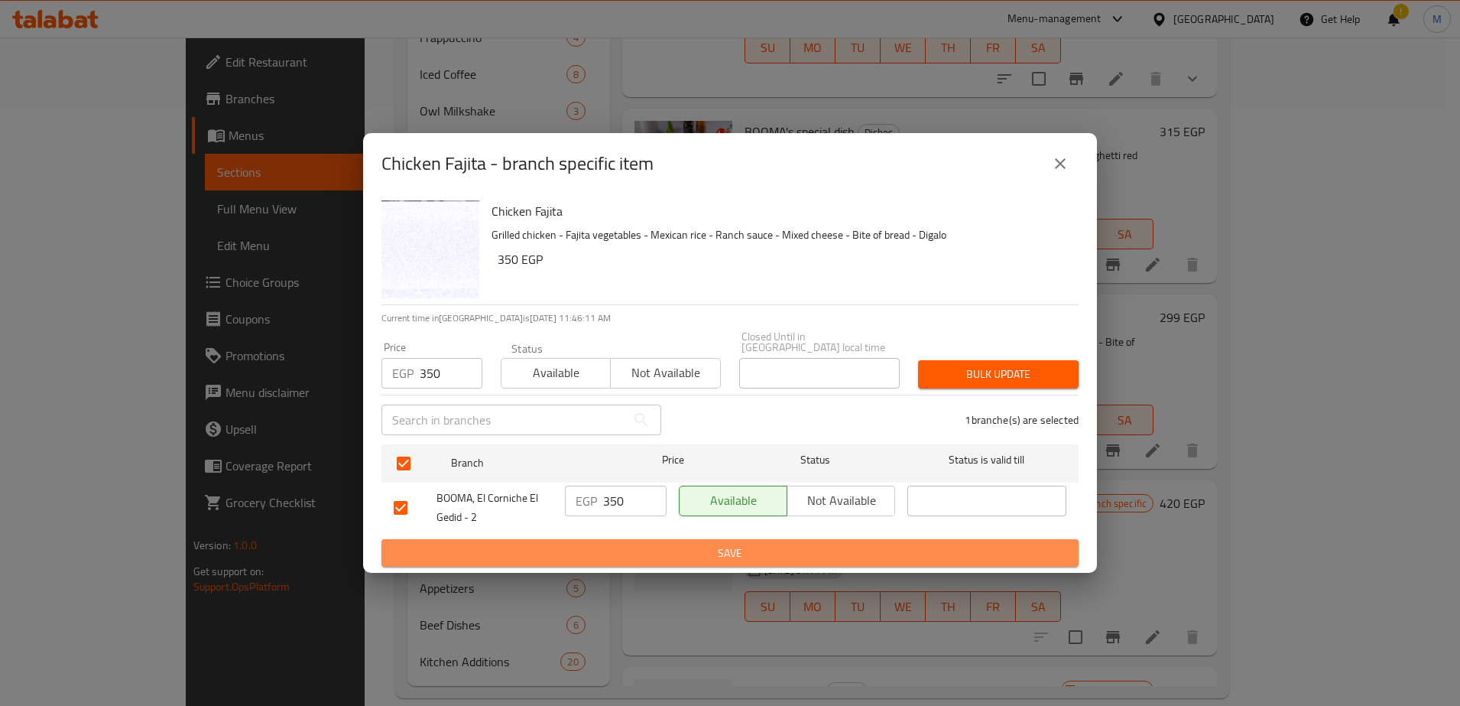
click at [672, 548] on span "Save" at bounding box center [730, 553] width 673 height 19
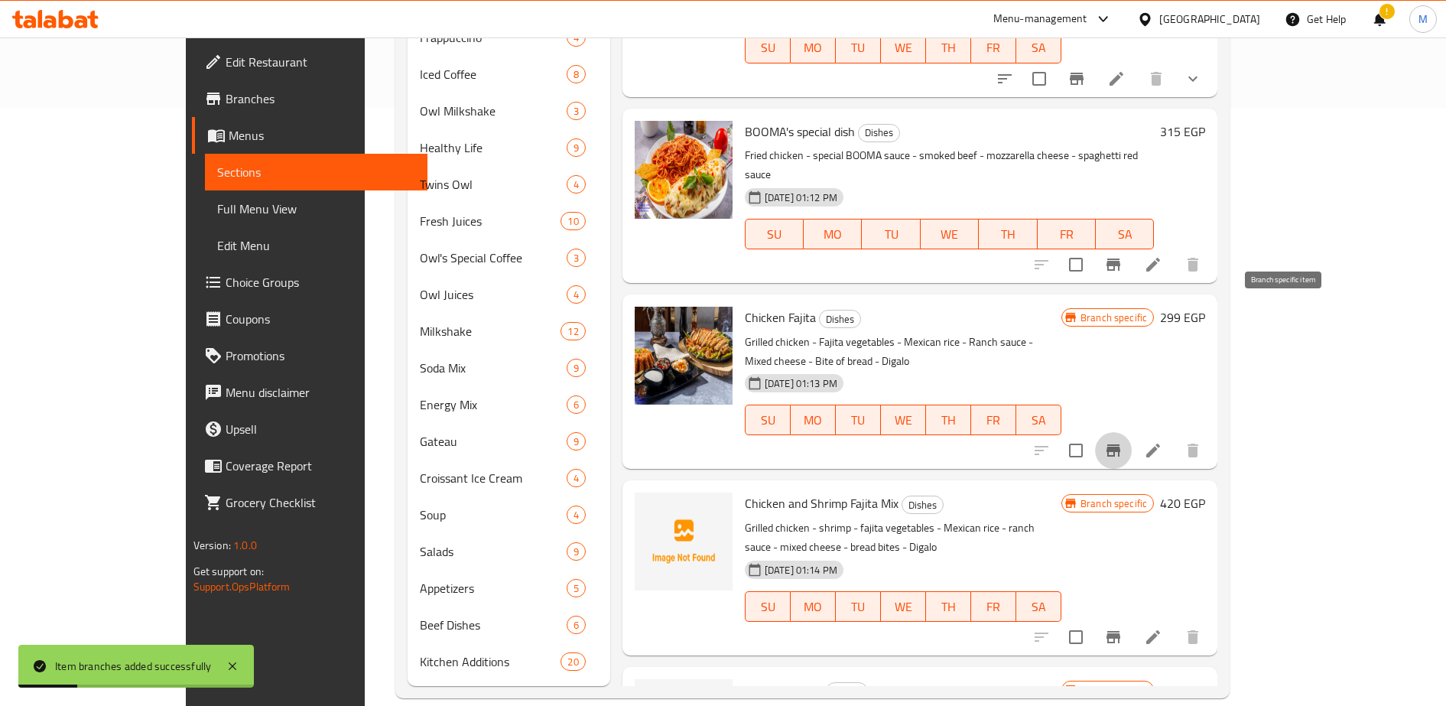
click at [1122, 441] on icon "Branch-specific-item" at bounding box center [1113, 450] width 18 height 18
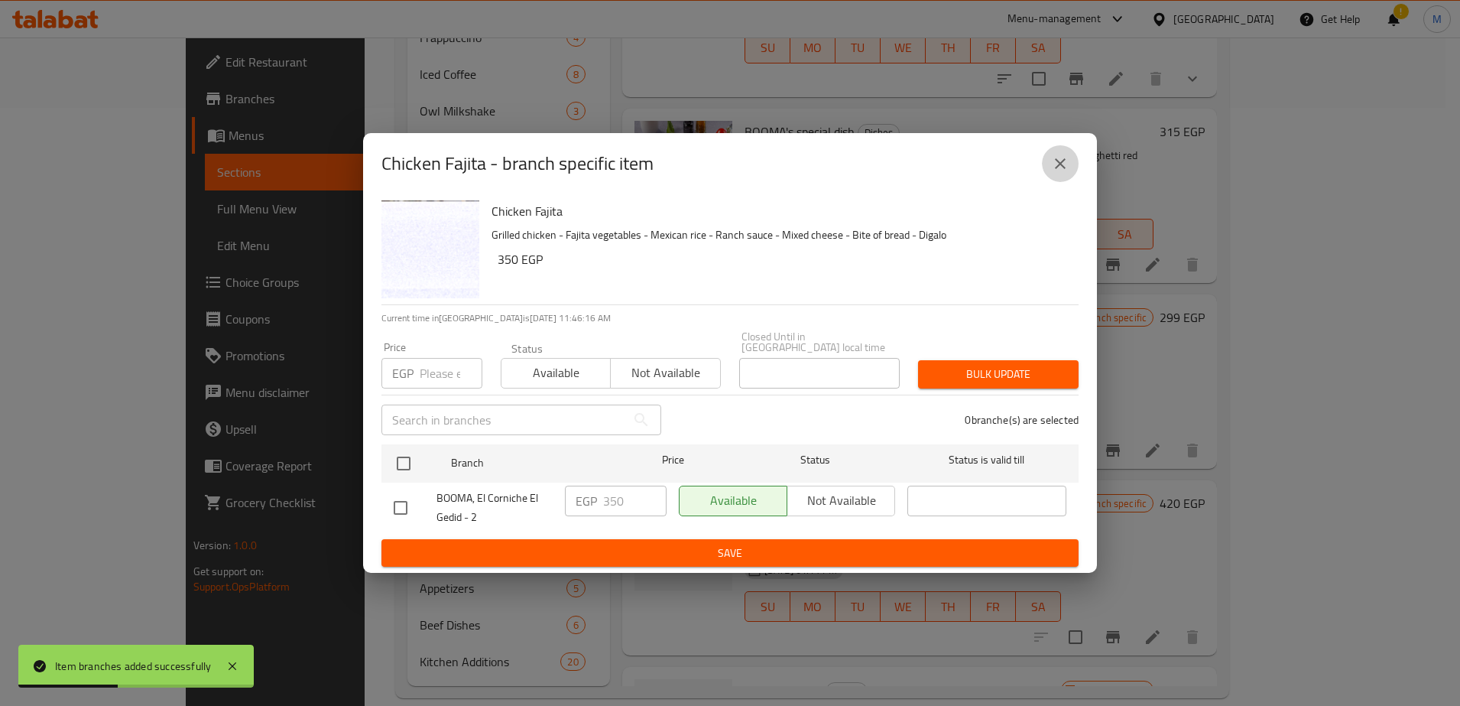
click at [1059, 168] on icon "close" at bounding box center [1060, 163] width 18 height 18
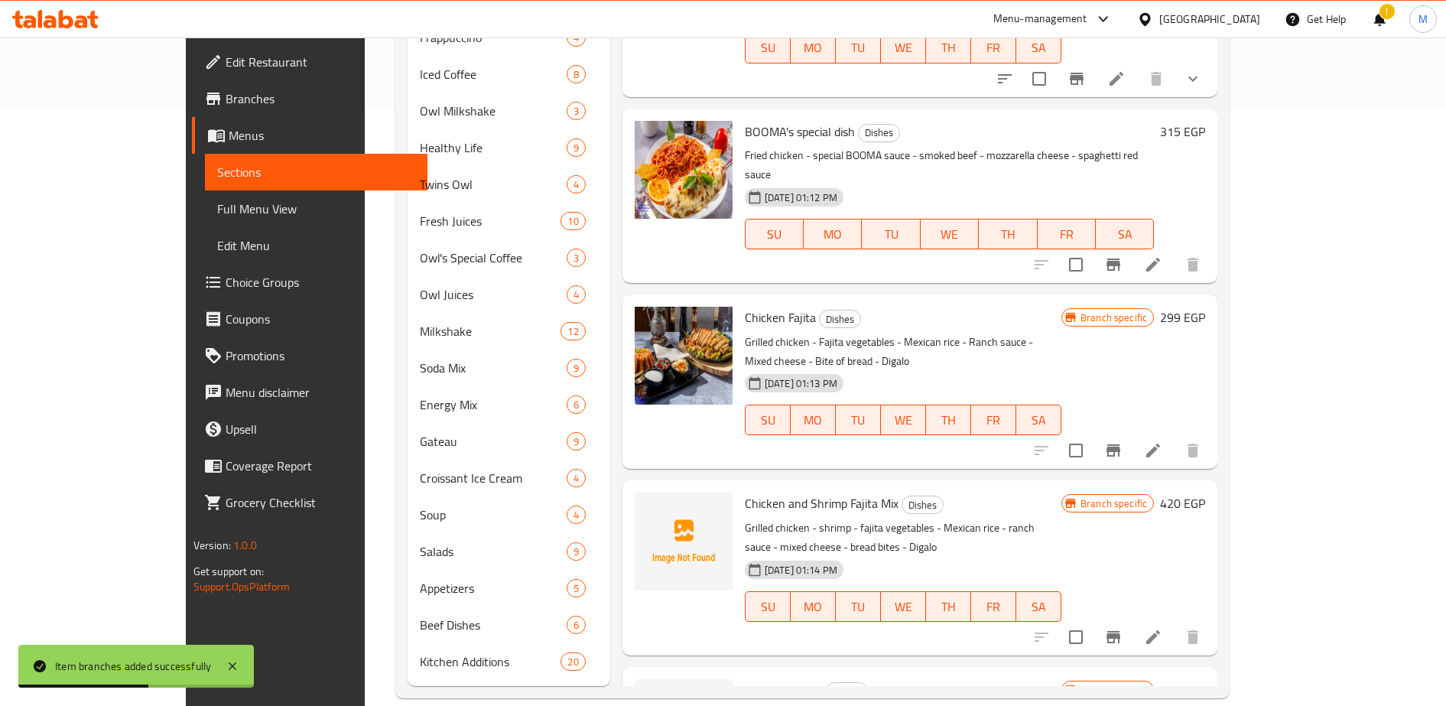
click at [1174, 437] on li at bounding box center [1153, 451] width 43 height 28
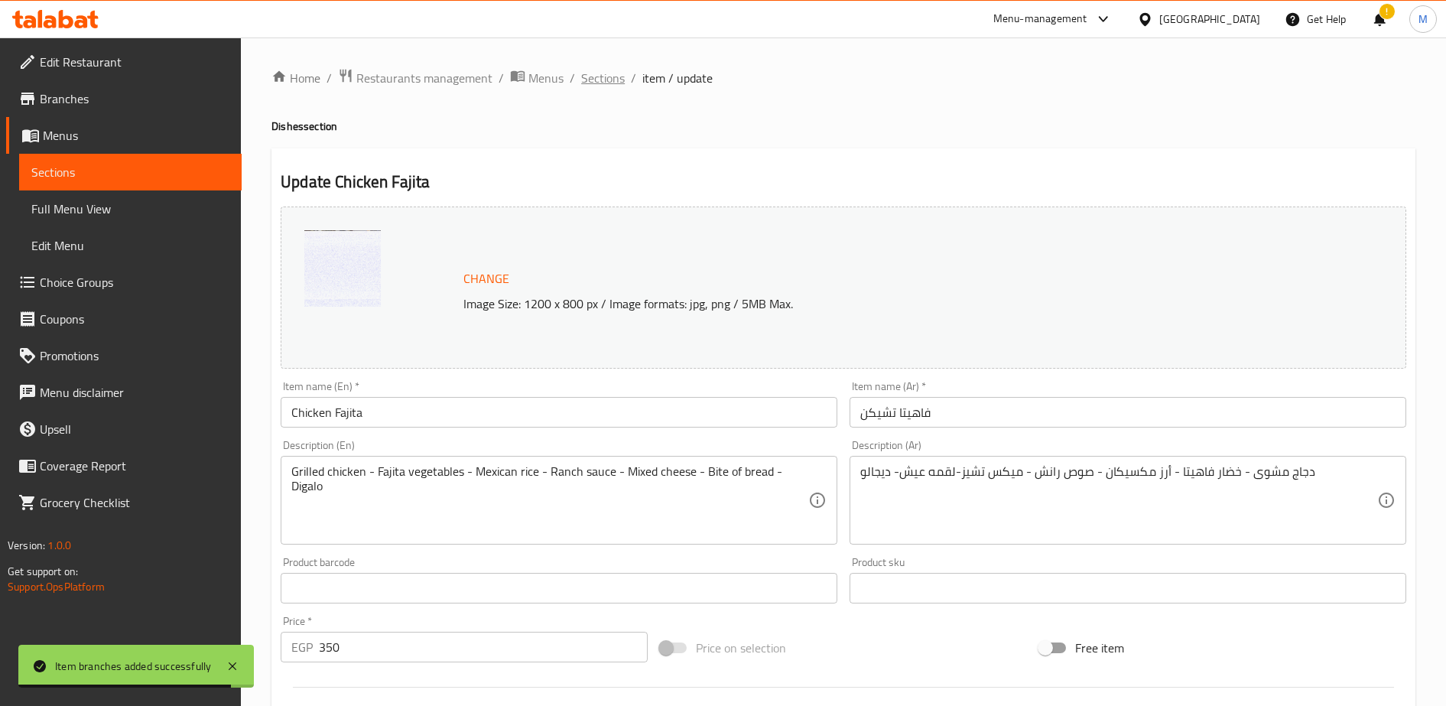
click at [597, 76] on span "Sections" at bounding box center [603, 78] width 44 height 18
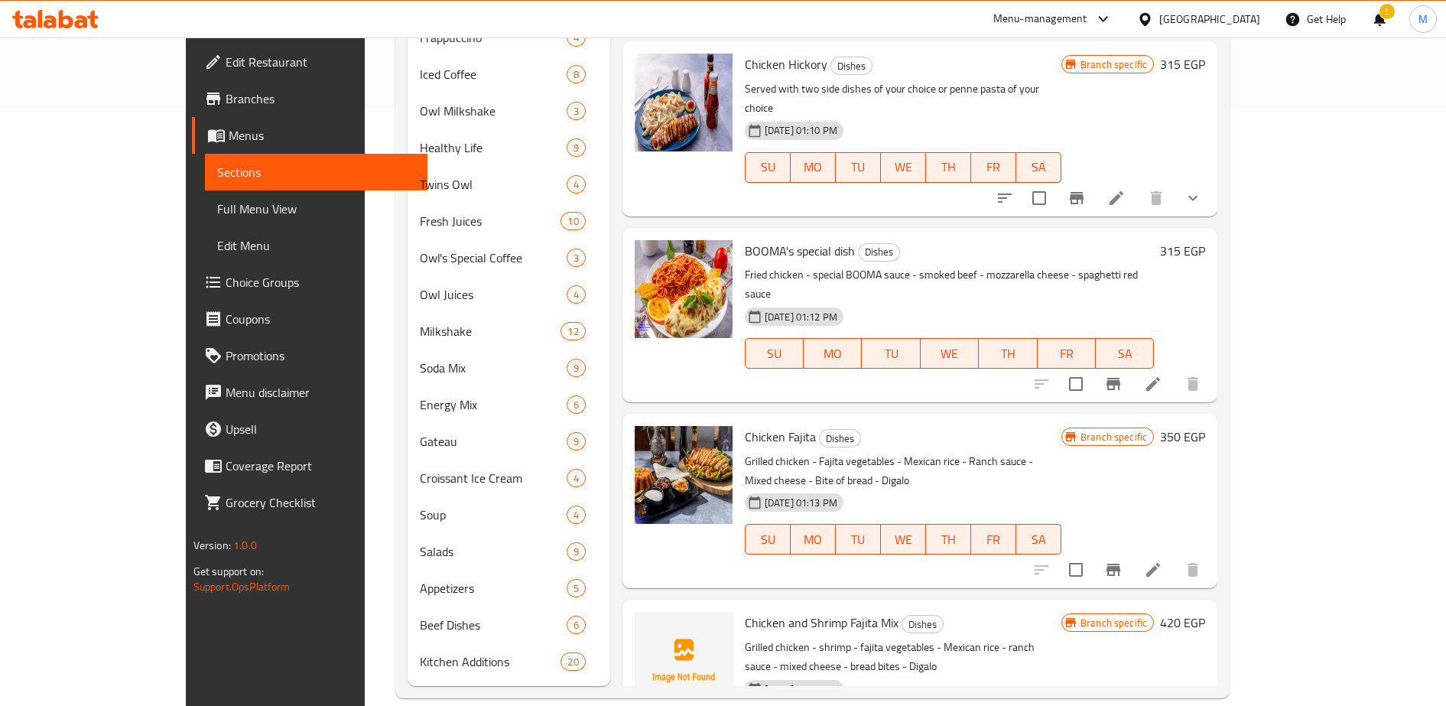
scroll to position [482, 0]
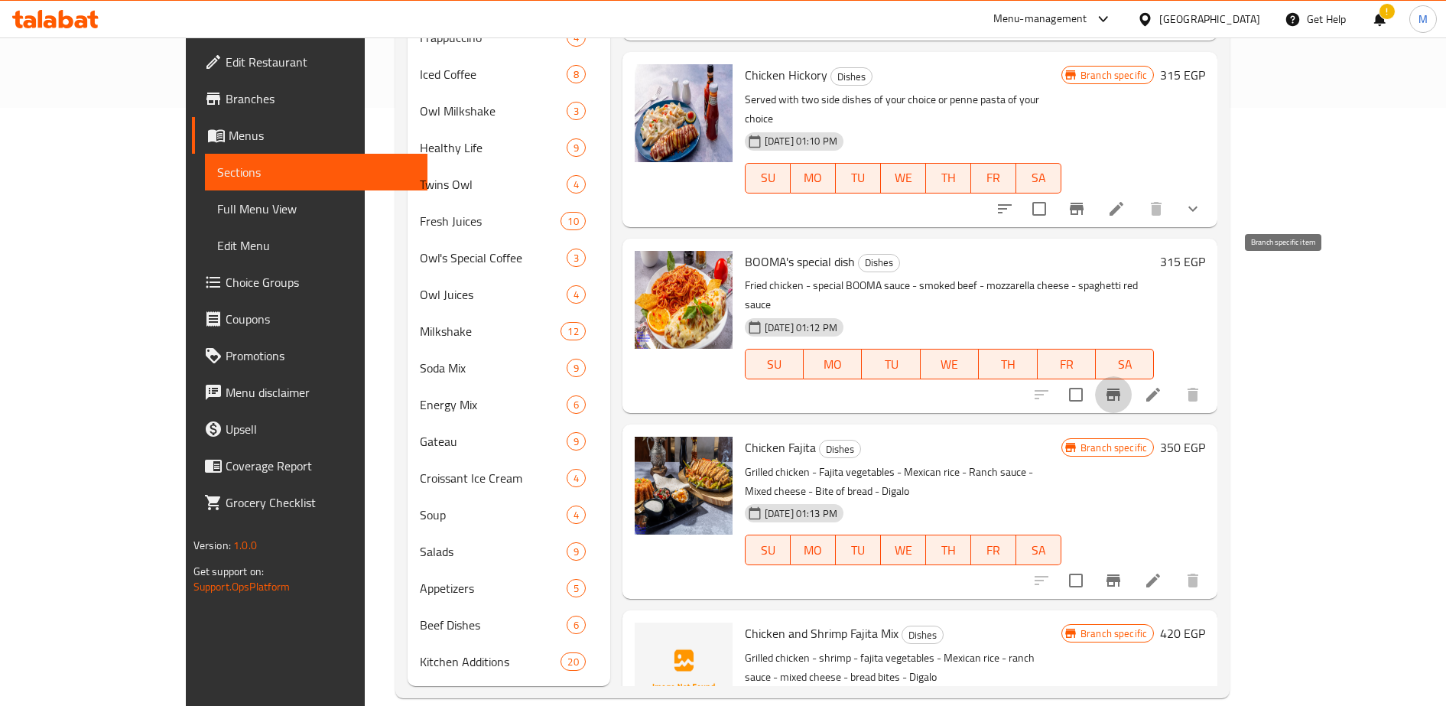
click at [1122, 385] on icon "Branch-specific-item" at bounding box center [1113, 394] width 18 height 18
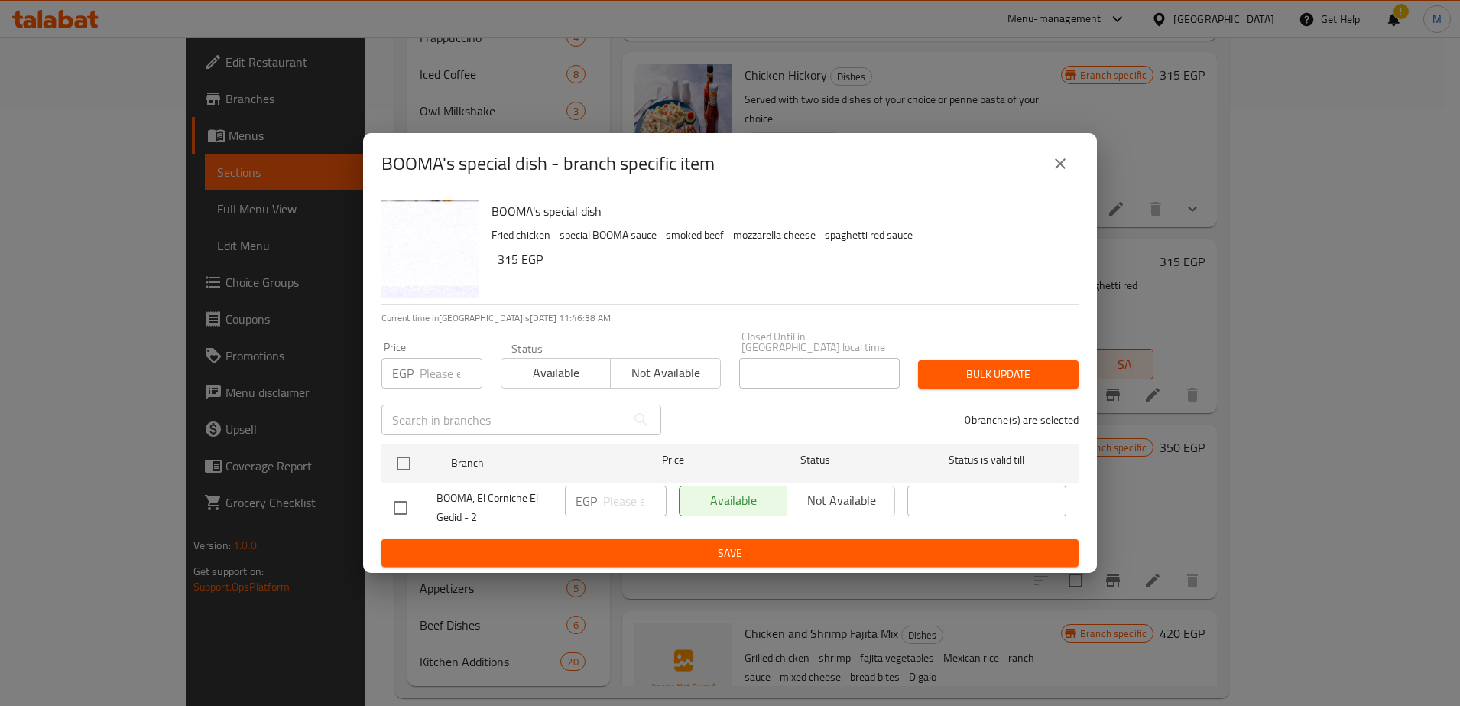
click at [1060, 168] on icon "close" at bounding box center [1060, 163] width 11 height 11
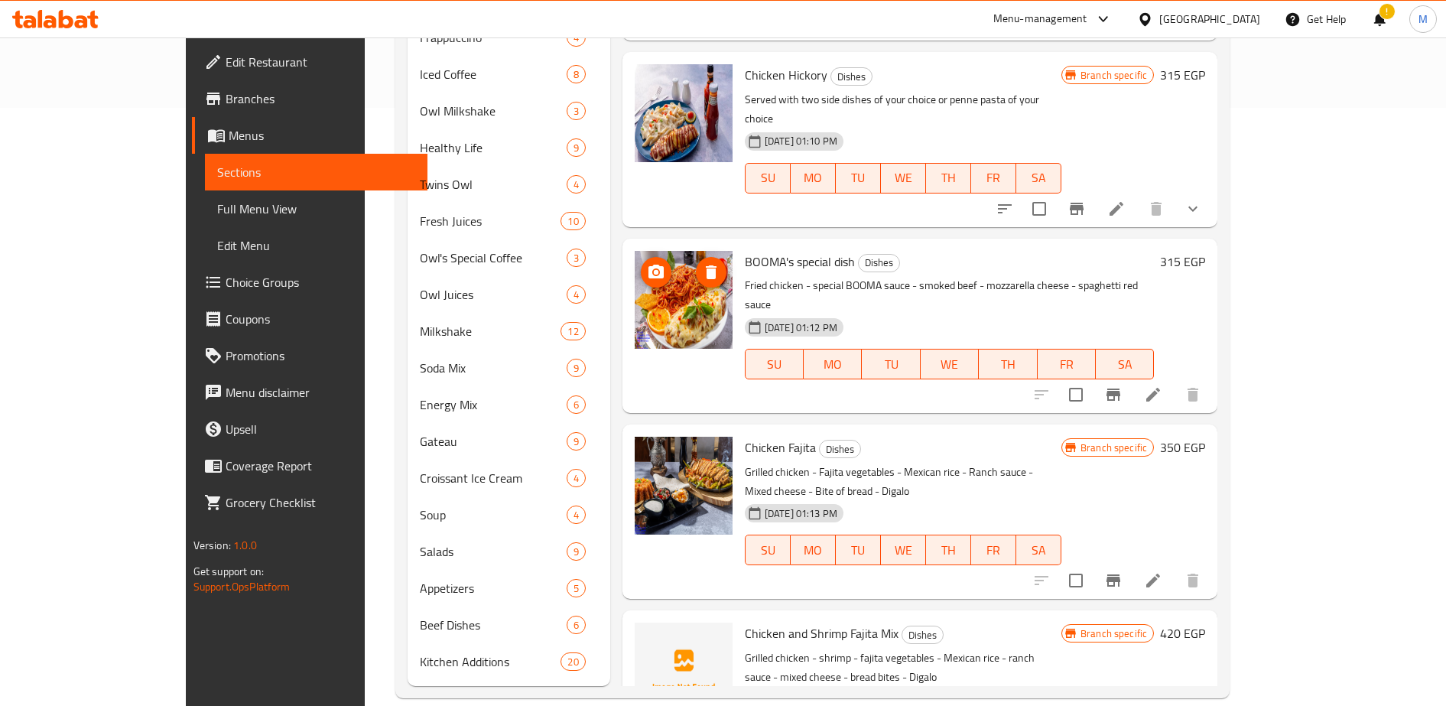
scroll to position [0, 0]
